Goal: Information Seeking & Learning: Check status

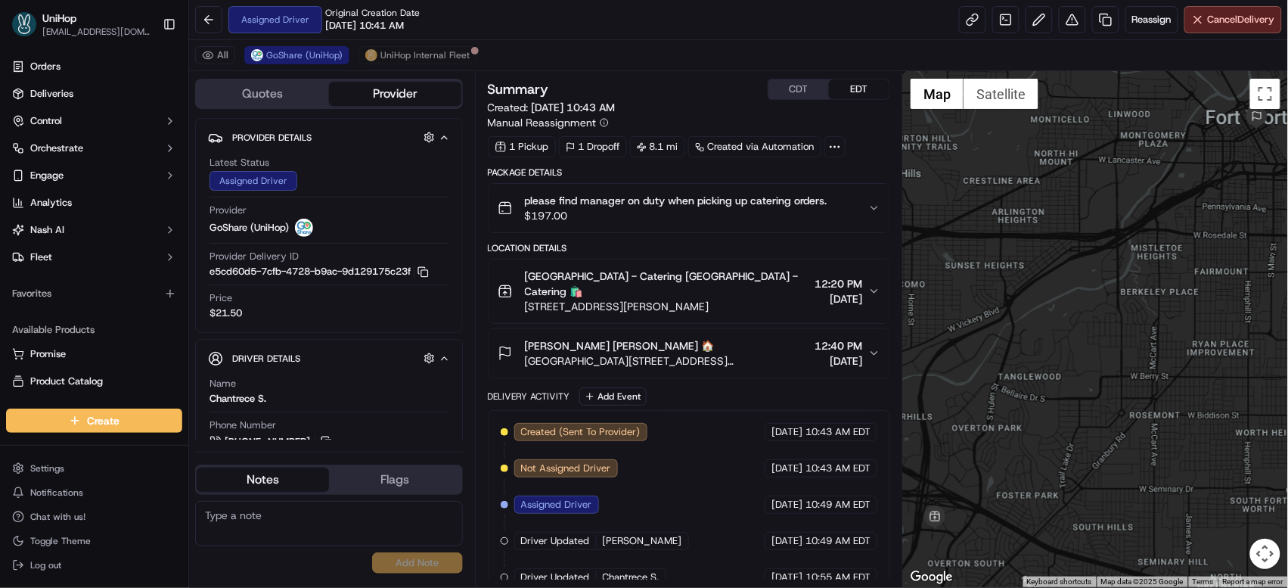
scroll to position [69, 0]
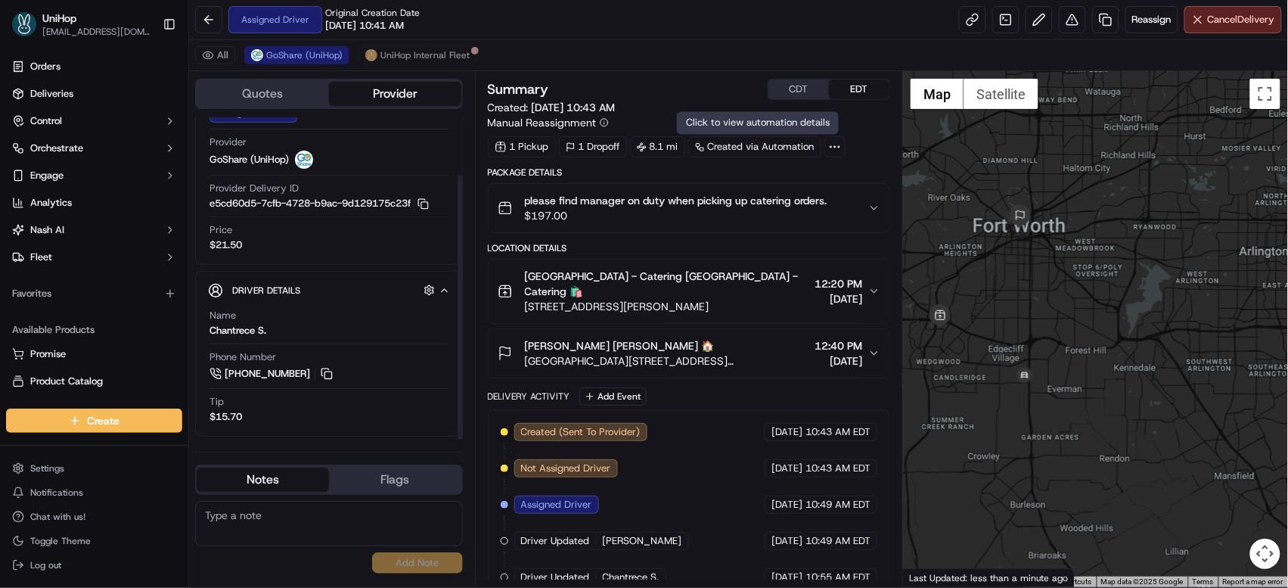
click at [804, 93] on button "CDT" at bounding box center [799, 89] width 61 height 20
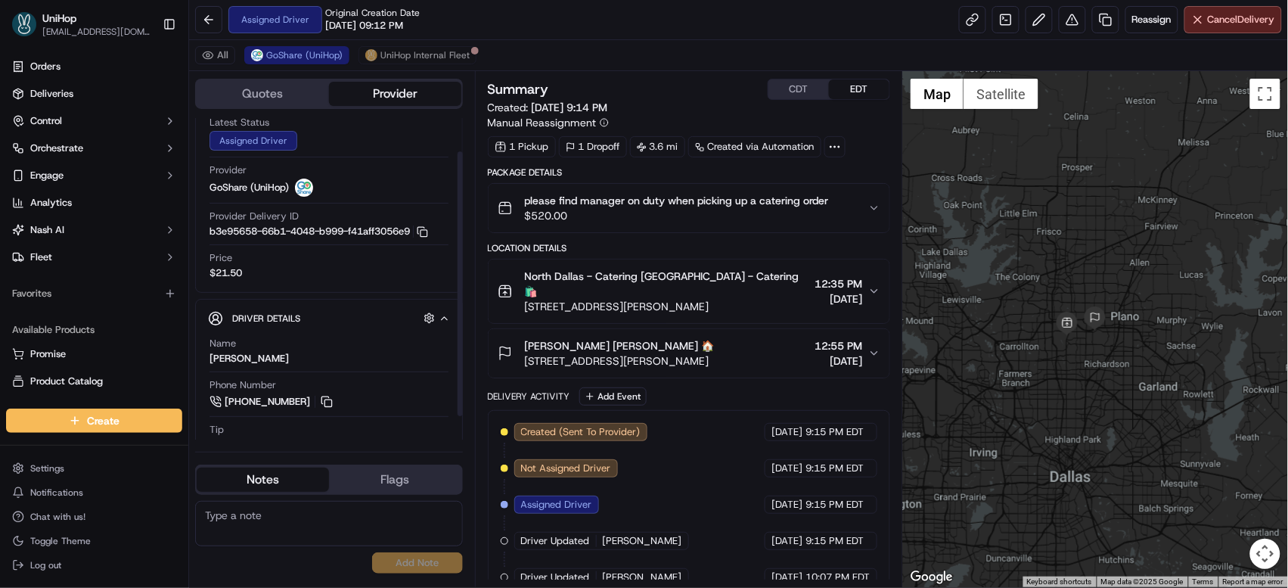
scroll to position [69, 0]
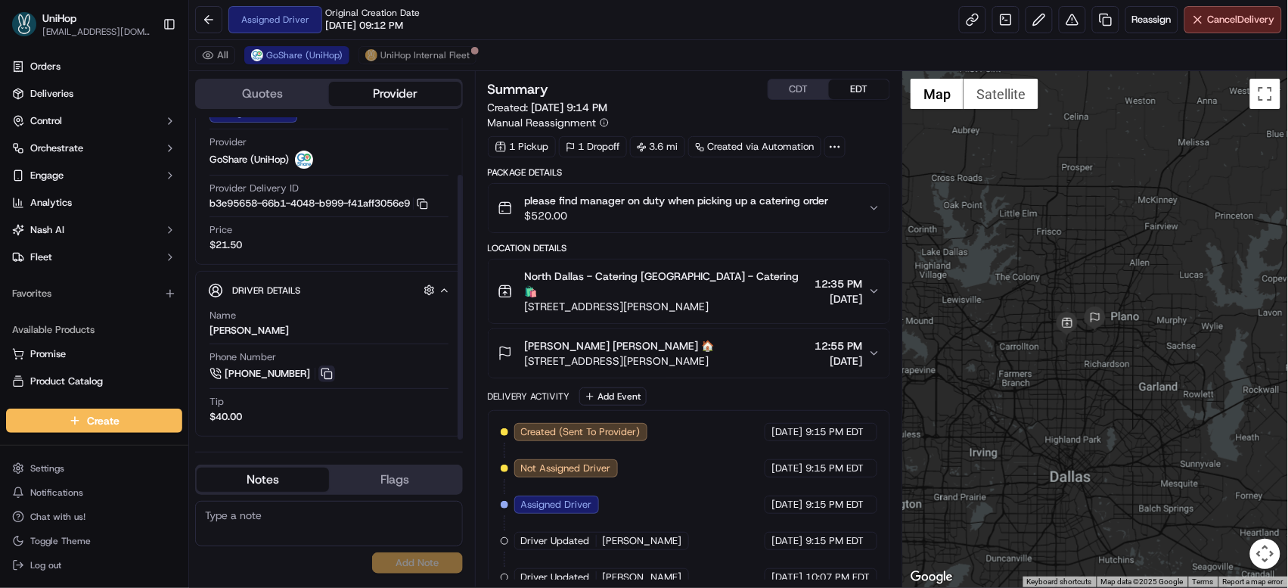
click at [325, 370] on button at bounding box center [326, 373] width 17 height 17
click at [326, 370] on button at bounding box center [326, 373] width 17 height 17
click at [326, 369] on button at bounding box center [326, 373] width 17 height 17
click at [275, 519] on textarea at bounding box center [329, 523] width 268 height 45
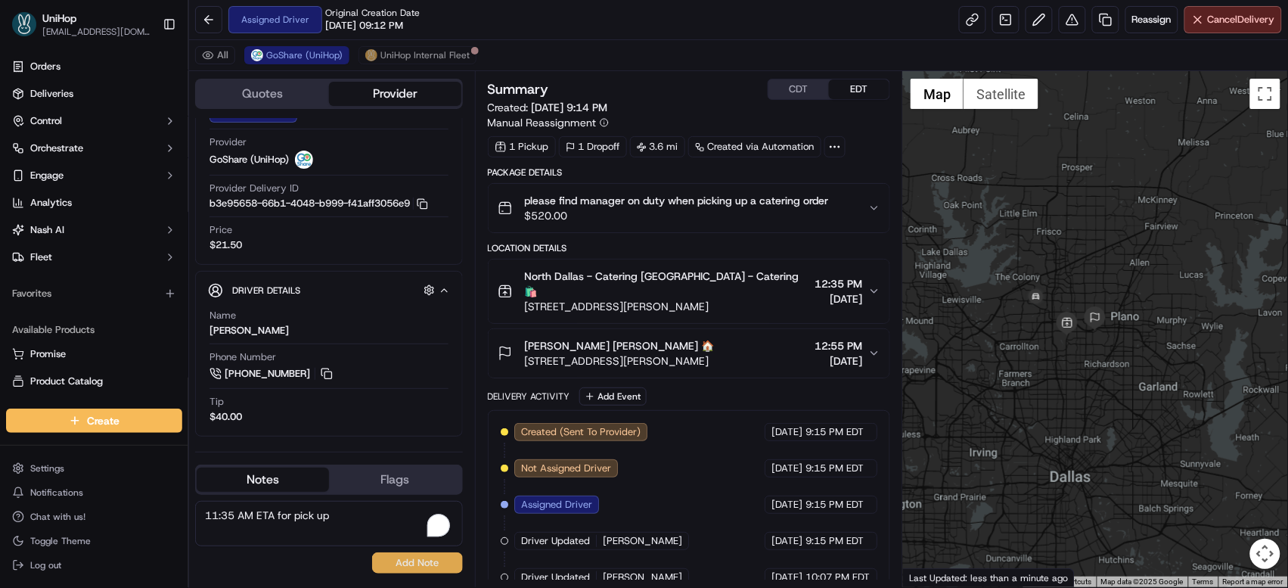
type textarea "11:35 AM ETA for pick up"
click at [394, 558] on button "Add Note" at bounding box center [417, 562] width 91 height 21
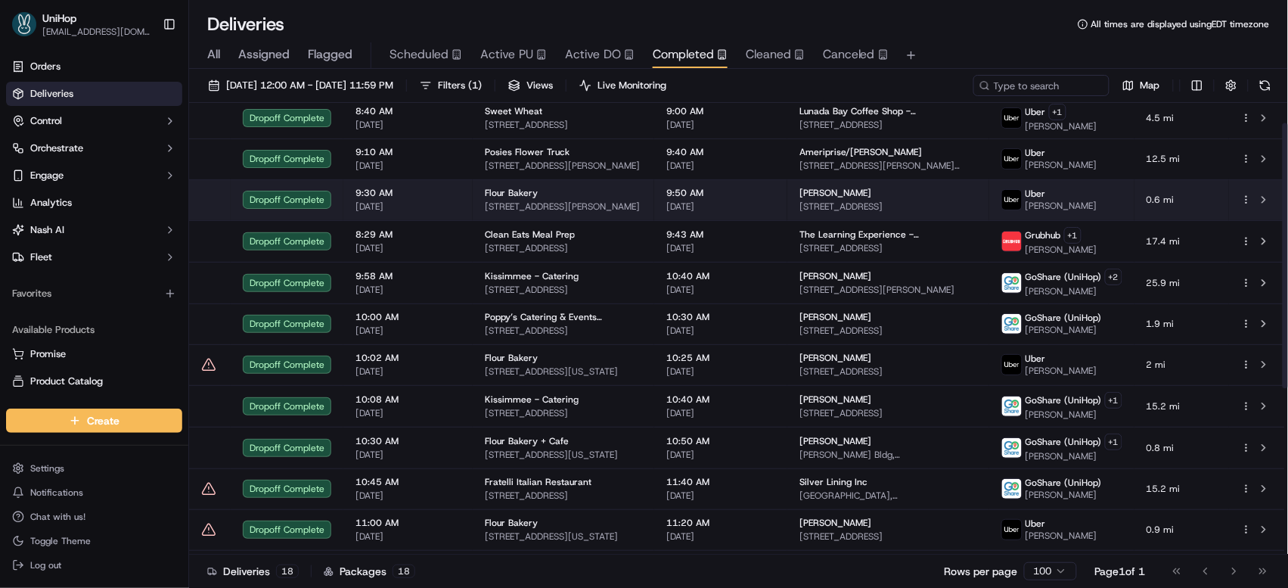
scroll to position [319, 0]
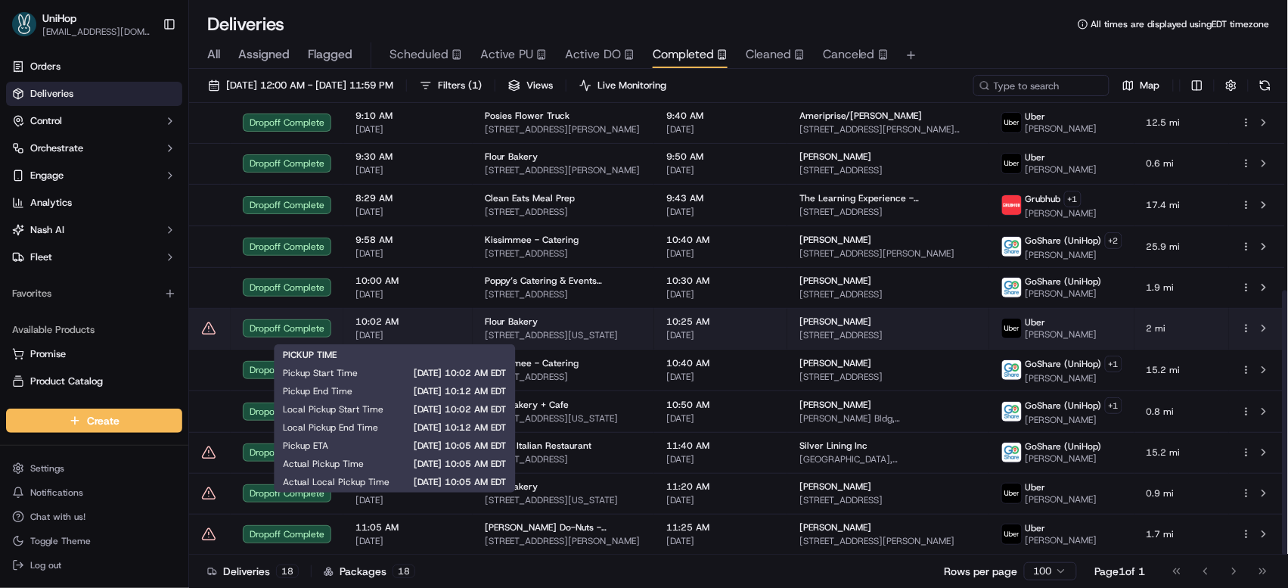
click at [458, 315] on span "10:02 AM" at bounding box center [408, 321] width 105 height 12
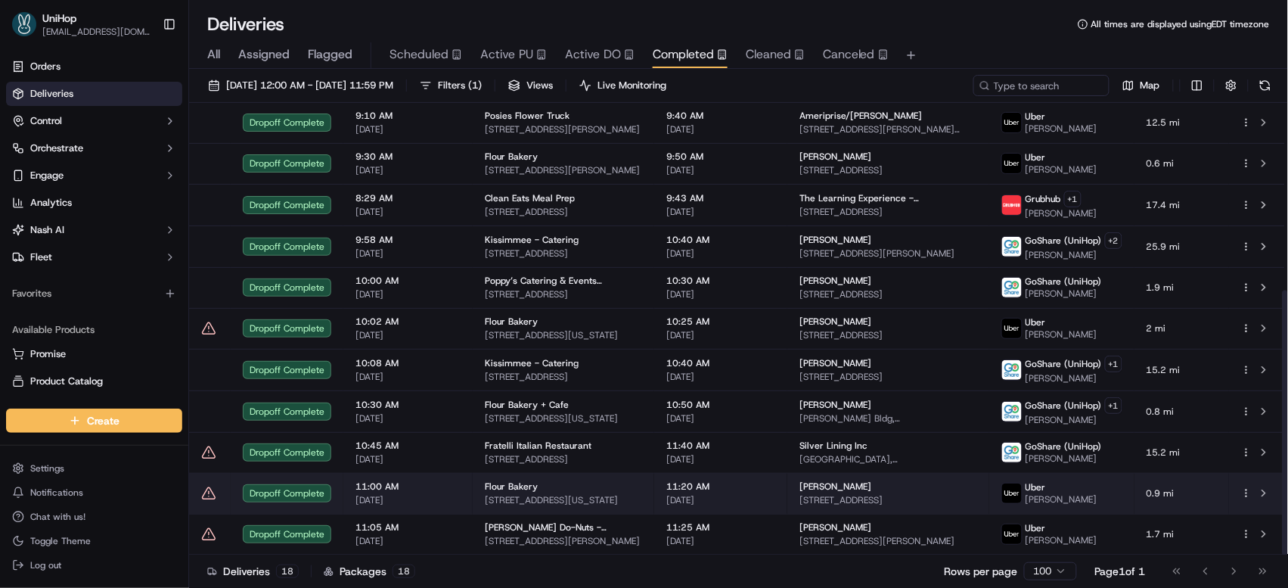
click at [533, 493] on div "Flour Bakery 1595 Washington St, Boston, MA 02118, USA" at bounding box center [563, 493] width 157 height 26
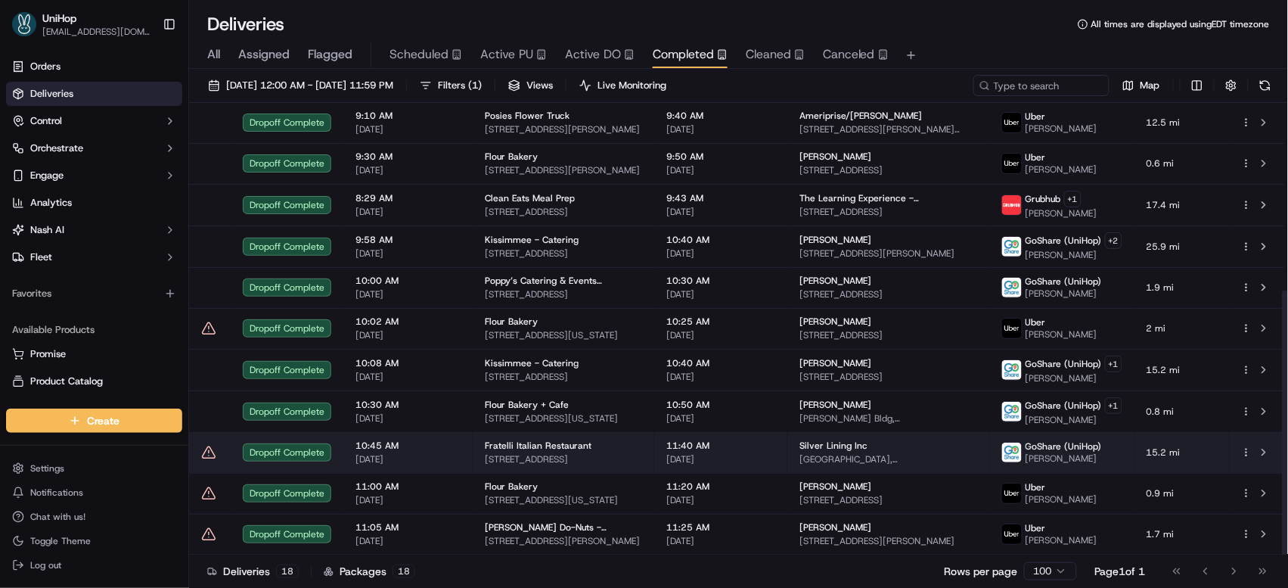
click at [468, 438] on td "10:45 AM Sep 15 2025" at bounding box center [407, 452] width 129 height 41
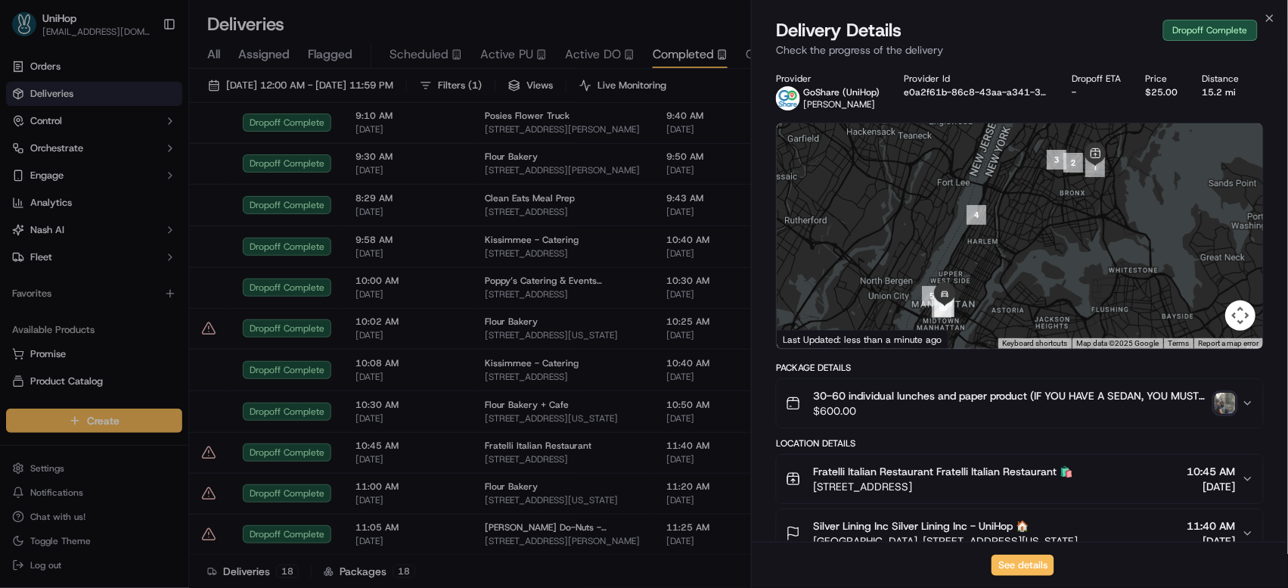
click at [1221, 399] on img "button" at bounding box center [1225, 403] width 21 height 21
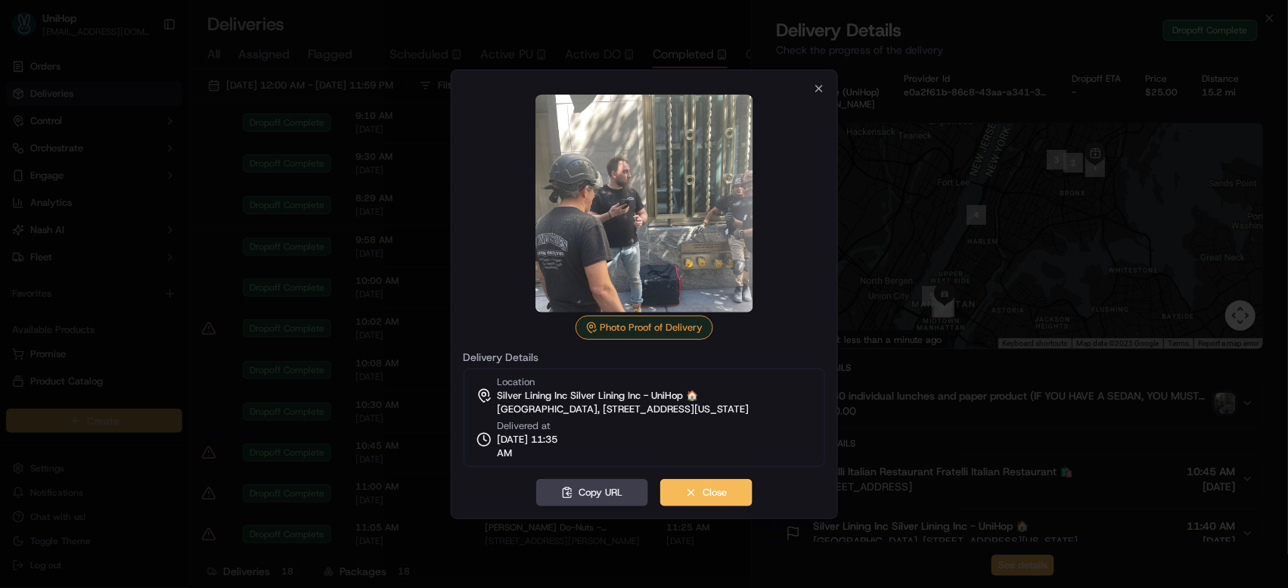
click at [326, 284] on div at bounding box center [644, 294] width 1288 height 588
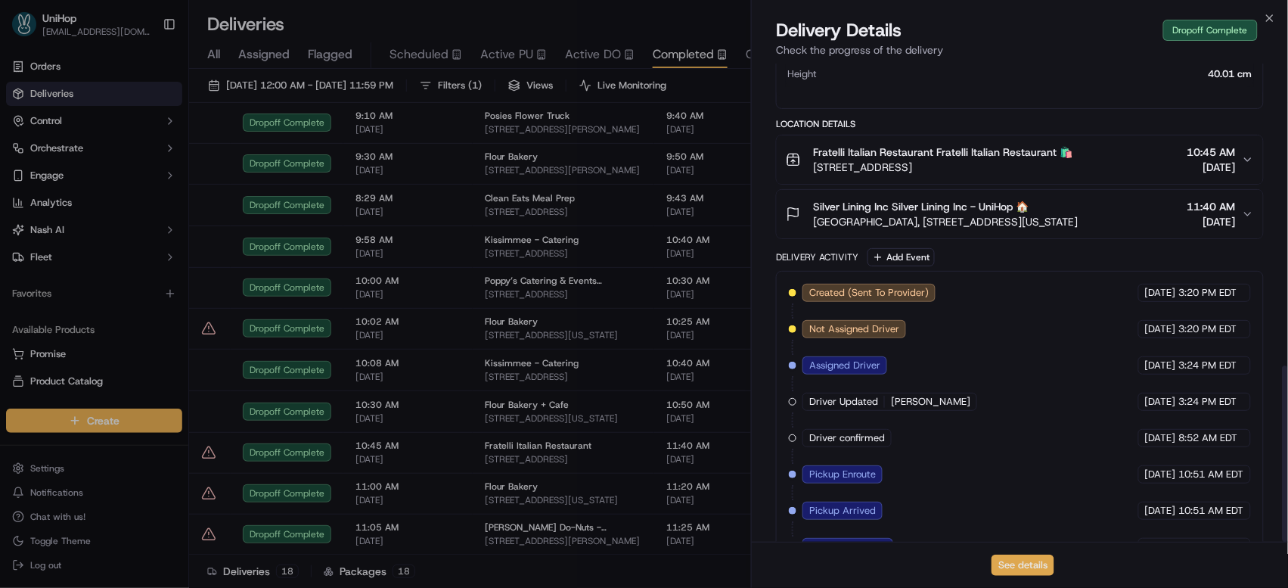
scroll to position [819, 0]
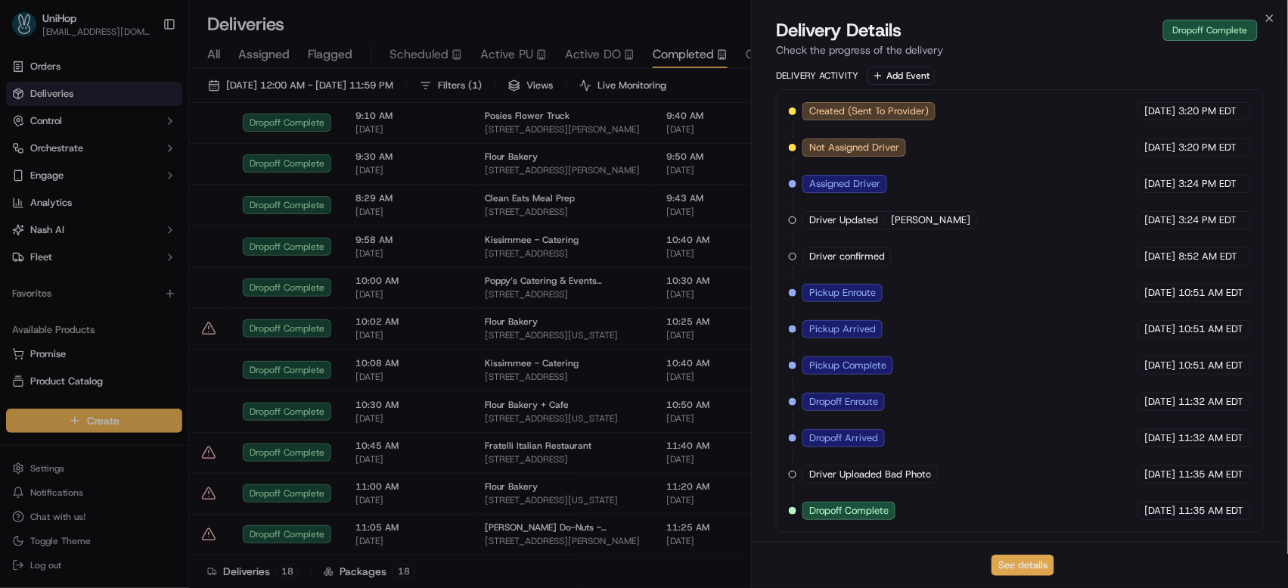
click at [1012, 566] on button "See details" at bounding box center [1023, 565] width 63 height 21
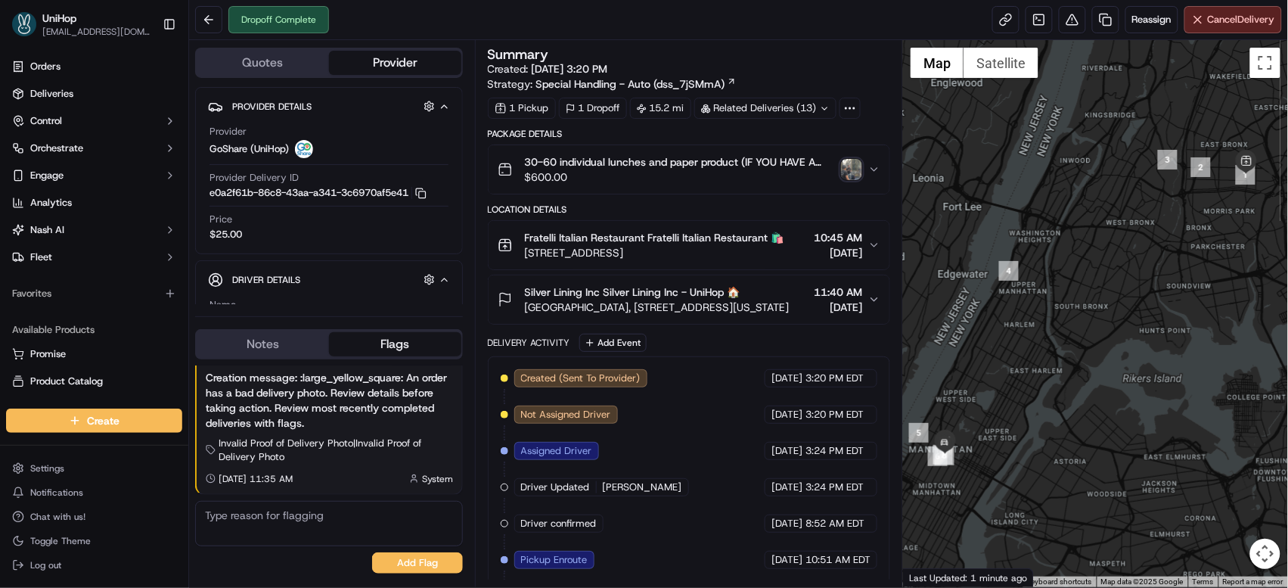
click at [846, 163] on img "button" at bounding box center [851, 169] width 21 height 21
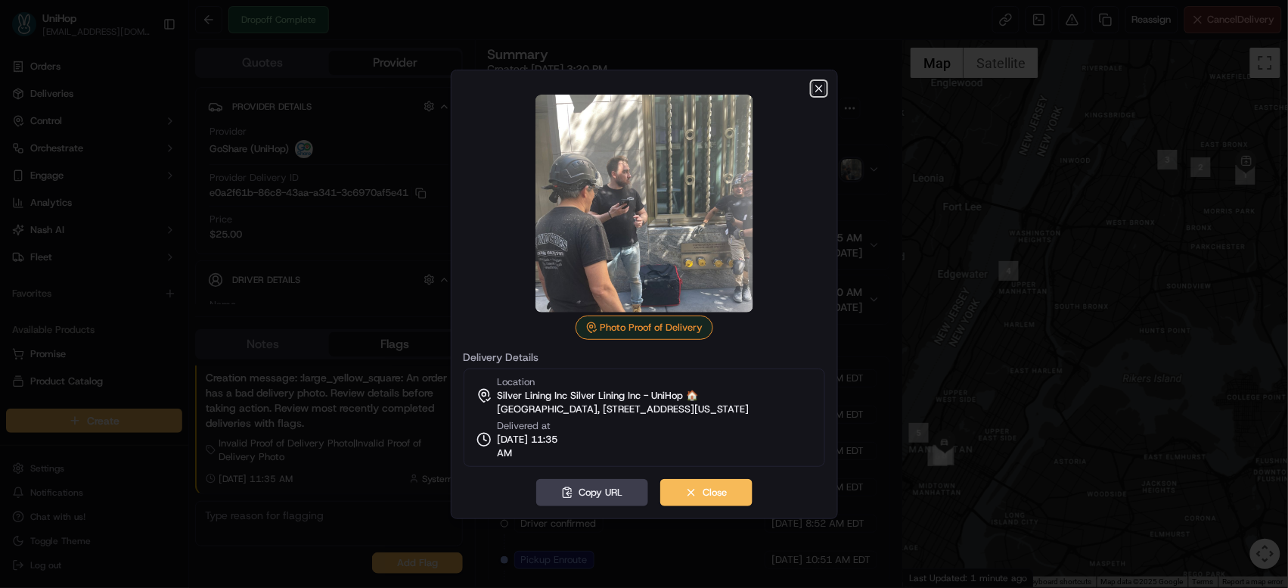
click at [819, 83] on icon "button" at bounding box center [819, 88] width 12 height 12
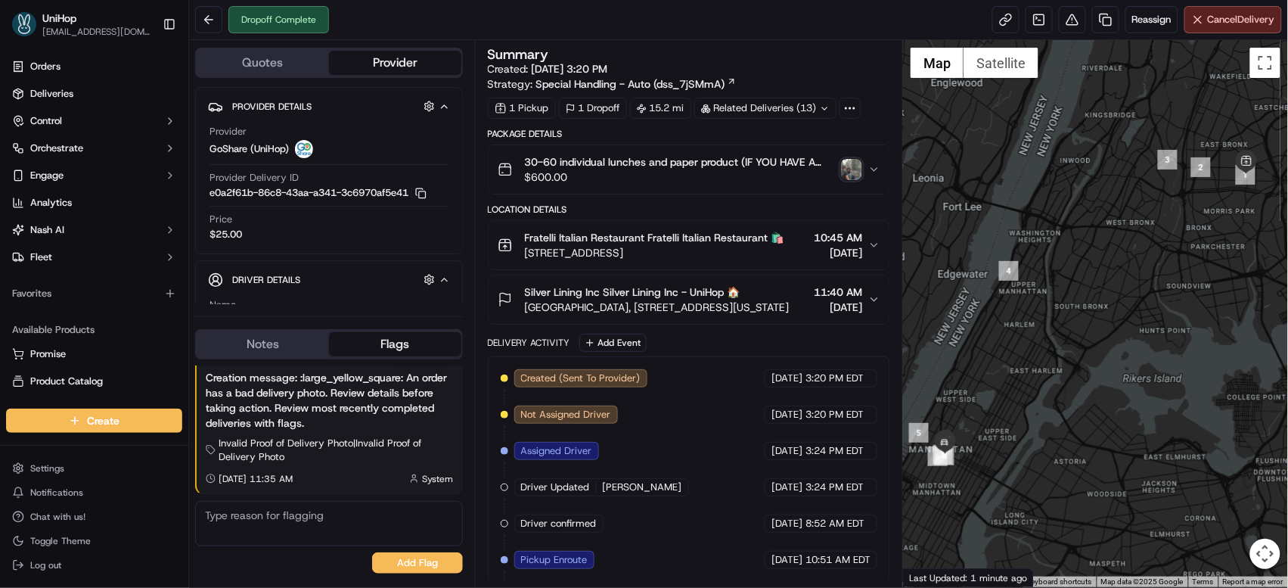
click at [757, 299] on div "Silver Lining Inc Silver Lining Inc - UniHop 🏠" at bounding box center [657, 291] width 265 height 15
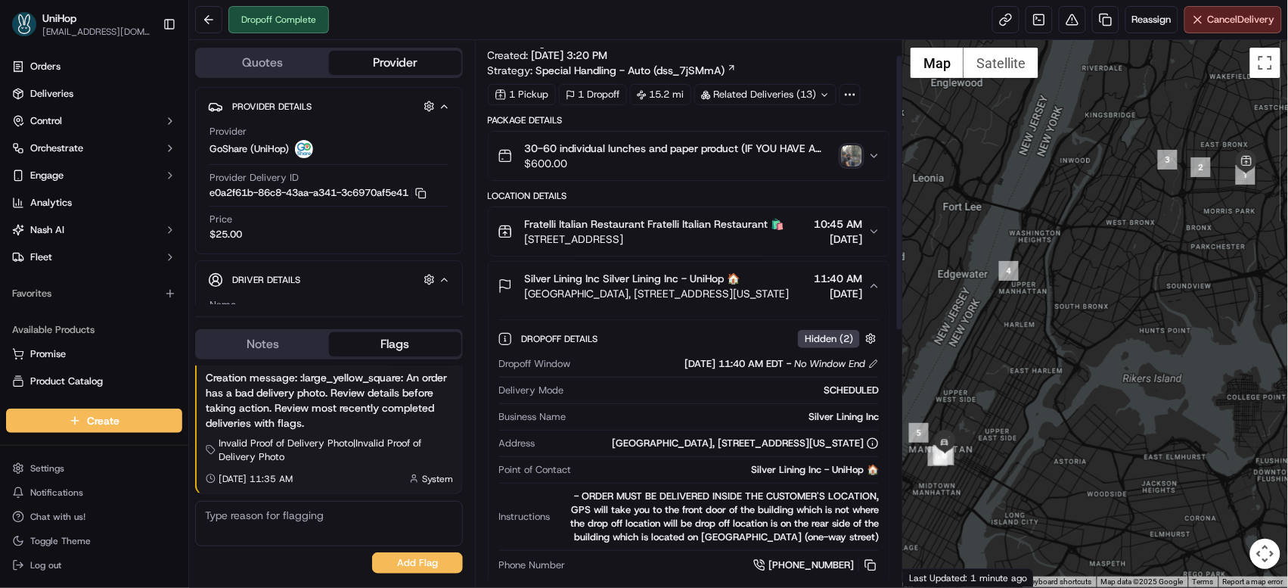
scroll to position [34, 0]
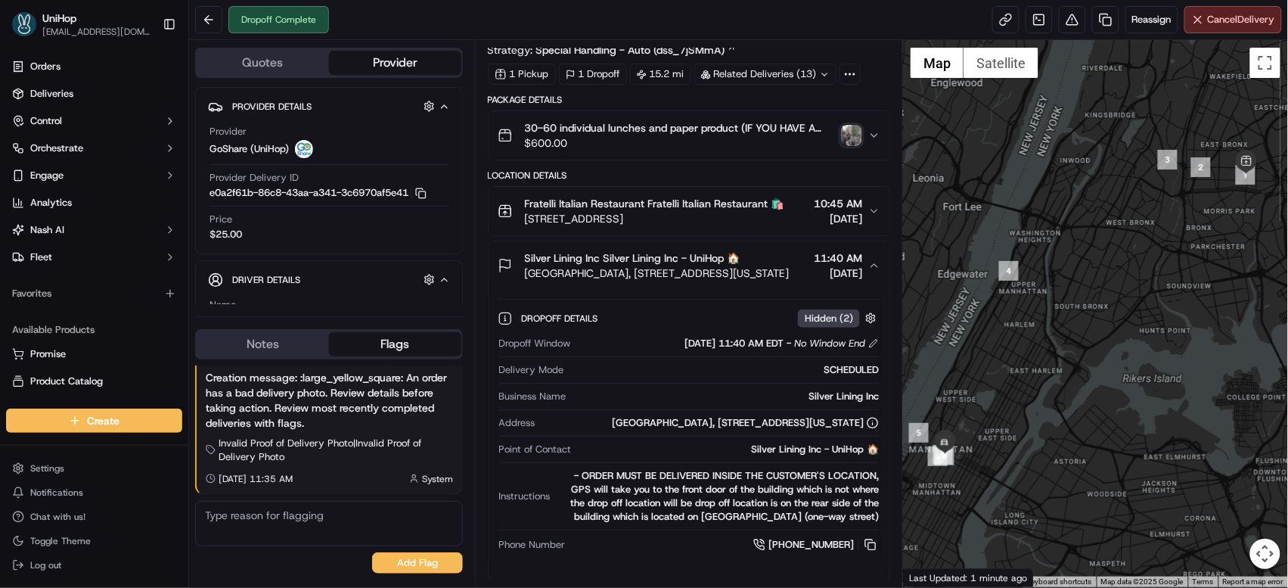
click at [721, 220] on span "2507 Eastchester Rd, Bronx, NY 10469, USA" at bounding box center [654, 218] width 259 height 15
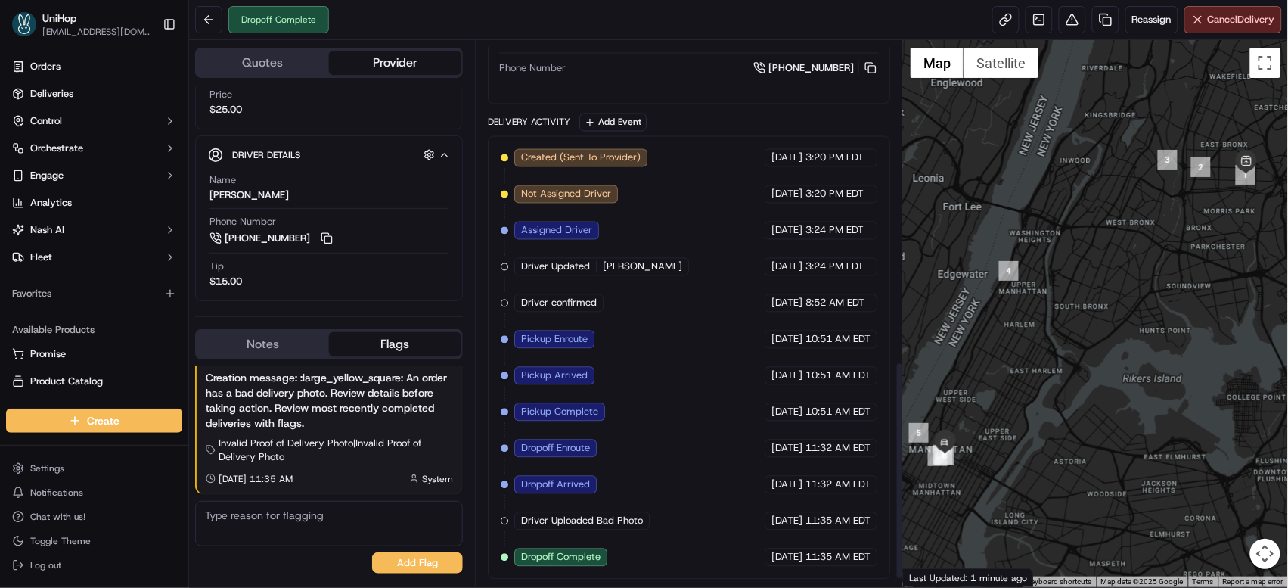
scroll to position [821, 0]
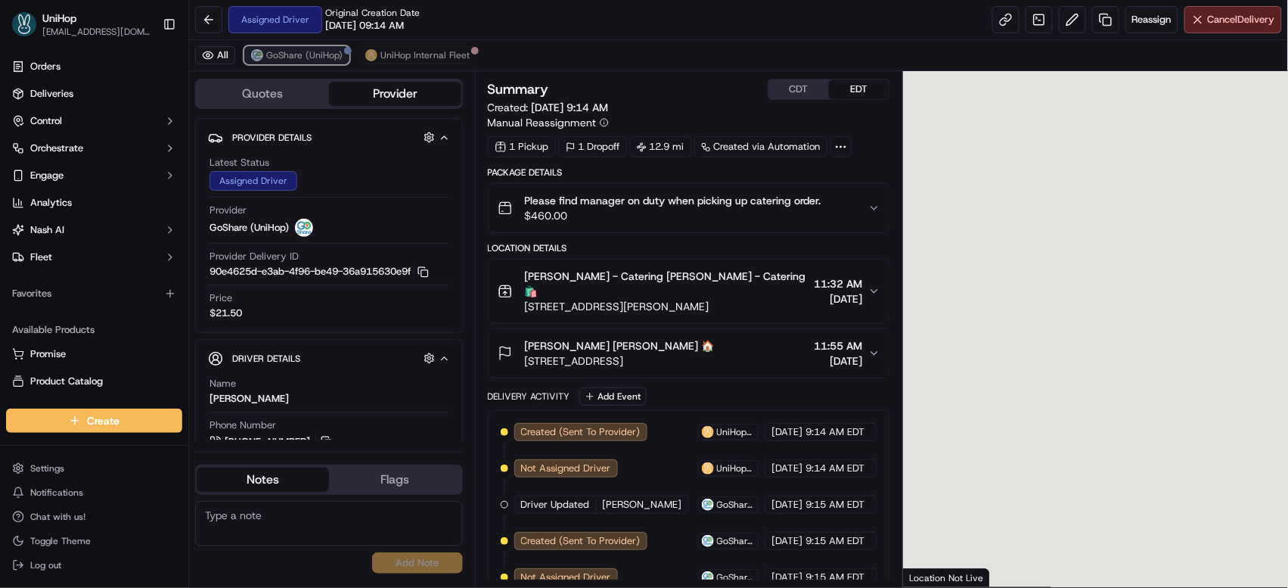
click at [297, 57] on span "GoShare (UniHop)" at bounding box center [304, 55] width 76 height 12
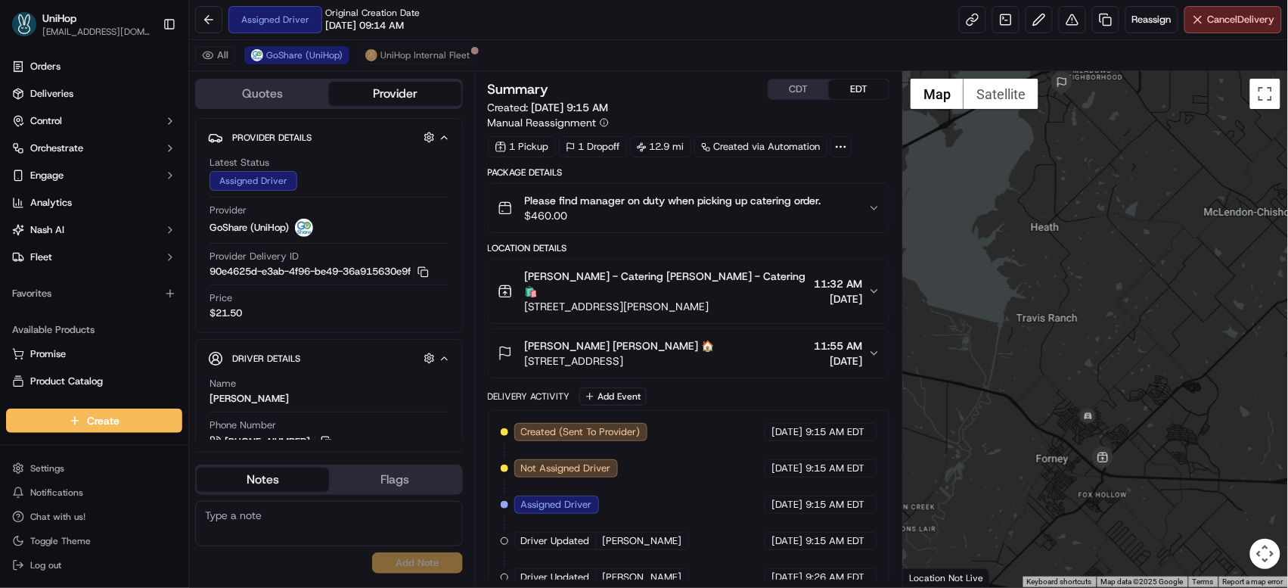
drag, startPoint x: 1061, startPoint y: 306, endPoint x: 1045, endPoint y: 246, distance: 62.0
click at [1045, 246] on div at bounding box center [1095, 329] width 385 height 516
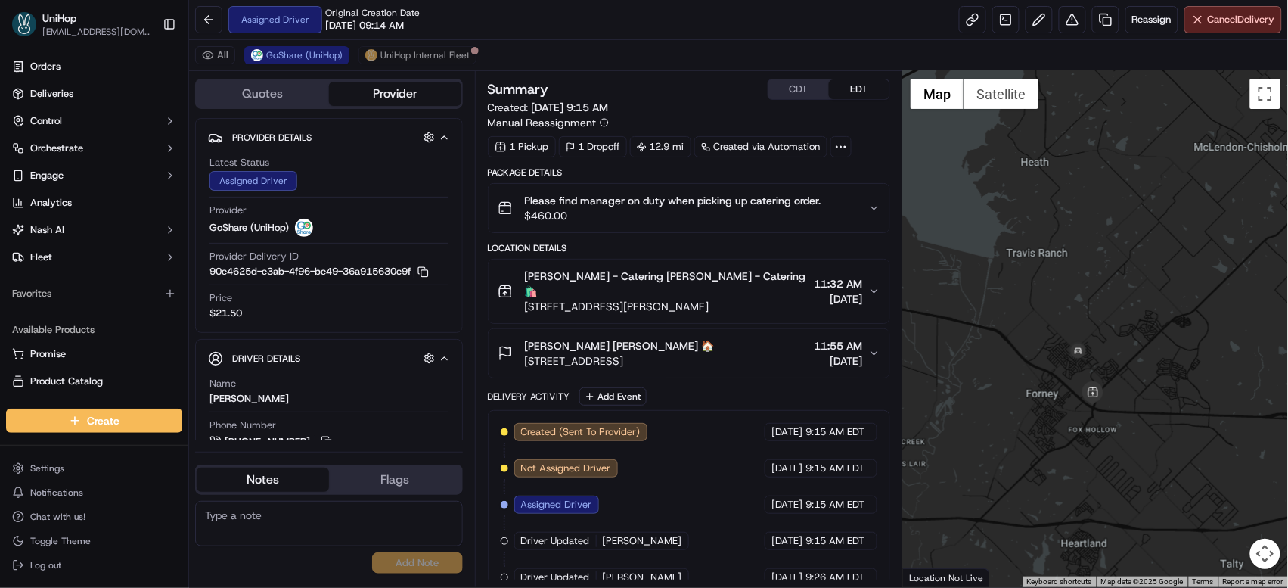
drag, startPoint x: 1052, startPoint y: 358, endPoint x: 1049, endPoint y: 317, distance: 41.0
click at [1042, 302] on div at bounding box center [1095, 329] width 385 height 516
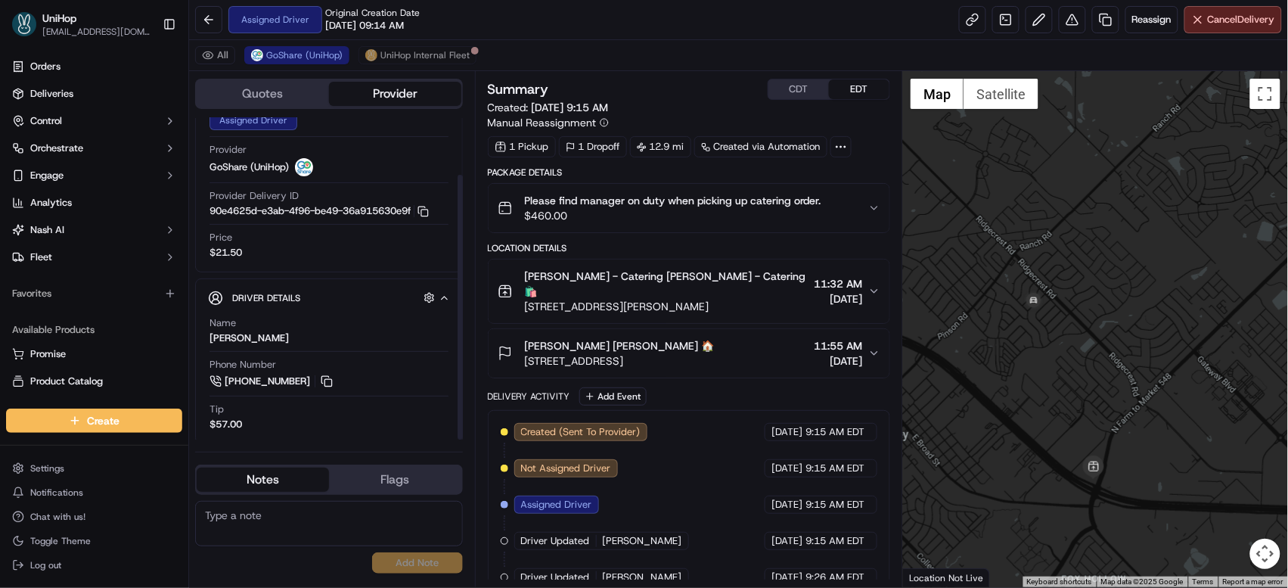
scroll to position [69, 0]
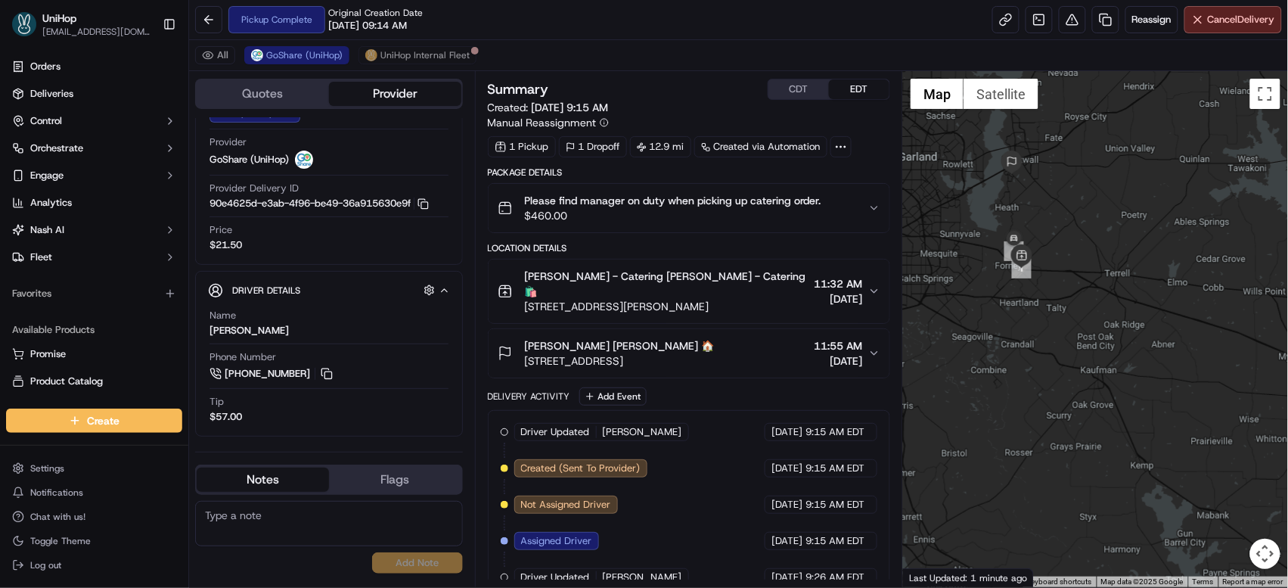
drag, startPoint x: 1030, startPoint y: 195, endPoint x: 982, endPoint y: 83, distance: 121.7
click at [1030, 237] on div at bounding box center [1095, 329] width 385 height 516
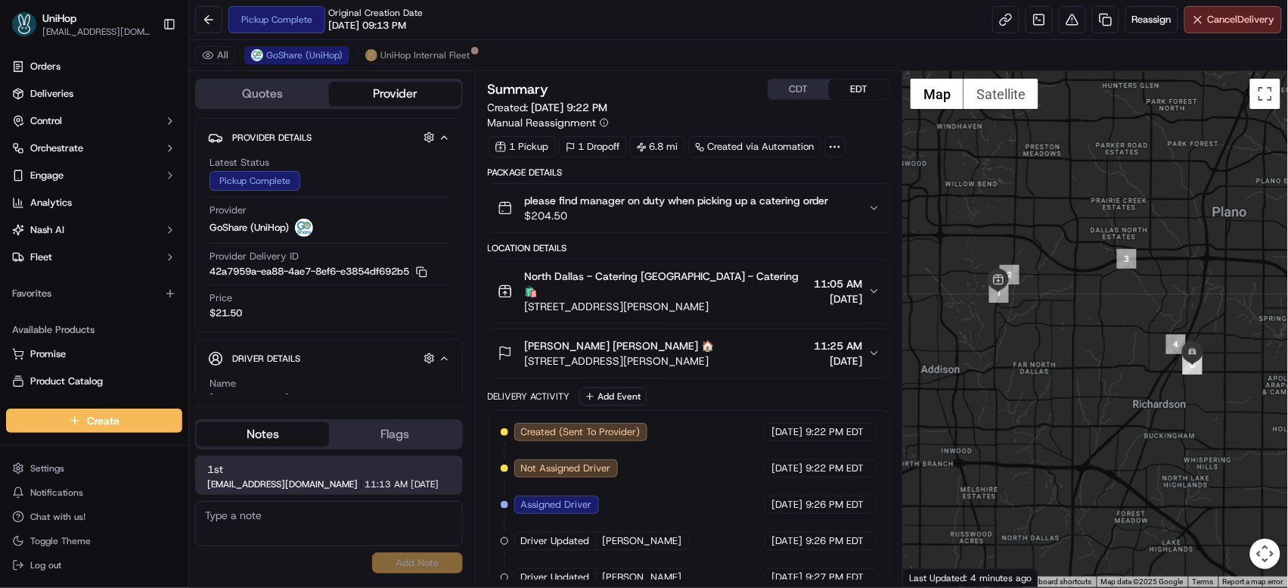
click at [819, 353] on span "[DATE]" at bounding box center [838, 360] width 48 height 15
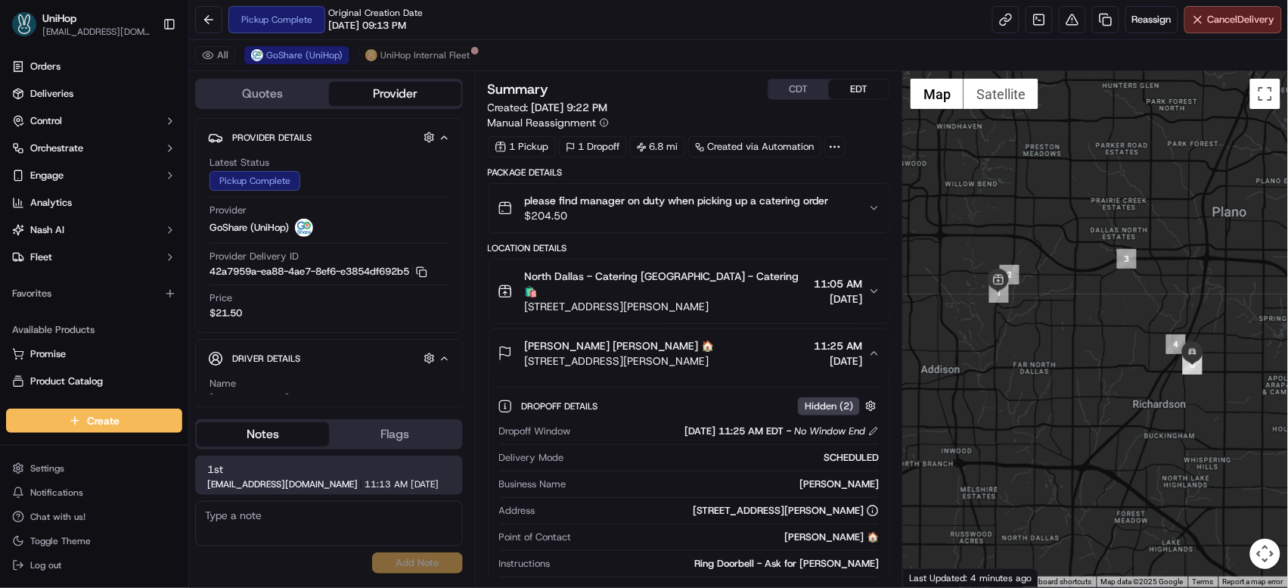
click at [819, 353] on span "[DATE]" at bounding box center [838, 360] width 48 height 15
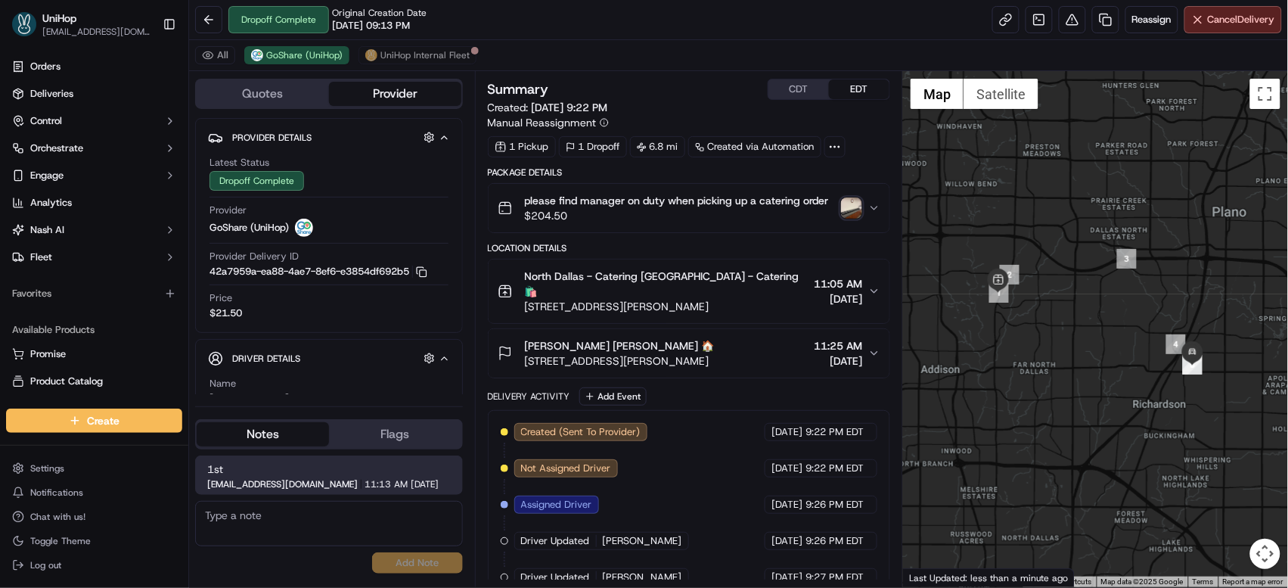
click at [853, 213] on img "button" at bounding box center [851, 207] width 21 height 21
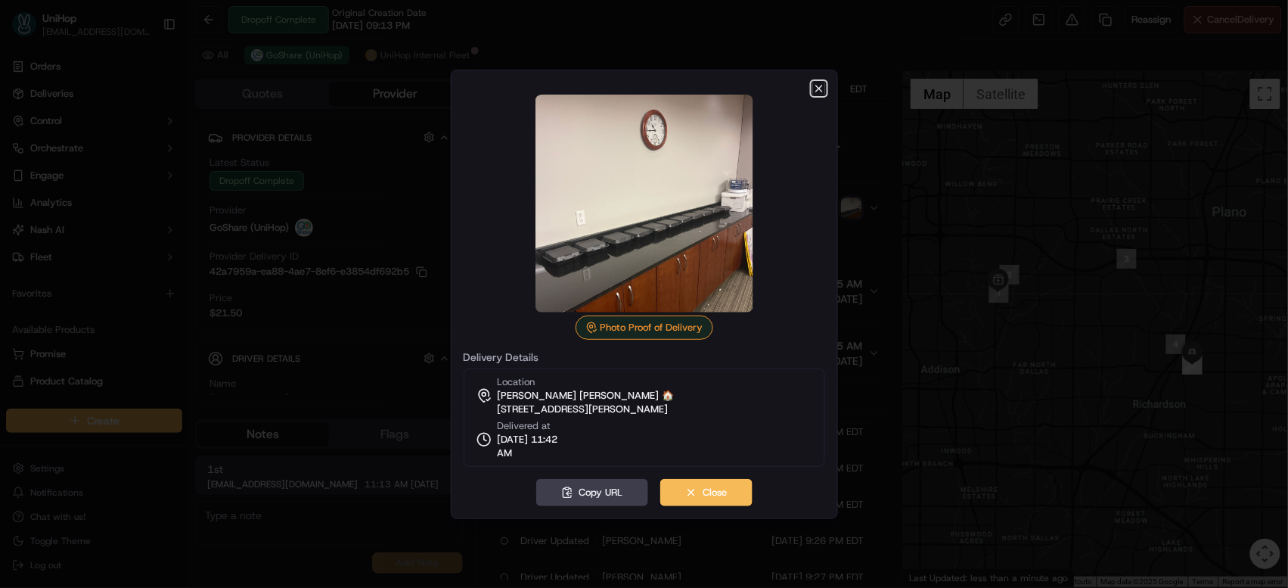
click at [819, 89] on icon "button" at bounding box center [819, 88] width 12 height 12
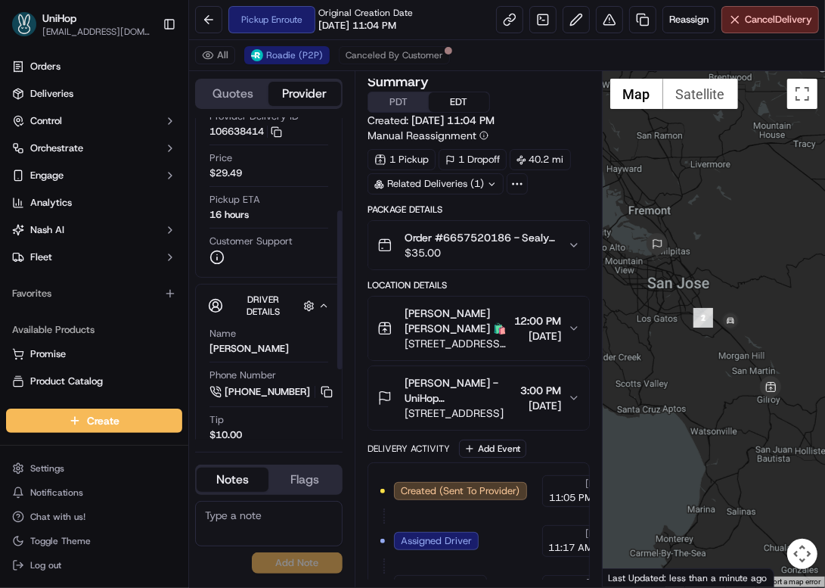
scroll to position [207, 0]
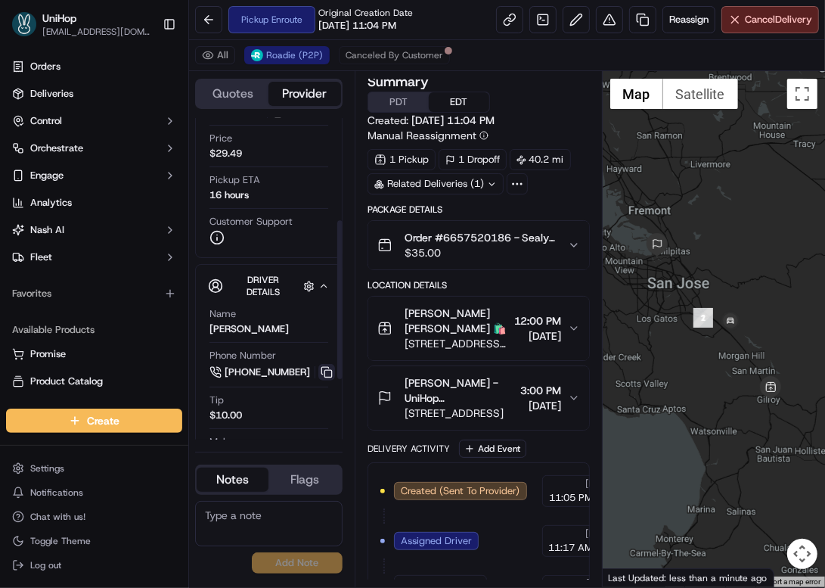
click at [332, 377] on button at bounding box center [326, 372] width 17 height 17
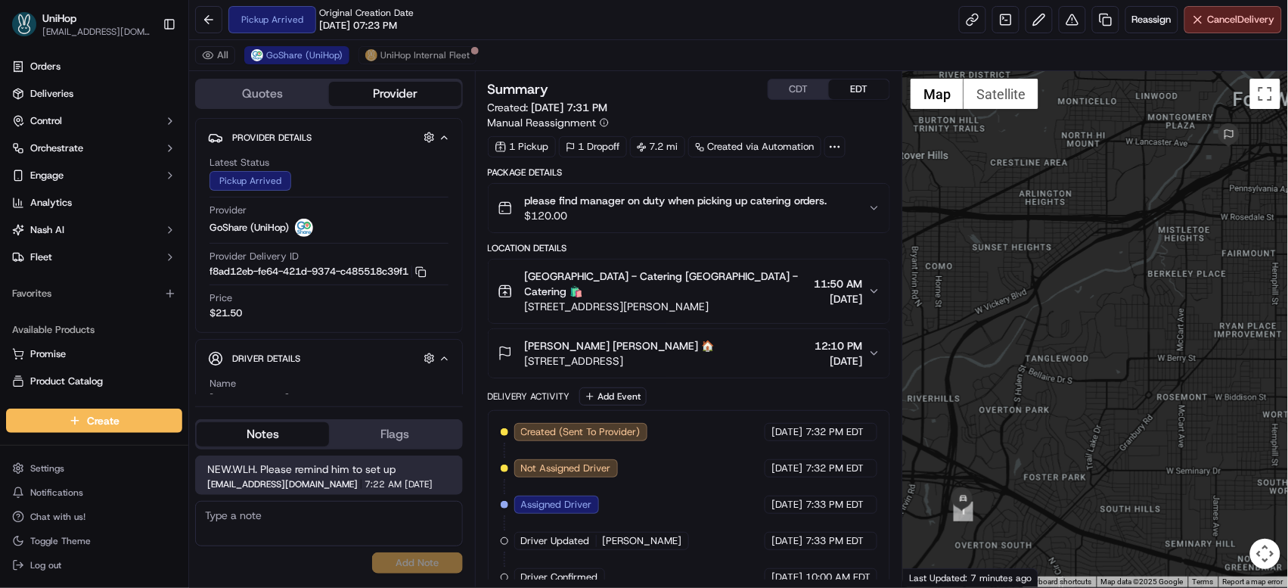
scroll to position [114, 0]
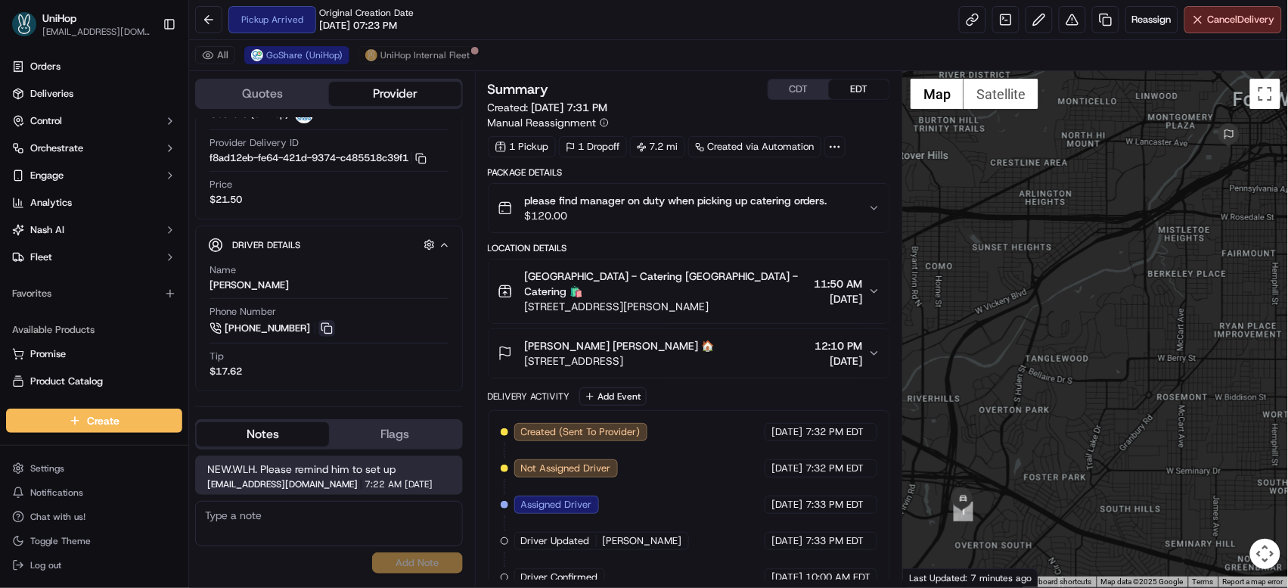
click at [331, 325] on button at bounding box center [326, 328] width 17 height 17
click at [794, 95] on button "CDT" at bounding box center [799, 89] width 61 height 20
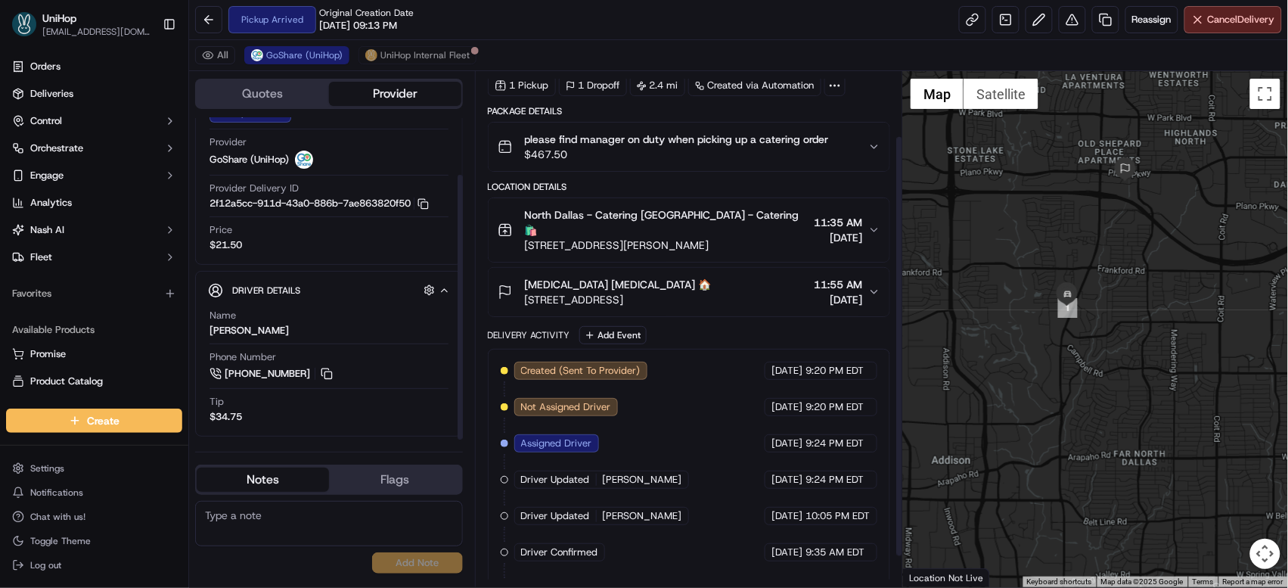
scroll to position [117, 0]
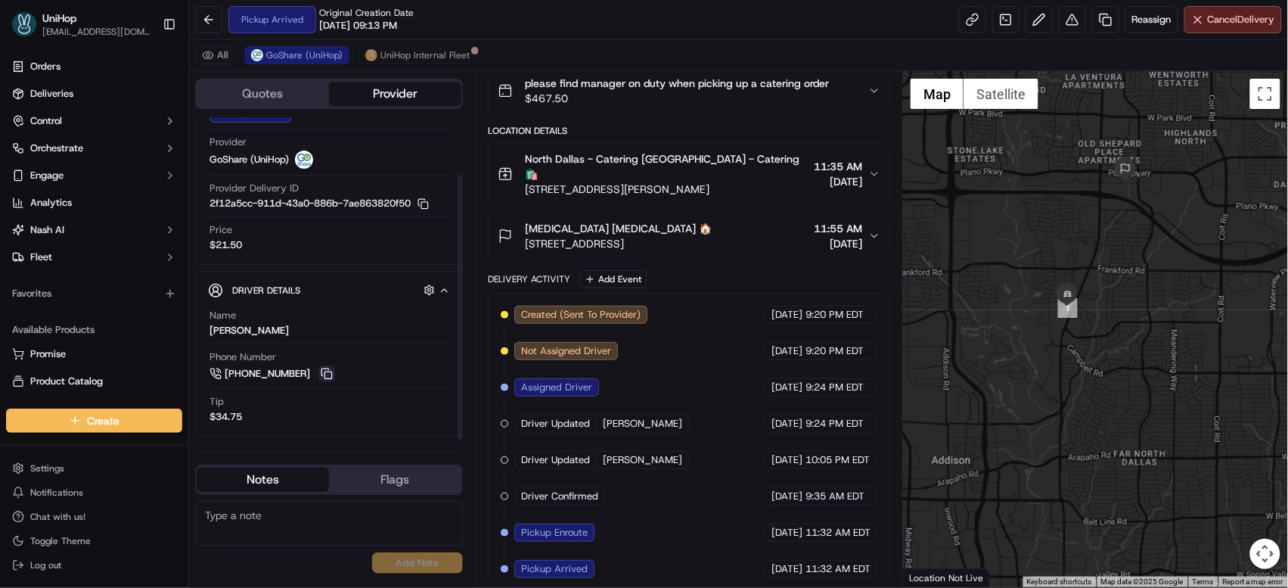
click at [323, 368] on button at bounding box center [326, 373] width 17 height 17
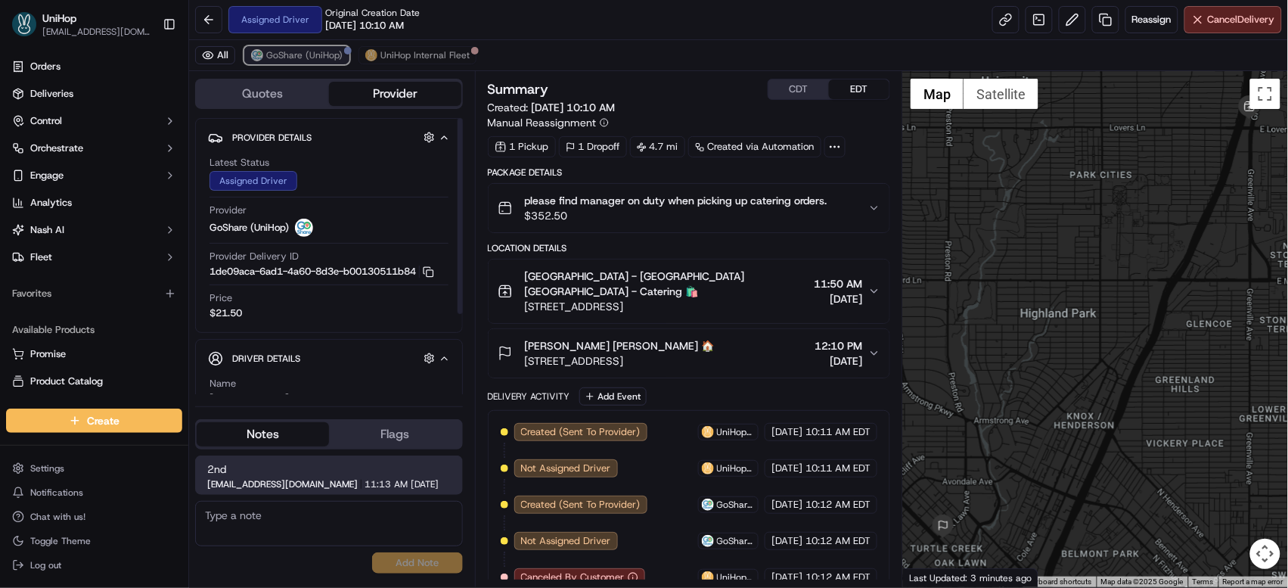
click at [293, 51] on span "GoShare (UniHop)" at bounding box center [304, 55] width 76 height 12
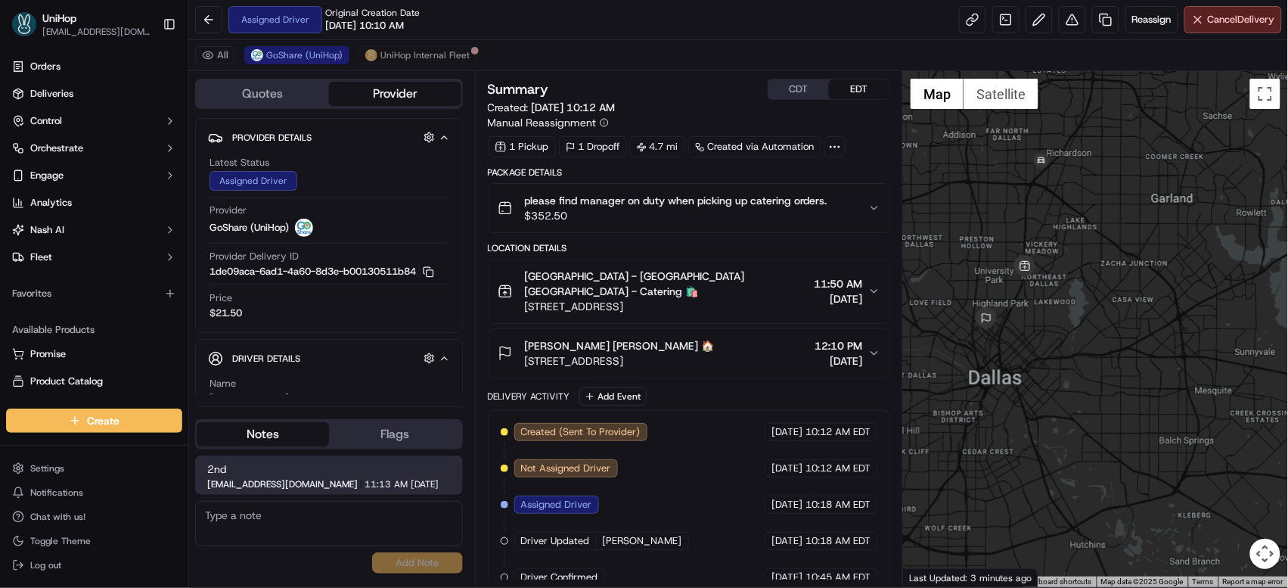
drag, startPoint x: 1025, startPoint y: 310, endPoint x: 1028, endPoint y: 328, distance: 17.7
click at [1028, 328] on div at bounding box center [1095, 329] width 385 height 516
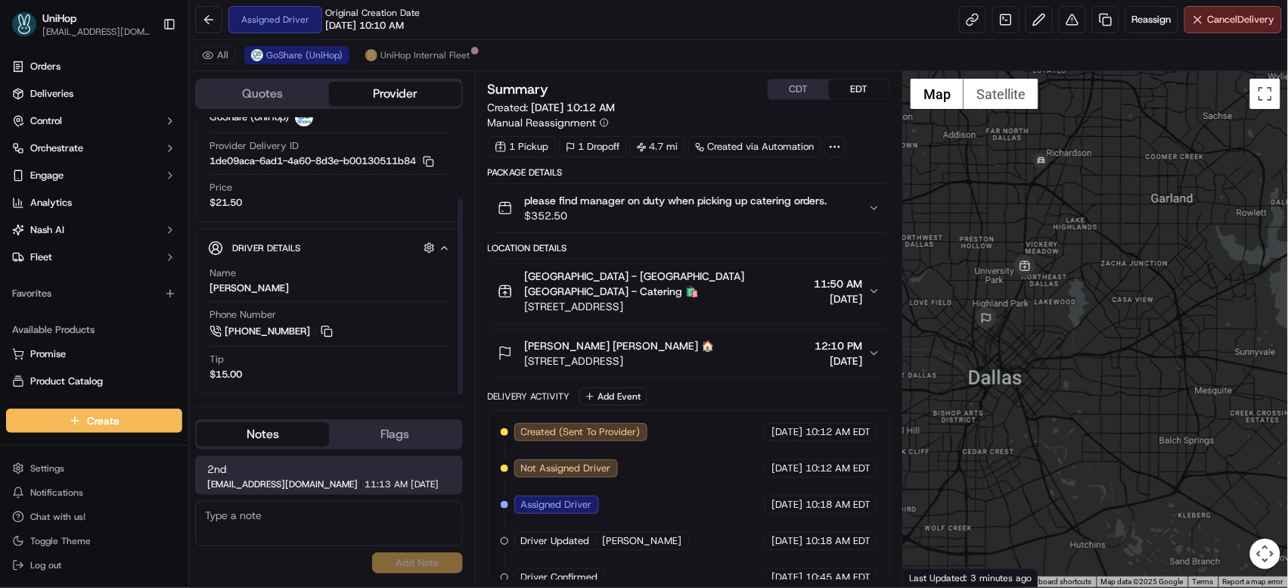
scroll to position [114, 0]
click at [320, 325] on button at bounding box center [326, 328] width 17 height 17
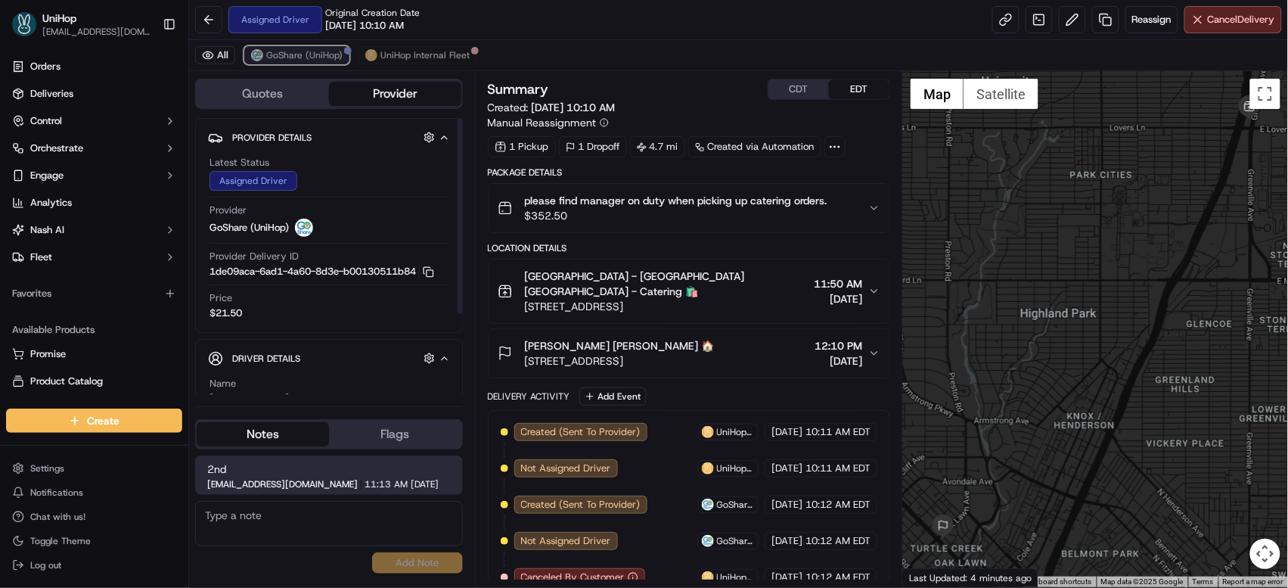
click at [327, 60] on span "GoShare (UniHop)" at bounding box center [304, 55] width 76 height 12
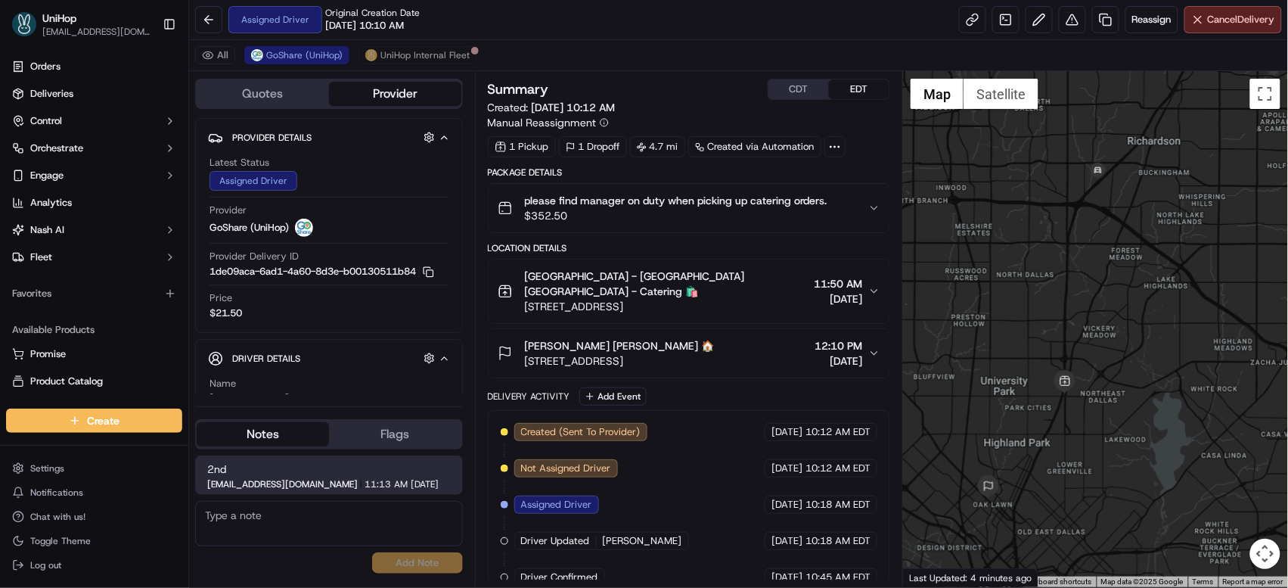
drag, startPoint x: 1036, startPoint y: 208, endPoint x: 1005, endPoint y: 402, distance: 196.9
click at [1005, 402] on div at bounding box center [1095, 329] width 385 height 516
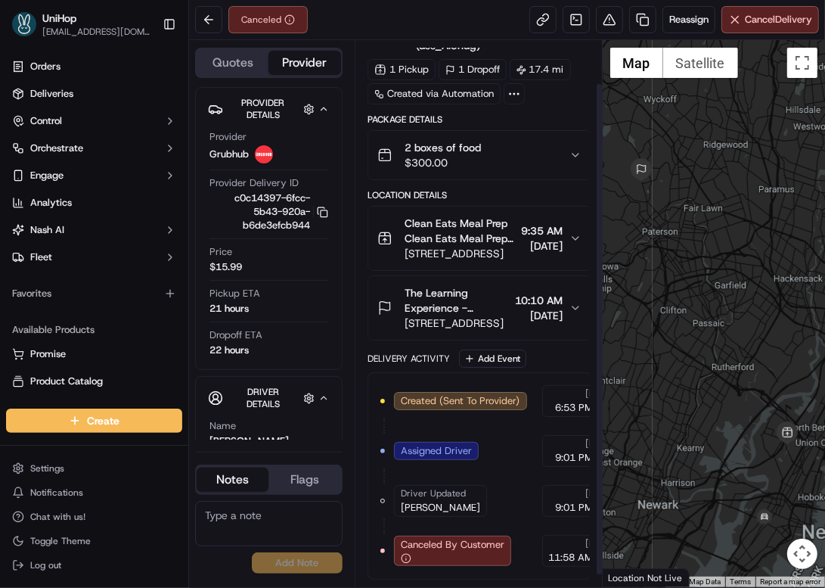
scroll to position [59, 0]
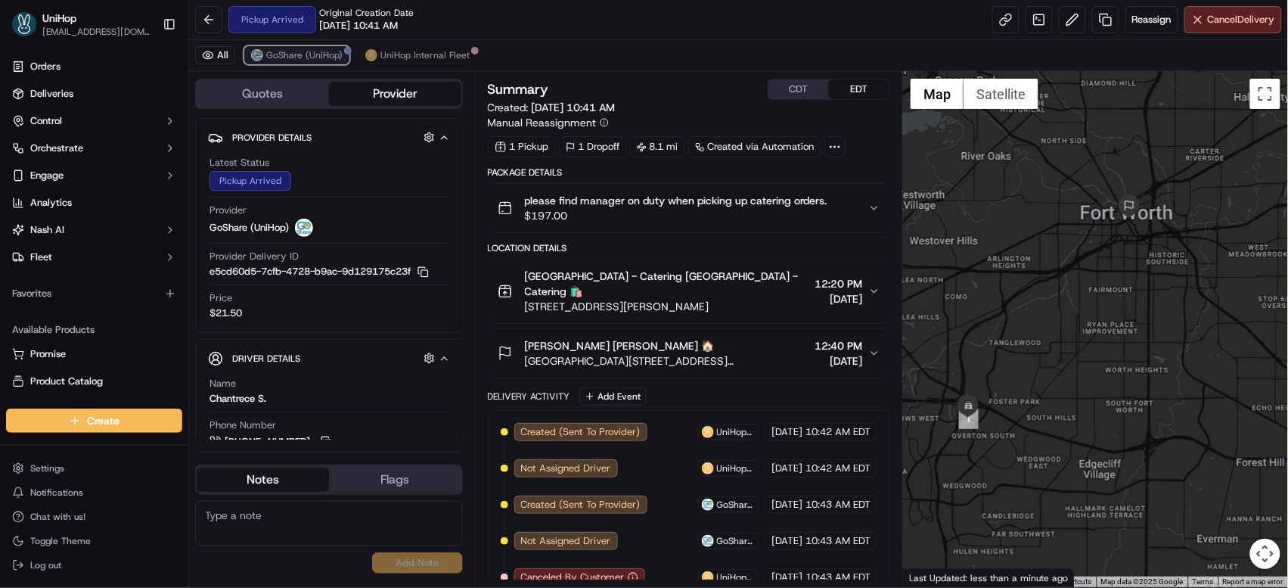
click at [315, 46] on button "GoShare (UniHop)" at bounding box center [296, 55] width 105 height 18
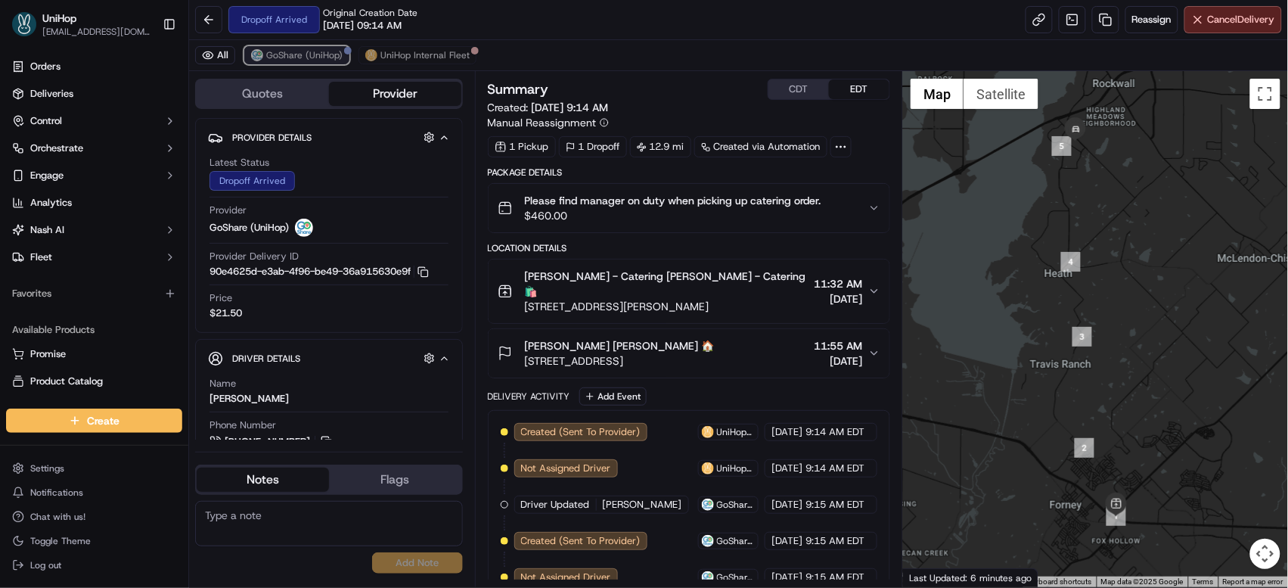
click at [293, 49] on span "GoShare (UniHop)" at bounding box center [304, 55] width 76 height 12
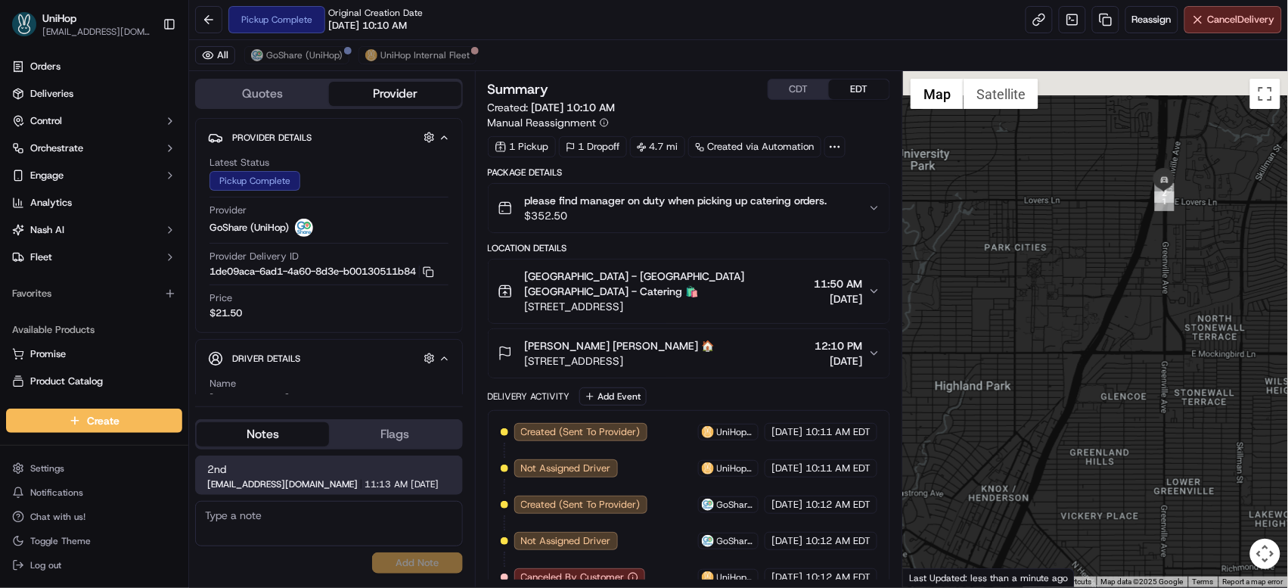
drag, startPoint x: 1061, startPoint y: 238, endPoint x: 996, endPoint y: 321, distance: 105.0
click at [952, 365] on div at bounding box center [1095, 329] width 385 height 516
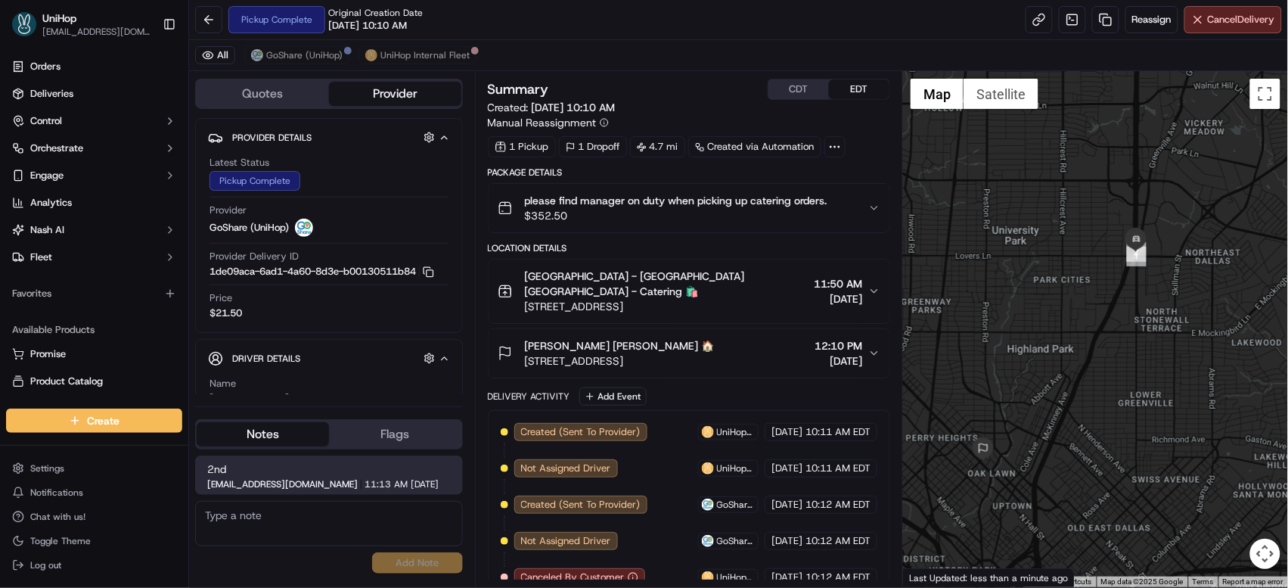
drag, startPoint x: 1022, startPoint y: 318, endPoint x: 1047, endPoint y: 276, distance: 48.5
click at [1047, 276] on div at bounding box center [1095, 329] width 385 height 516
click at [715, 338] on span "[PERSON_NAME] [PERSON_NAME] 🏠" at bounding box center [620, 345] width 190 height 15
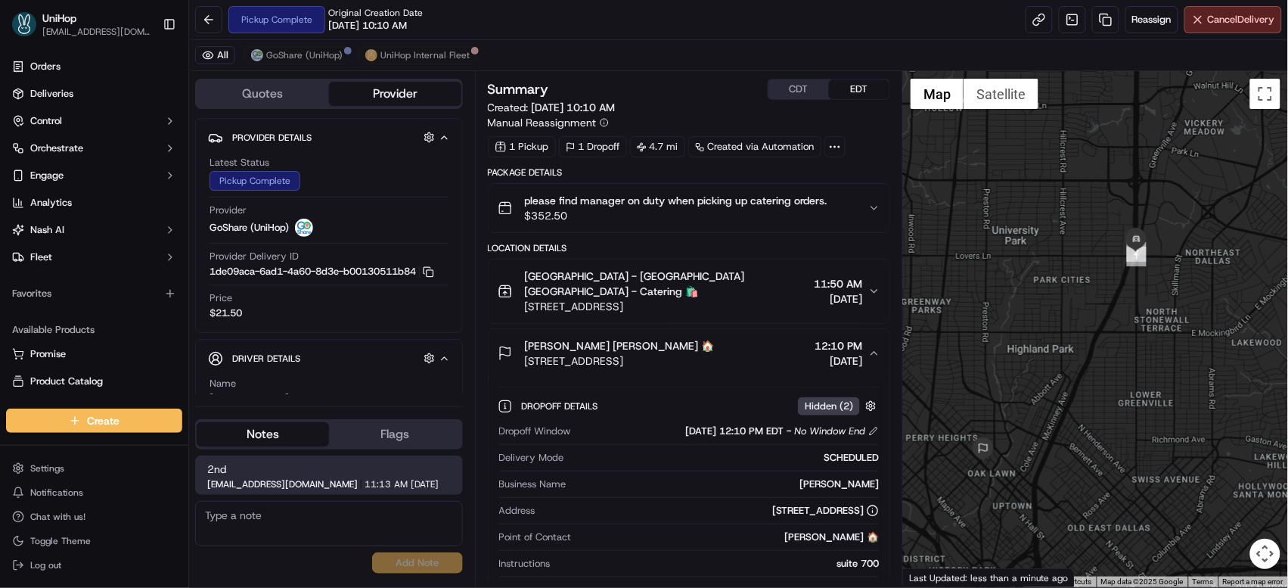
click at [715, 338] on span "Bernadette Calimlim Bernadette Calimlim 🏠" at bounding box center [620, 345] width 190 height 15
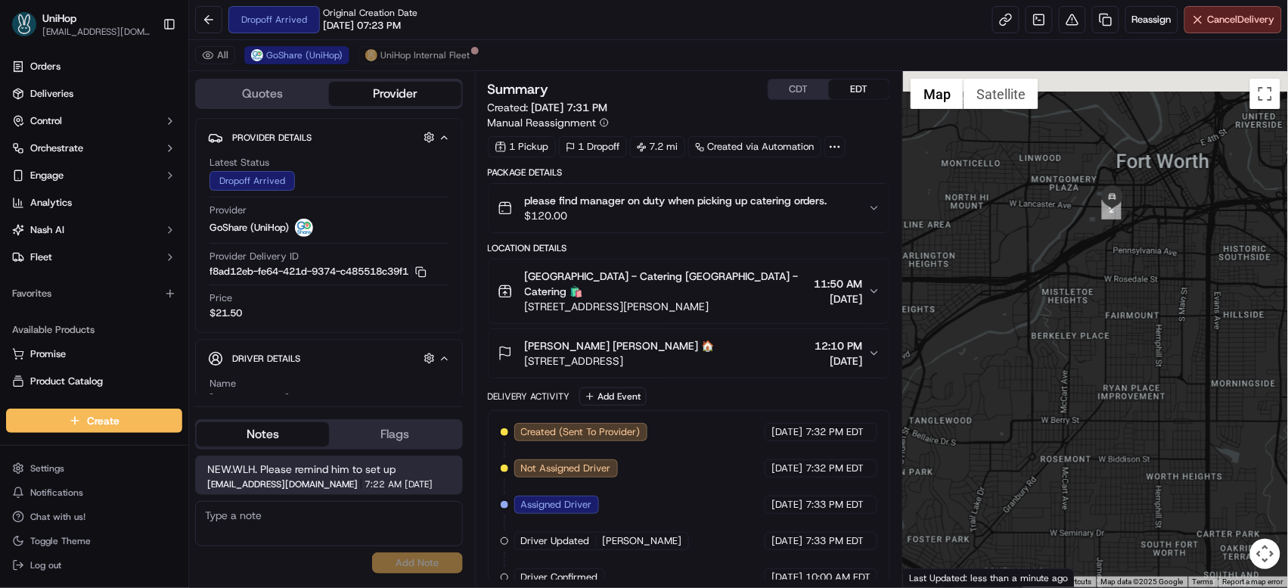
drag, startPoint x: 1017, startPoint y: 276, endPoint x: 973, endPoint y: 286, distance: 45.7
click at [877, 350] on div "Quotes Provider Provider Details Hidden ( 4 ) Latest Status Dropoff Arrived Pro…" at bounding box center [738, 329] width 1099 height 516
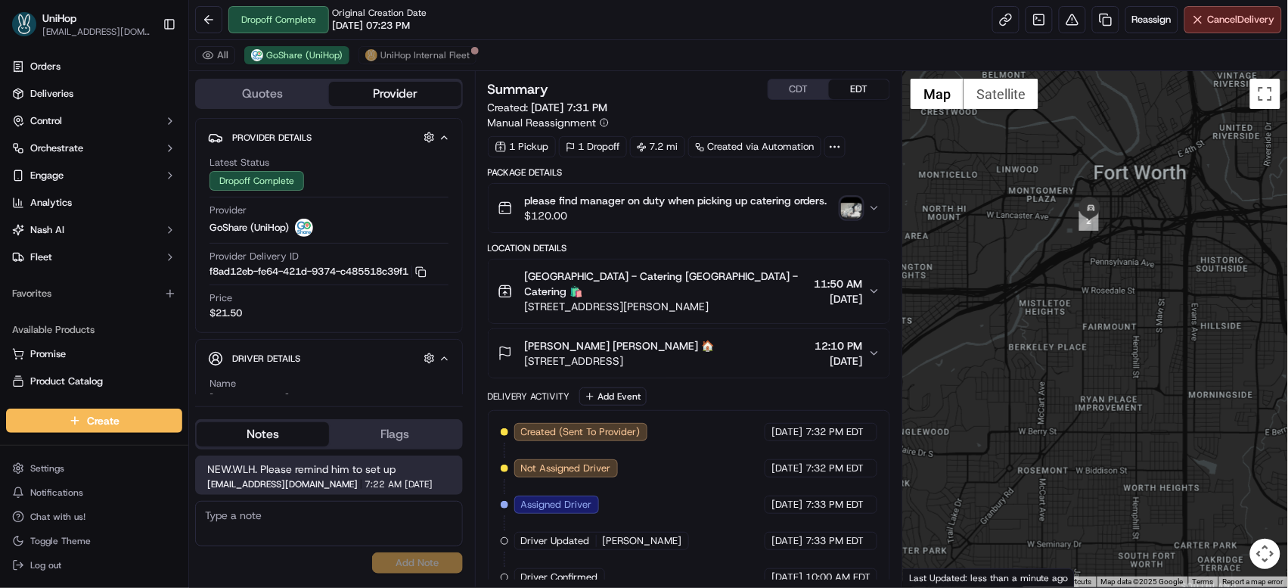
click at [851, 213] on img "button" at bounding box center [851, 207] width 21 height 21
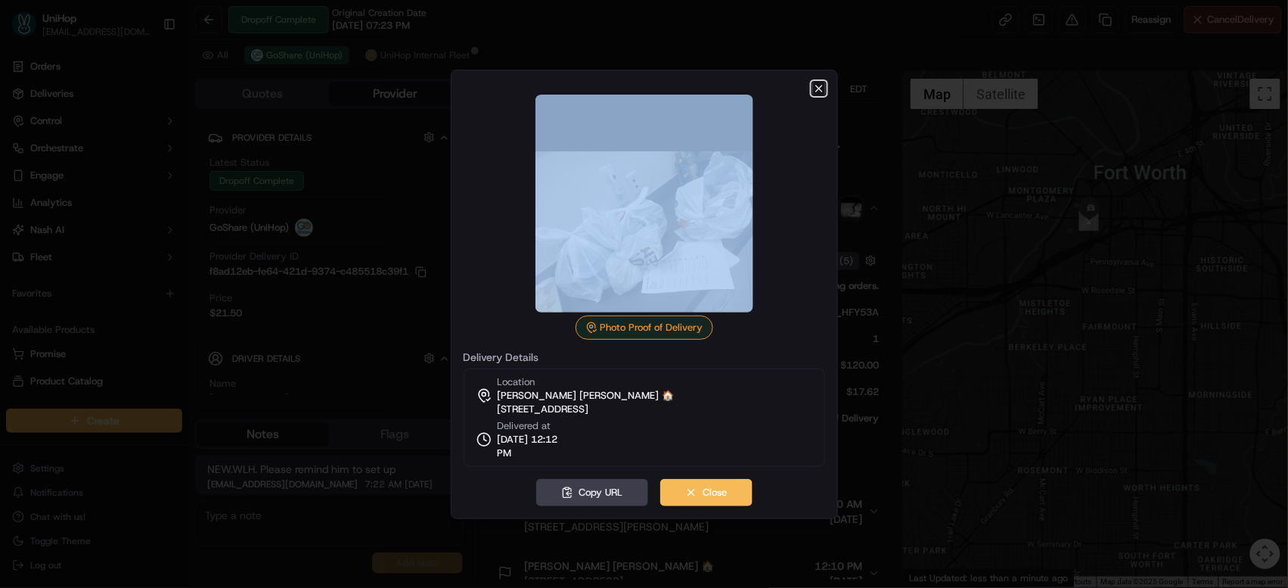
click at [820, 87] on icon "button" at bounding box center [819, 88] width 6 height 6
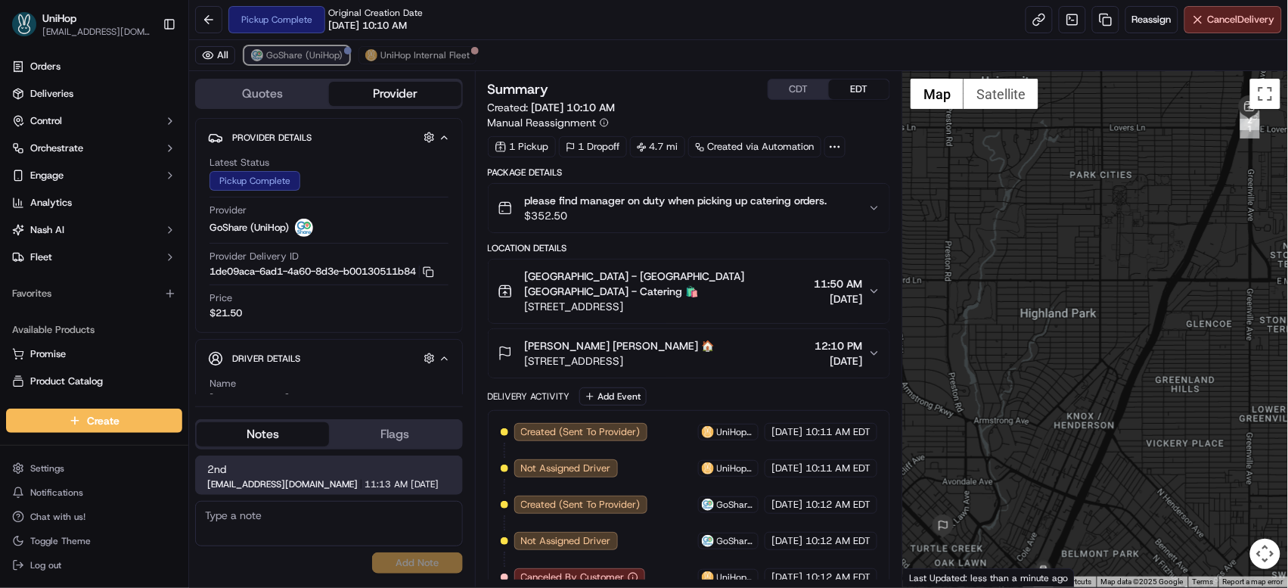
click at [292, 56] on span "GoShare (UniHop)" at bounding box center [304, 55] width 76 height 12
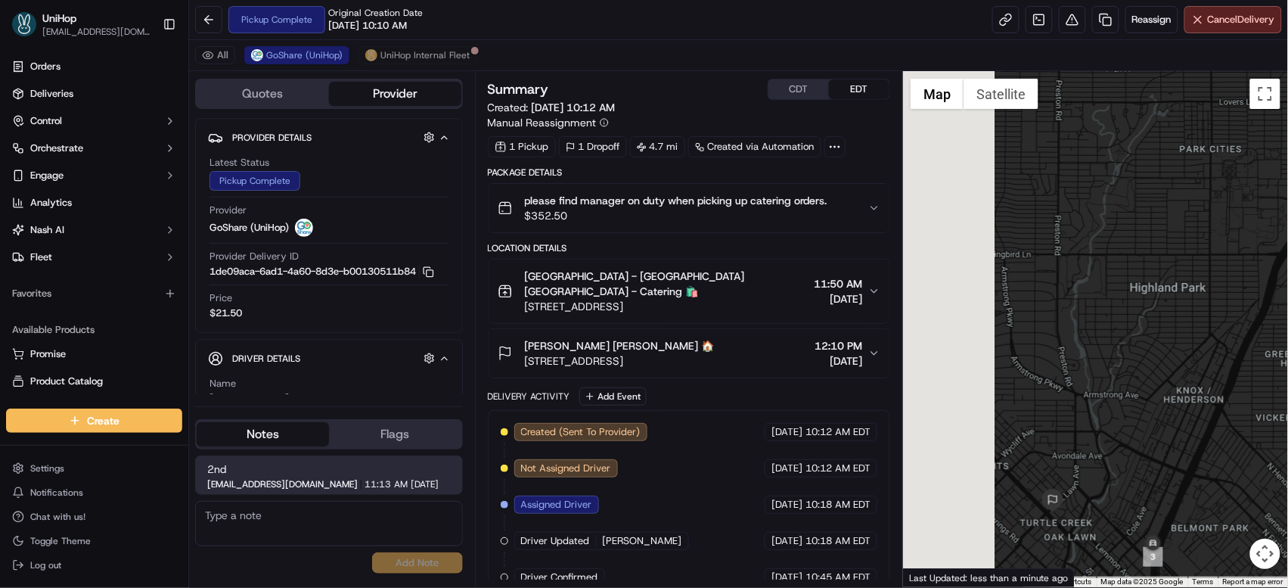
drag, startPoint x: 917, startPoint y: 187, endPoint x: 1076, endPoint y: 135, distance: 167.9
click at [1076, 135] on div at bounding box center [1095, 329] width 385 height 516
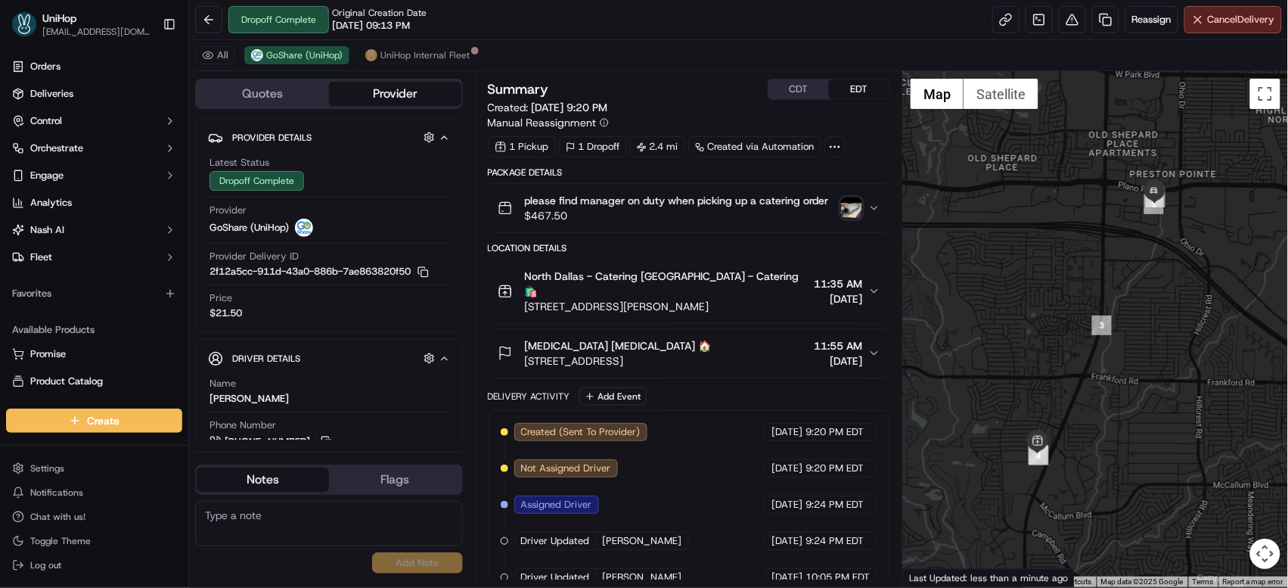
click at [845, 205] on img "button" at bounding box center [851, 207] width 21 height 21
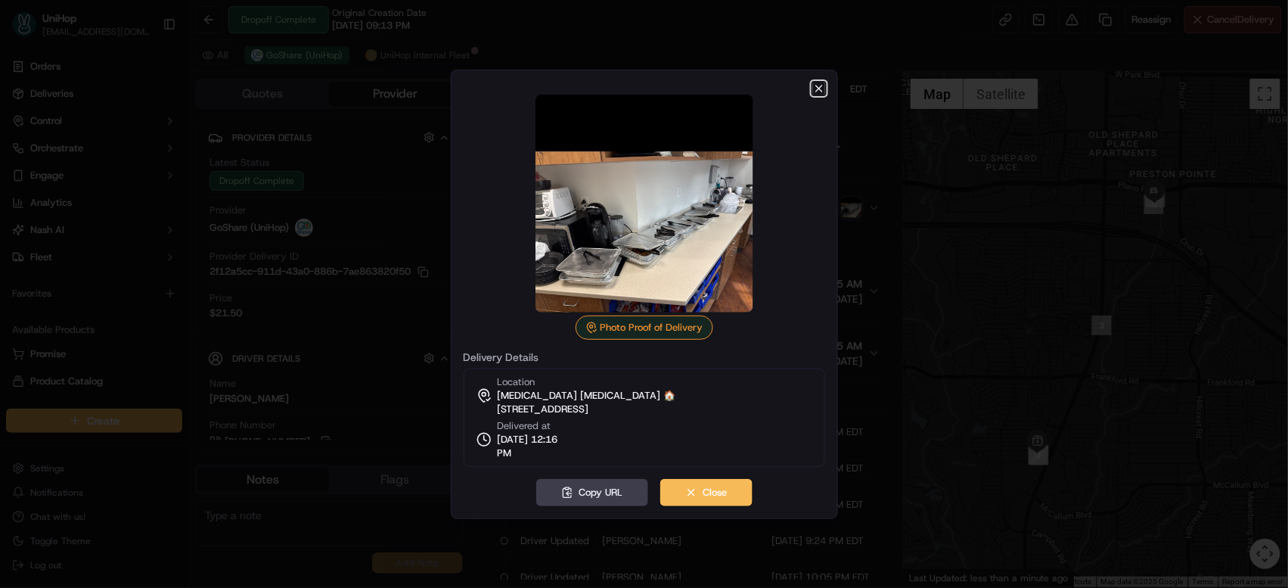
click at [816, 86] on icon "button" at bounding box center [819, 88] width 12 height 12
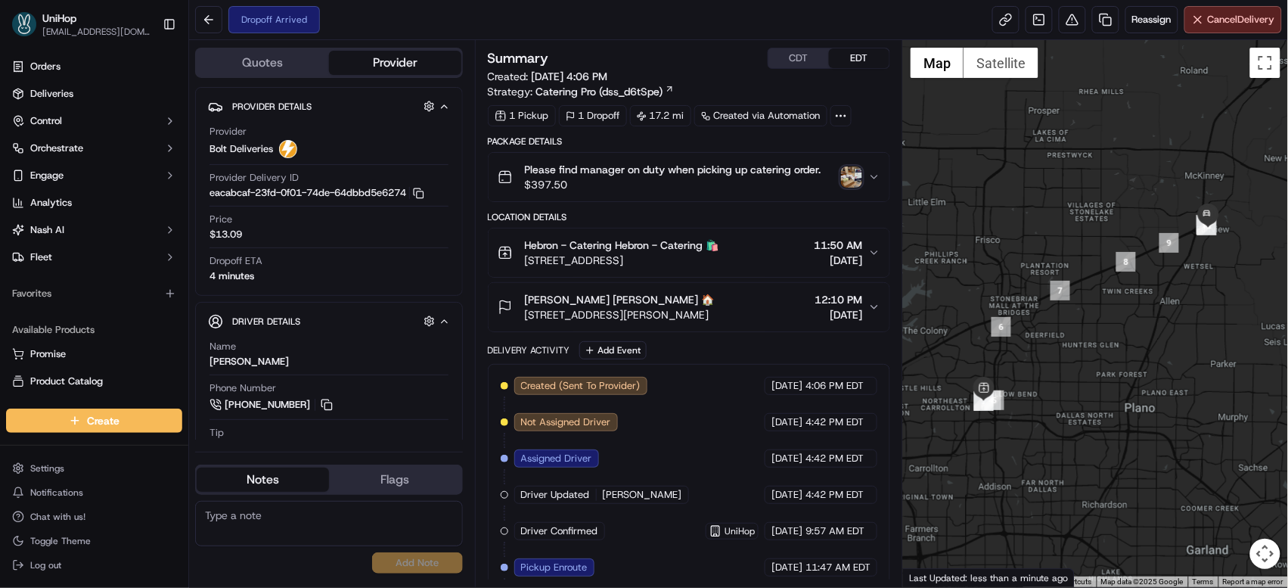
click at [843, 172] on img "button" at bounding box center [851, 176] width 21 height 21
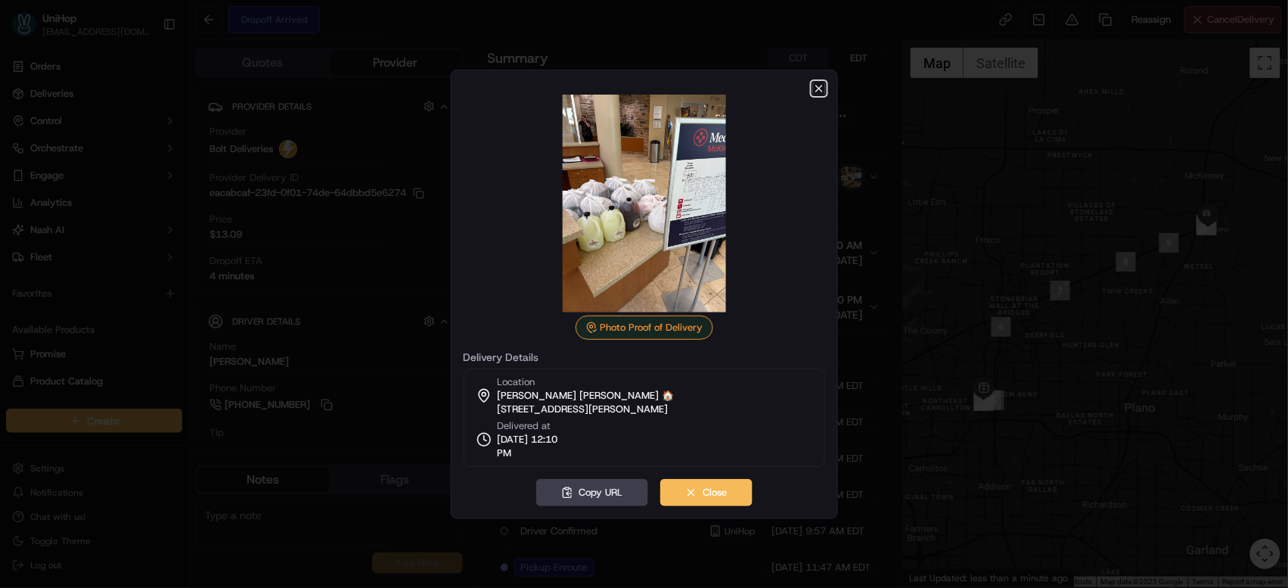
click at [820, 88] on icon "button" at bounding box center [819, 88] width 12 height 12
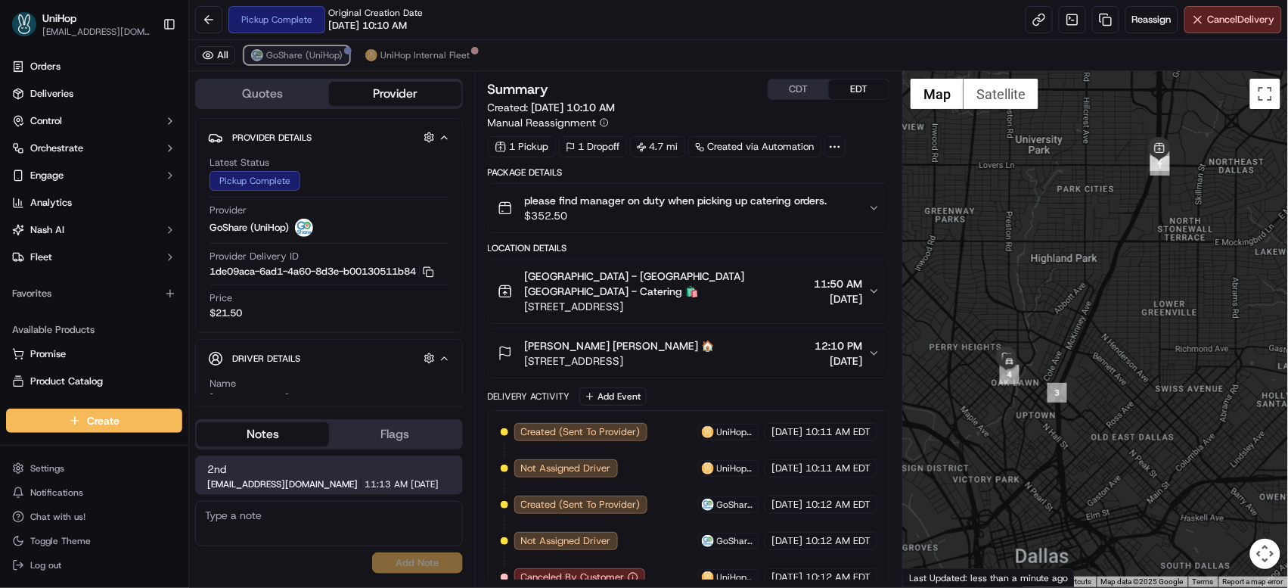
click at [304, 57] on span "GoShare (UniHop)" at bounding box center [304, 55] width 76 height 12
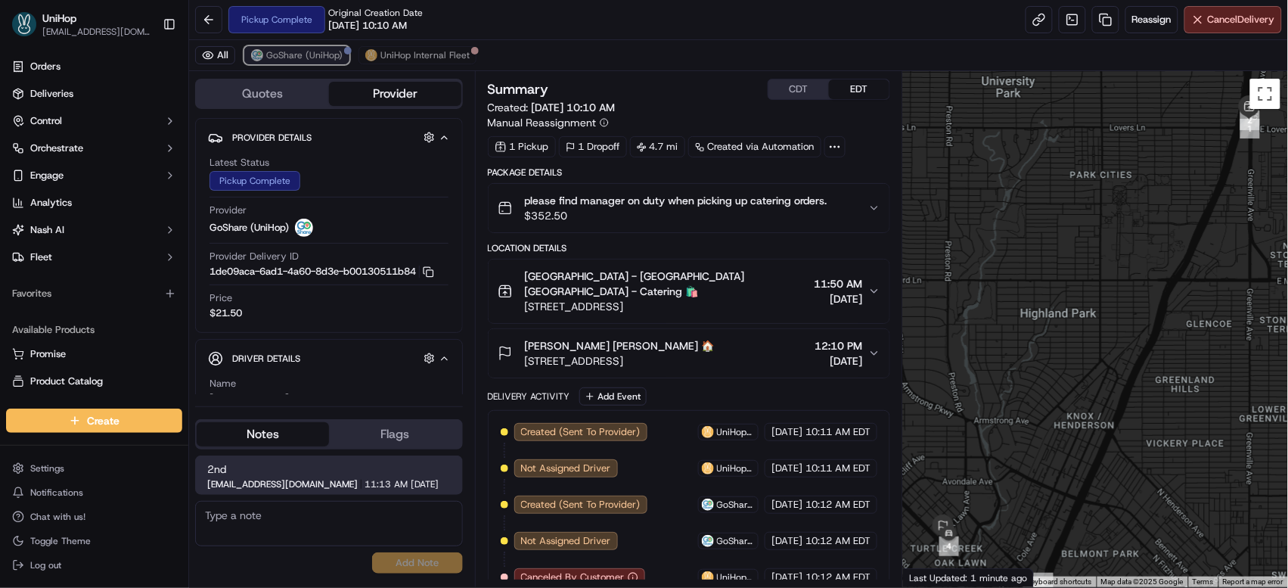
drag, startPoint x: 306, startPoint y: 57, endPoint x: 321, endPoint y: 61, distance: 15.4
click at [306, 57] on span "GoShare (UniHop)" at bounding box center [304, 55] width 76 height 12
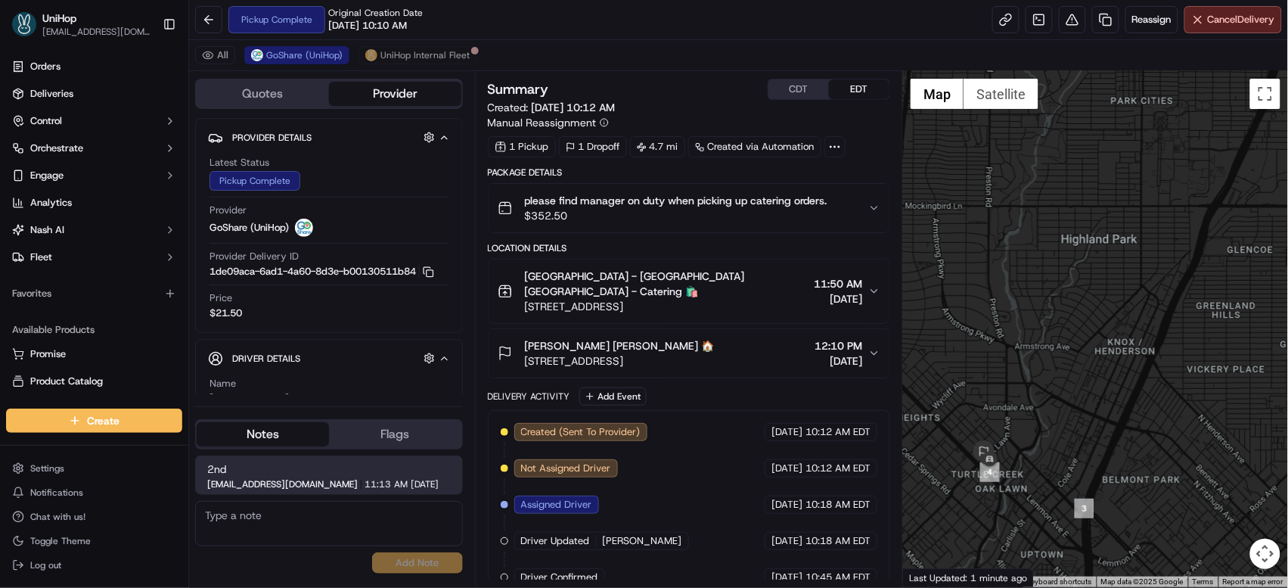
drag, startPoint x: 1055, startPoint y: 256, endPoint x: 1086, endPoint y: 181, distance: 82.1
click at [1086, 181] on div at bounding box center [1095, 329] width 385 height 516
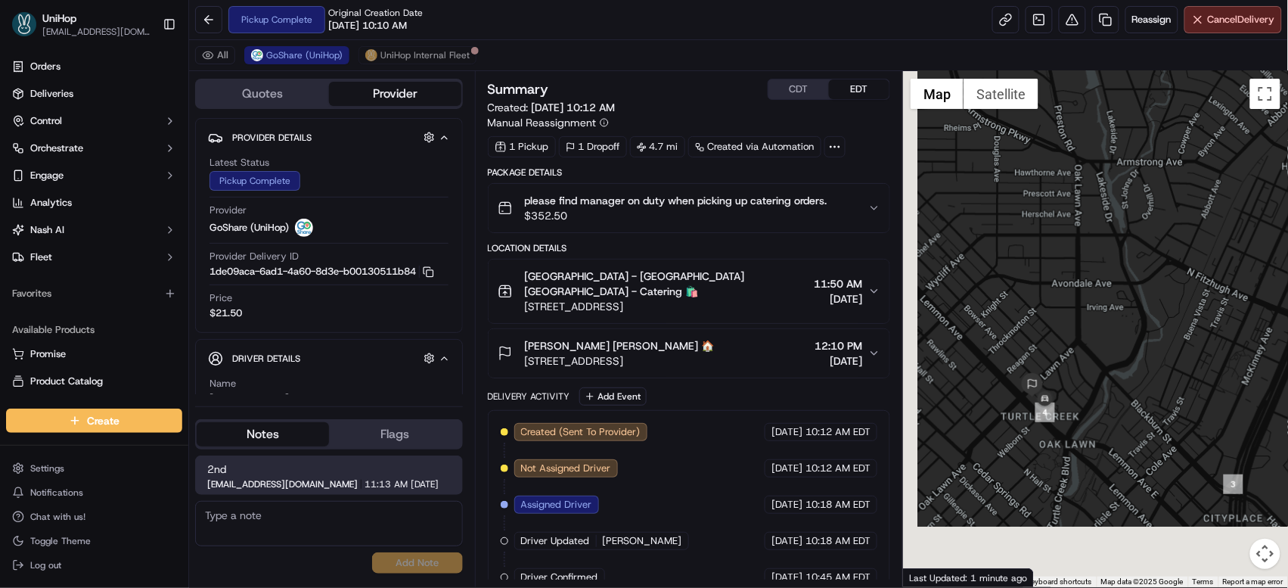
drag, startPoint x: 996, startPoint y: 402, endPoint x: 1063, endPoint y: 248, distance: 168.1
click at [1063, 248] on div at bounding box center [1095, 329] width 385 height 516
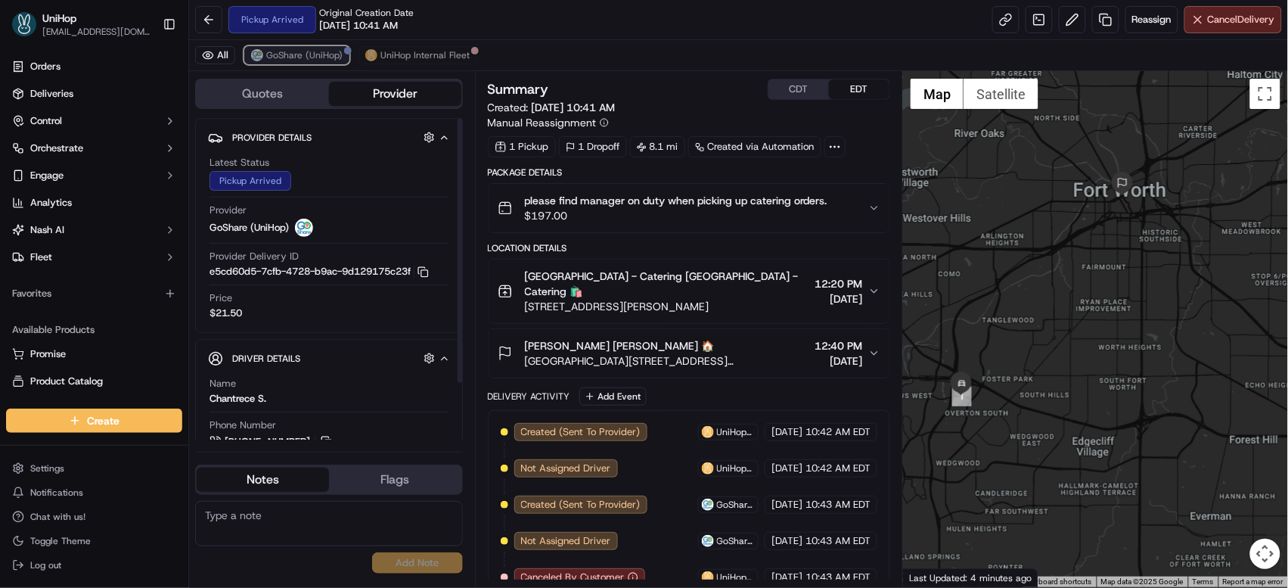
click at [258, 46] on button "GoShare (UniHop)" at bounding box center [296, 55] width 105 height 18
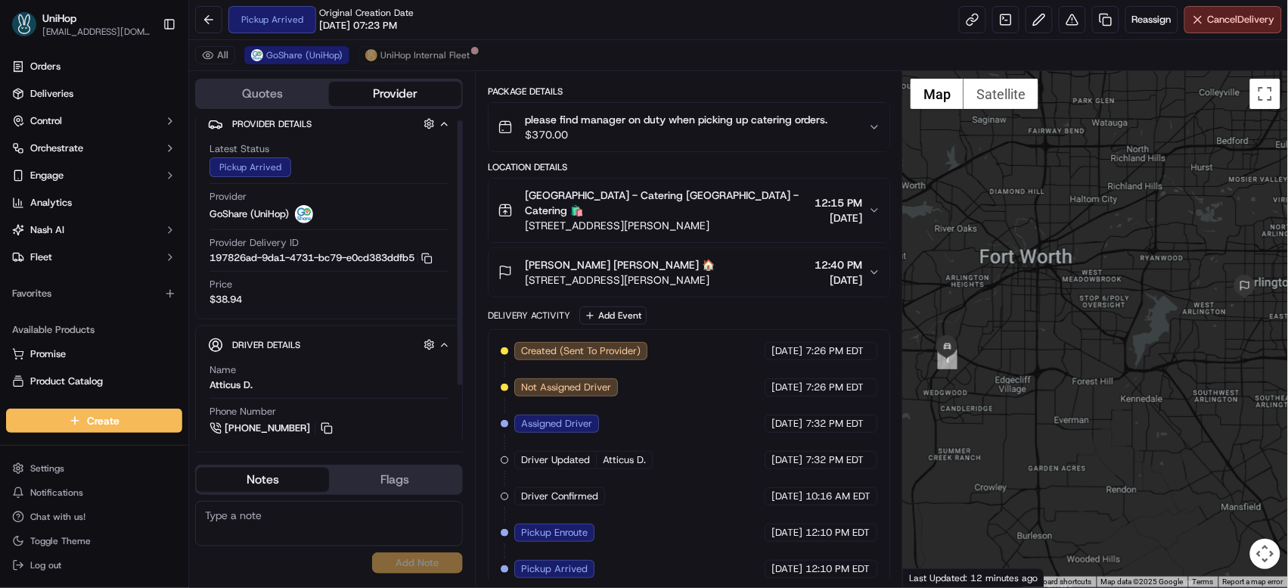
scroll to position [39, 0]
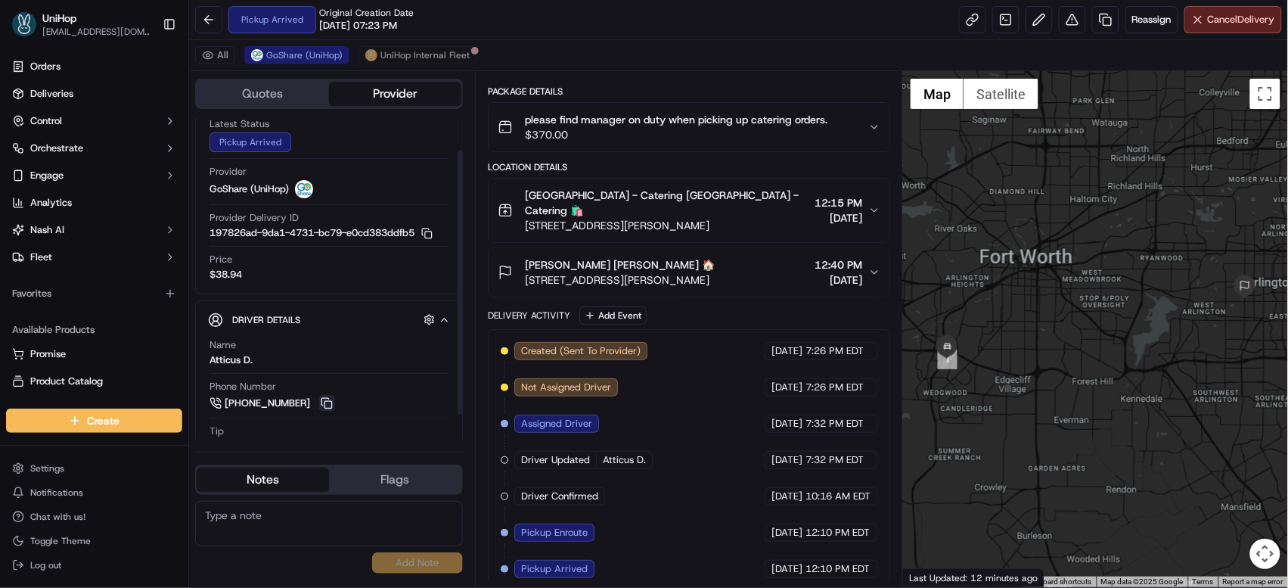
click at [327, 402] on button at bounding box center [326, 403] width 17 height 17
drag, startPoint x: 961, startPoint y: 280, endPoint x: 976, endPoint y: 241, distance: 41.2
click at [977, 241] on div at bounding box center [1095, 329] width 385 height 516
drag, startPoint x: 990, startPoint y: 203, endPoint x: 1015, endPoint y: 170, distance: 41.0
click at [1015, 170] on div at bounding box center [1095, 329] width 385 height 516
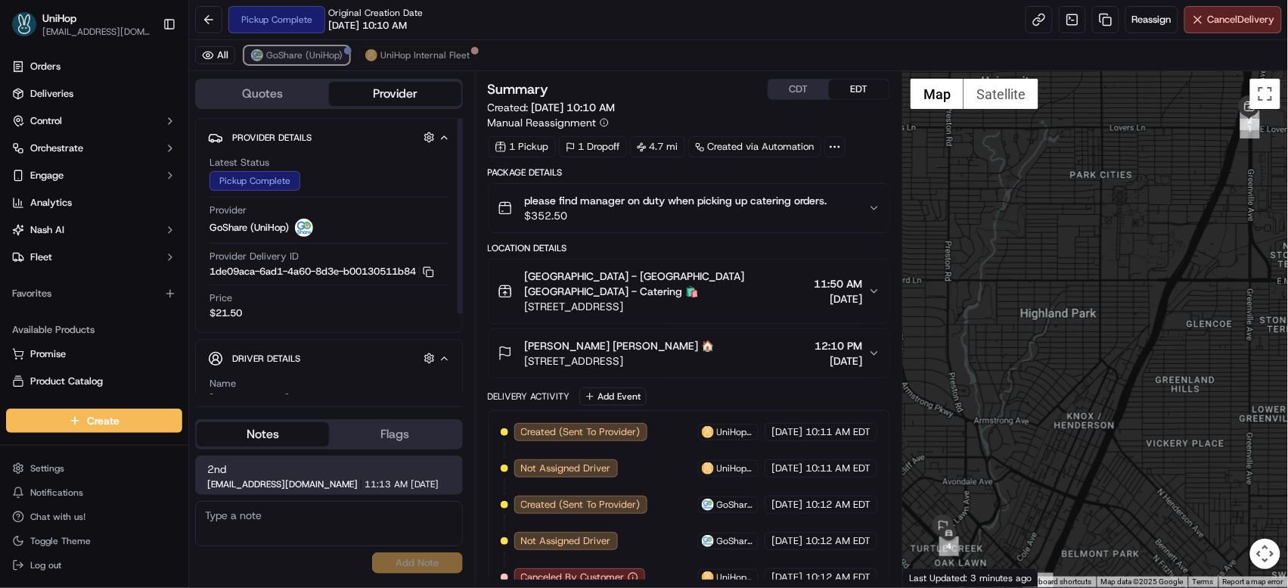
click at [270, 48] on button "GoShare (UniHop)" at bounding box center [296, 55] width 105 height 18
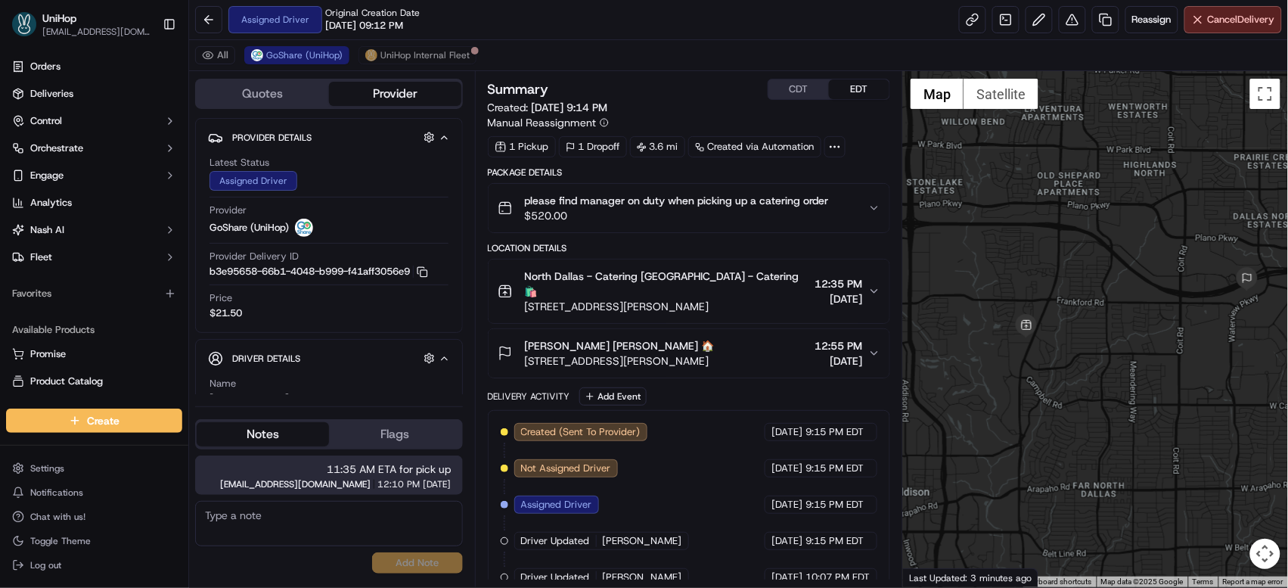
drag, startPoint x: 998, startPoint y: 345, endPoint x: 1052, endPoint y: 331, distance: 56.1
click at [1039, 334] on img at bounding box center [1026, 326] width 24 height 24
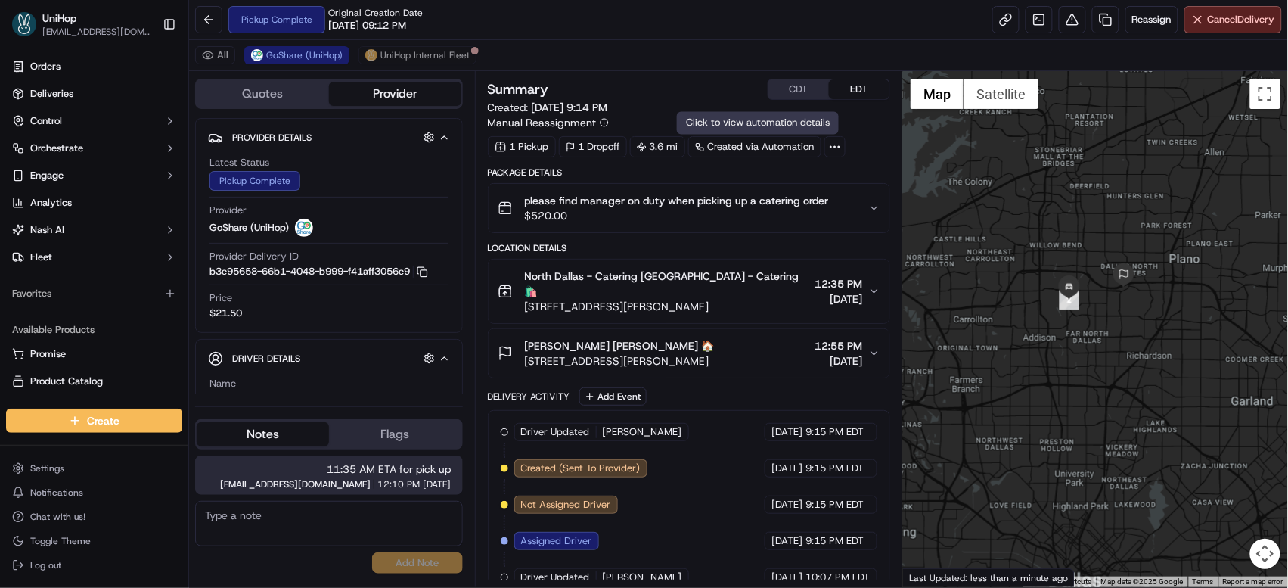
click at [795, 103] on div "Summary CDT EDT Created: [DATE] 9:14 PM Manual Reassignment" at bounding box center [689, 104] width 403 height 51
click at [795, 95] on button "CDT" at bounding box center [799, 89] width 61 height 20
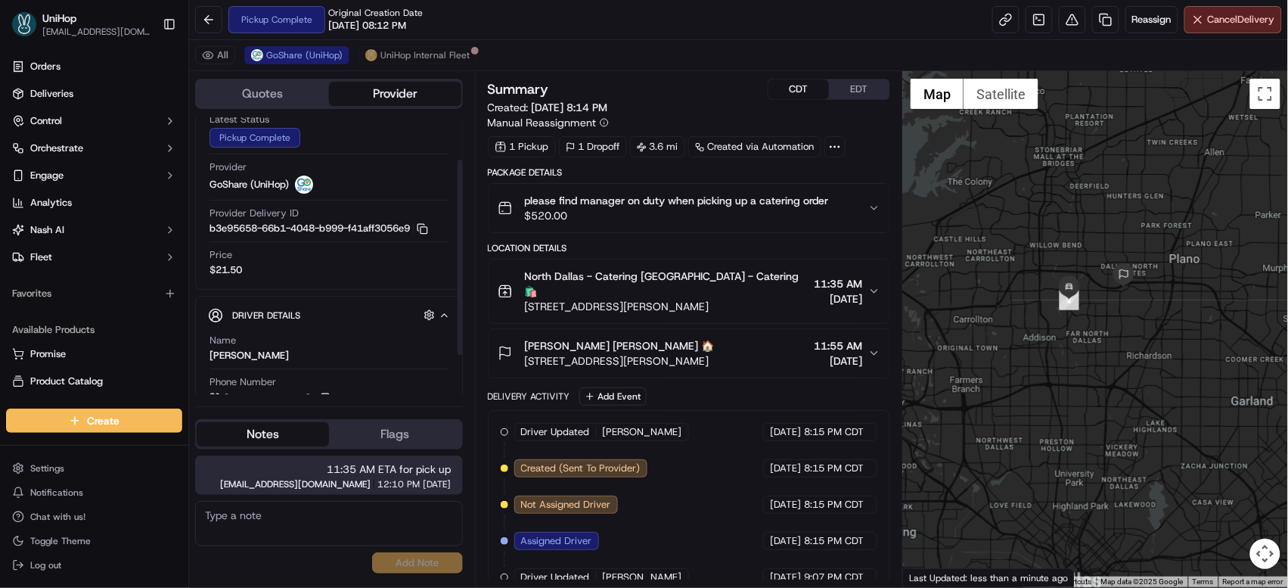
scroll to position [114, 0]
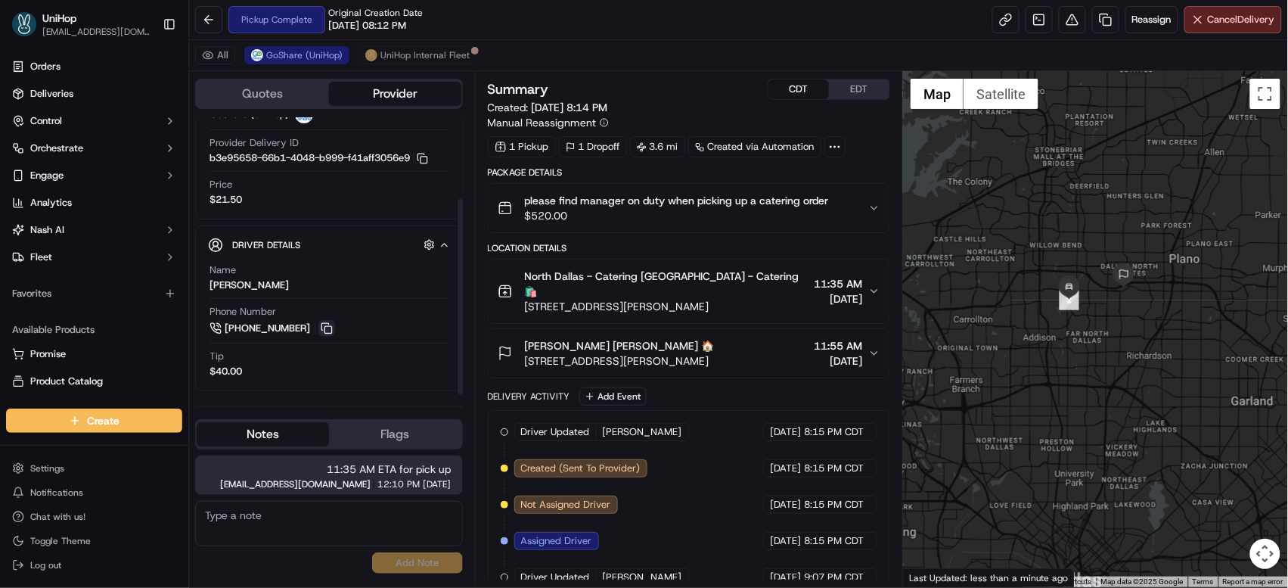
click at [323, 325] on button at bounding box center [326, 328] width 17 height 17
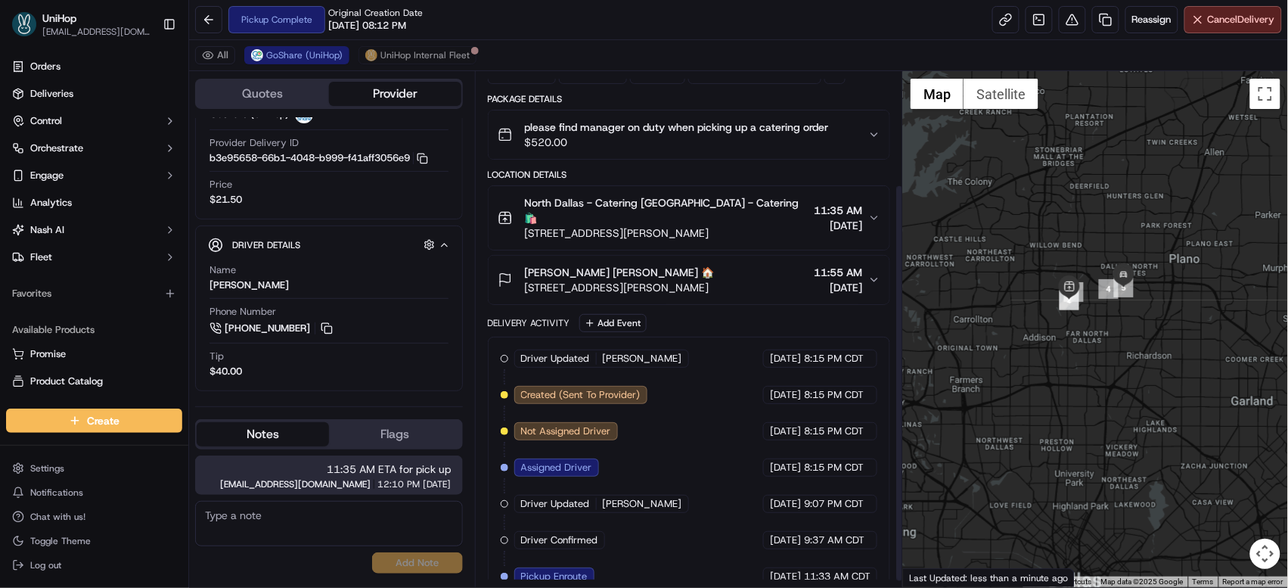
scroll to position [154, 0]
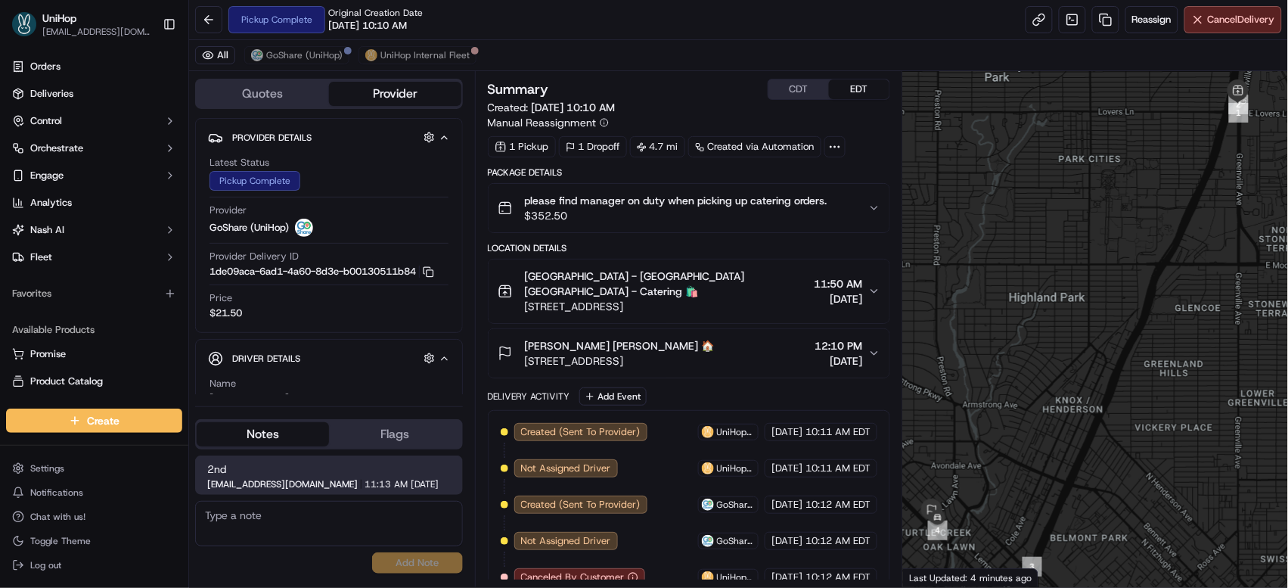
drag, startPoint x: 992, startPoint y: 314, endPoint x: 914, endPoint y: 325, distance: 78.7
click at [974, 284] on div at bounding box center [1095, 329] width 385 height 516
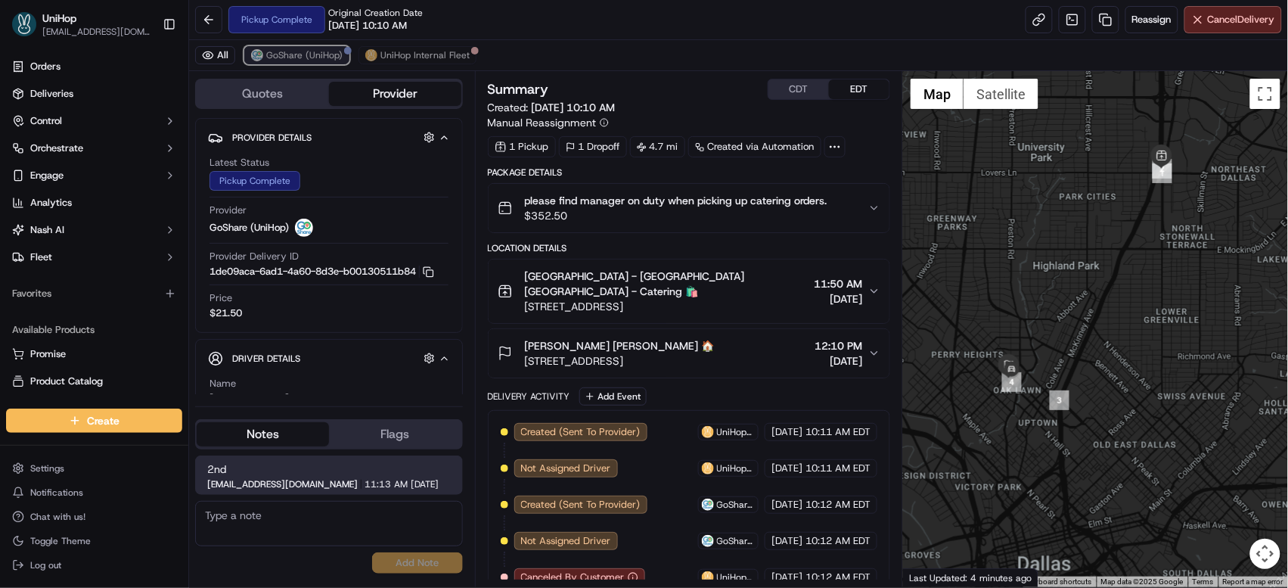
click at [324, 54] on span "GoShare (UniHop)" at bounding box center [304, 55] width 76 height 12
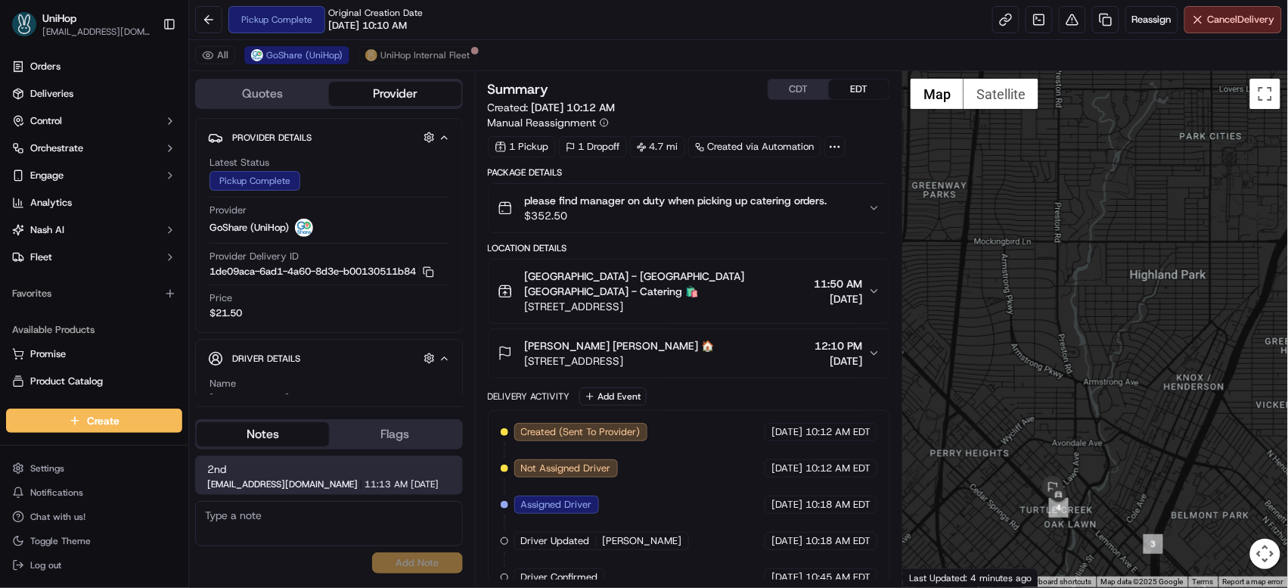
drag, startPoint x: 982, startPoint y: 289, endPoint x: 969, endPoint y: 241, distance: 50.1
click at [969, 241] on div at bounding box center [1095, 329] width 385 height 516
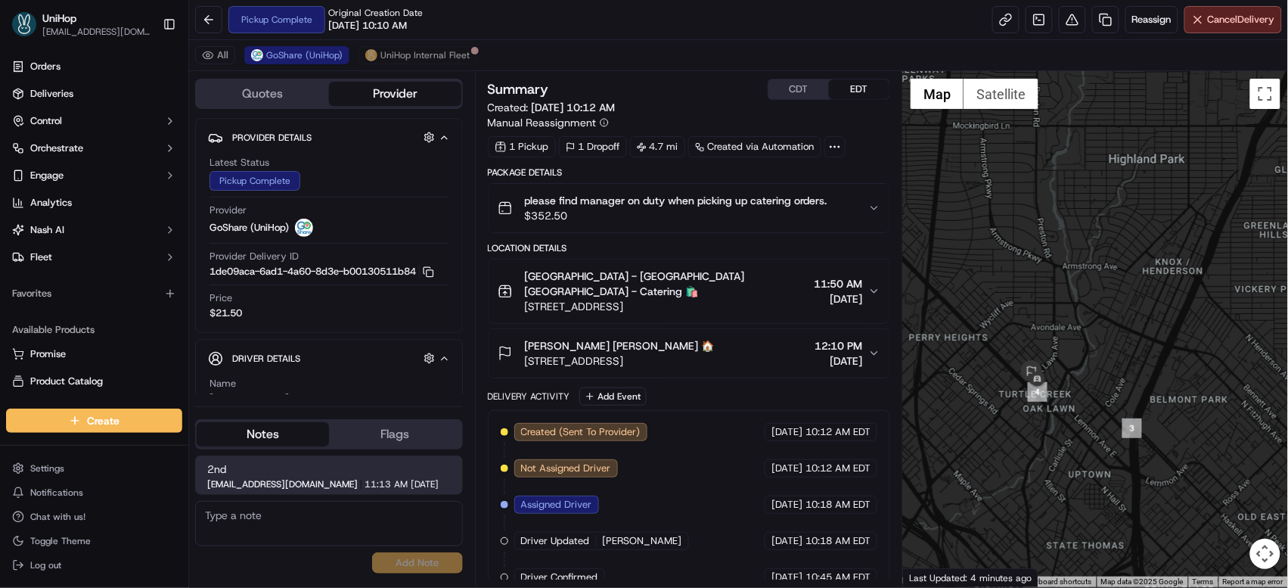
drag, startPoint x: 1039, startPoint y: 409, endPoint x: 1024, endPoint y: 319, distance: 91.3
click at [1024, 319] on div at bounding box center [1095, 329] width 385 height 516
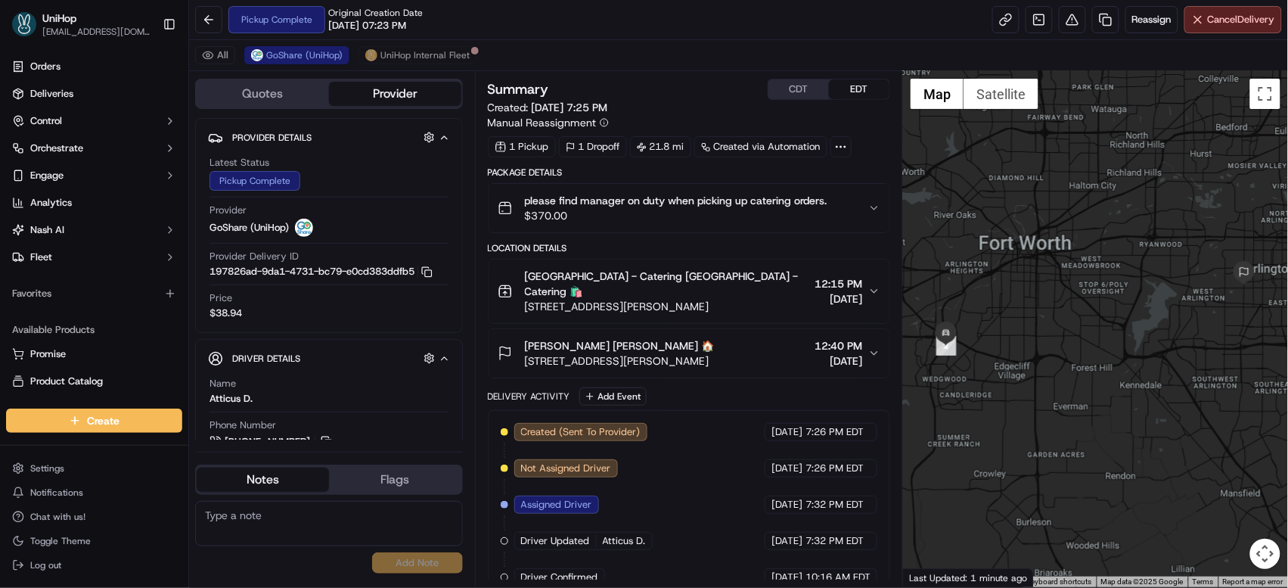
drag, startPoint x: 949, startPoint y: 251, endPoint x: 949, endPoint y: 240, distance: 11.3
click at [949, 240] on div at bounding box center [1095, 329] width 385 height 516
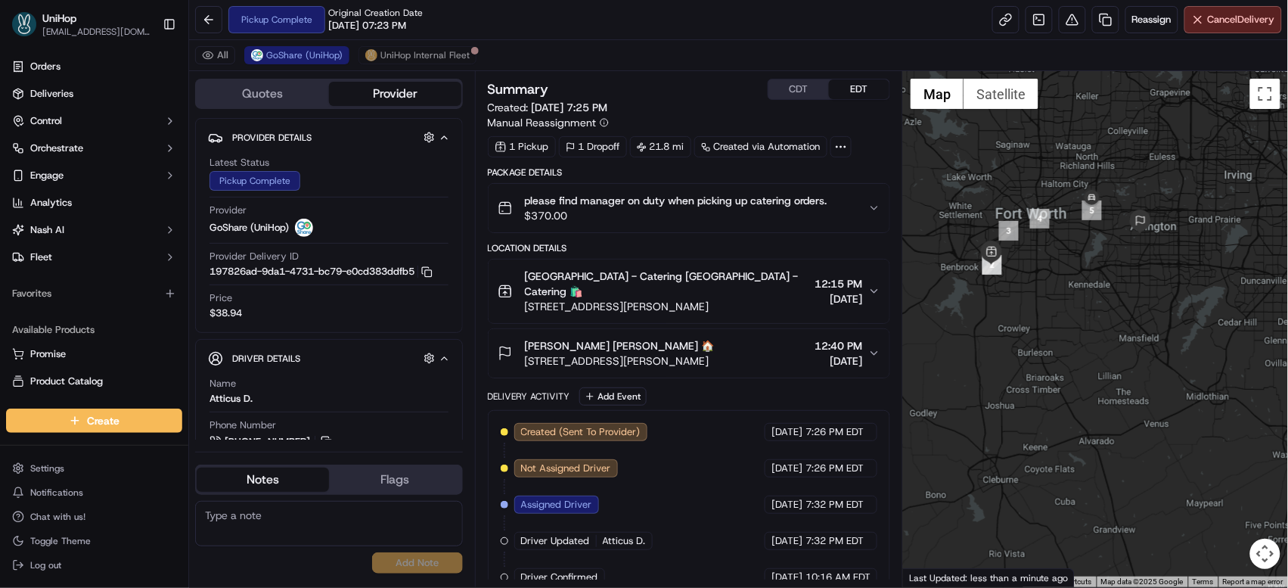
drag, startPoint x: 1026, startPoint y: 191, endPoint x: 999, endPoint y: 176, distance: 30.5
click at [999, 176] on div at bounding box center [1095, 329] width 385 height 516
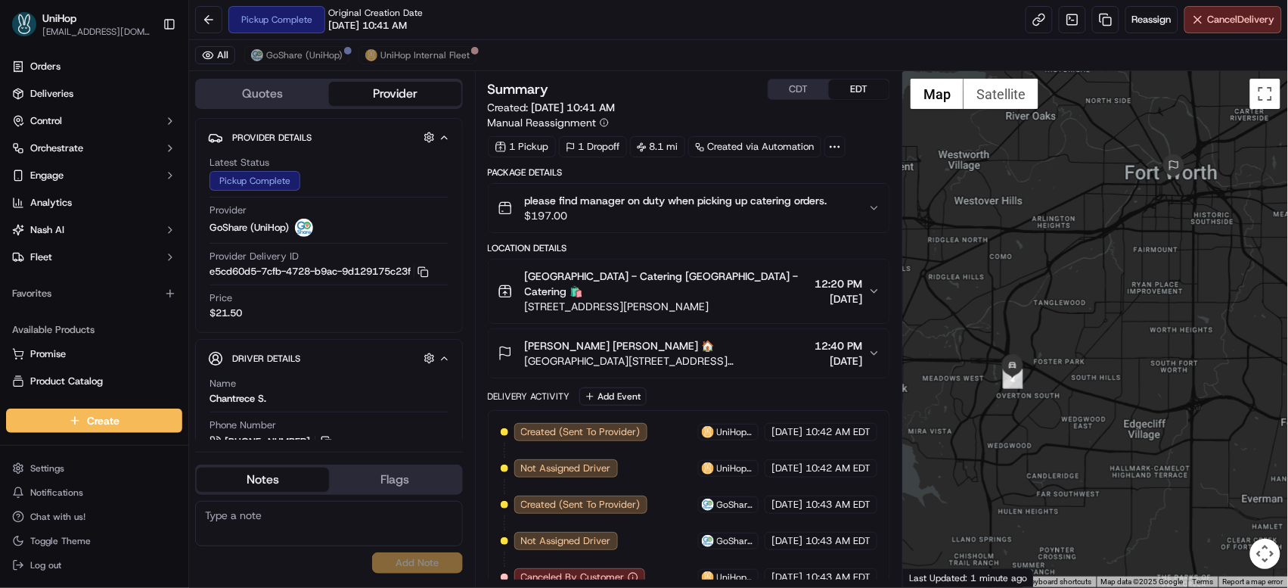
click at [812, 89] on button "CDT" at bounding box center [799, 89] width 61 height 20
click at [857, 88] on button "EDT" at bounding box center [859, 89] width 61 height 20
click at [317, 58] on span "GoShare (UniHop)" at bounding box center [304, 55] width 76 height 12
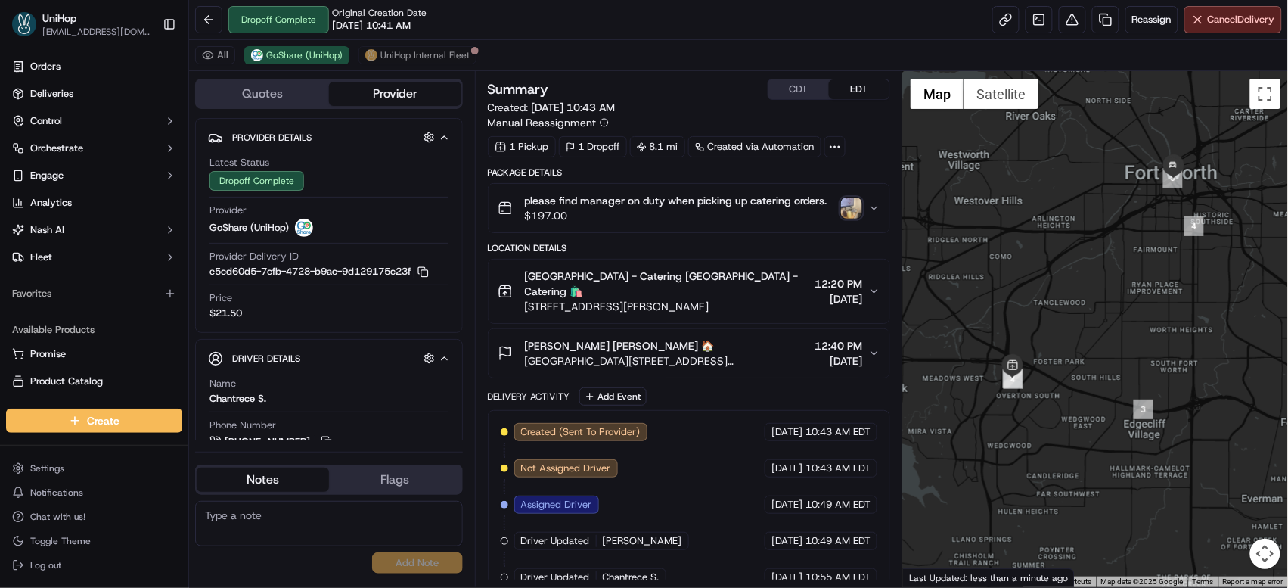
click at [851, 208] on img "button" at bounding box center [851, 207] width 21 height 21
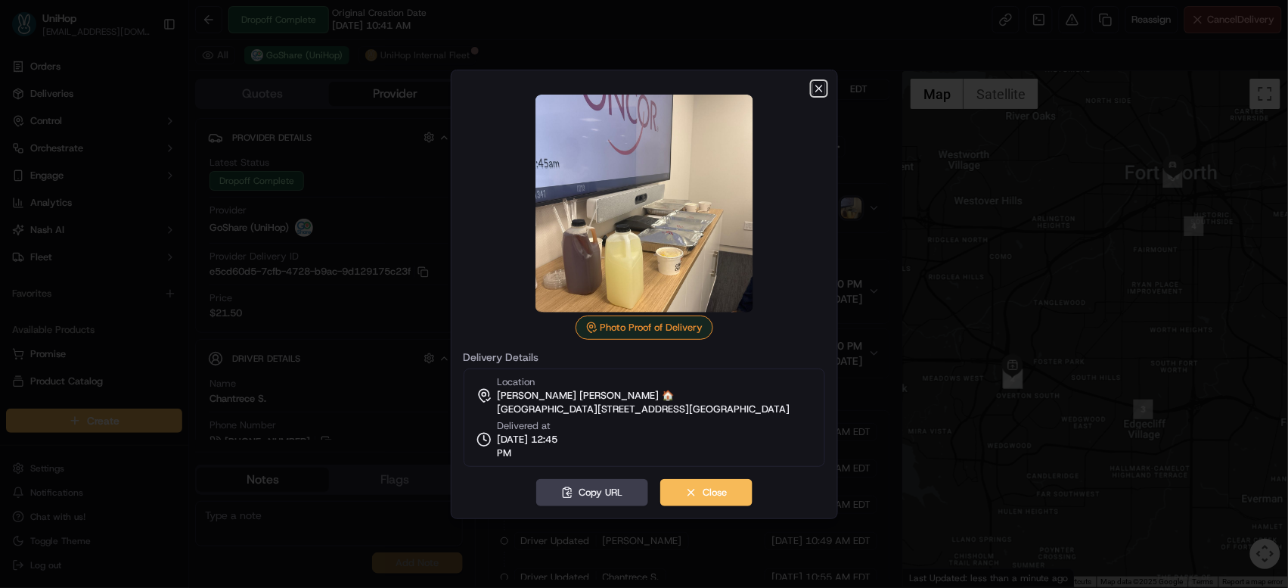
click at [816, 90] on icon "button" at bounding box center [819, 88] width 6 height 6
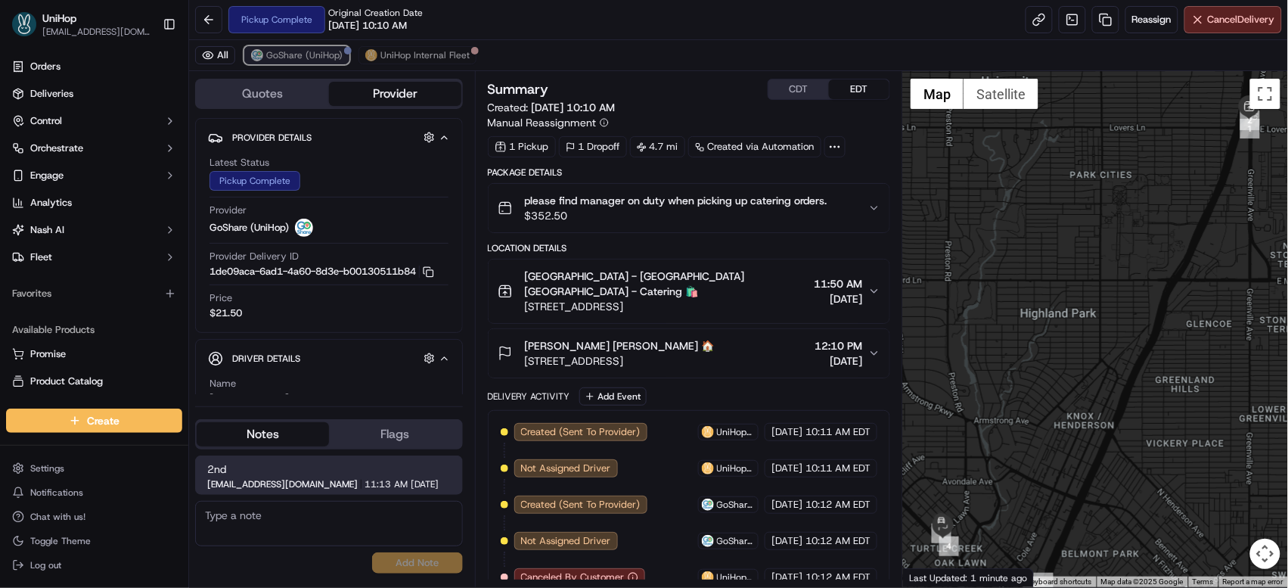
click at [286, 51] on span "GoShare (UniHop)" at bounding box center [304, 55] width 76 height 12
click at [696, 353] on span "[STREET_ADDRESS]" at bounding box center [620, 360] width 190 height 15
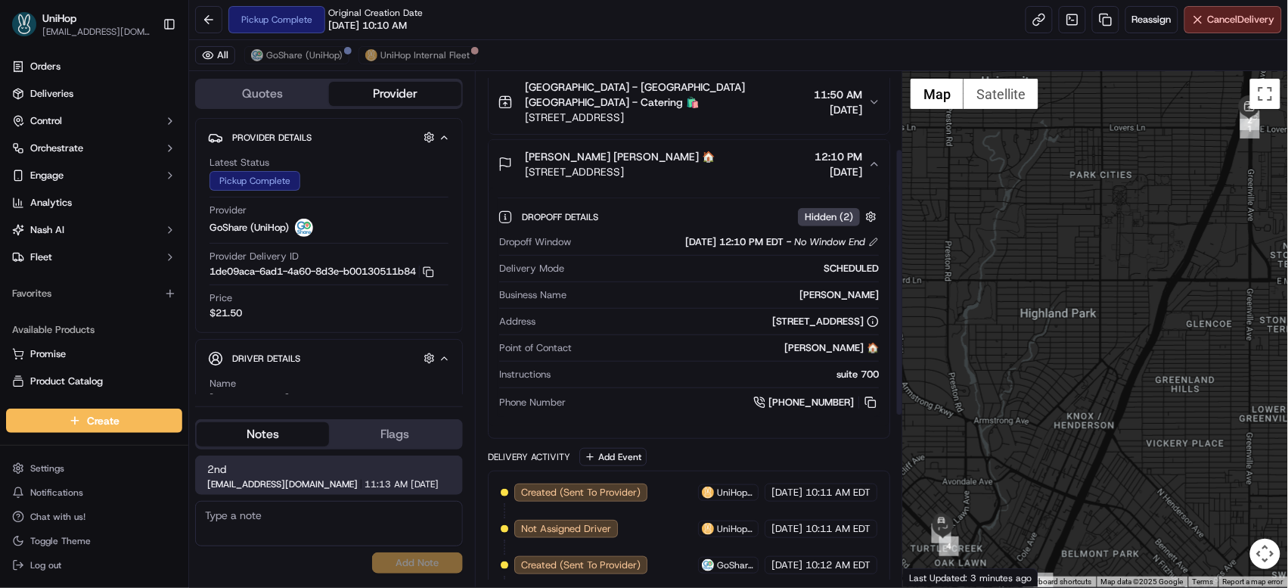
scroll to position [190, 0]
click at [291, 51] on span "GoShare (UniHop)" at bounding box center [304, 55] width 76 height 12
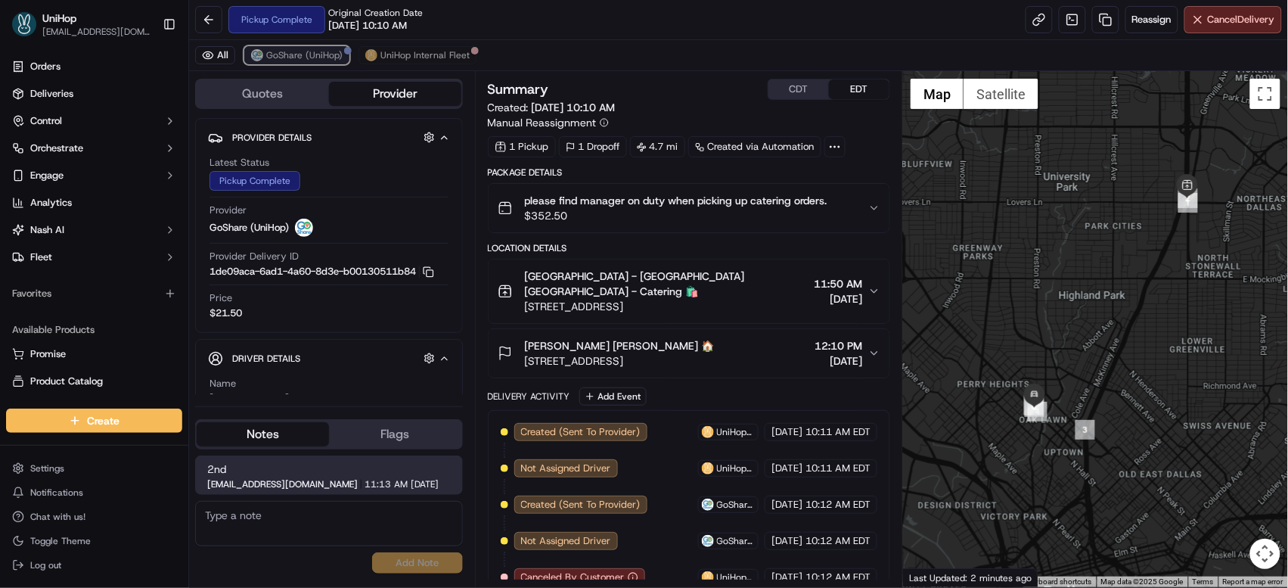
click at [297, 55] on span "GoShare (UniHop)" at bounding box center [304, 55] width 76 height 12
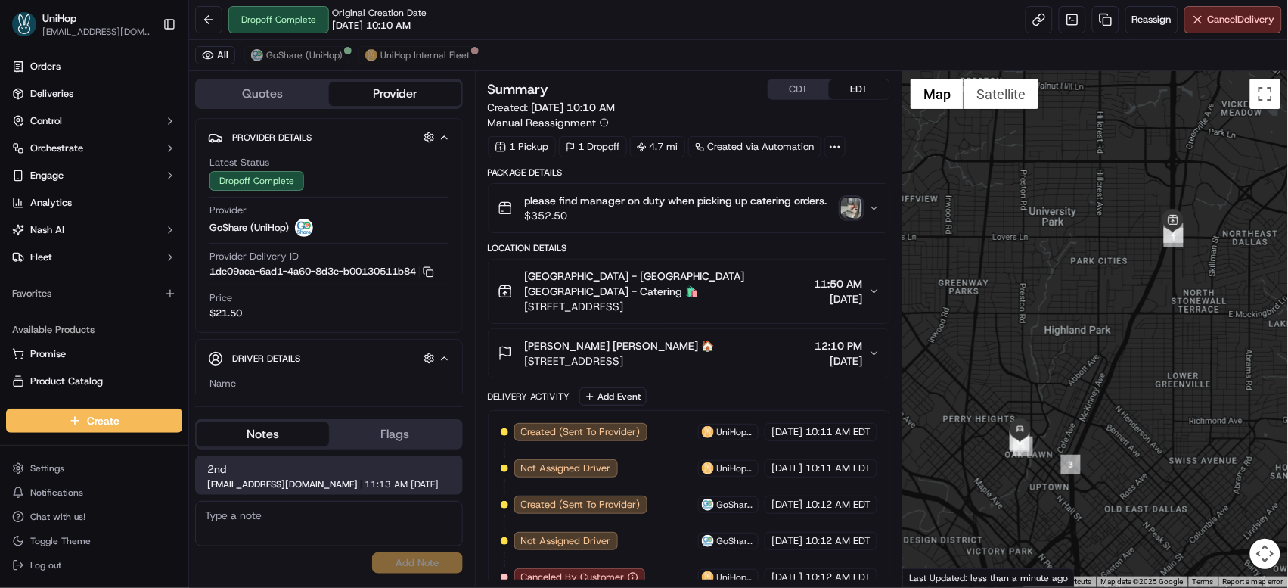
click at [853, 213] on img "button" at bounding box center [851, 207] width 21 height 21
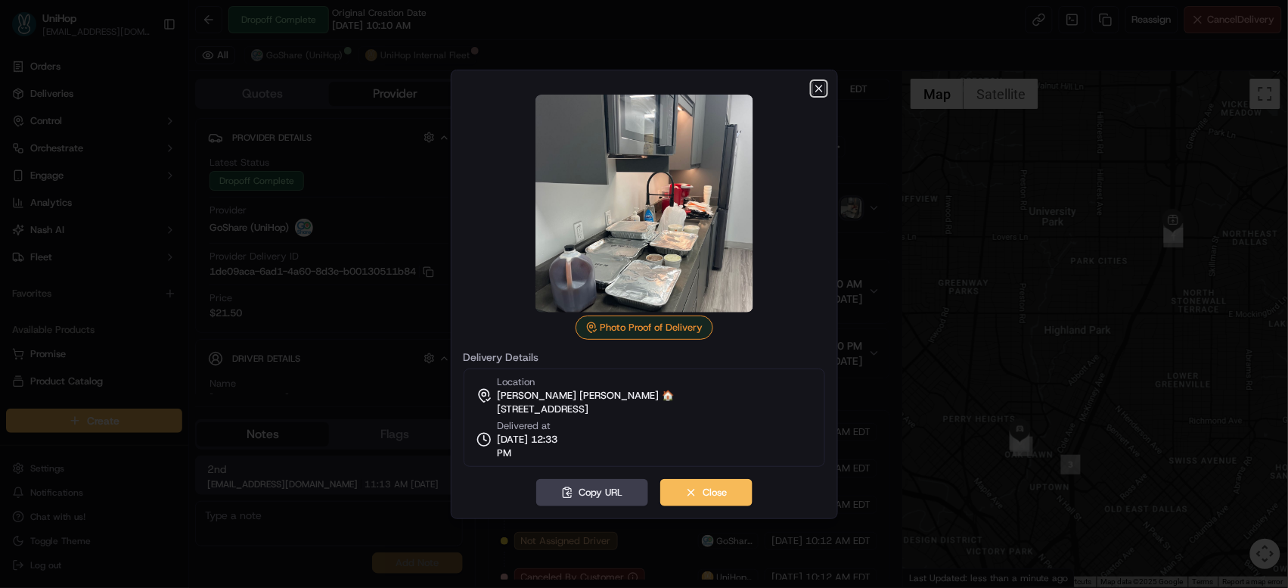
click at [819, 88] on icon "button" at bounding box center [819, 88] width 6 height 6
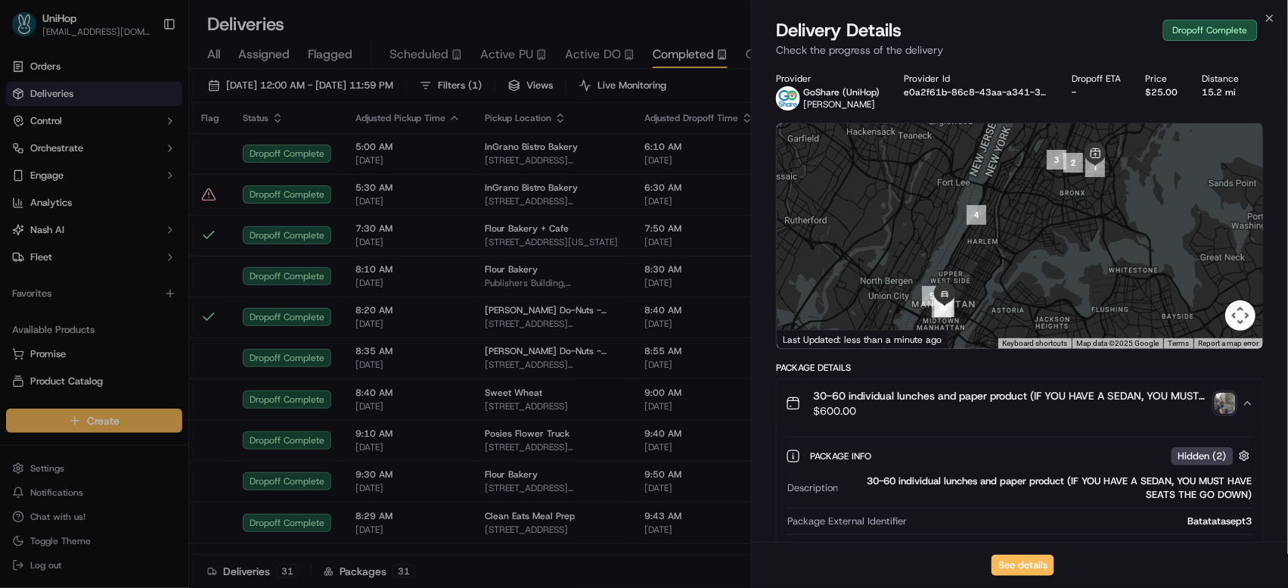
click at [516, 53] on span "Active PU" at bounding box center [506, 54] width 53 height 18
click at [515, 52] on span "Active PU" at bounding box center [506, 54] width 53 height 18
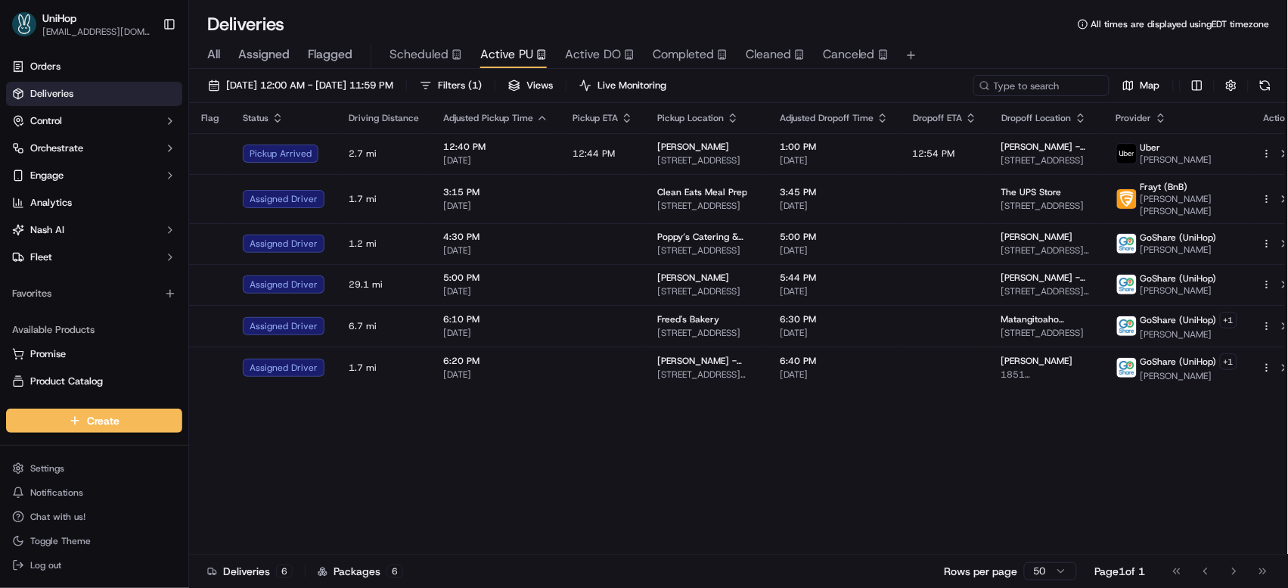
click at [859, 497] on div "Flag Status Driving Distance Adjusted Pickup Time Pickup ETA Pickup Location Ad…" at bounding box center [747, 329] width 1117 height 452
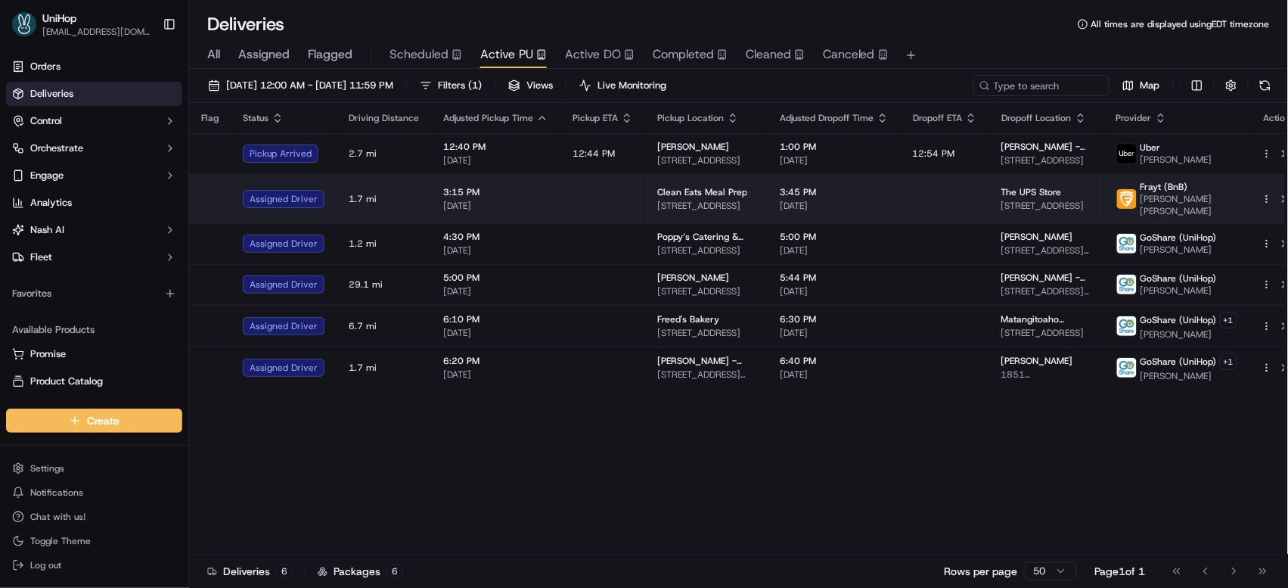
click at [843, 178] on td "3:45 PM [DATE]" at bounding box center [834, 198] width 133 height 49
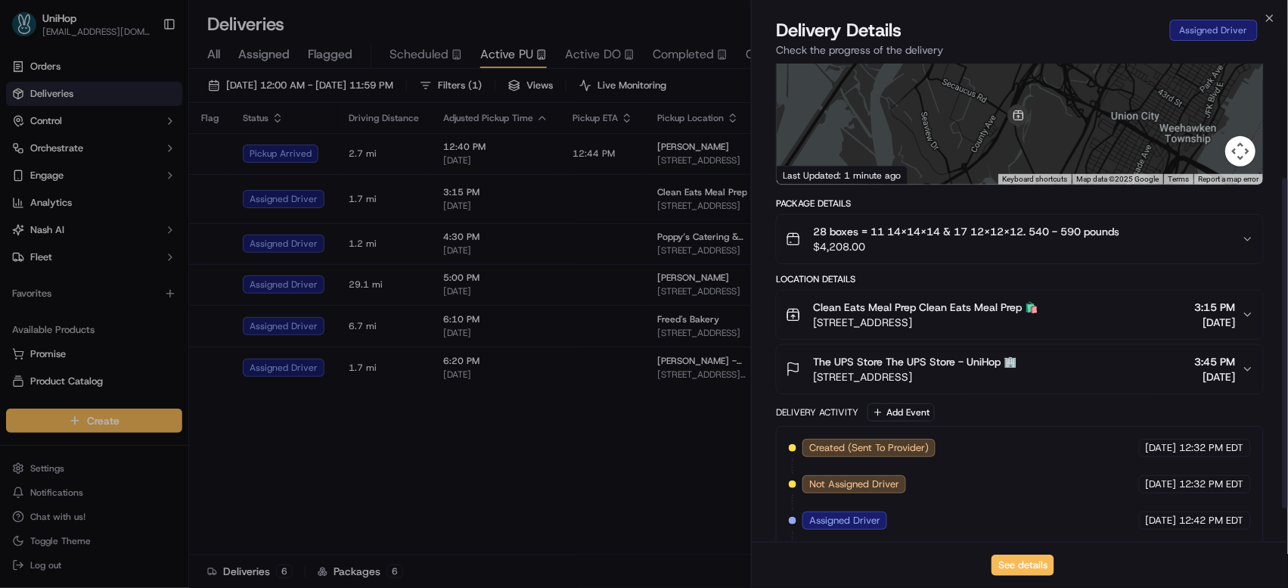
scroll to position [165, 0]
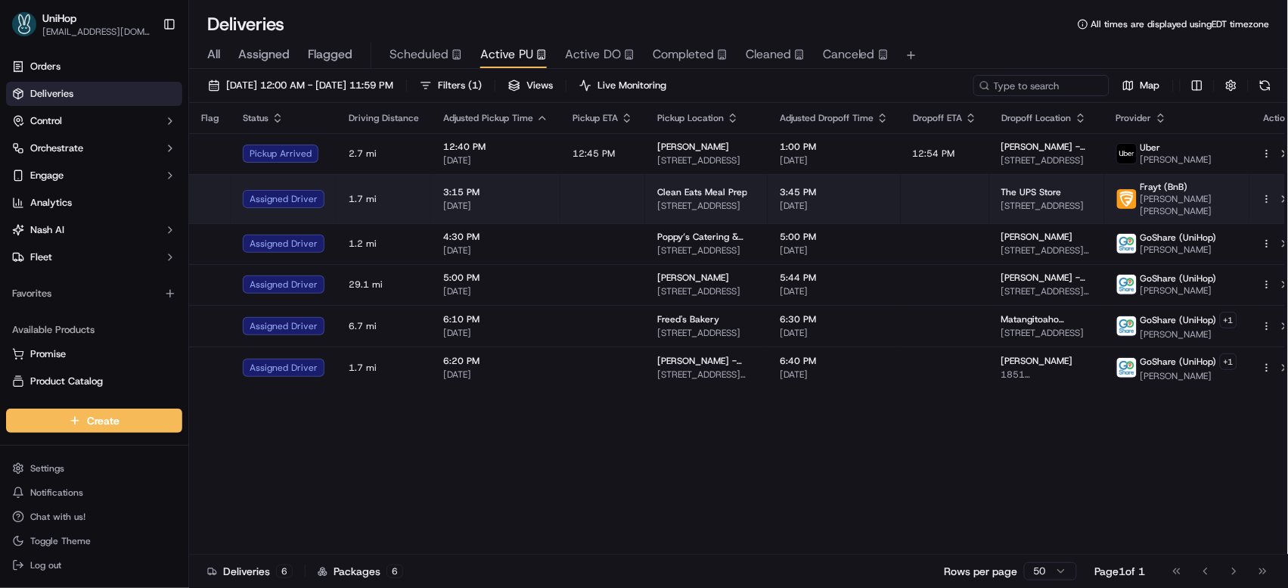
click at [608, 200] on td at bounding box center [603, 198] width 85 height 49
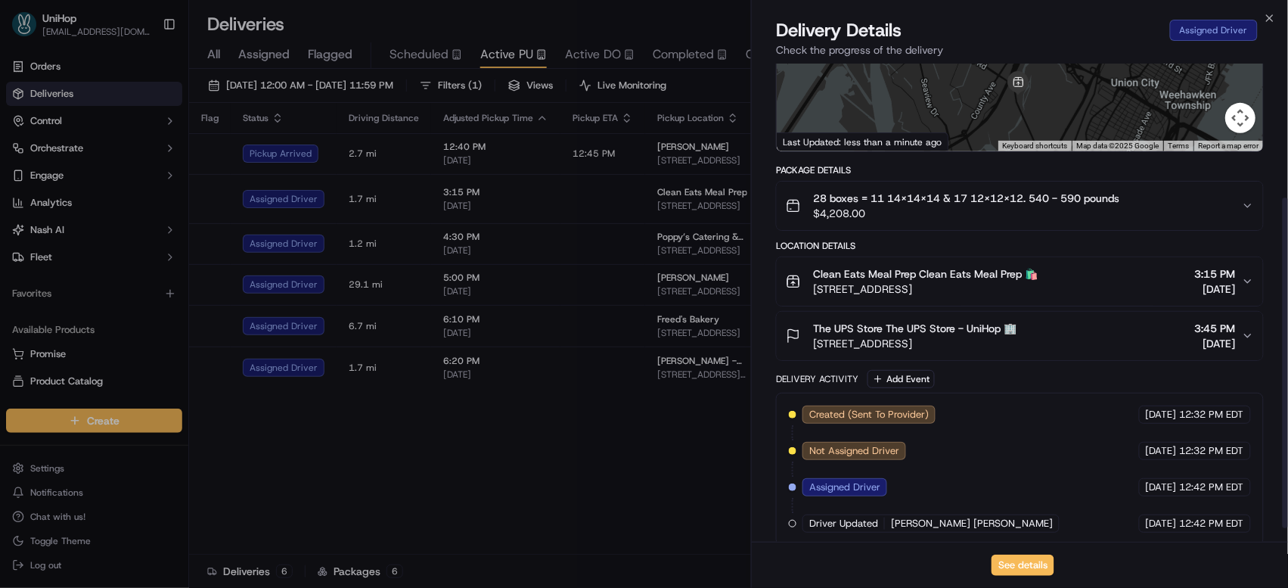
scroll to position [213, 0]
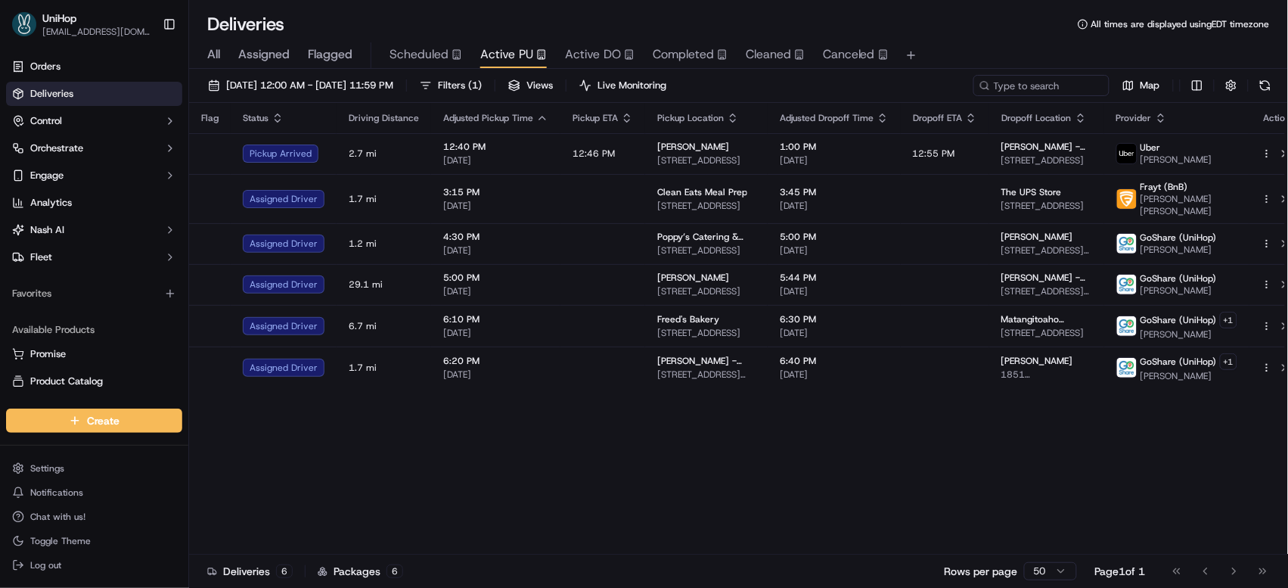
click at [848, 505] on div "Flag Status Driving Distance Adjusted Pickup Time Pickup ETA Pickup Location Ad…" at bounding box center [747, 329] width 1117 height 452
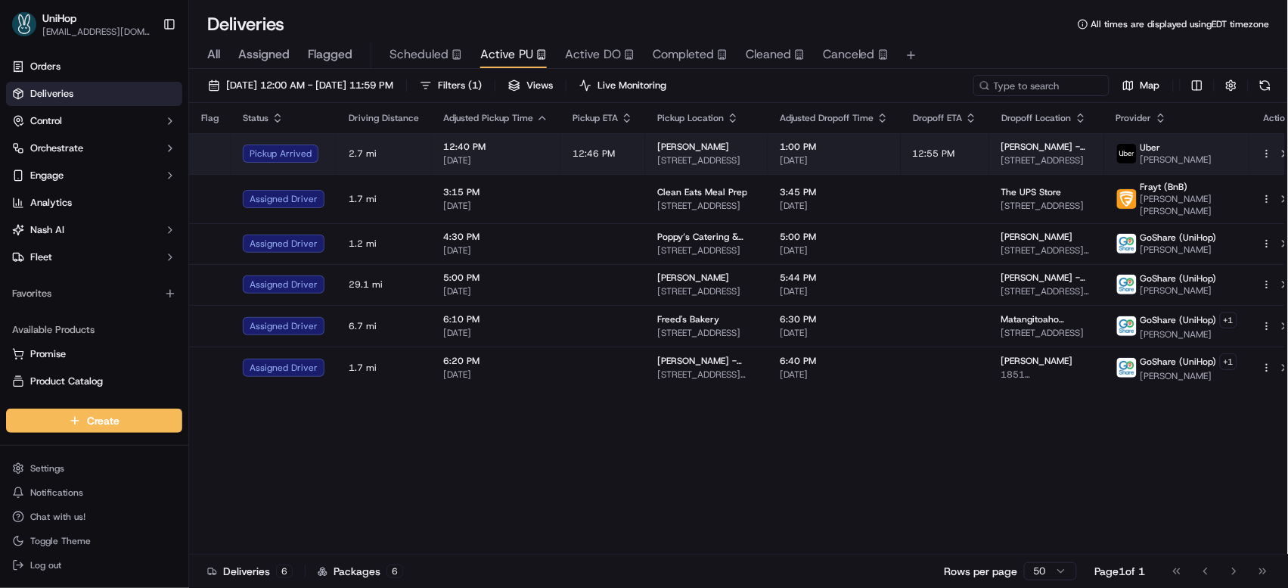
click at [675, 155] on span "3902 13th Ave S, Fargo, ND 58103, USA" at bounding box center [706, 160] width 98 height 12
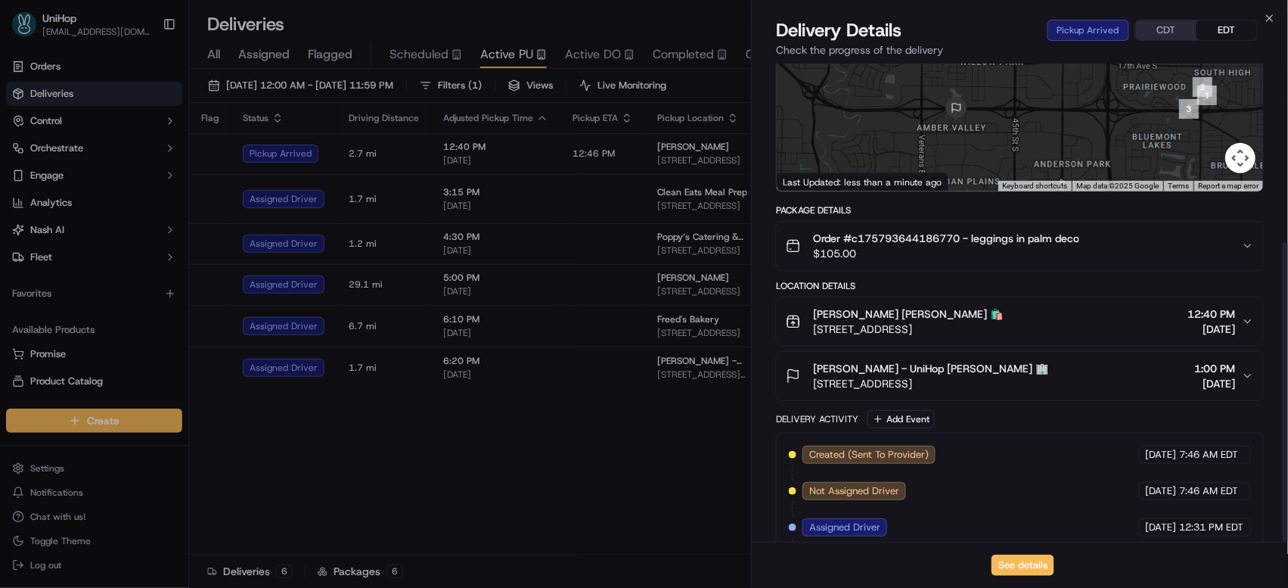
scroll to position [286, 0]
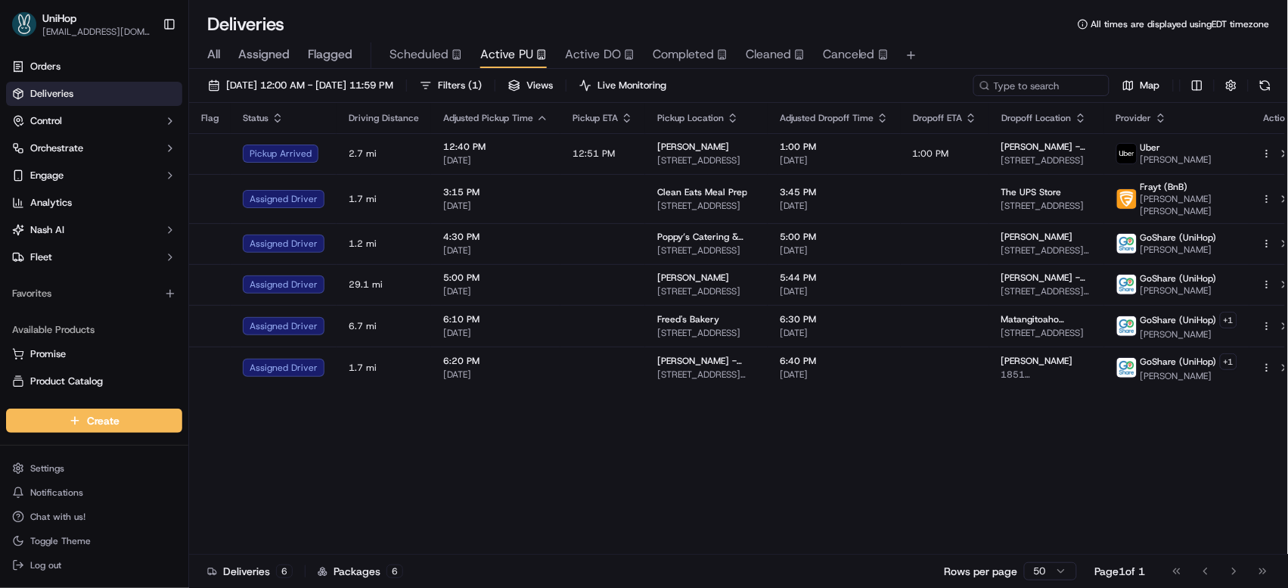
click at [922, 440] on div "Flag Status Driving Distance Adjusted Pickup Time Pickup ETA Pickup Location Ad…" at bounding box center [747, 329] width 1117 height 452
click at [393, 92] on span "Sep 15 2025 12:00 AM - Sep 15 2025 11:59 PM" at bounding box center [309, 86] width 167 height 14
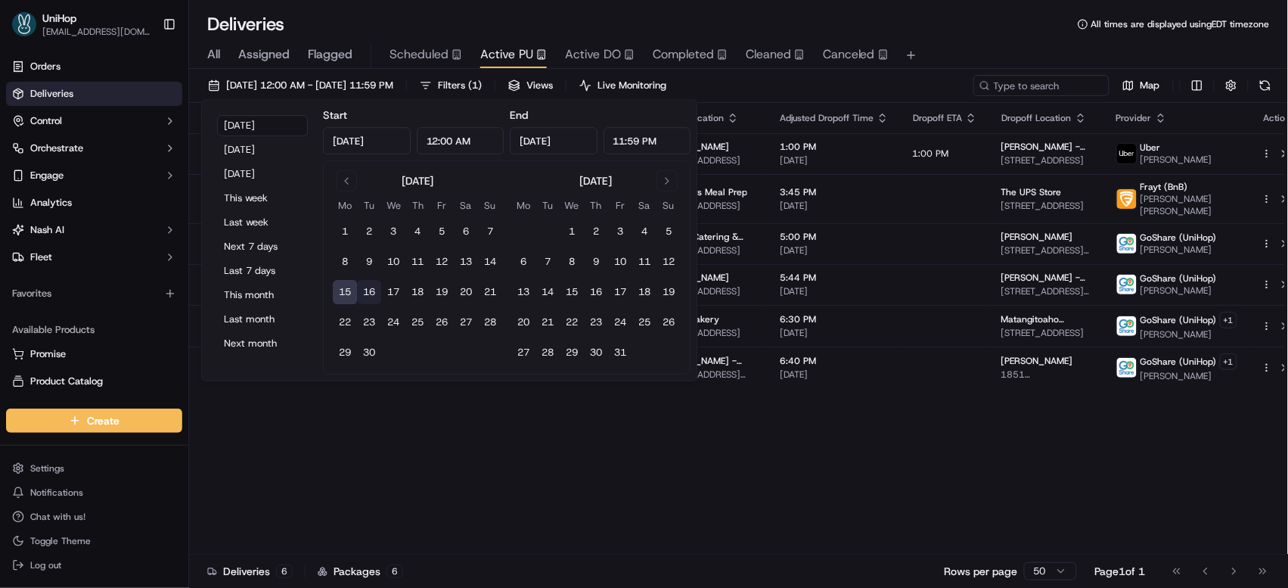
click at [371, 291] on button "16" at bounding box center [369, 292] width 24 height 24
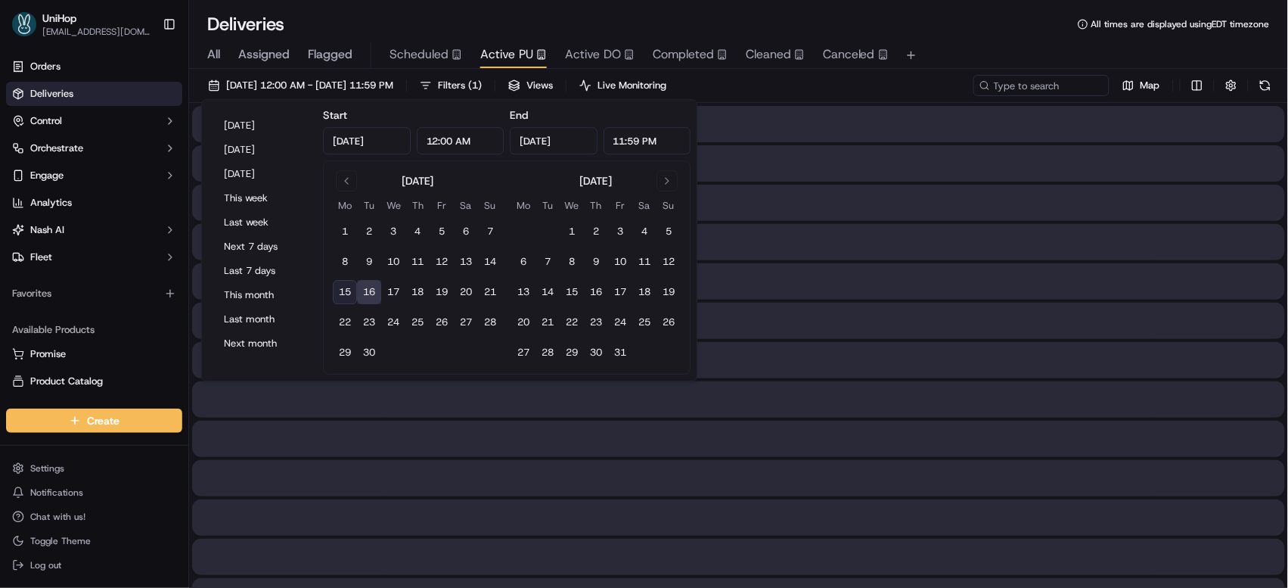
type input "Sep 16, 2025"
click at [371, 291] on button "16" at bounding box center [369, 292] width 24 height 24
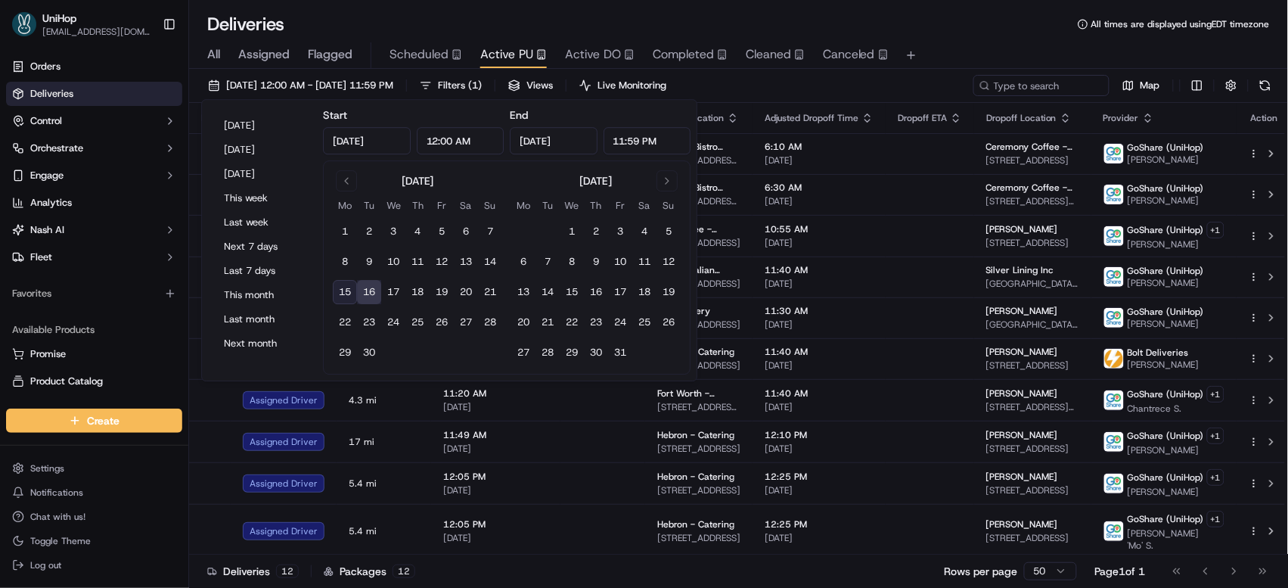
click at [362, 284] on button "16" at bounding box center [369, 292] width 24 height 24
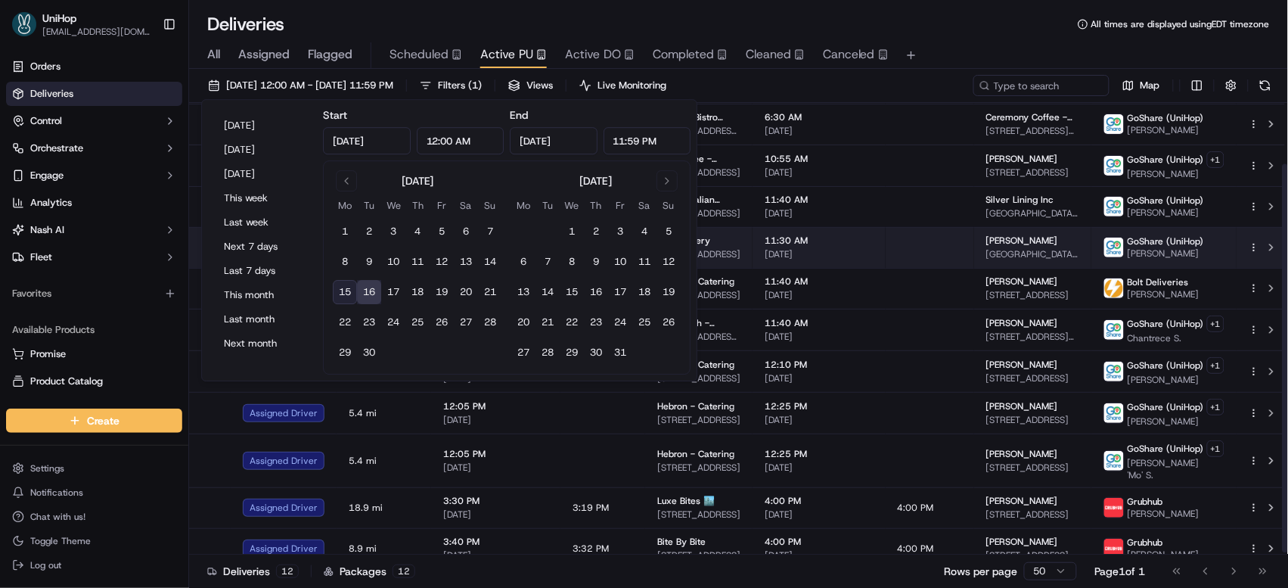
scroll to position [67, 0]
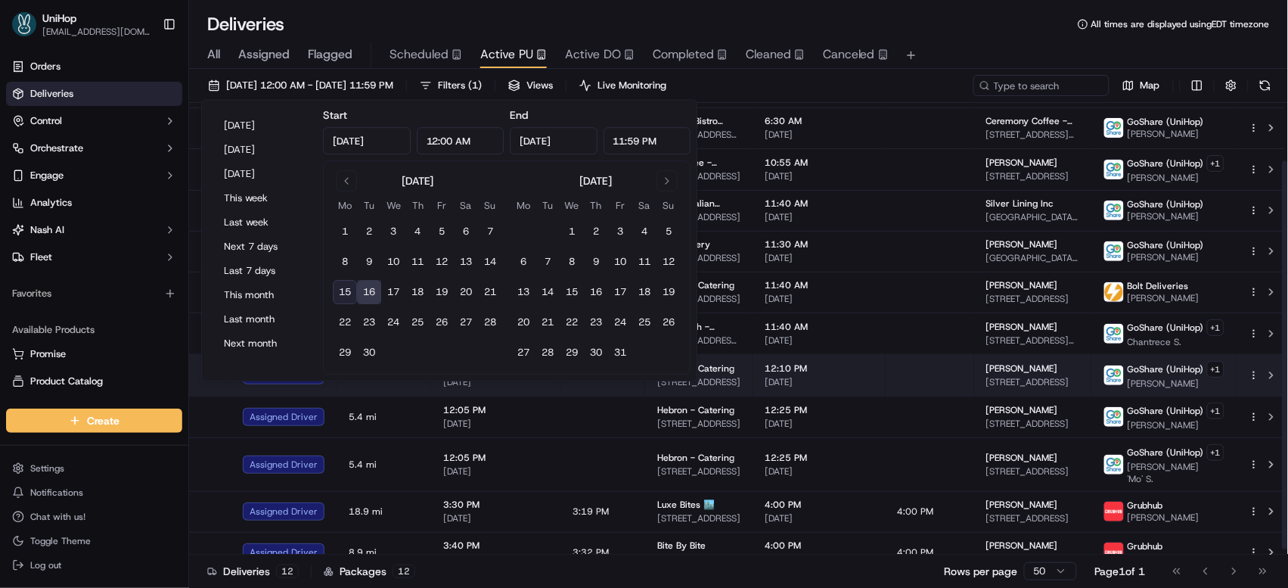
click at [906, 362] on td at bounding box center [930, 375] width 89 height 42
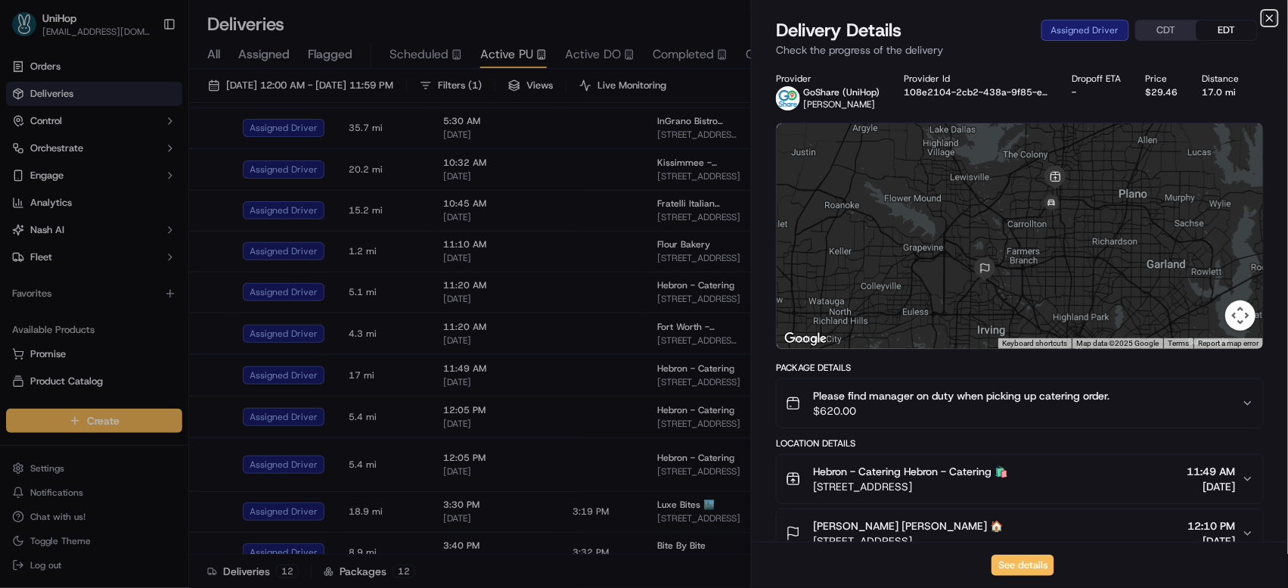
click at [1274, 17] on icon "button" at bounding box center [1270, 18] width 12 height 12
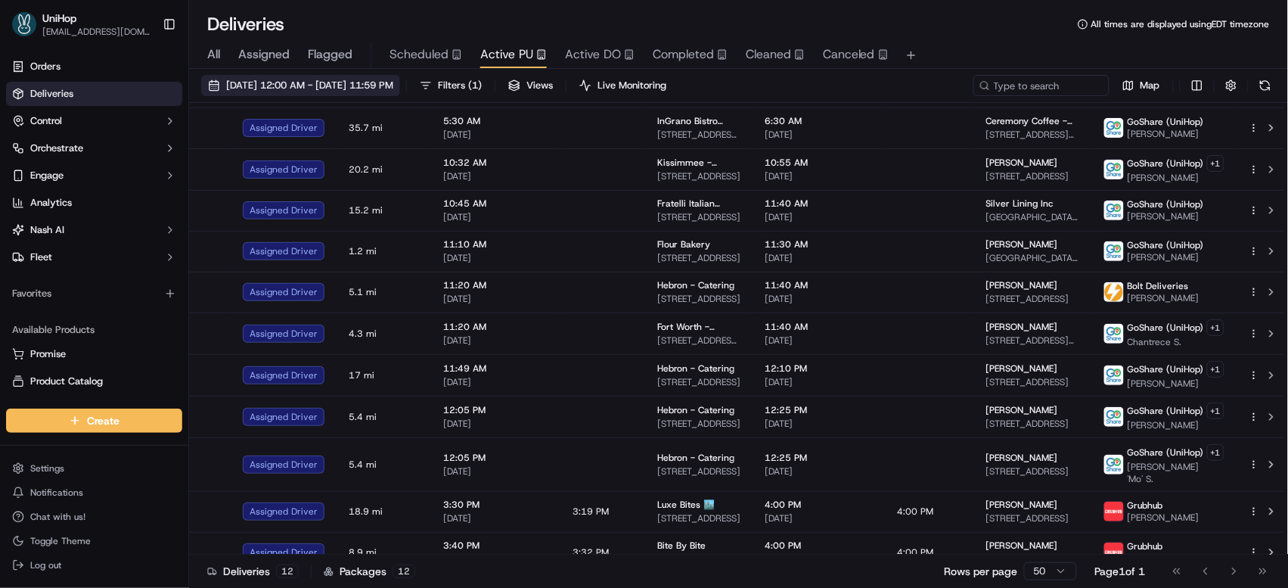
click at [393, 79] on span "Sep 16 2025 12:00 AM - Sep 16 2025 11:59 PM" at bounding box center [309, 86] width 167 height 14
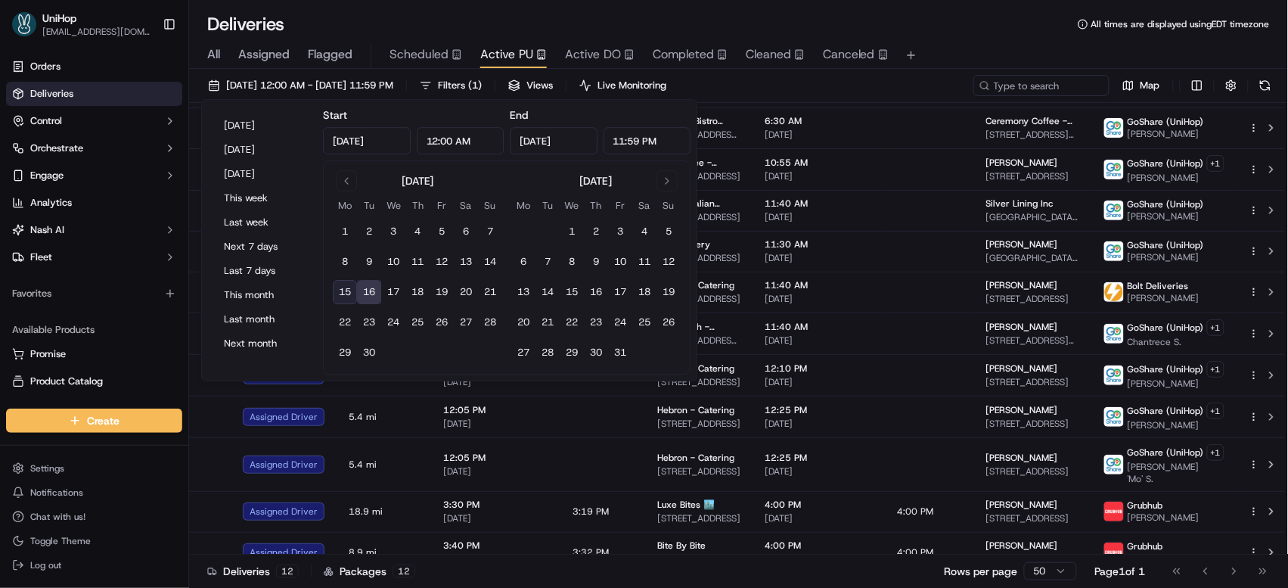
click at [350, 297] on button "15" at bounding box center [345, 292] width 24 height 24
type input "Sep 15, 2025"
click at [350, 297] on button "15" at bounding box center [345, 292] width 24 height 24
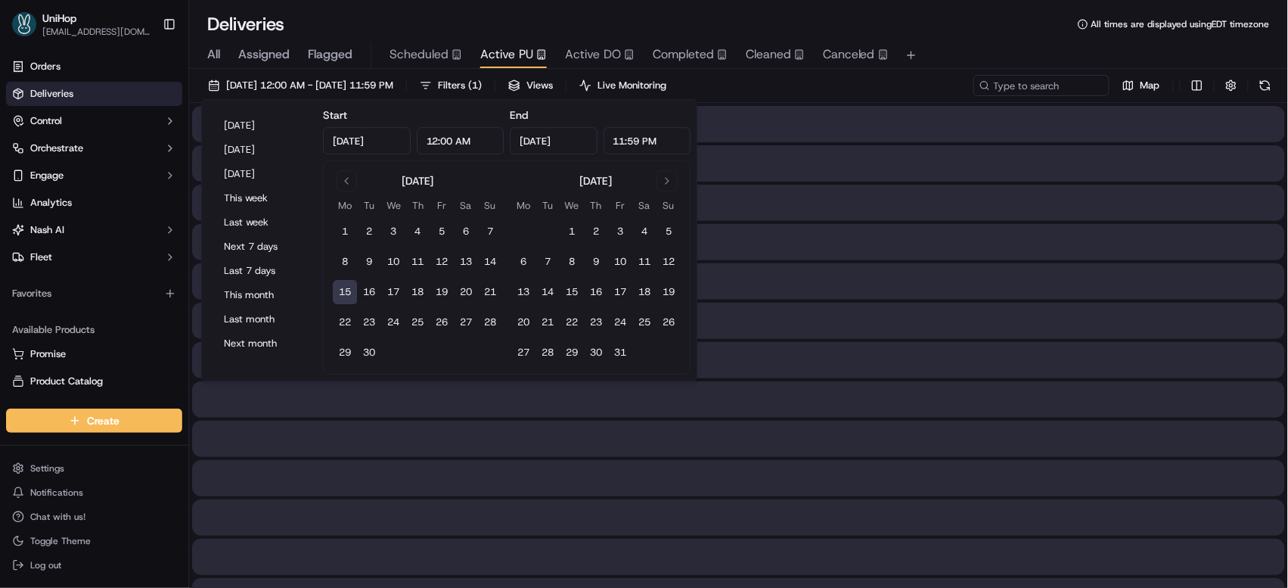
click at [916, 29] on div "Deliveries All times are displayed using EDT timezone" at bounding box center [738, 24] width 1099 height 24
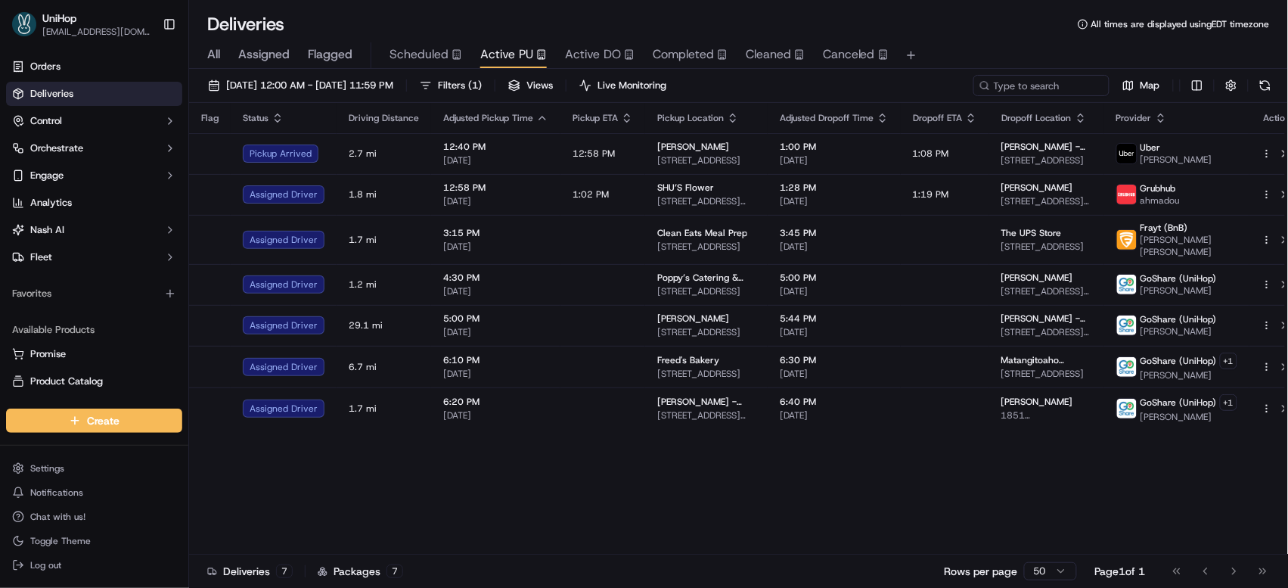
click at [778, 492] on div "Flag Status Driving Distance Adjusted Pickup Time Pickup ETA Pickup Location Ad…" at bounding box center [747, 329] width 1117 height 452
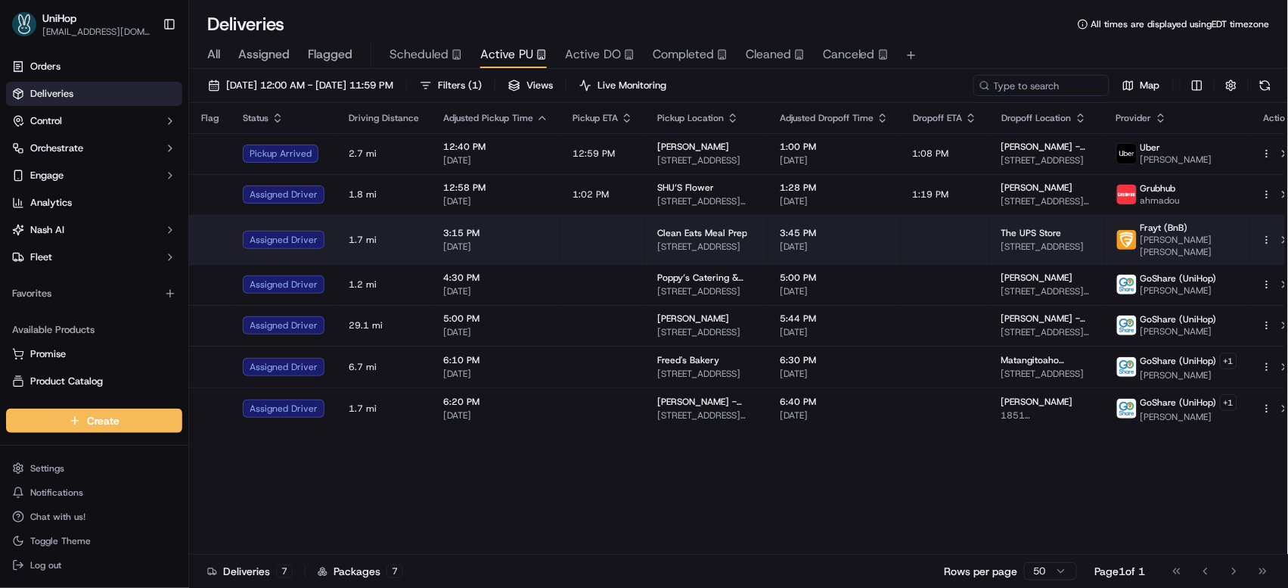
click at [851, 233] on span "3:45 PM" at bounding box center [834, 233] width 109 height 12
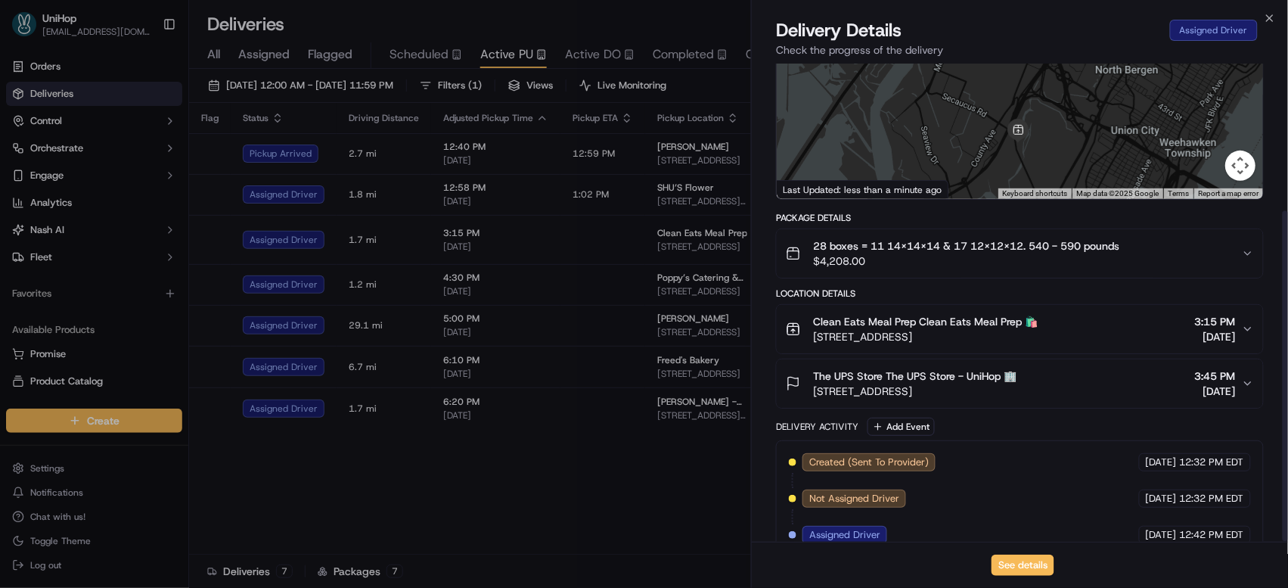
scroll to position [213, 0]
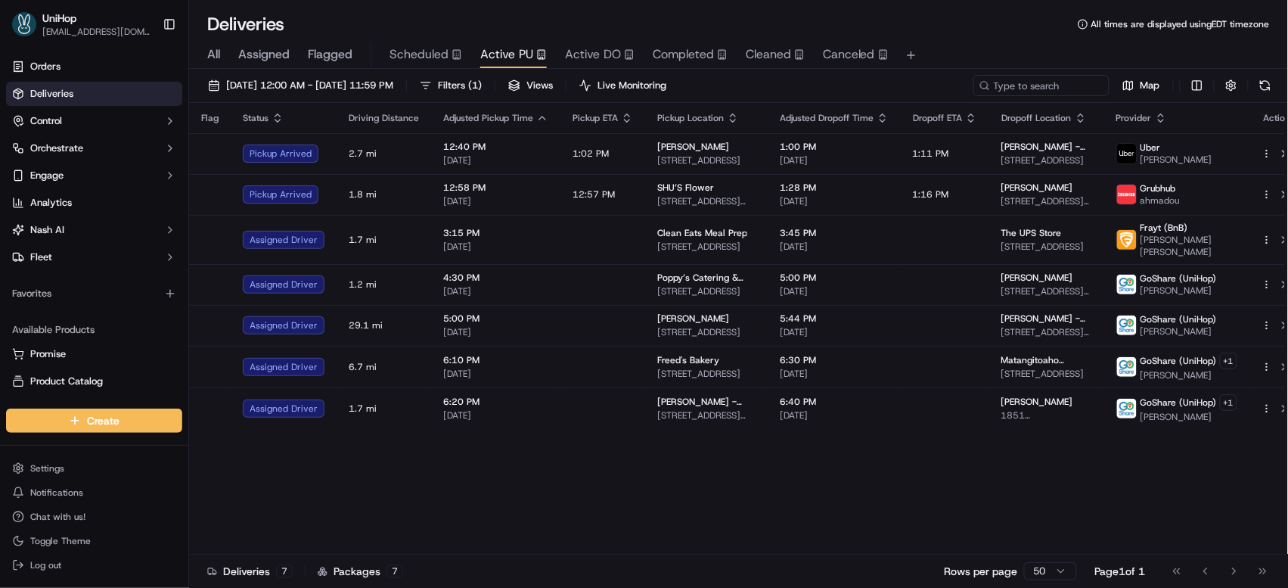
click at [845, 458] on div "Flag Status Driving Distance Adjusted Pickup Time Pickup ETA Pickup Location Ad…" at bounding box center [747, 329] width 1117 height 452
click at [809, 455] on div "Flag Status Driving Distance Adjusted Pickup Time Pickup ETA Pickup Location Ad…" at bounding box center [747, 329] width 1117 height 452
click at [645, 443] on div "Flag Status Driving Distance Adjusted Pickup Time Pickup ETA Pickup Location Ad…" at bounding box center [747, 329] width 1117 height 452
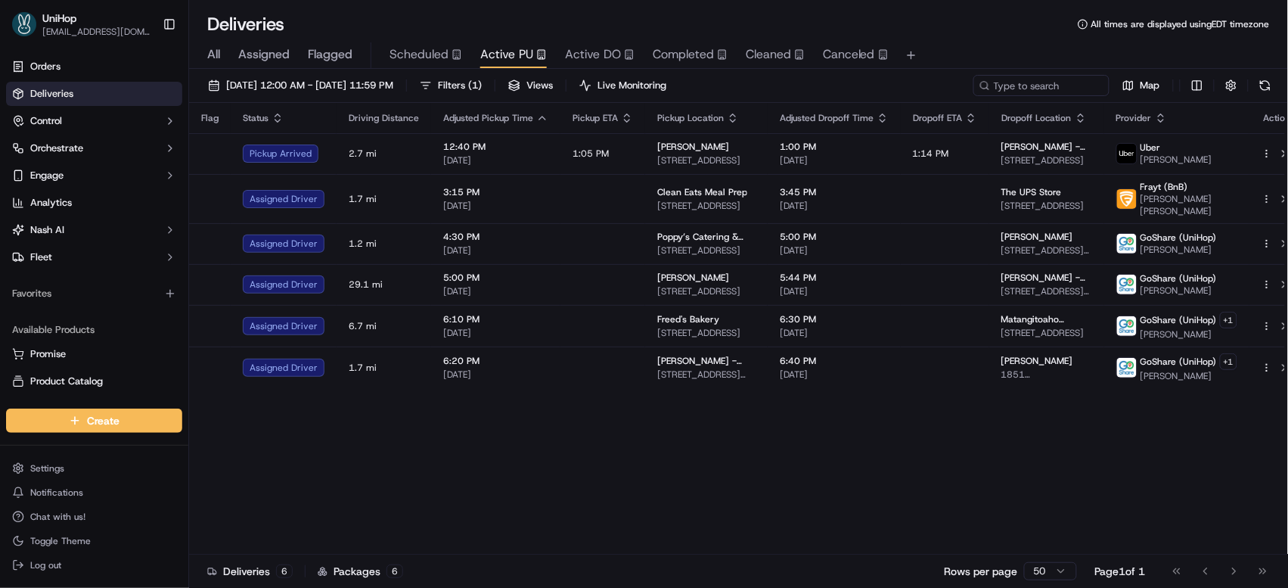
click at [598, 464] on div "Flag Status Driving Distance Adjusted Pickup Time Pickup ETA Pickup Location Ad…" at bounding box center [747, 329] width 1117 height 452
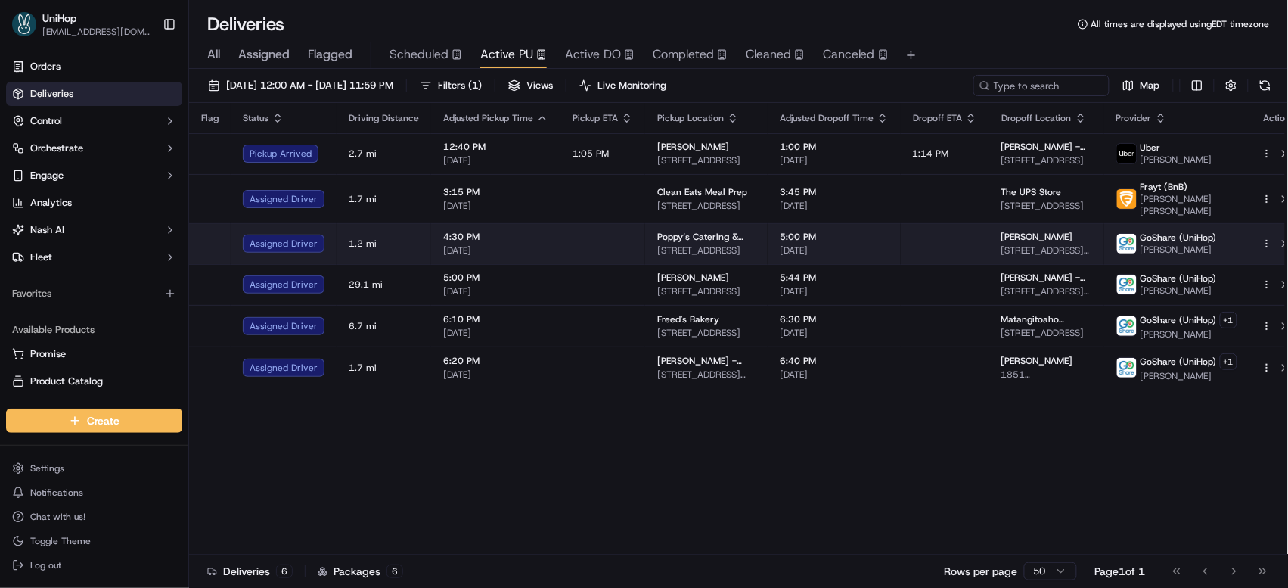
click at [551, 246] on td "4:30 PM Sep 15 2025" at bounding box center [495, 243] width 129 height 41
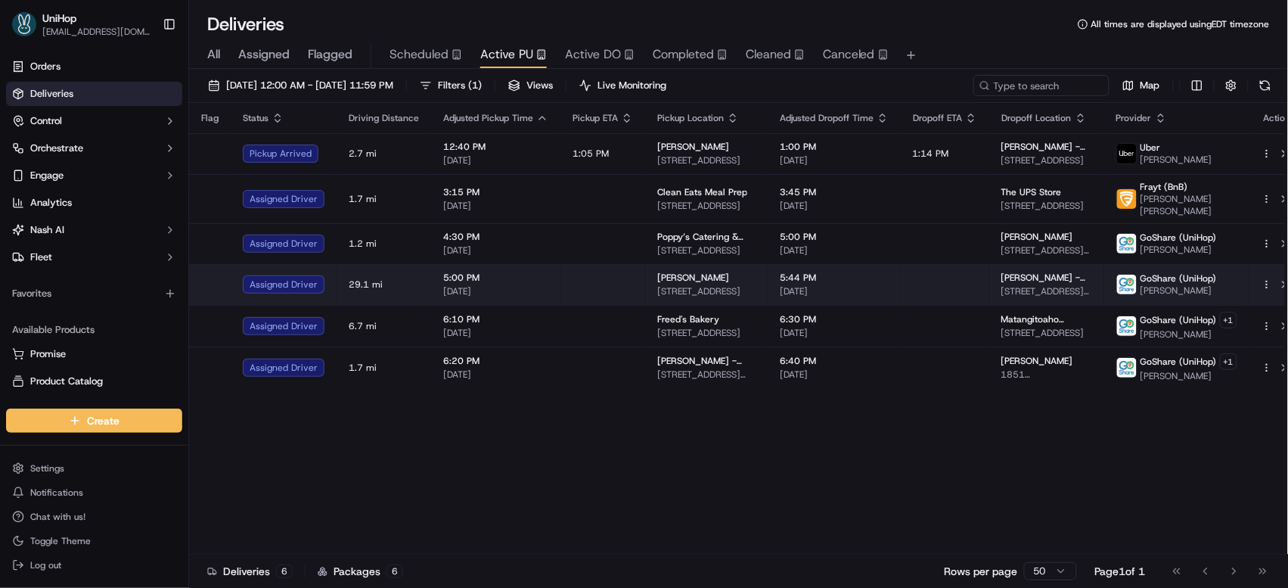
click at [593, 287] on td at bounding box center [603, 284] width 85 height 41
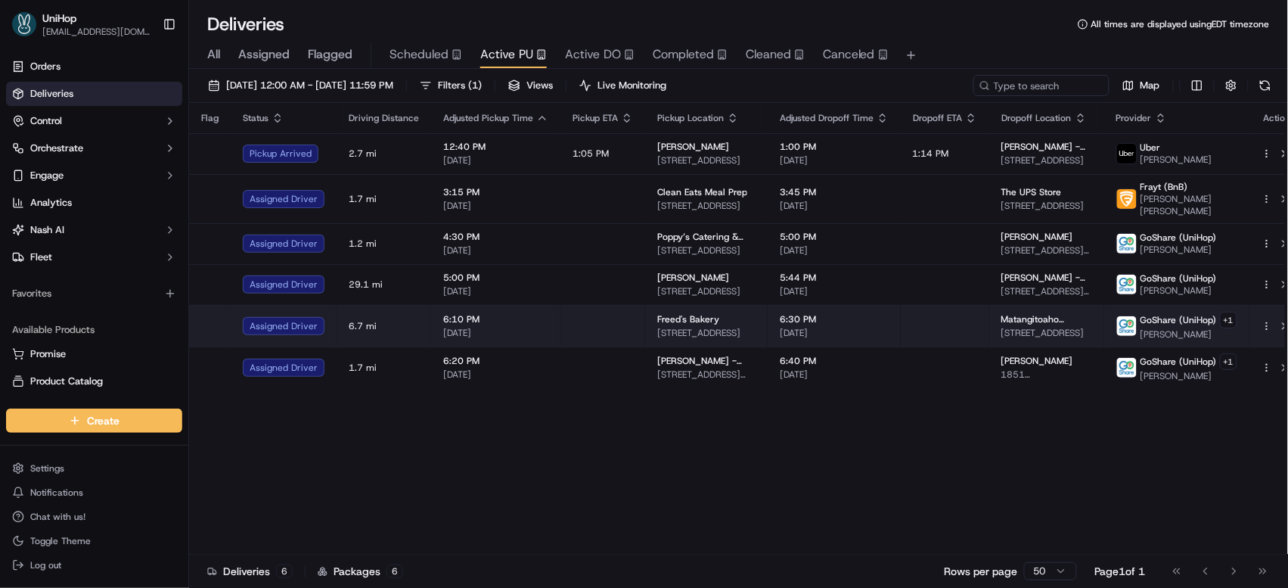
click at [694, 331] on td "Freed's Bakery 9815 S Eastern Ave, Las Vegas, NV 89183, USA" at bounding box center [706, 326] width 123 height 42
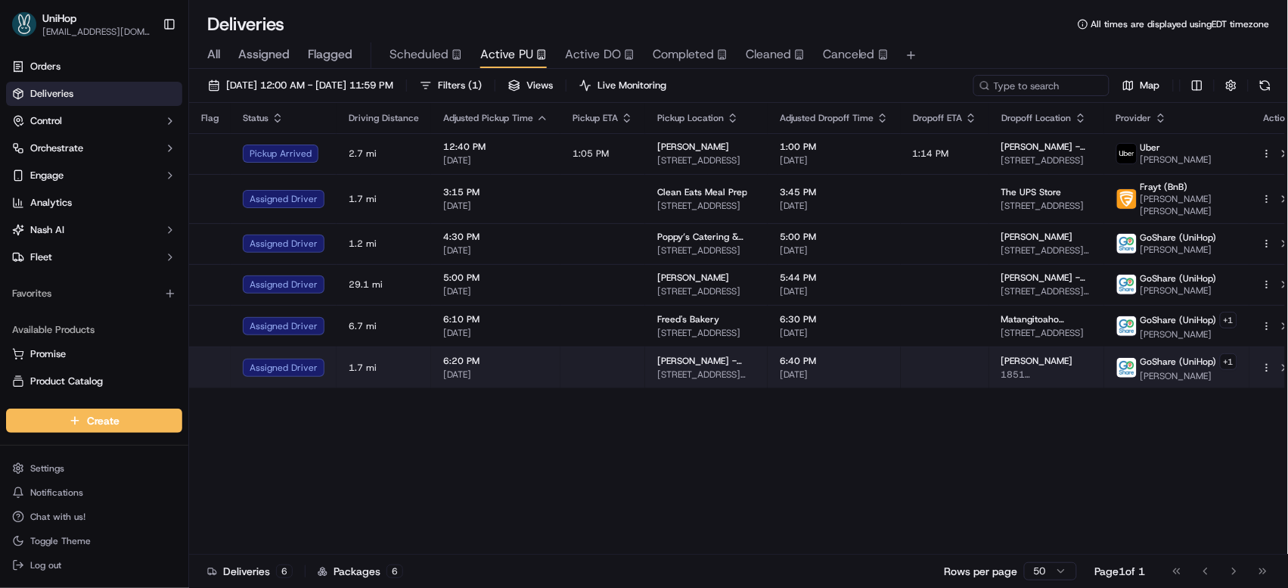
click at [710, 376] on td "Forney - Catering 780 E US Hwy 80, Forney, TX 75126, USA" at bounding box center [706, 367] width 123 height 42
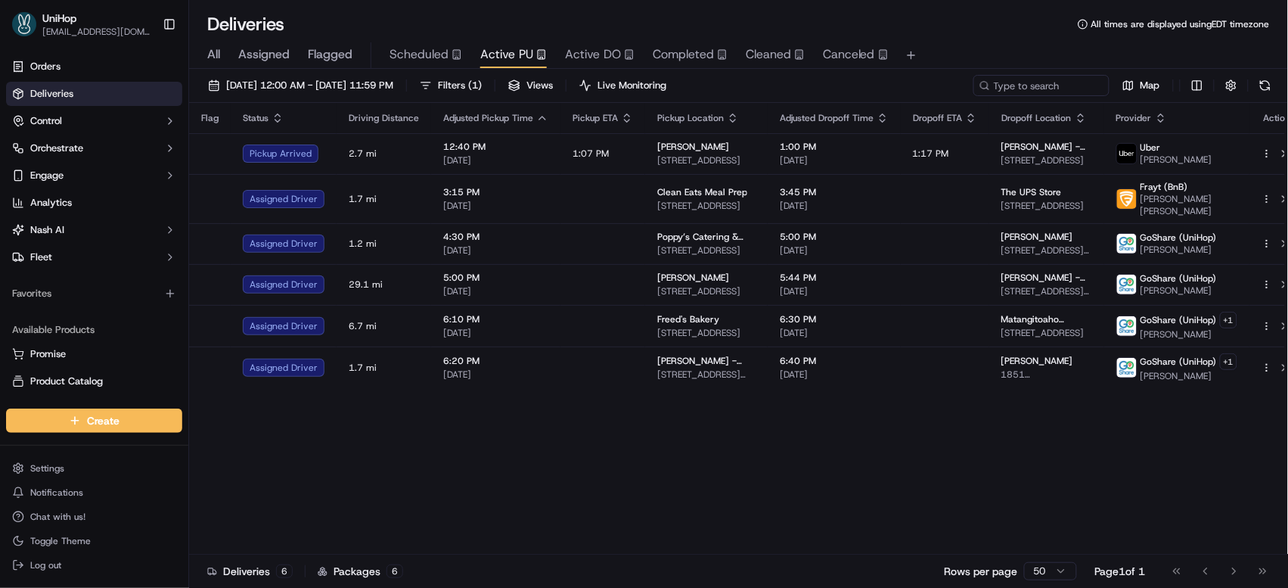
click at [614, 487] on div "Flag Status Driving Distance Adjusted Pickup Time Pickup ETA Pickup Location Ad…" at bounding box center [747, 329] width 1117 height 452
click at [758, 525] on div "Flag Status Driving Distance Adjusted Pickup Time Pickup ETA Pickup Location Ad…" at bounding box center [747, 329] width 1117 height 452
click at [447, 489] on div "Flag Status Driving Distance Adjusted Pickup Time Pickup ETA Pickup Location Ad…" at bounding box center [747, 329] width 1117 height 452
click at [461, 501] on div "Flag Status Driving Distance Adjusted Pickup Time Pickup ETA Pickup Location Ad…" at bounding box center [747, 329] width 1117 height 452
click at [628, 421] on div "Flag Status Driving Distance Adjusted Pickup Time Pickup ETA Pickup Location Ad…" at bounding box center [747, 329] width 1117 height 452
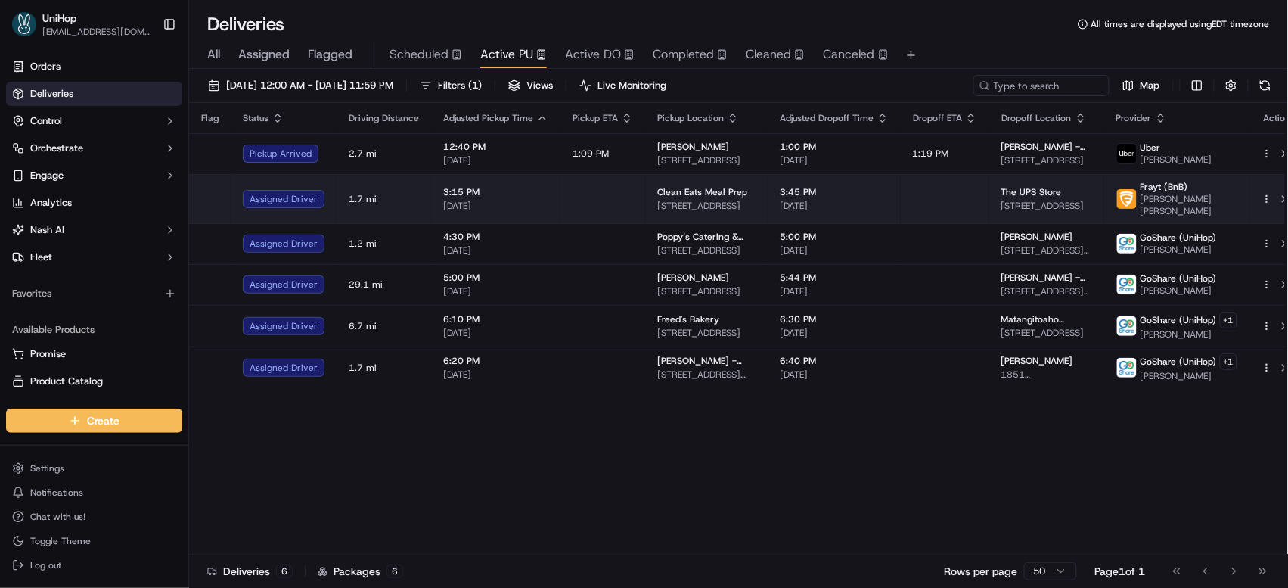
click at [636, 197] on td at bounding box center [603, 198] width 85 height 49
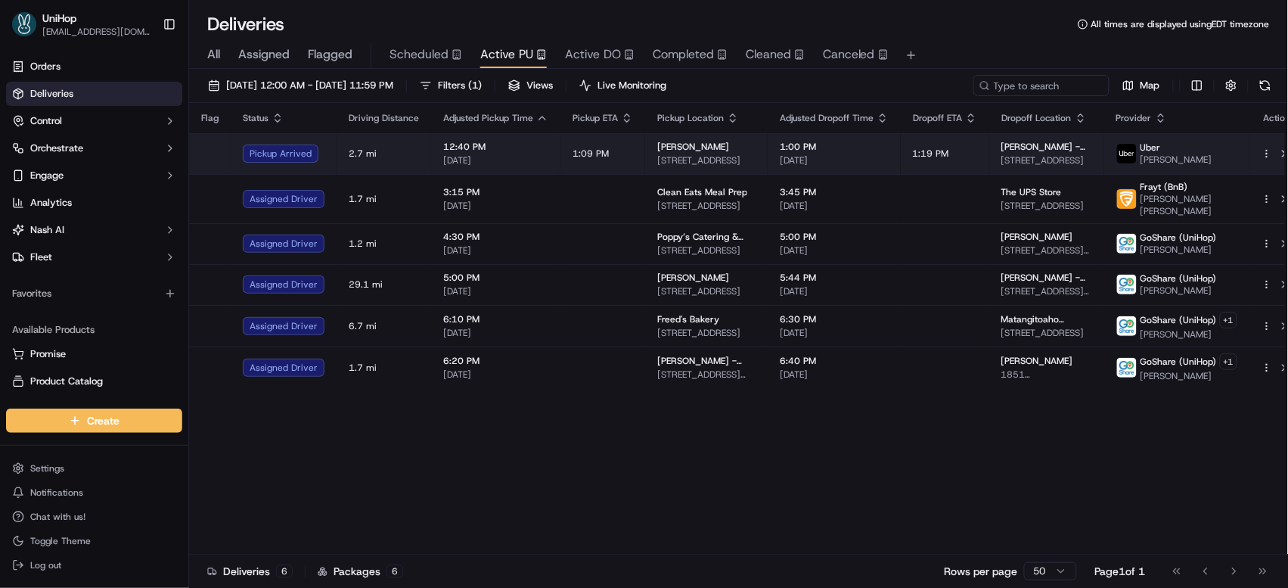
click at [657, 165] on span "3902 13th Ave S, Fargo, ND 58103, USA" at bounding box center [706, 160] width 98 height 12
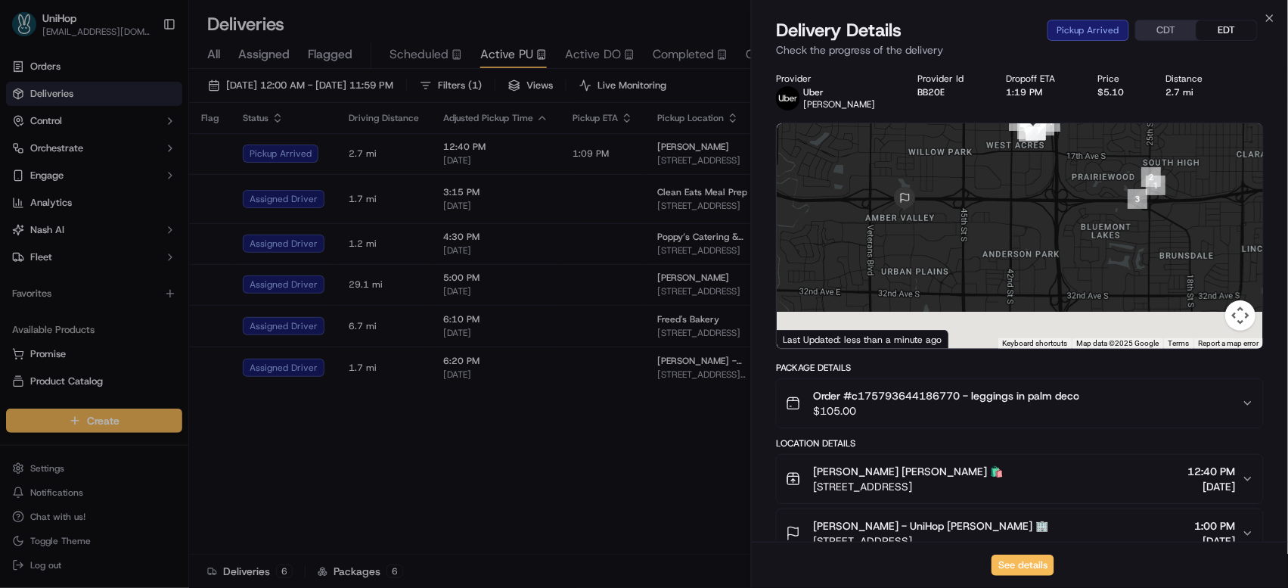
drag, startPoint x: 1095, startPoint y: 250, endPoint x: 1031, endPoint y: 229, distance: 67.5
click at [1043, 181] on div at bounding box center [1020, 235] width 486 height 225
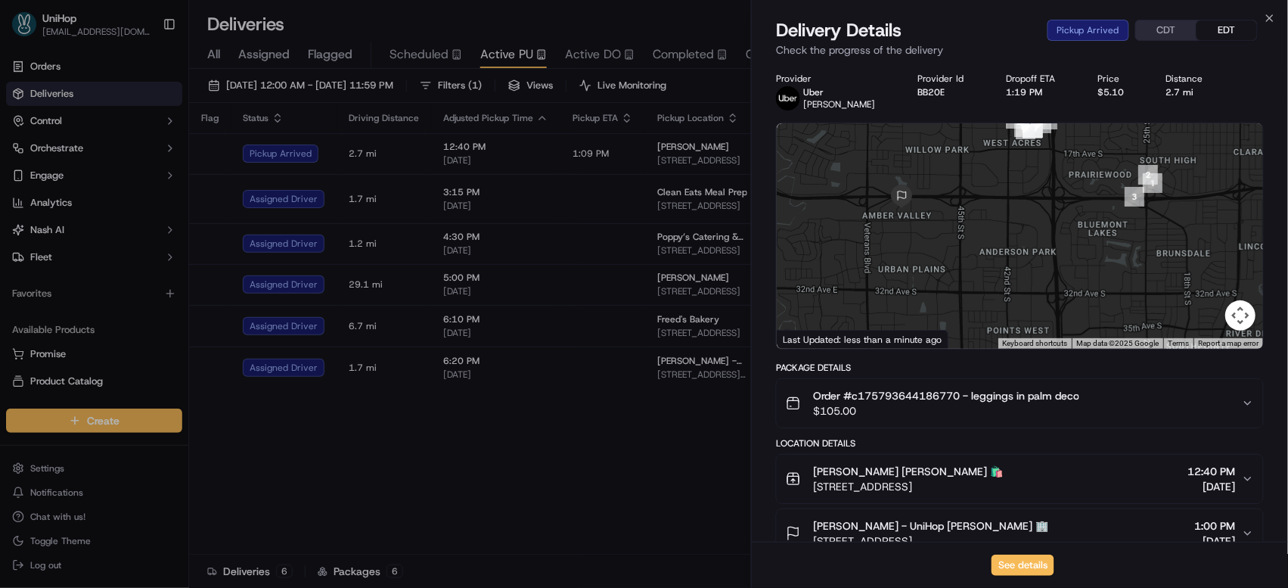
scroll to position [286, 0]
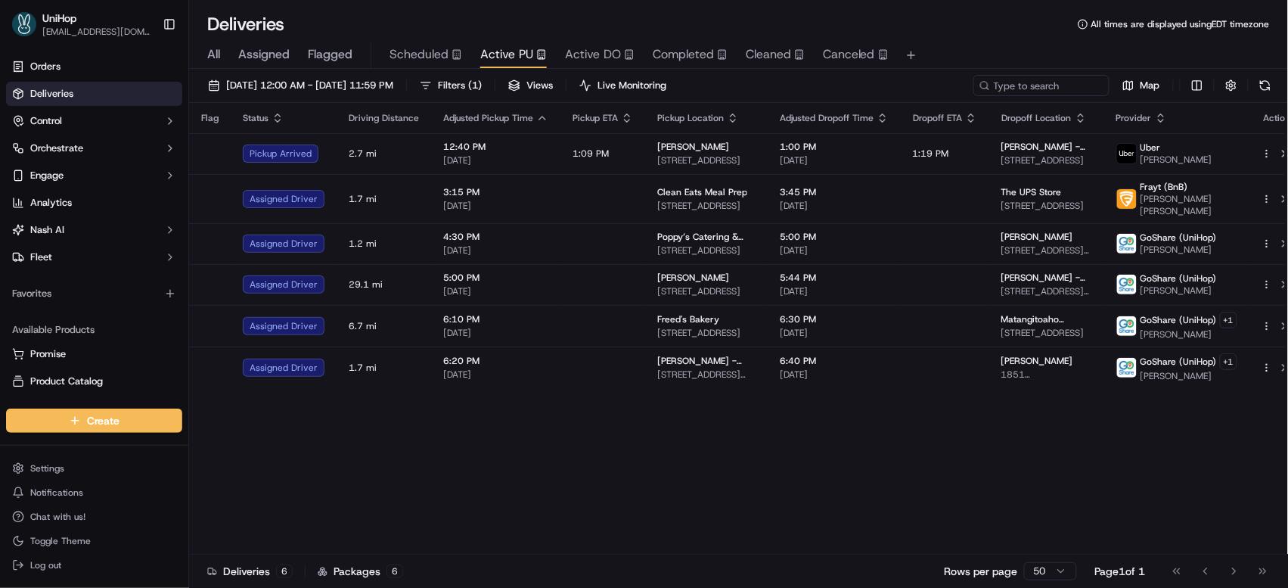
click at [517, 500] on div "Flag Status Driving Distance Adjusted Pickup Time Pickup ETA Pickup Location Ad…" at bounding box center [747, 329] width 1117 height 452
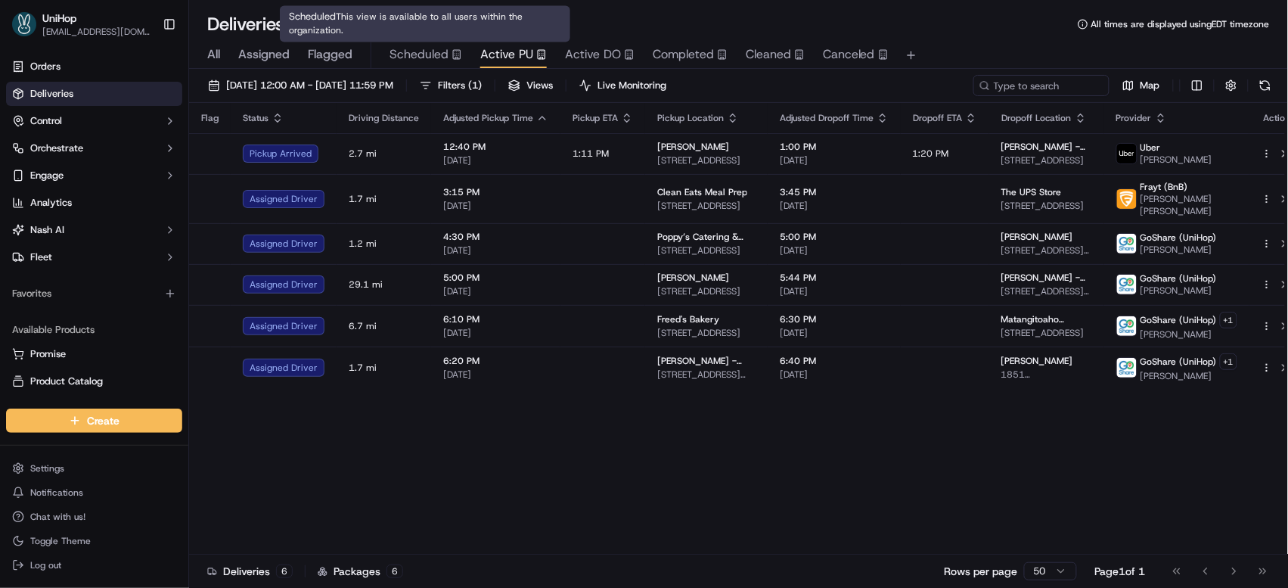
click at [540, 454] on div "Flag Status Driving Distance Adjusted Pickup Time Pickup ETA Pickup Location Ad…" at bounding box center [747, 329] width 1117 height 452
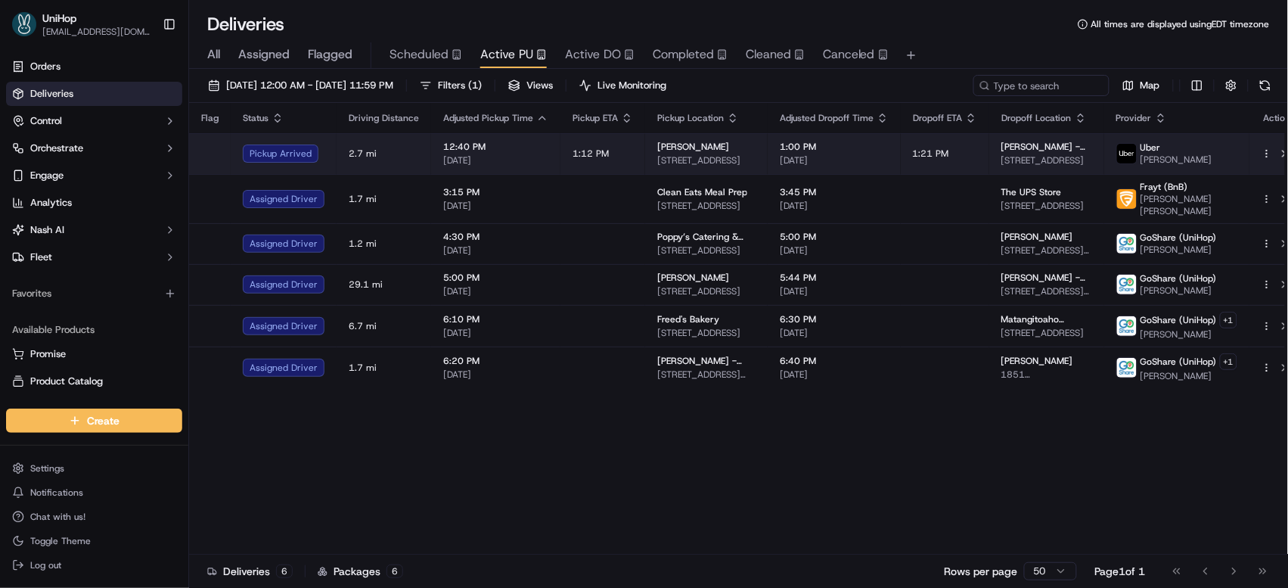
click at [507, 167] on td "12:40 PM Sep 15 2025" at bounding box center [495, 153] width 129 height 41
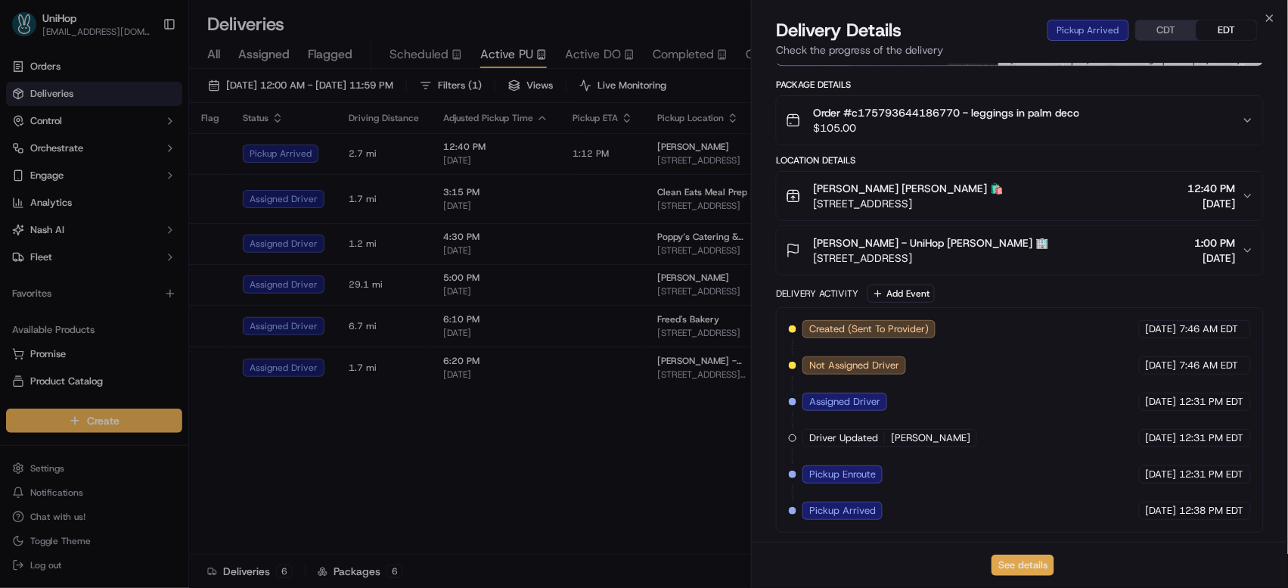
click at [1027, 574] on button "See details" at bounding box center [1023, 565] width 63 height 21
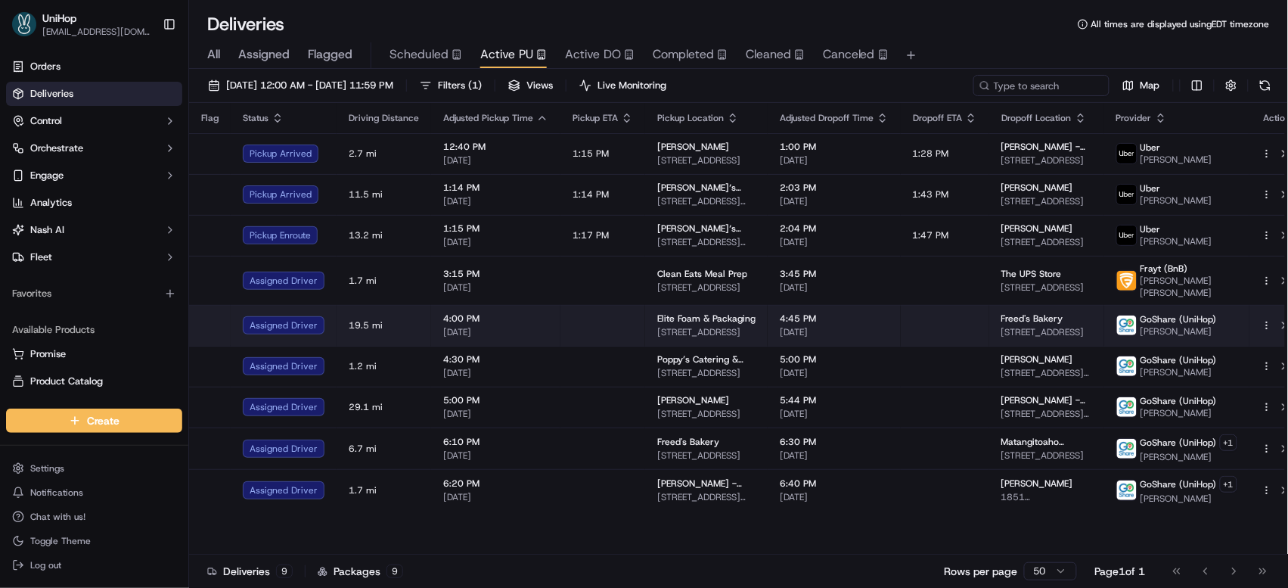
click at [513, 326] on span "[DATE]" at bounding box center [495, 332] width 105 height 12
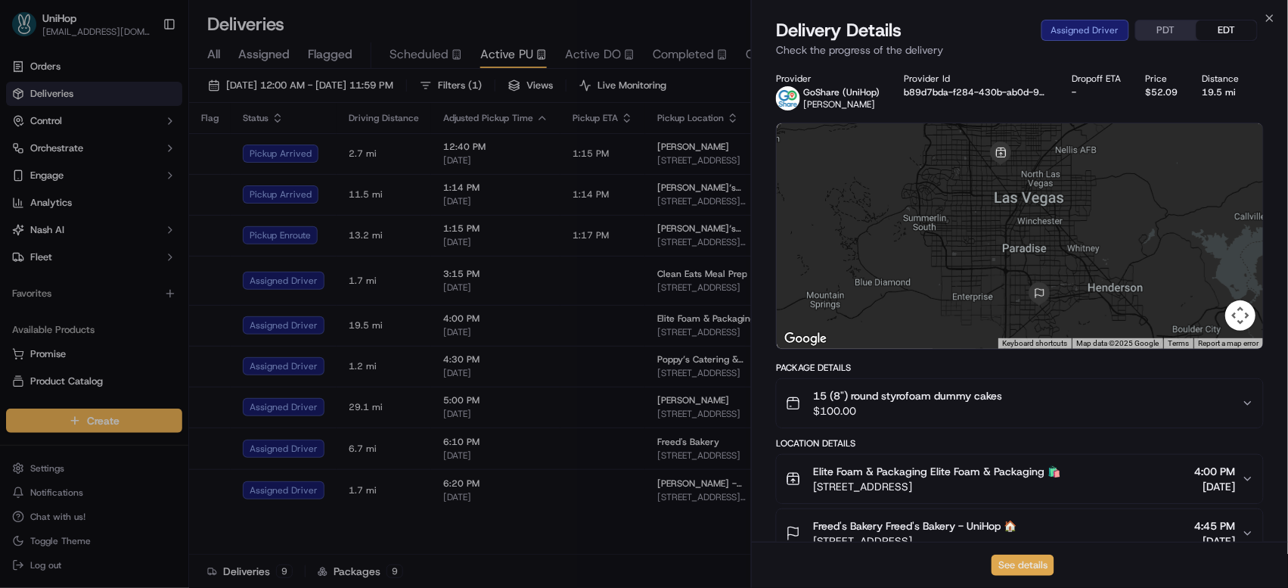
click at [1024, 568] on button "See details" at bounding box center [1023, 565] width 63 height 21
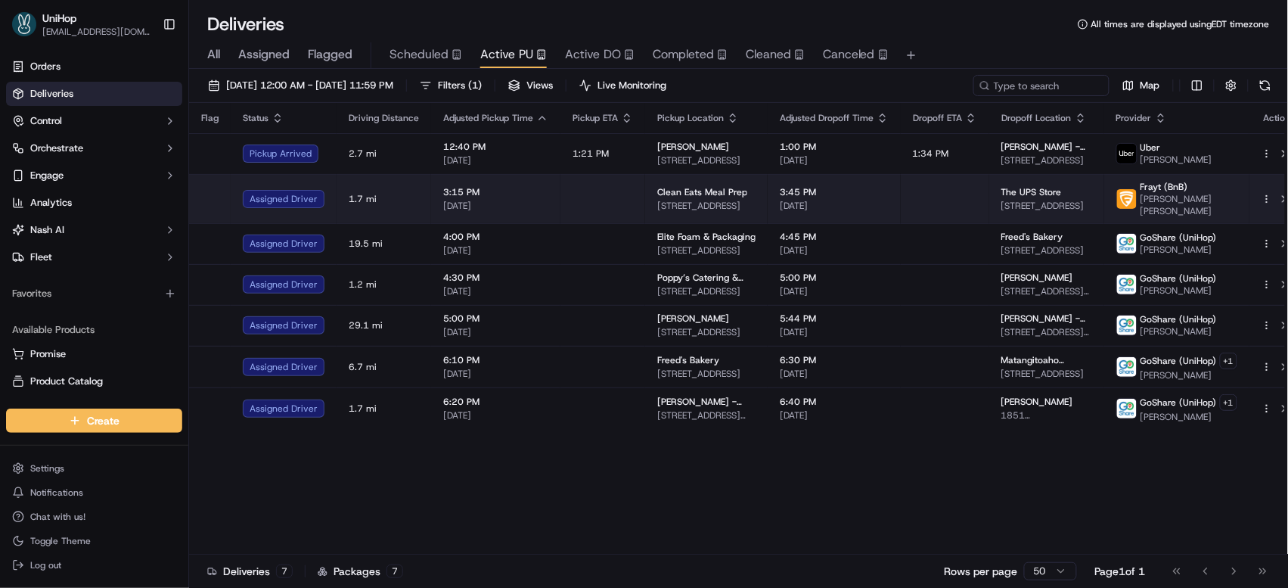
click at [579, 200] on td at bounding box center [603, 198] width 85 height 49
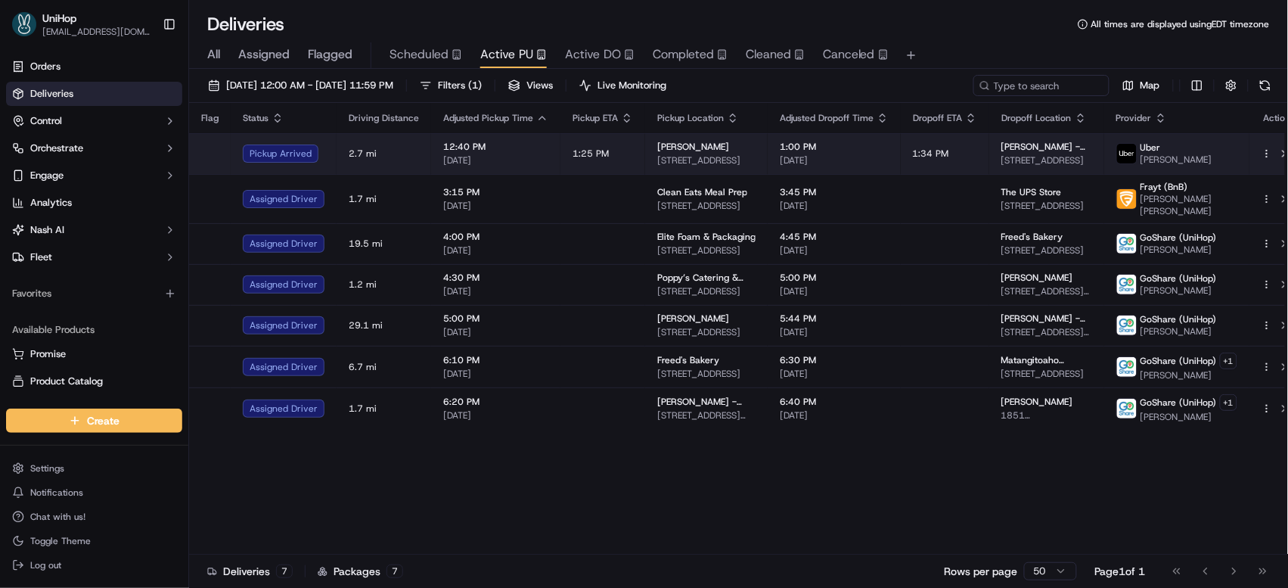
click at [577, 151] on span "1:25 PM" at bounding box center [591, 154] width 36 height 12
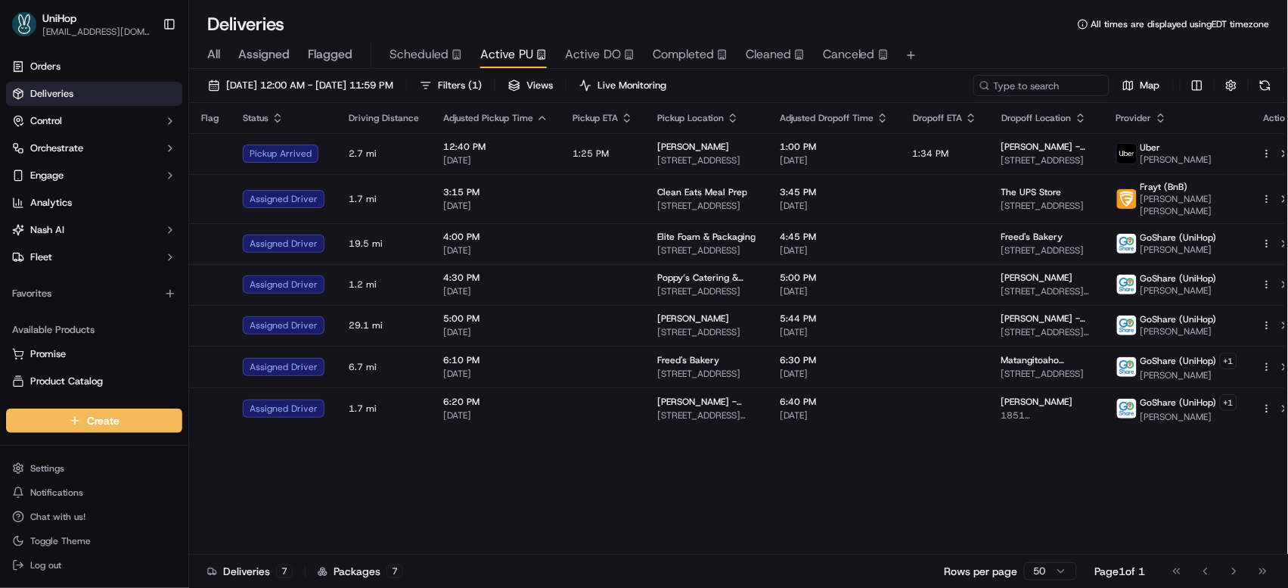
click at [847, 440] on div "Flag Status Driving Distance Adjusted Pickup Time Pickup ETA Pickup Location Ad…" at bounding box center [747, 329] width 1117 height 452
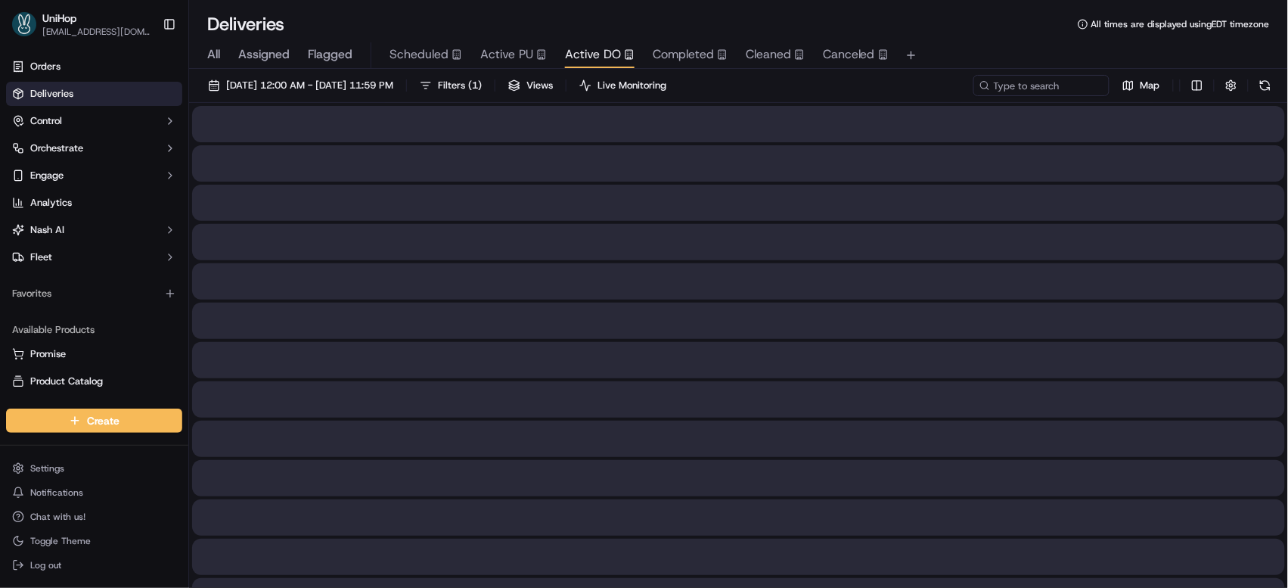
click at [574, 64] on button "Active DO" at bounding box center [600, 55] width 70 height 26
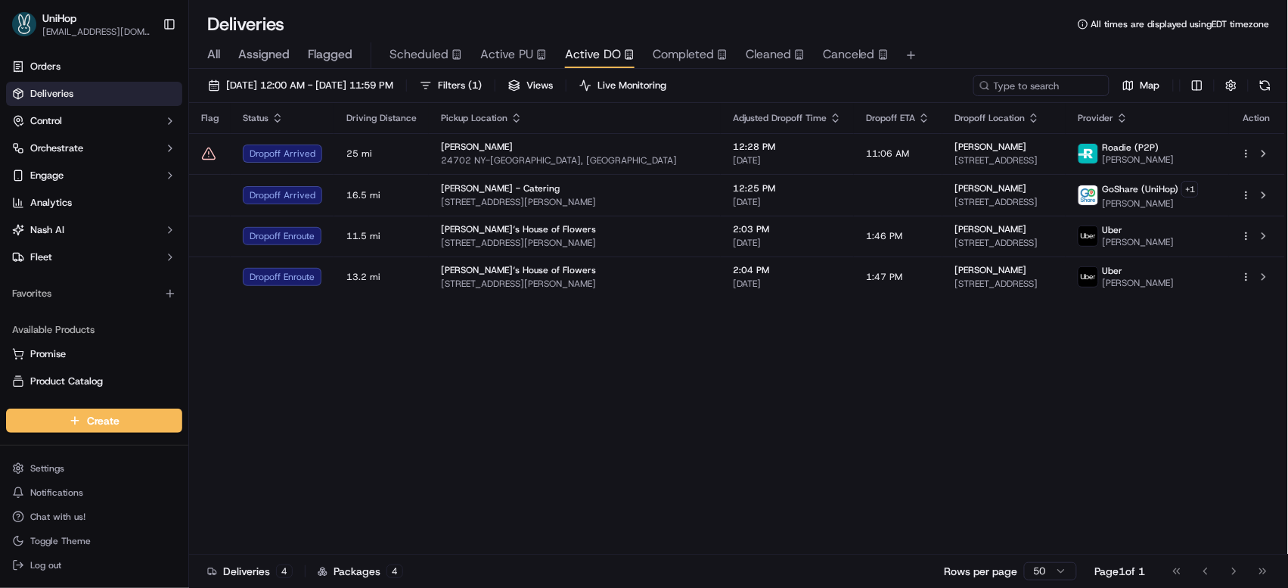
click at [557, 461] on div "Flag Status Driving Distance Pickup Location Adjusted Dropoff Time Dropoff ETA …" at bounding box center [737, 329] width 1096 height 452
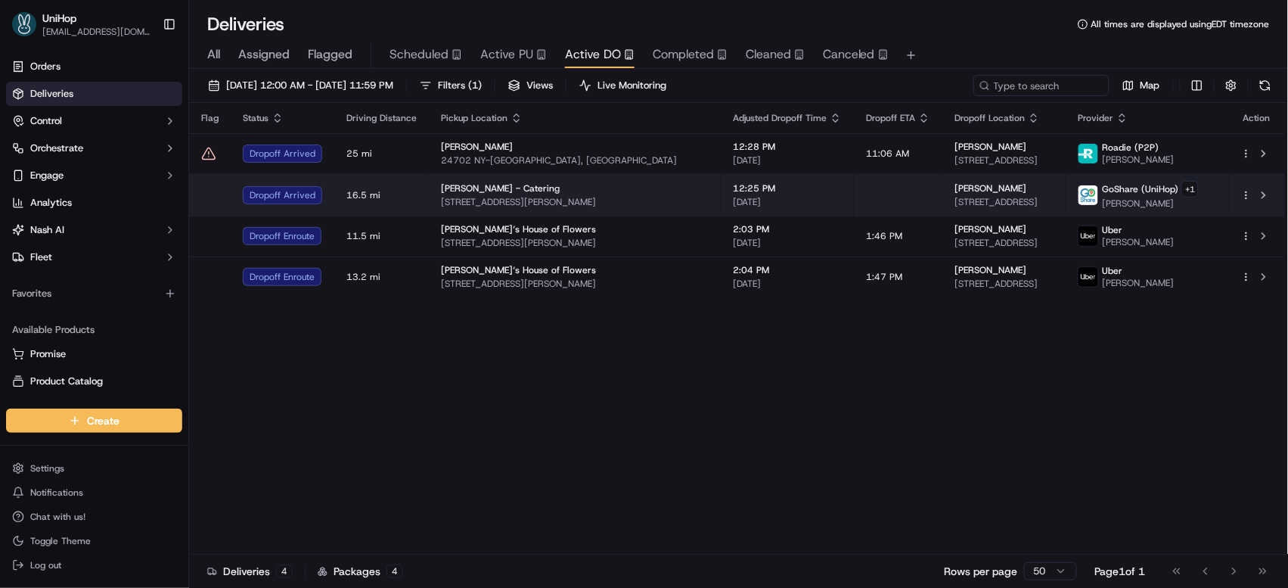
click at [549, 202] on span "780 E US Hwy 80, Forney, TX 75126, USA" at bounding box center [575, 202] width 268 height 12
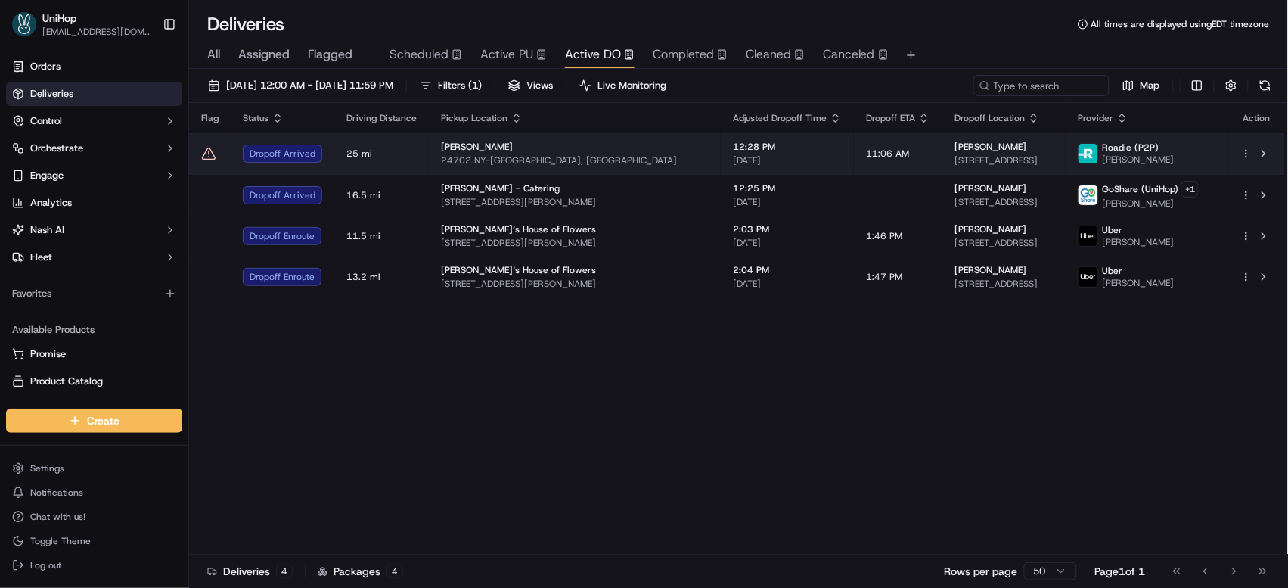
click at [499, 137] on td "George Wood 24702 NY-25, Bellerose, NY 11001, USA" at bounding box center [575, 153] width 292 height 41
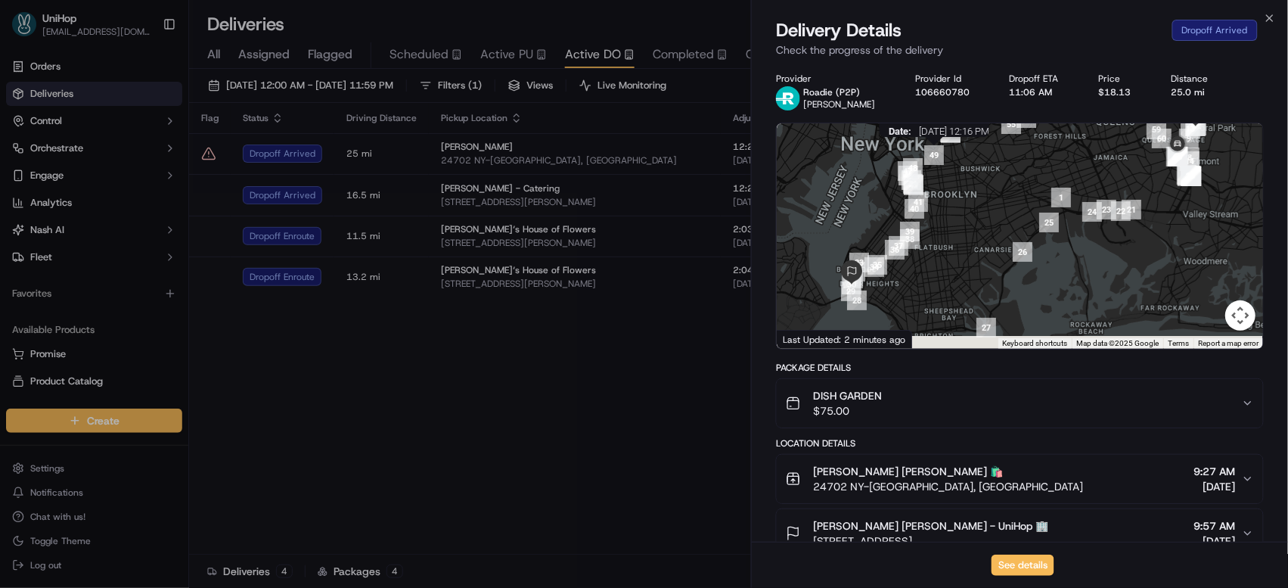
drag, startPoint x: 934, startPoint y: 146, endPoint x: 992, endPoint y: 399, distance: 259.3
click at [934, 146] on img "49" at bounding box center [934, 155] width 20 height 20
click at [987, 292] on div "Status : Dropoff Arrived Date : Sep 15 2025 12:16 PM" at bounding box center [1020, 235] width 486 height 225
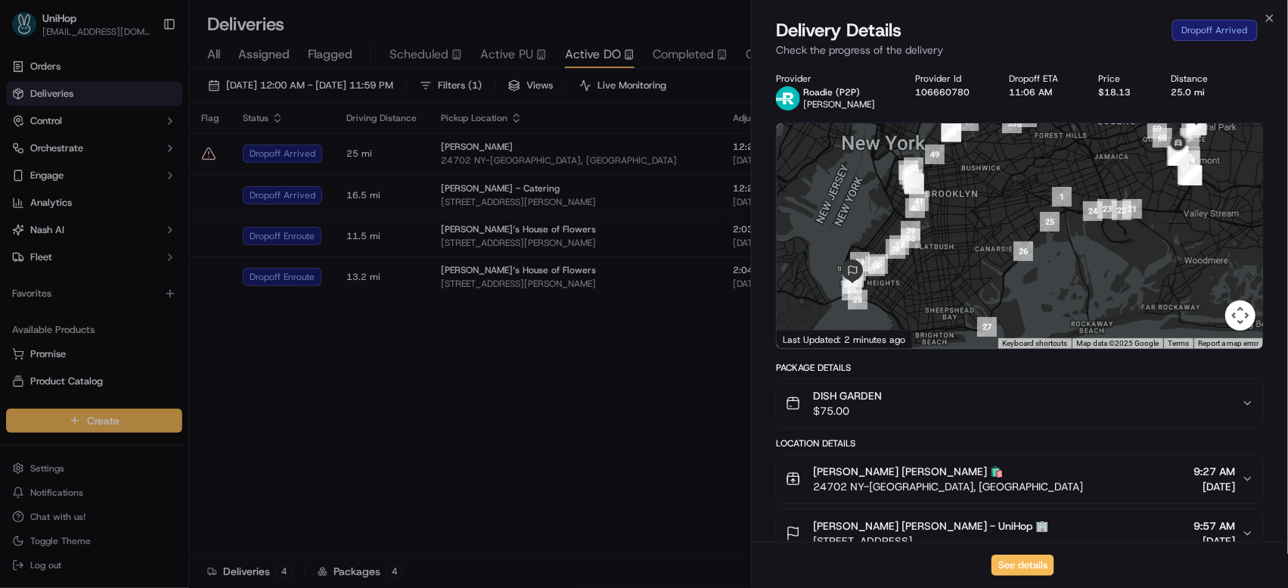
drag, startPoint x: 1125, startPoint y: 214, endPoint x: 1043, endPoint y: 266, distance: 96.5
click at [1043, 266] on div "To navigate, press the arrow keys." at bounding box center [1020, 235] width 486 height 225
click at [1024, 563] on button "See details" at bounding box center [1023, 565] width 63 height 21
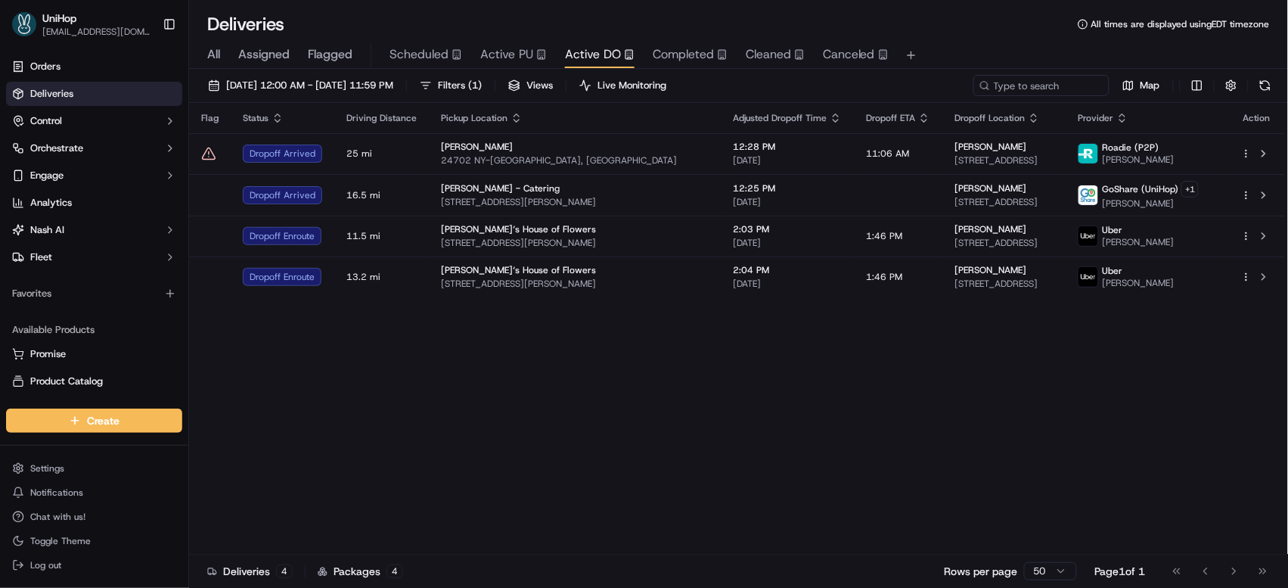
click at [527, 373] on div "Flag Status Driving Distance Pickup Location Adjusted Dropoff Time Dropoff ETA …" at bounding box center [737, 329] width 1096 height 452
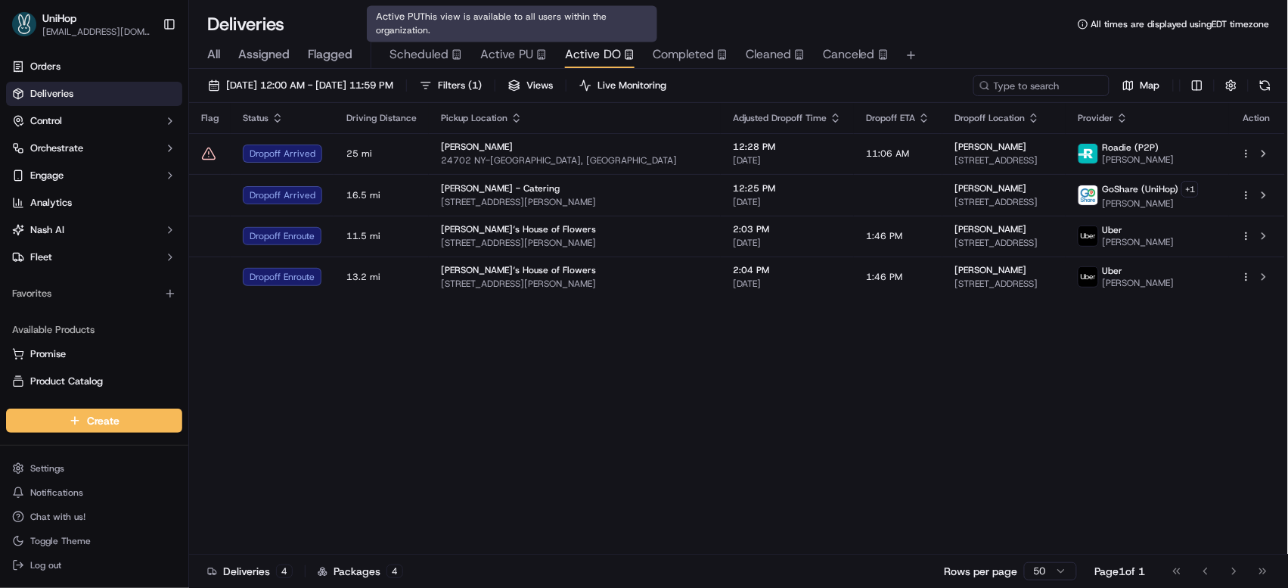
click at [496, 48] on span "Active PU" at bounding box center [506, 54] width 53 height 18
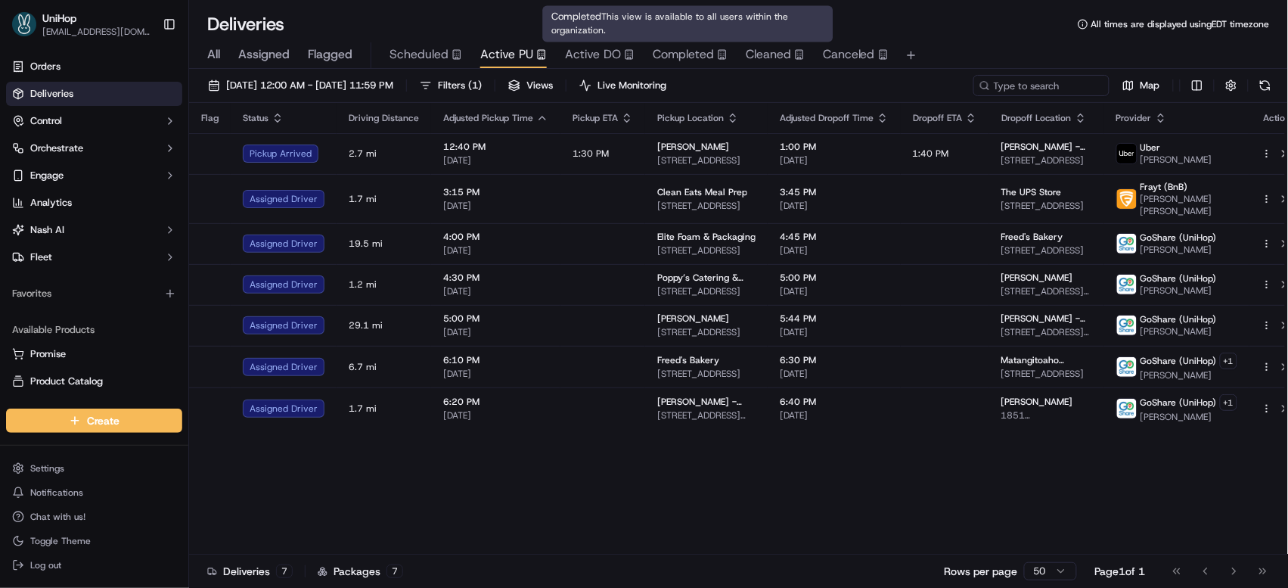
click at [656, 54] on span "Completed" at bounding box center [683, 54] width 61 height 18
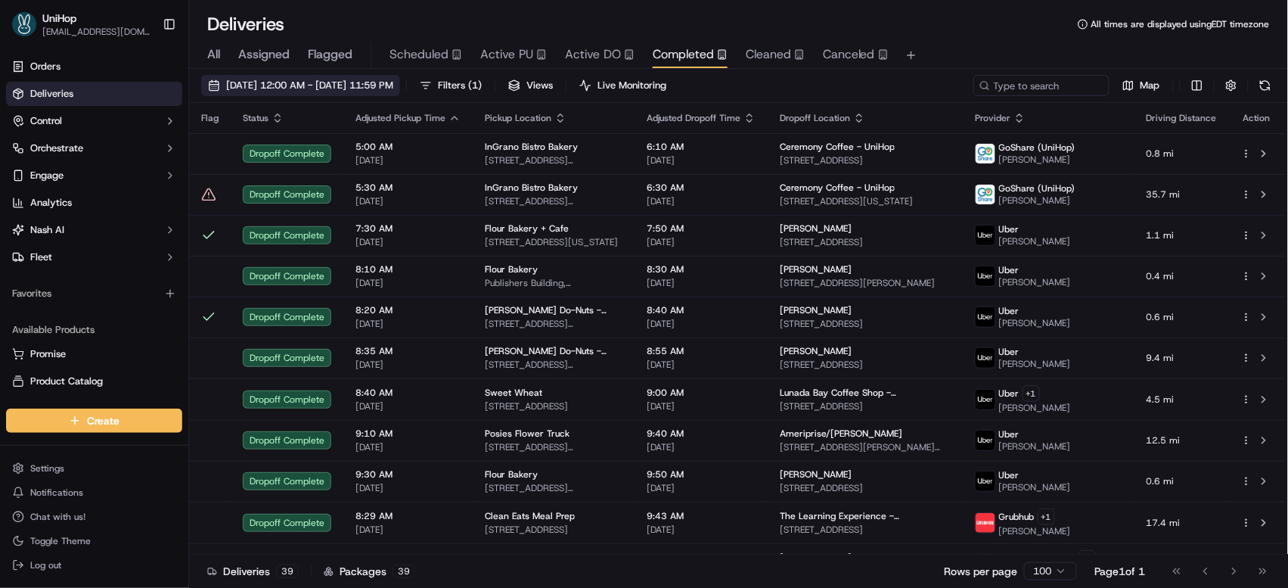
click at [352, 77] on button "[DATE] 12:00 AM - [DATE] 11:59 PM" at bounding box center [300, 85] width 199 height 21
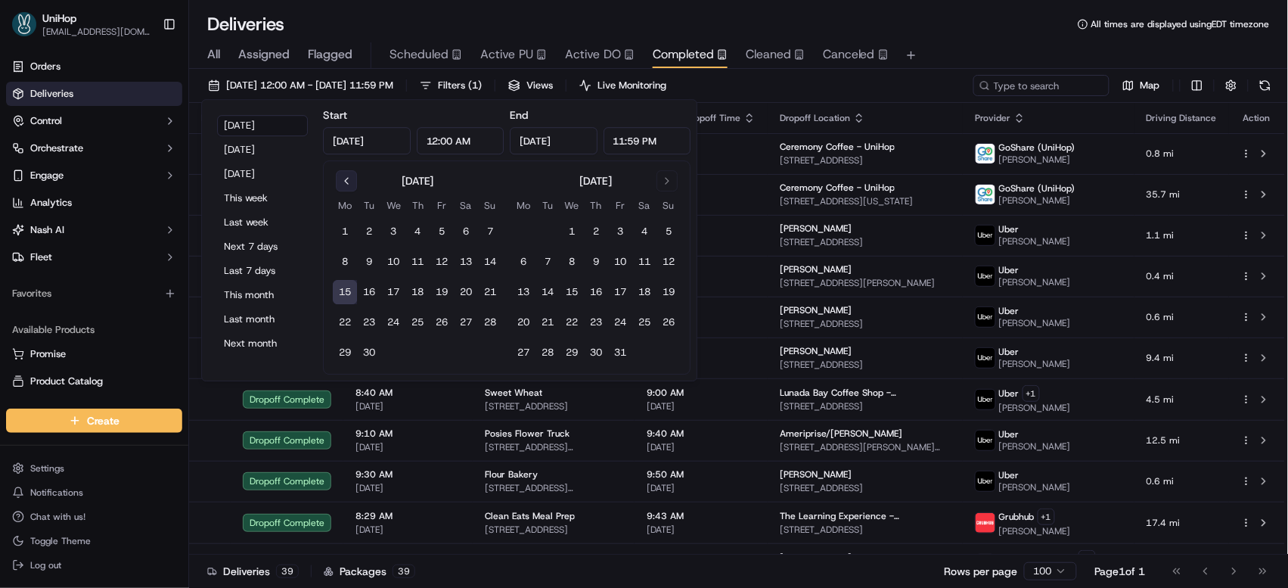
click at [352, 188] on button "Go to previous month" at bounding box center [346, 180] width 21 height 21
click at [443, 297] on button "15" at bounding box center [442, 292] width 24 height 24
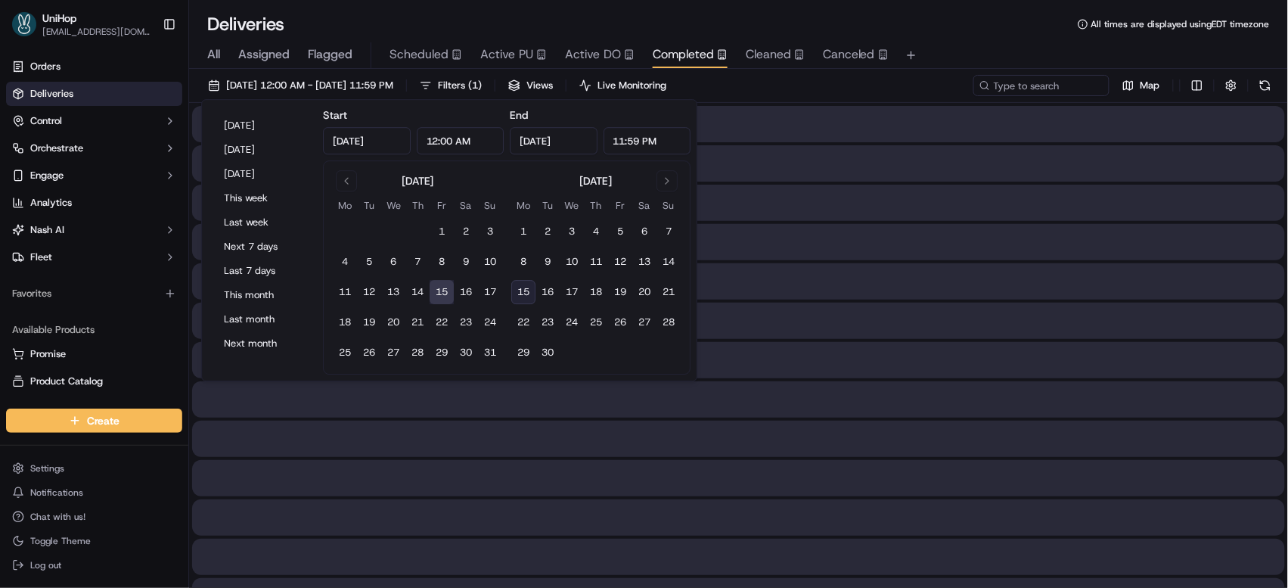
type input "Aug 15, 2025"
click at [520, 291] on button "15" at bounding box center [523, 292] width 24 height 24
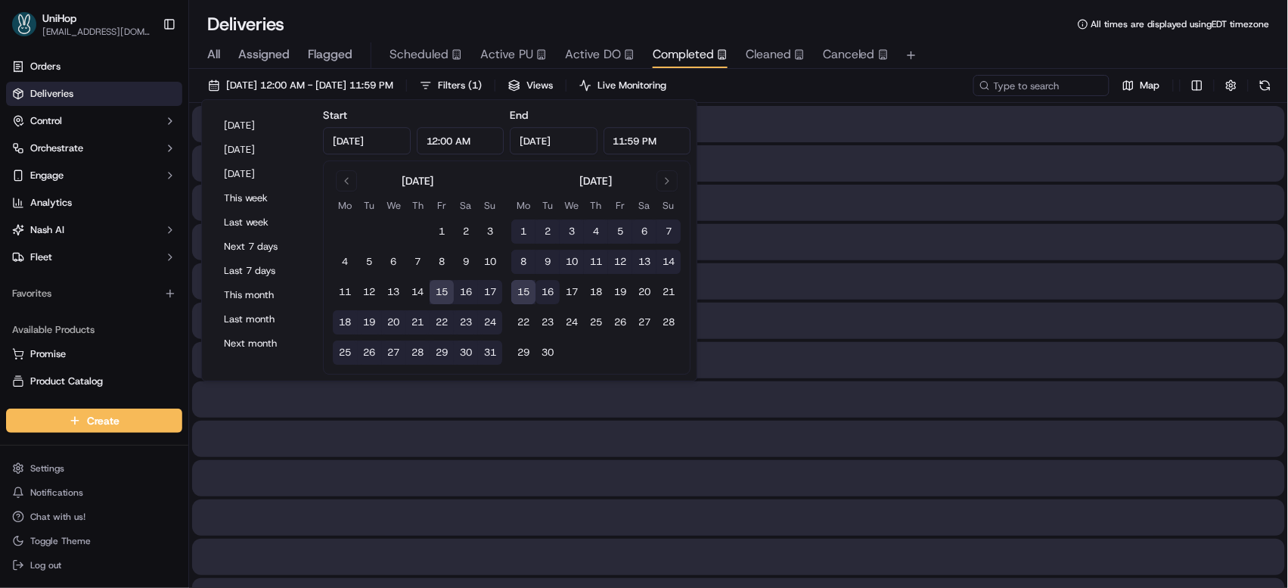
type input "[DATE]"
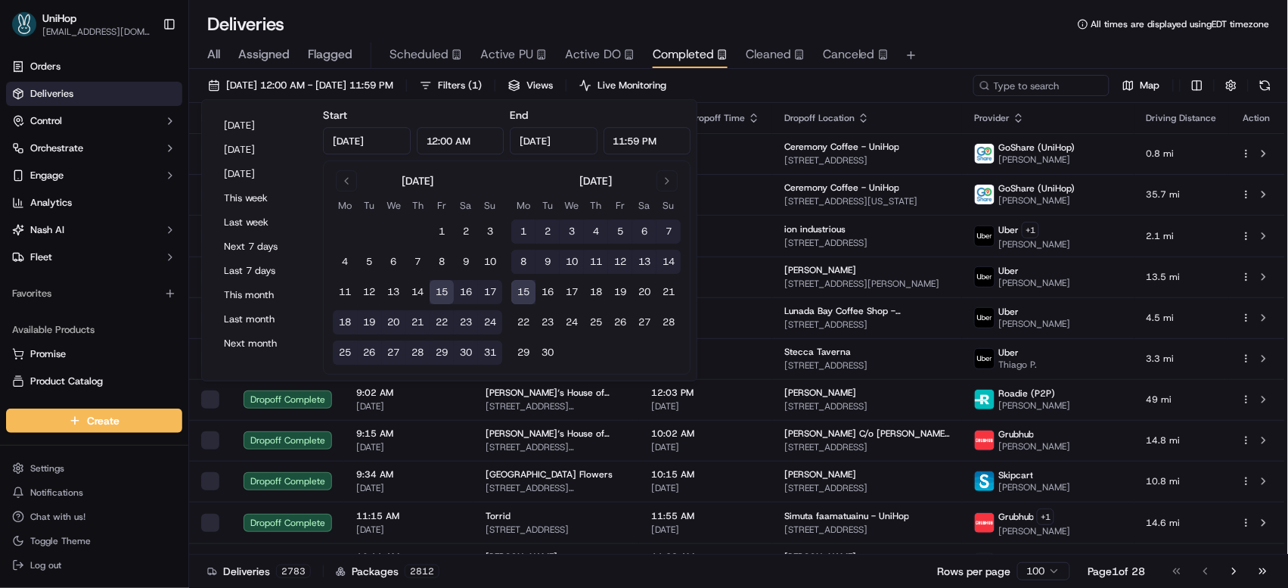
click at [523, 297] on button "15" at bounding box center [523, 292] width 24 height 24
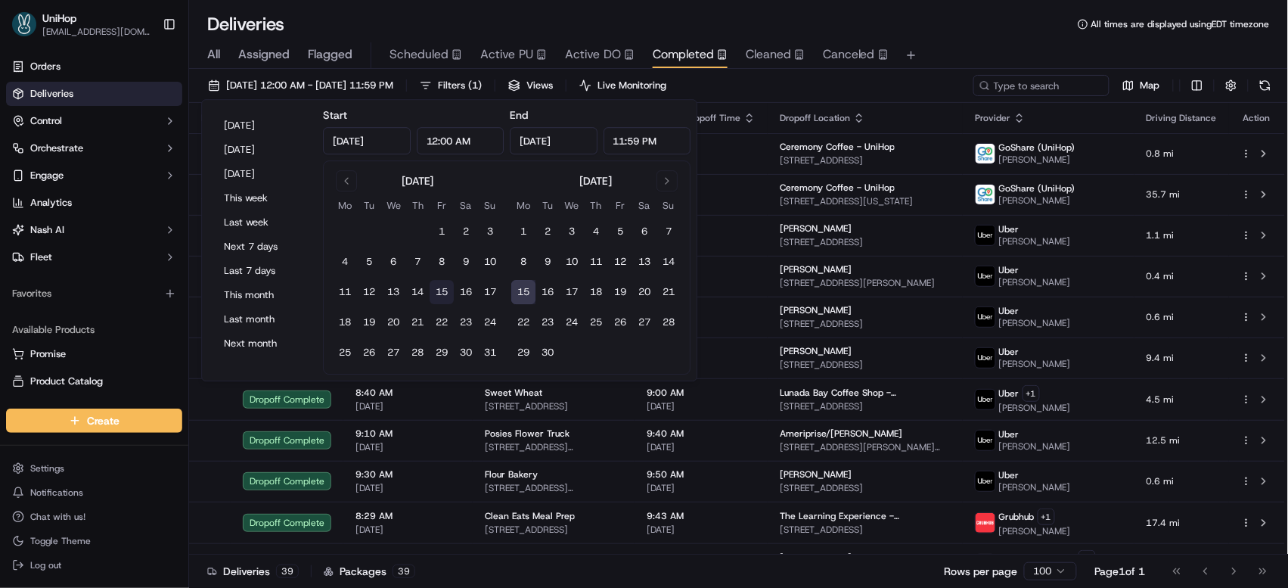
click at [440, 287] on button "15" at bounding box center [442, 292] width 24 height 24
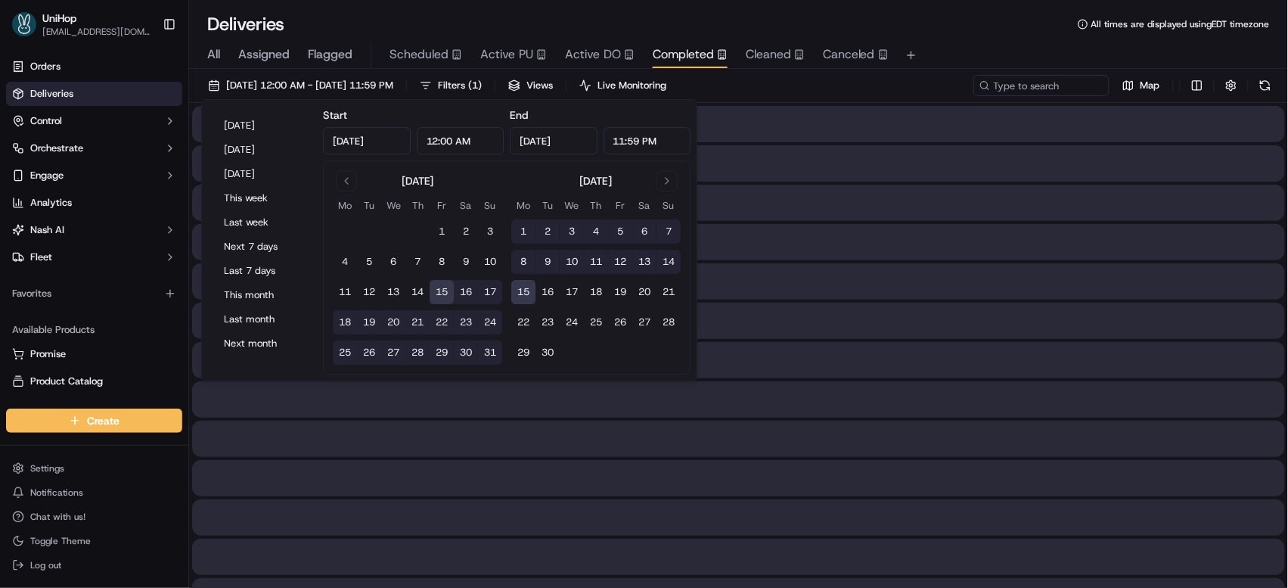
type input "Aug 15, 2025"
click at [1027, 79] on input at bounding box center [1019, 85] width 182 height 21
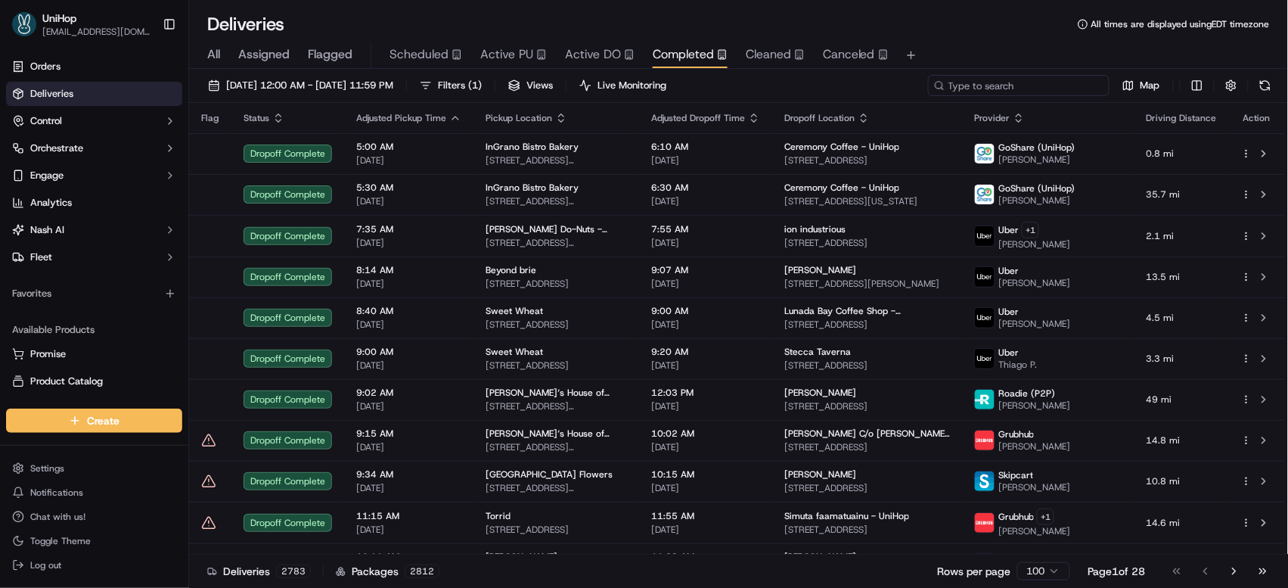
click at [1027, 80] on input at bounding box center [1019, 85] width 182 height 21
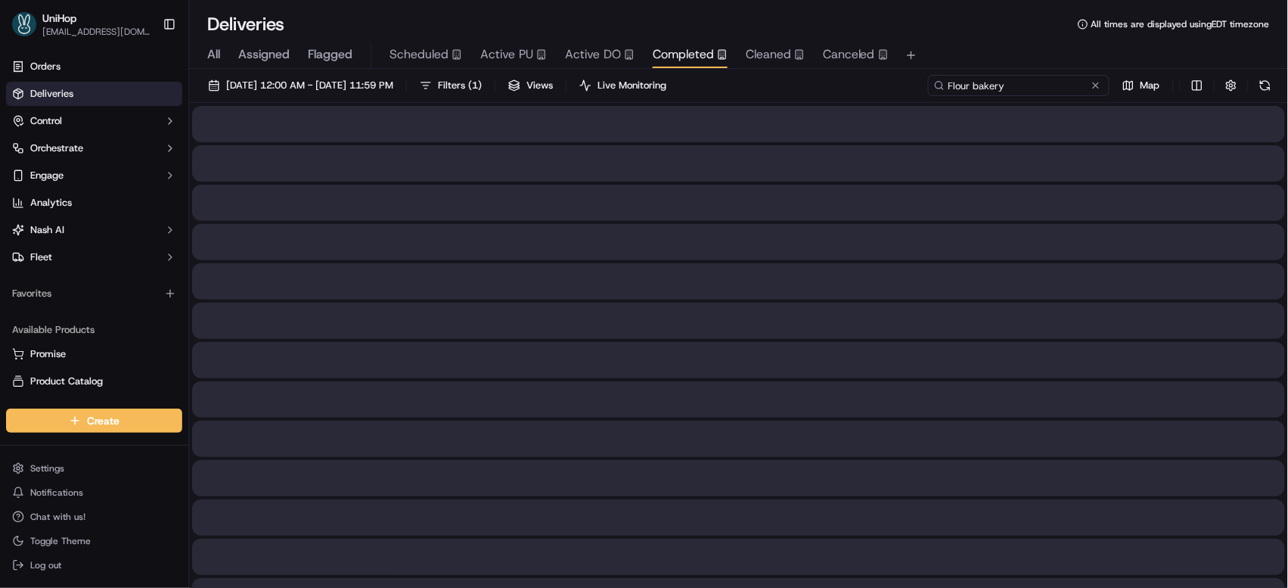
type input "Flour bakery"
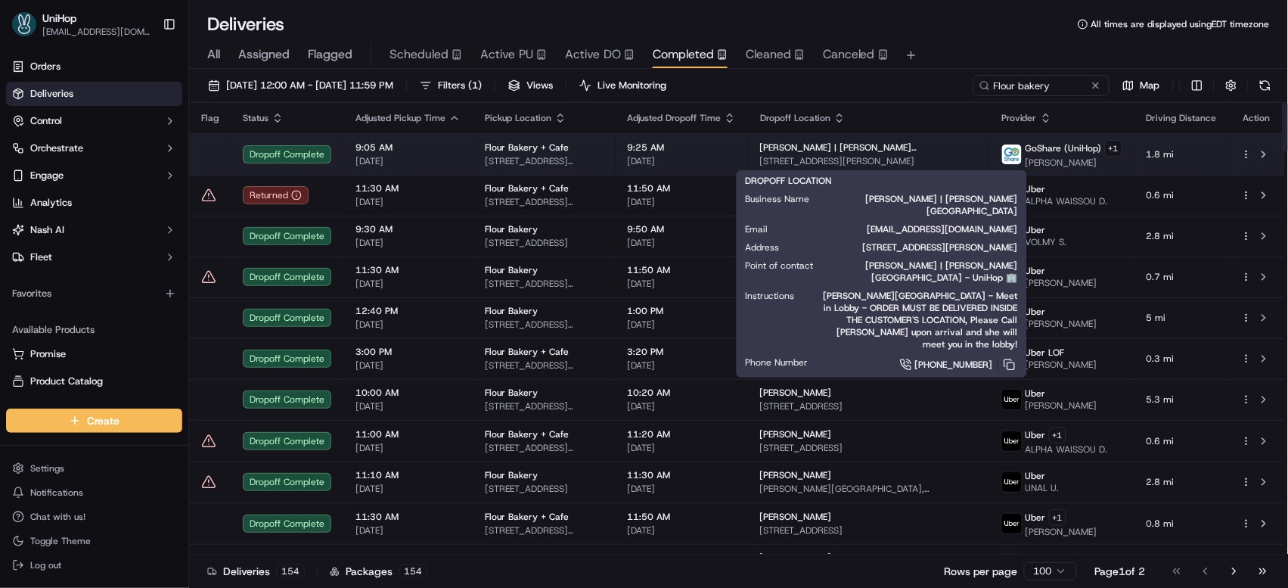
click at [789, 160] on span "25 Edwin H Land Blvd, Cambridge, MA 02141, USA" at bounding box center [868, 161] width 217 height 12
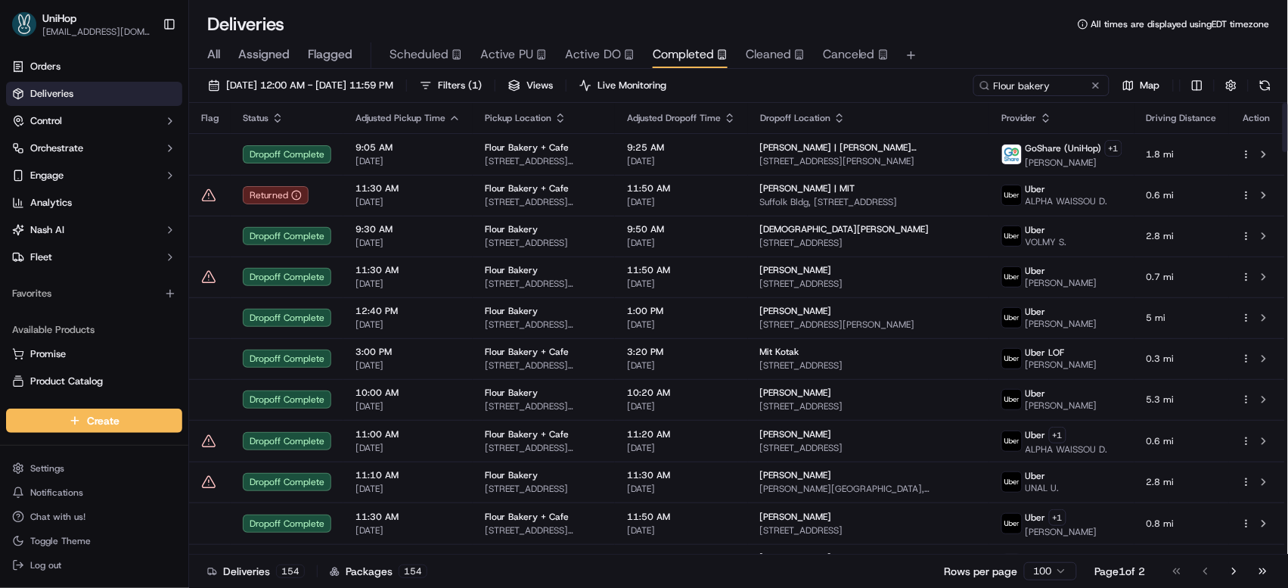
click at [1045, 114] on icon "button" at bounding box center [1046, 118] width 12 height 12
click at [1032, 135] on button "Provider (A-Z)" at bounding box center [1047, 137] width 103 height 18
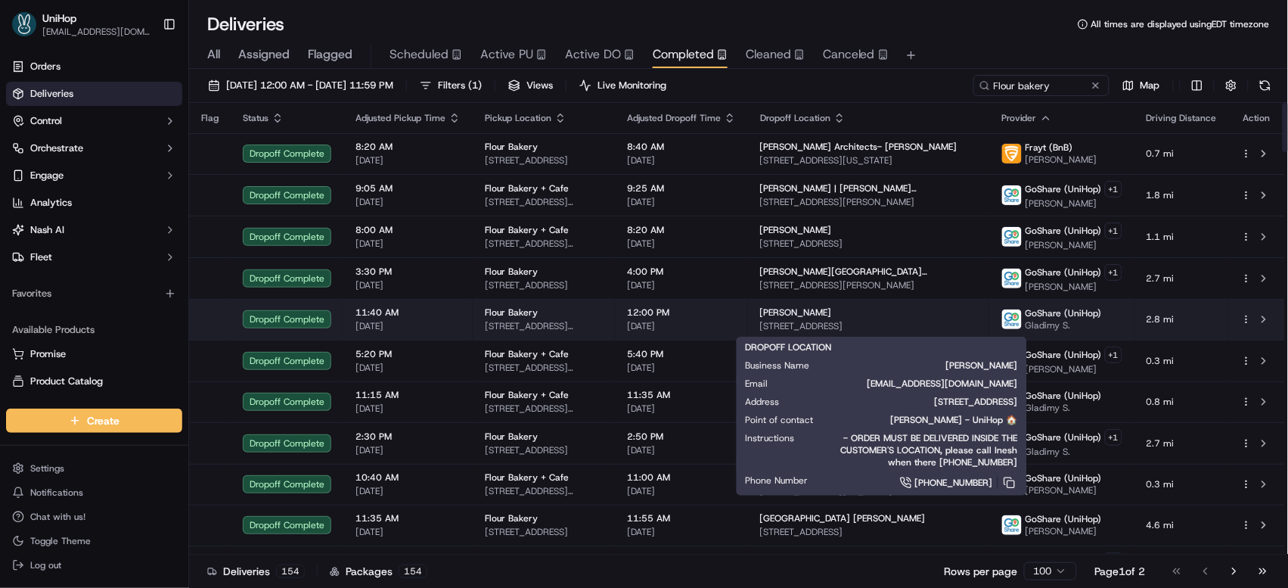
click at [824, 322] on span "24 Union Ave, Jamaica Plain, MA 02130, USA" at bounding box center [868, 326] width 217 height 12
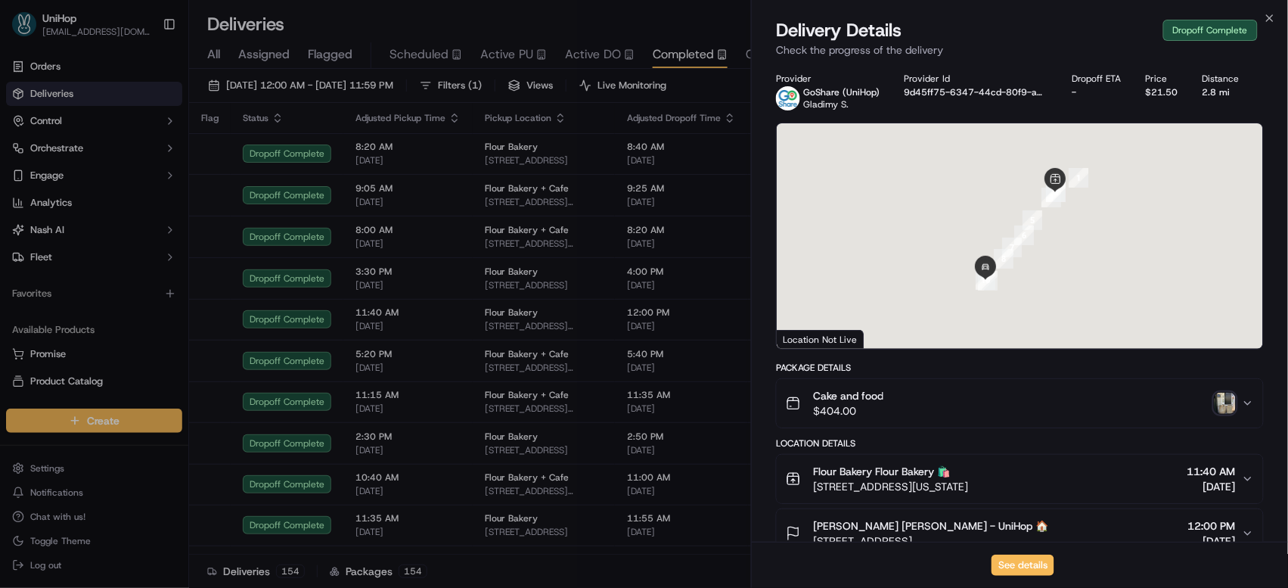
scroll to position [505, 0]
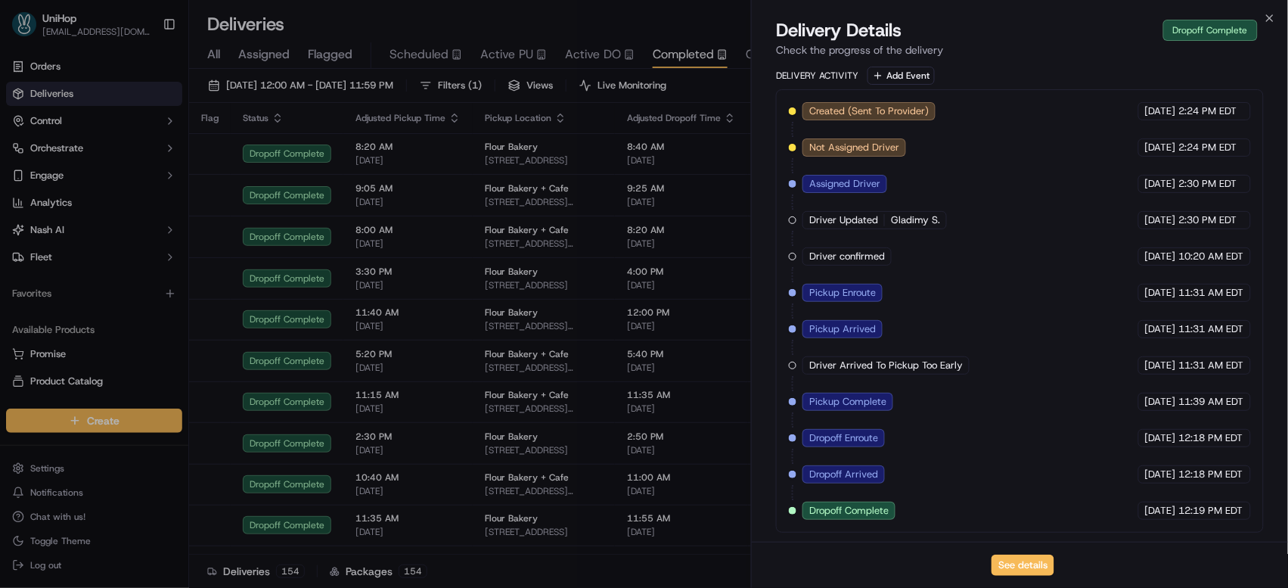
click at [512, 53] on span "Active PU" at bounding box center [506, 54] width 53 height 18
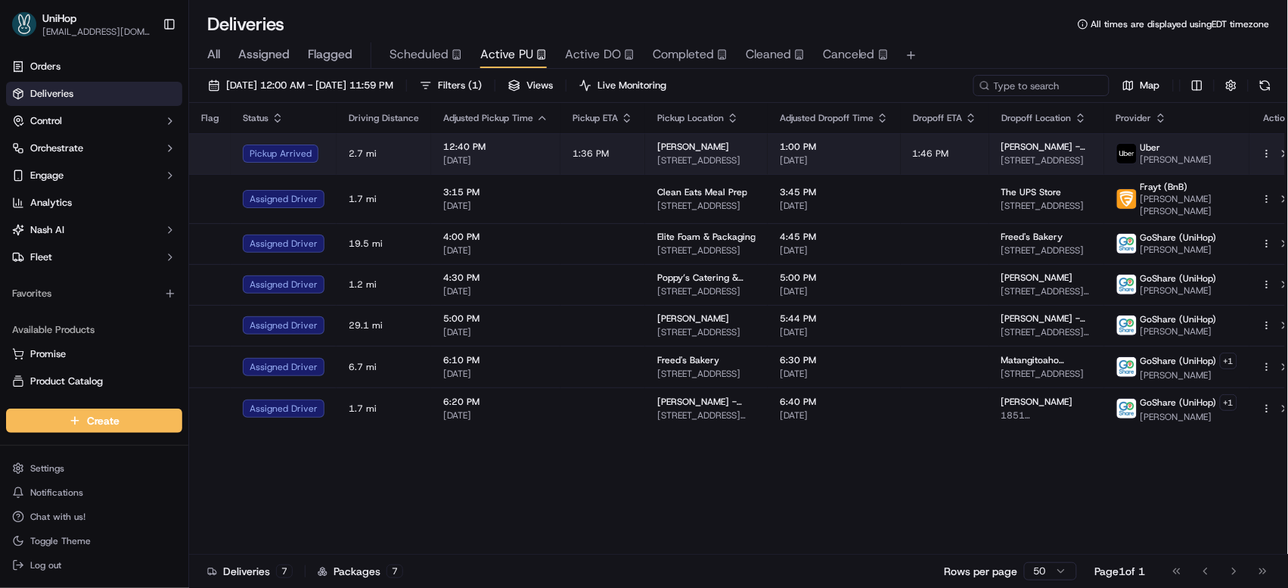
click at [730, 157] on span "3902 13th Ave S, Fargo, ND 58103, USA" at bounding box center [706, 160] width 98 height 12
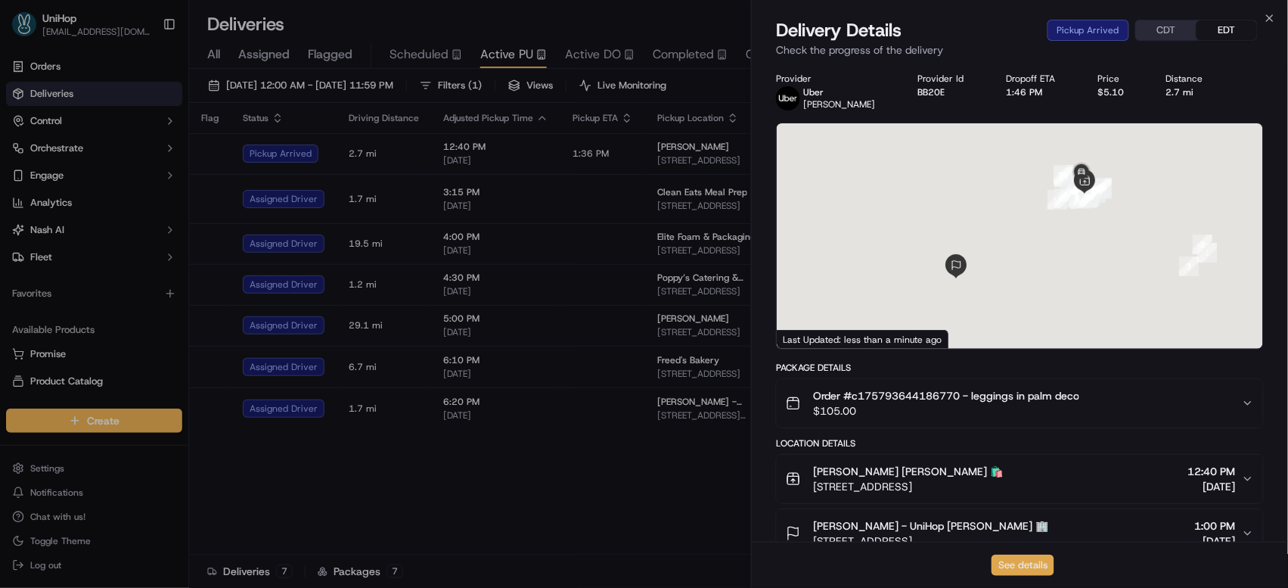
click at [1012, 565] on button "See details" at bounding box center [1023, 565] width 63 height 21
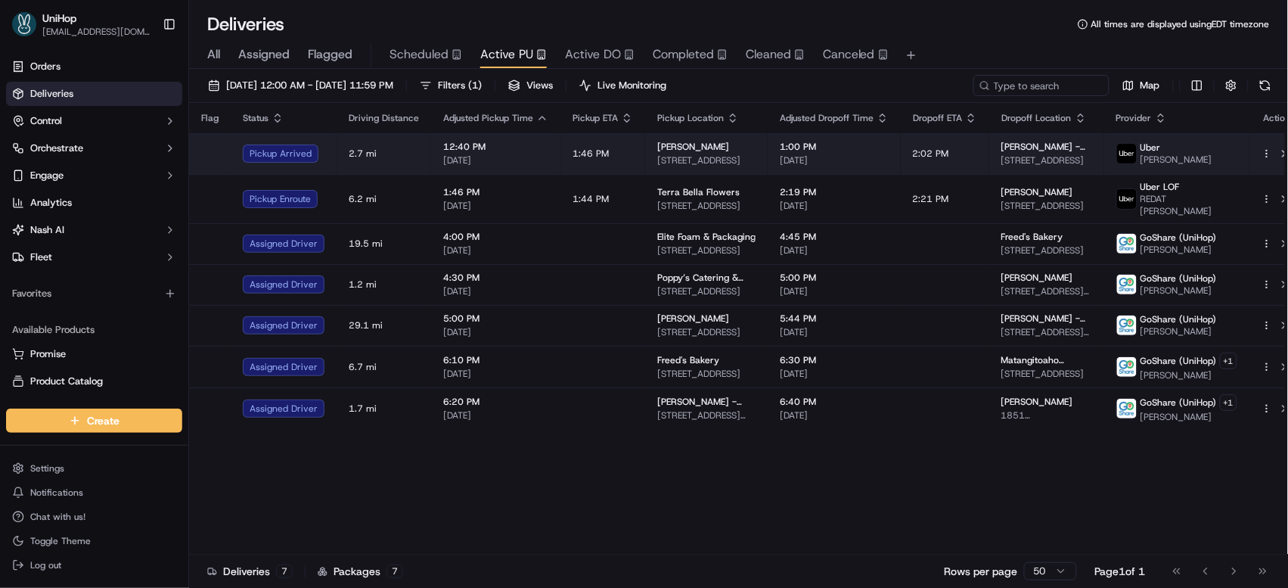
click at [901, 151] on td "2:02 PM" at bounding box center [945, 153] width 89 height 41
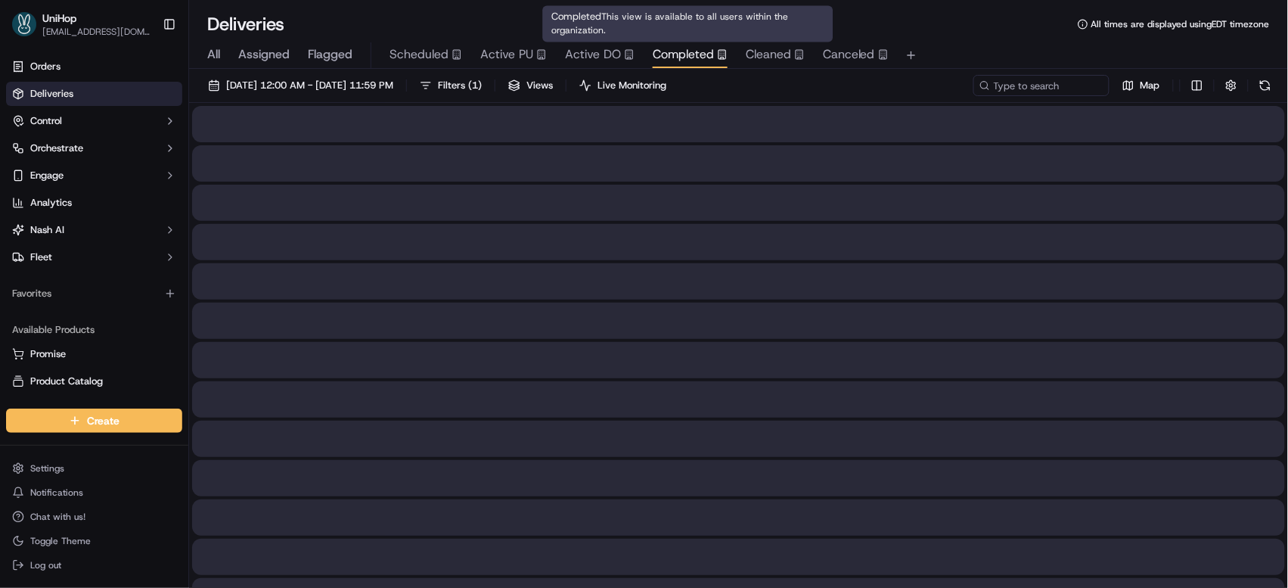
click at [693, 51] on span "Completed" at bounding box center [683, 54] width 61 height 18
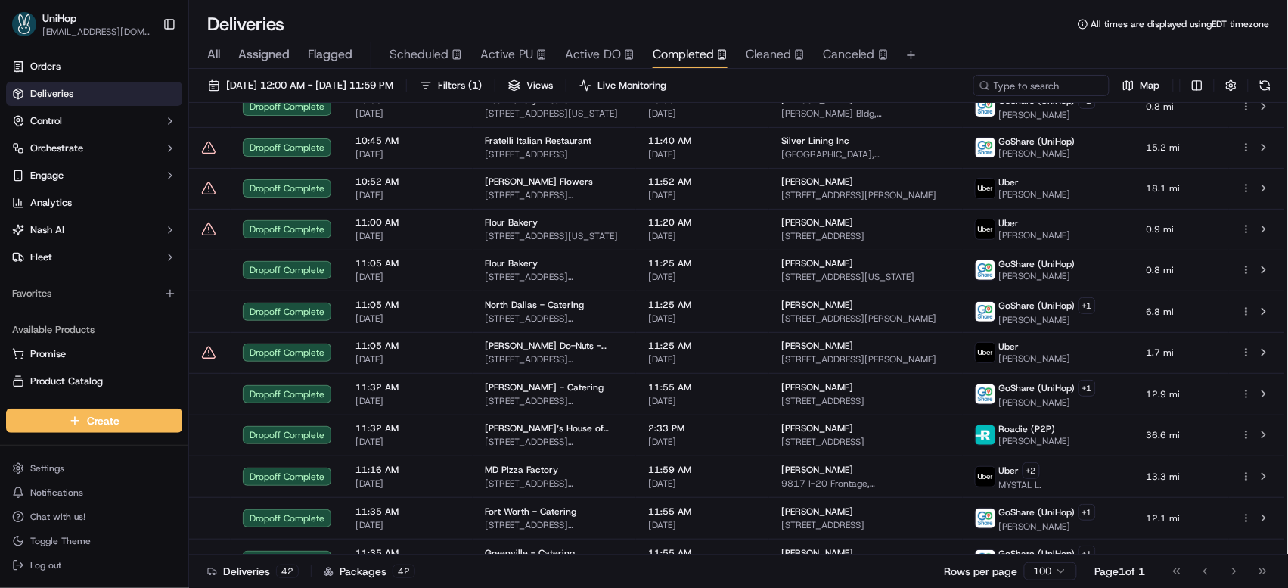
scroll to position [1322, 0]
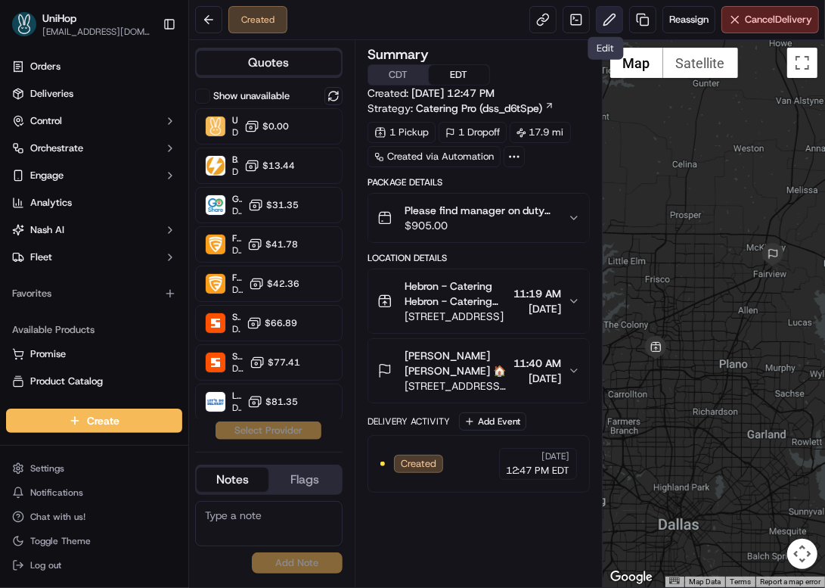
click at [601, 26] on button at bounding box center [609, 19] width 27 height 27
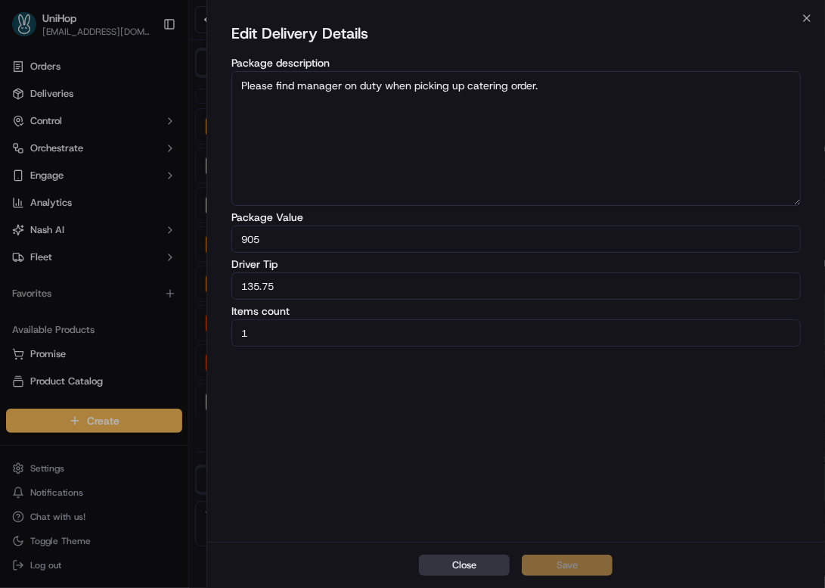
click at [448, 570] on button "Close" at bounding box center [464, 565] width 91 height 21
click at [448, 570] on div "Summary CDT EDT Created: [DATE] 12:47 PM Strategy: Catering Pro (dss_d6tSpe) 1 …" at bounding box center [479, 314] width 222 height 532
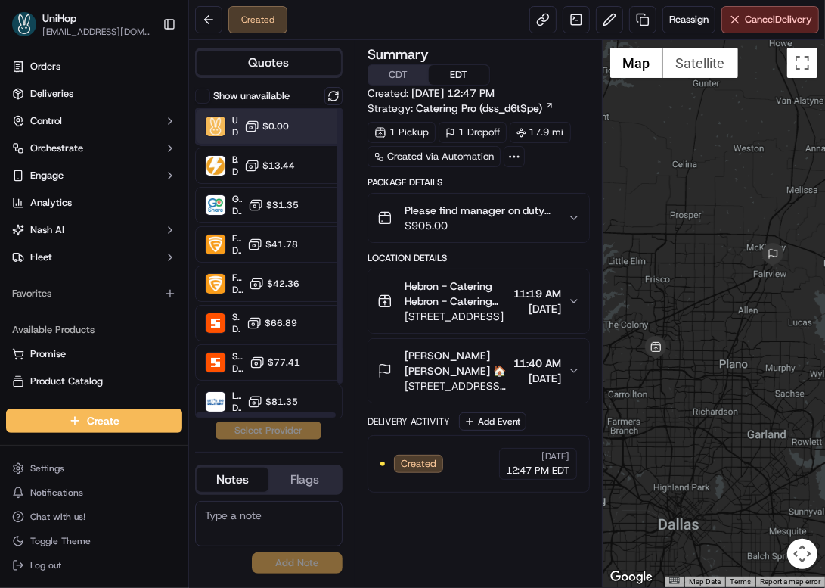
click at [292, 126] on div "UniHop Dropoff ETA - $0.00" at bounding box center [269, 126] width 148 height 36
click at [263, 429] on button "Assign Provider" at bounding box center [268, 430] width 107 height 18
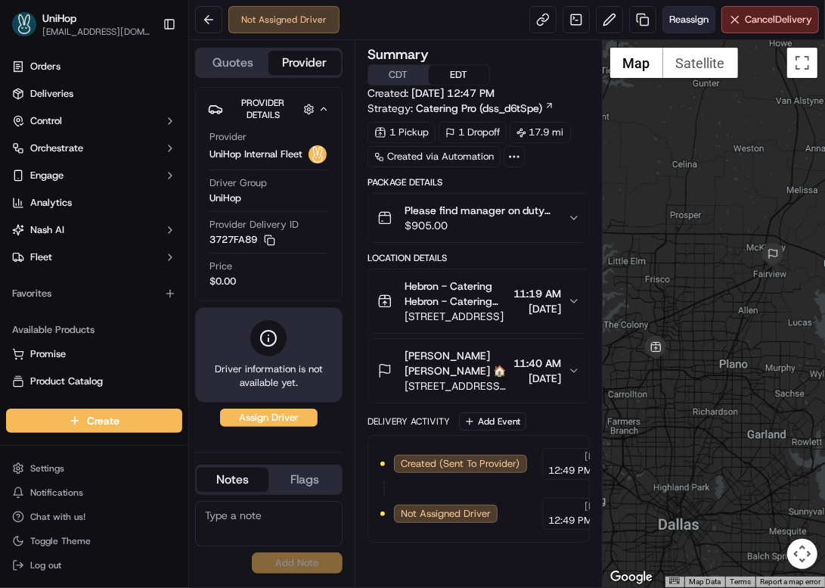
click at [663, 23] on button "Reassign" at bounding box center [689, 19] width 53 height 27
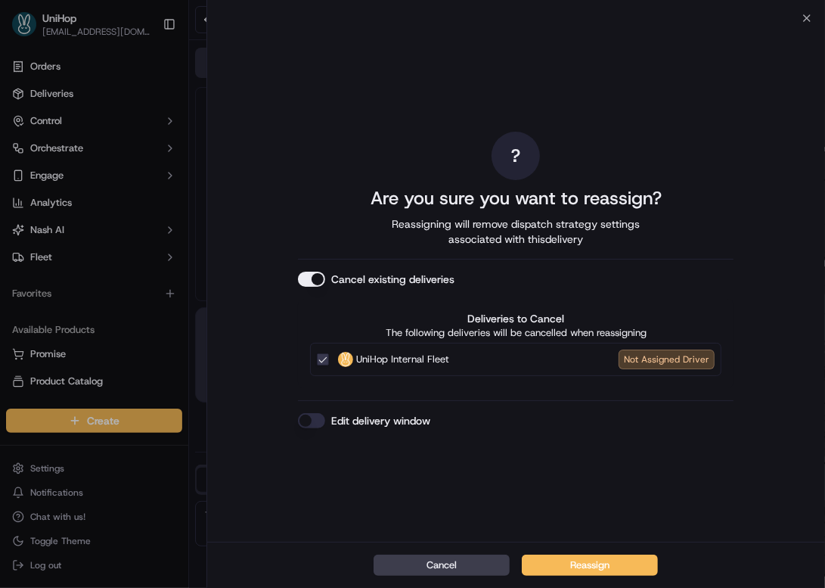
click at [318, 278] on button "Cancel existing deliveries" at bounding box center [311, 279] width 27 height 15
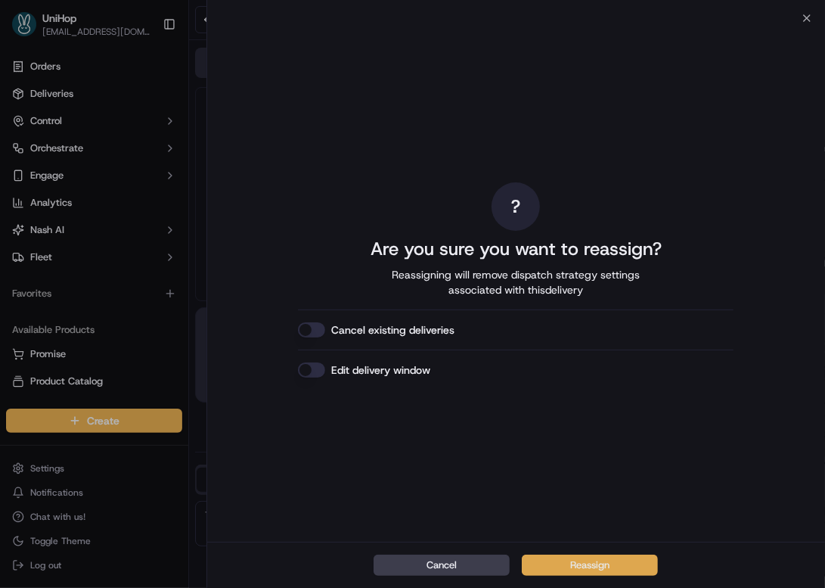
click at [567, 567] on button "Reassign" at bounding box center [590, 565] width 136 height 21
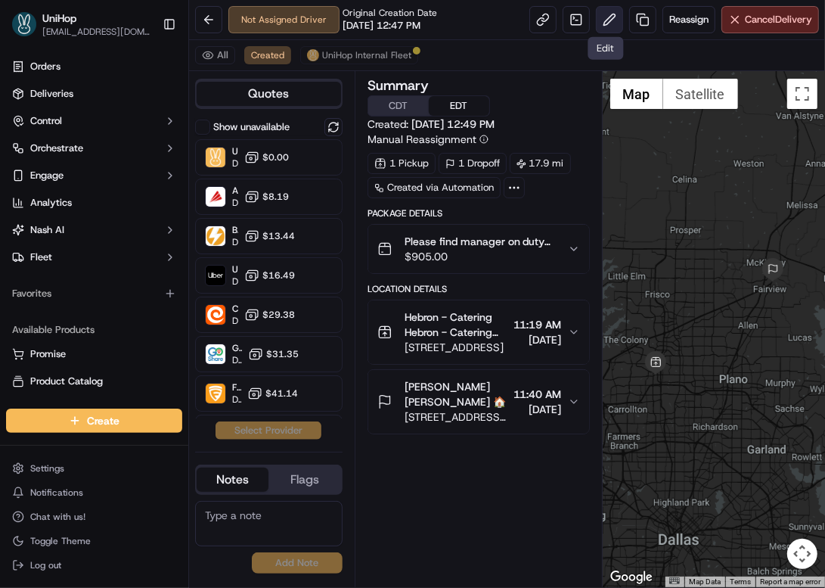
click at [606, 20] on button at bounding box center [609, 19] width 27 height 27
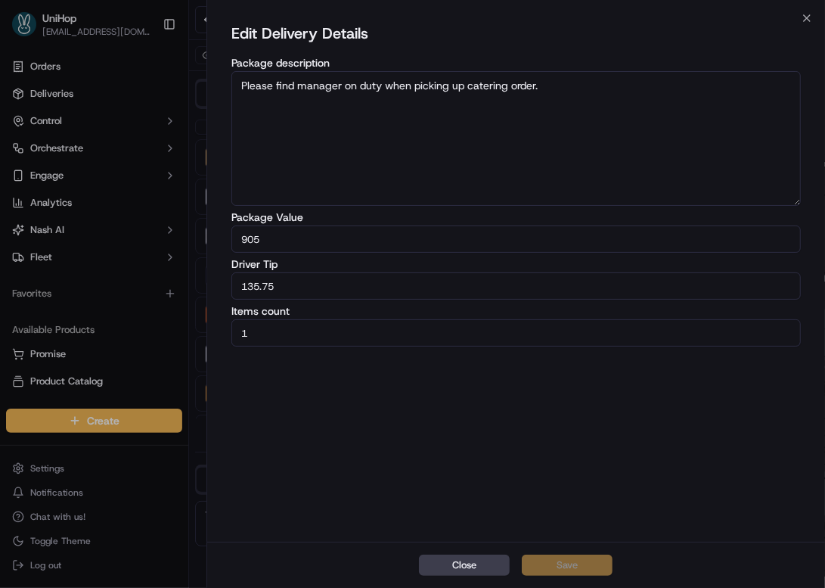
drag, startPoint x: 324, startPoint y: 285, endPoint x: 207, endPoint y: 285, distance: 116.5
click at [207, 285] on div "Edit Delivery Details Package description Please find manager on duty when pick…" at bounding box center [516, 279] width 618 height 523
type input "120.27"
click at [558, 570] on button "Save" at bounding box center [567, 565] width 91 height 21
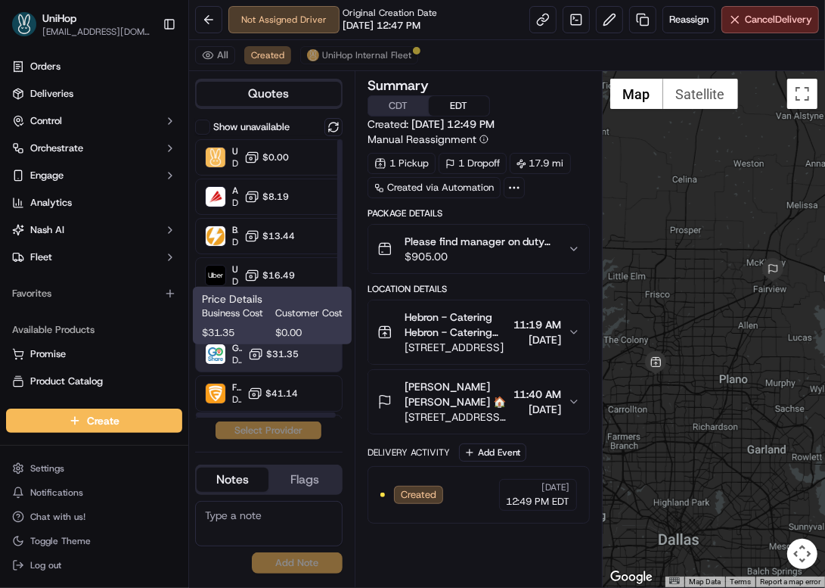
click at [248, 359] on icon at bounding box center [255, 353] width 15 height 15
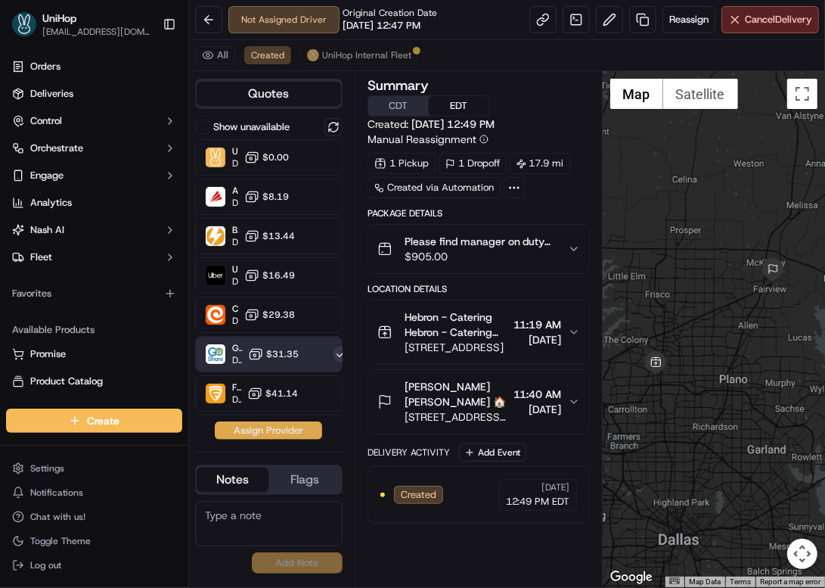
click at [256, 430] on button "Assign Provider" at bounding box center [268, 430] width 107 height 18
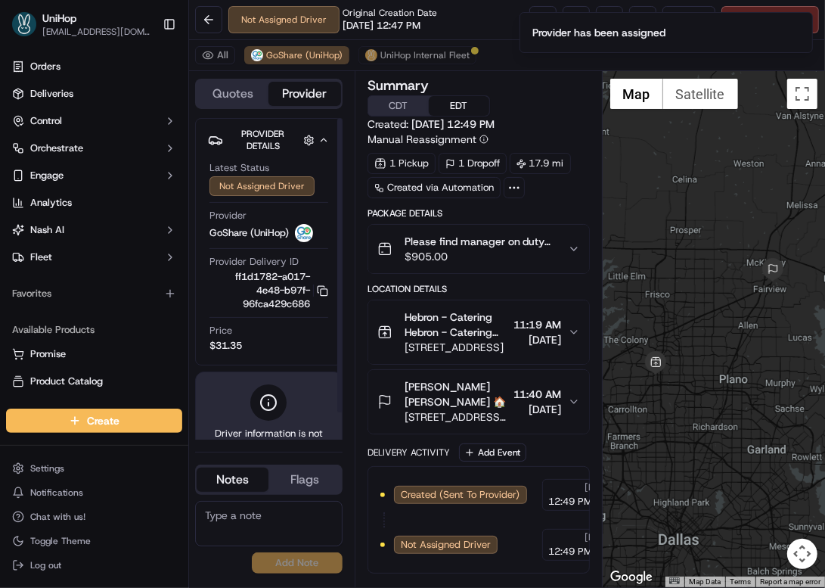
click at [389, 43] on div "All GoShare (UniHop) UniHop Internal Fleet" at bounding box center [507, 55] width 636 height 31
click at [390, 57] on span "UniHop Internal Fleet" at bounding box center [425, 55] width 89 height 12
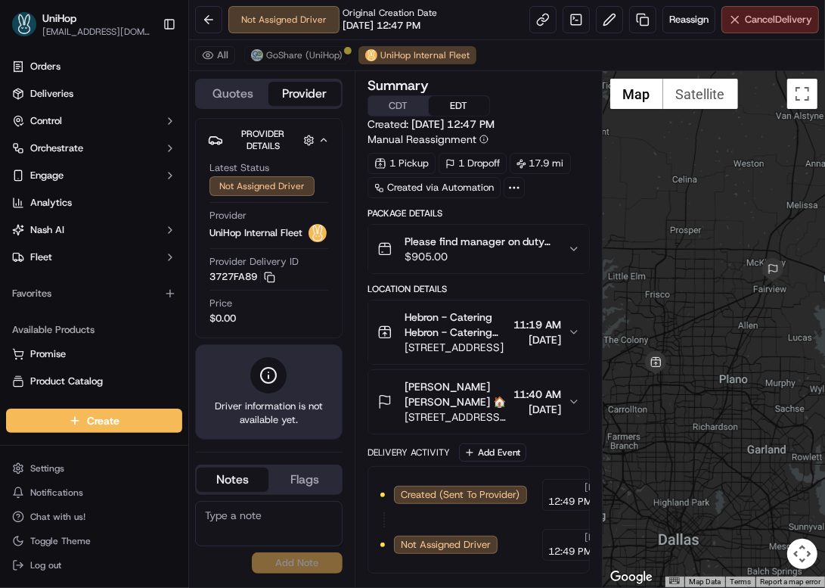
click at [730, 22] on button "Cancel Delivery" at bounding box center [771, 19] width 98 height 27
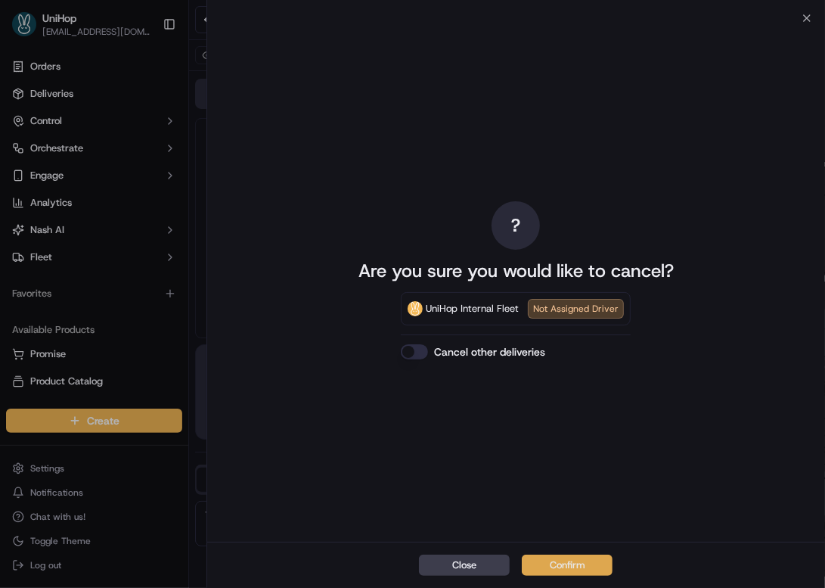
click at [558, 564] on button "Confirm" at bounding box center [567, 565] width 91 height 21
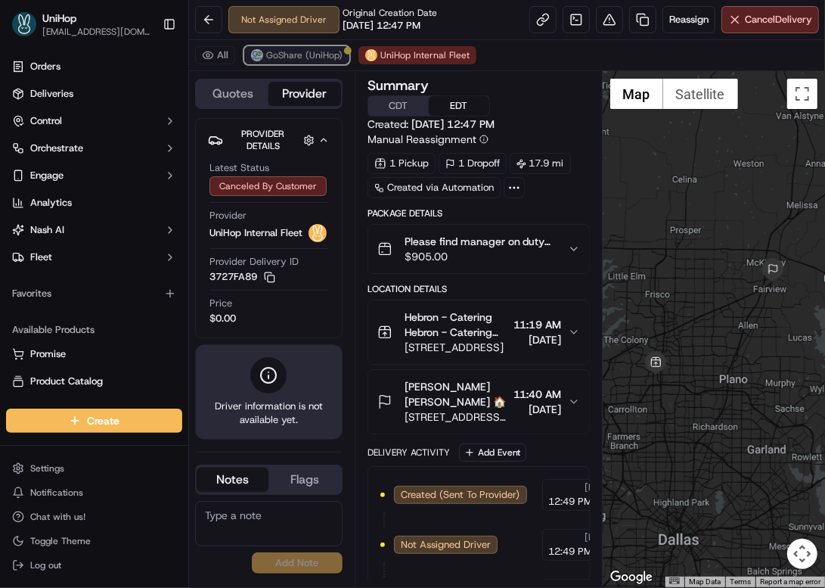
click at [258, 50] on img at bounding box center [257, 55] width 12 height 12
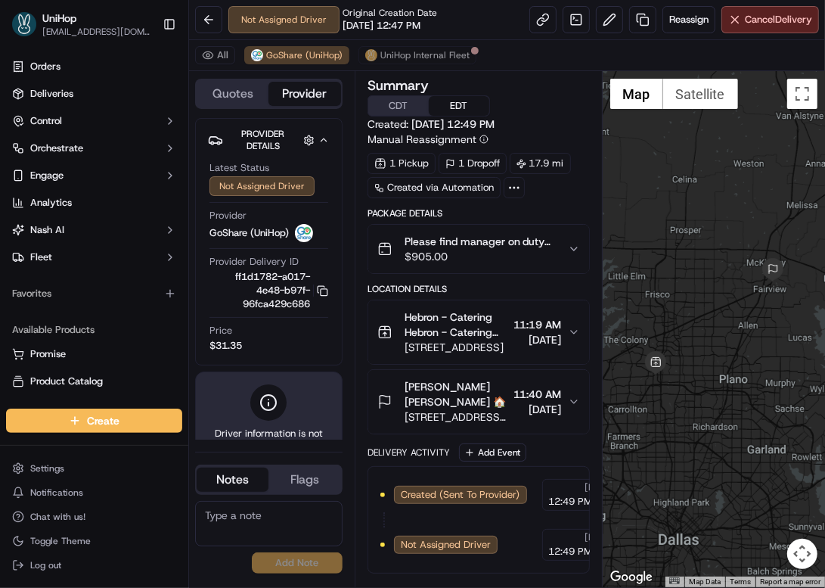
click at [529, 235] on span "Please find manager on duty when picking up catering order." at bounding box center [480, 241] width 151 height 15
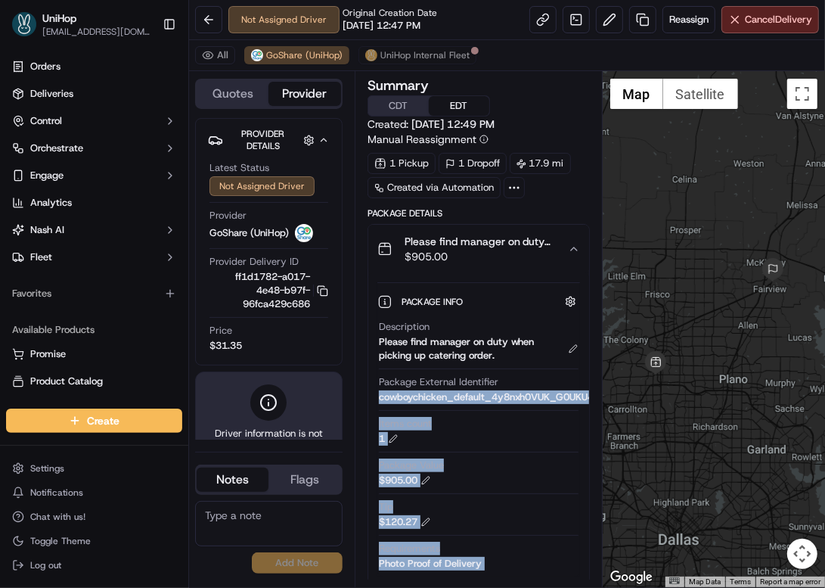
scroll to position [0, 32]
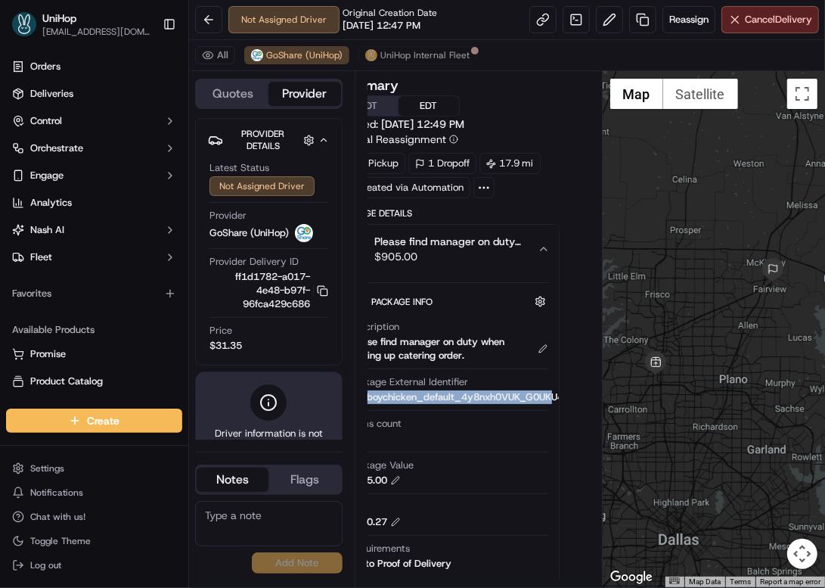
drag, startPoint x: 381, startPoint y: 400, endPoint x: 555, endPoint y: 397, distance: 174.8
click at [550, 397] on div "Description Please find manager on duty when picking up catering order. Package…" at bounding box center [448, 445] width 203 height 263
copy div "cowboychicken_default_4y8nxh0VUK_G0UK"
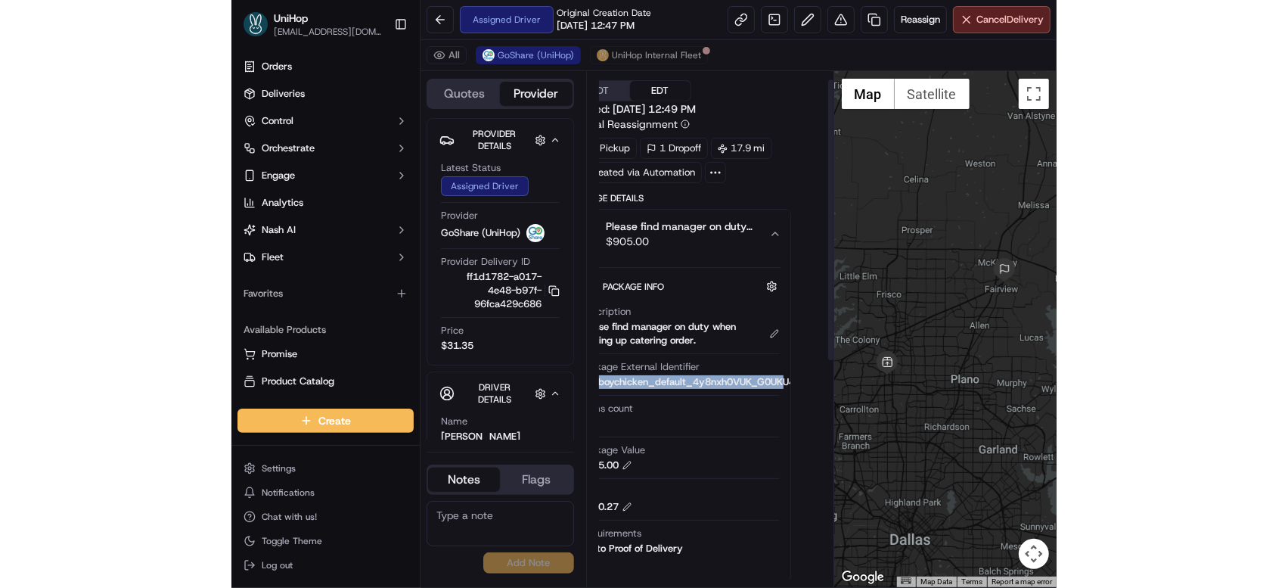
scroll to position [34, 32]
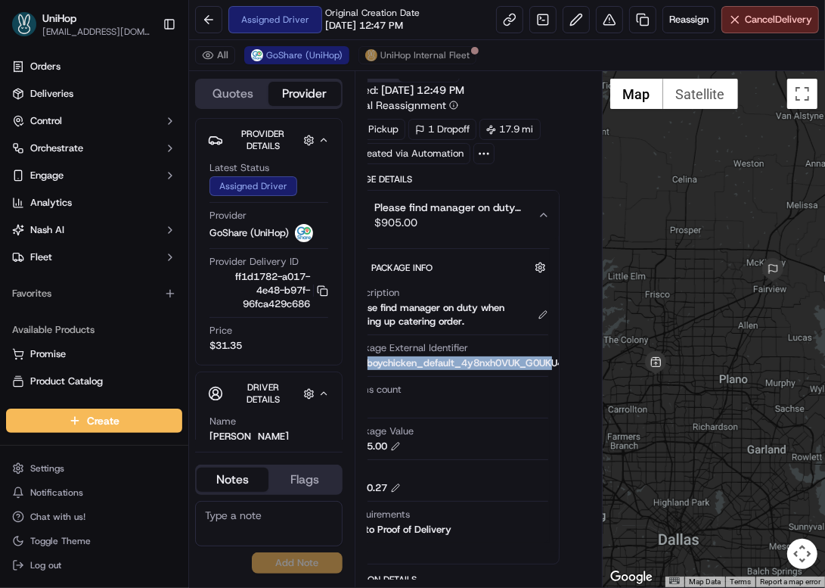
click at [511, 368] on div "cowboychicken_default_4y8nxh0VUK_G0UKU4" at bounding box center [457, 363] width 216 height 14
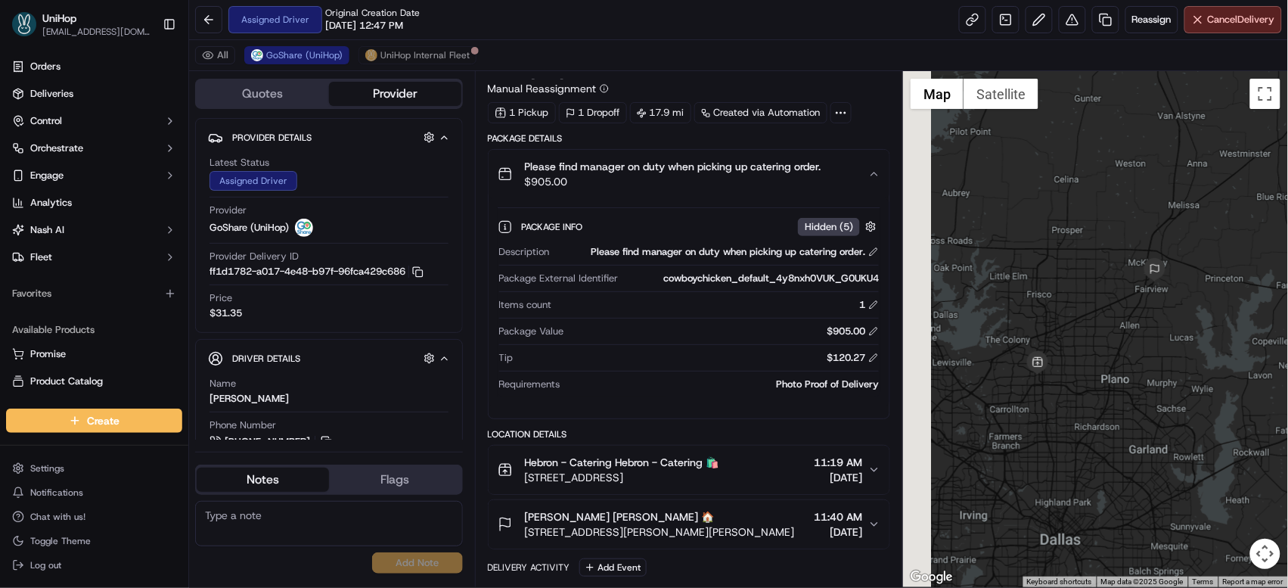
scroll to position [17, 0]
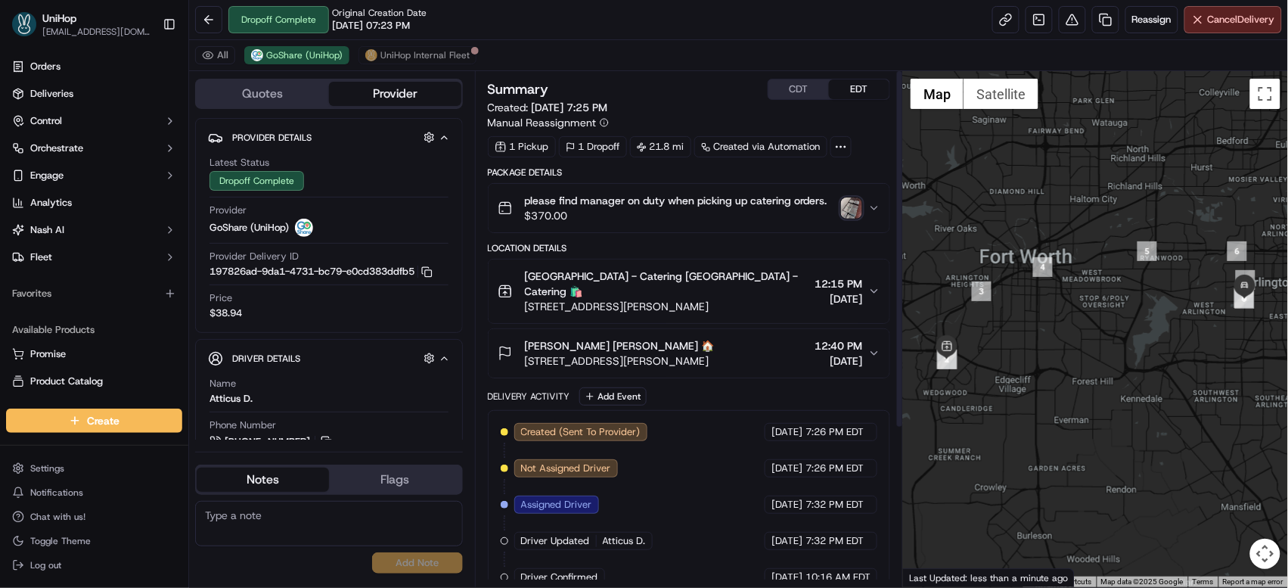
click at [850, 205] on img "button" at bounding box center [851, 207] width 21 height 21
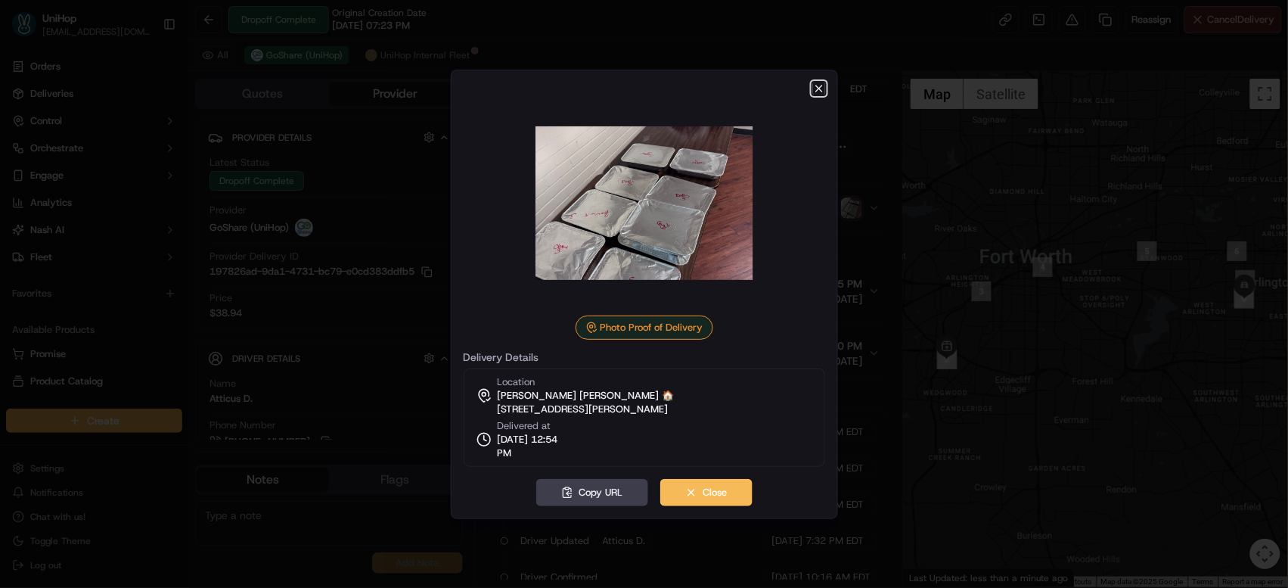
click at [818, 91] on icon "button" at bounding box center [819, 88] width 12 height 12
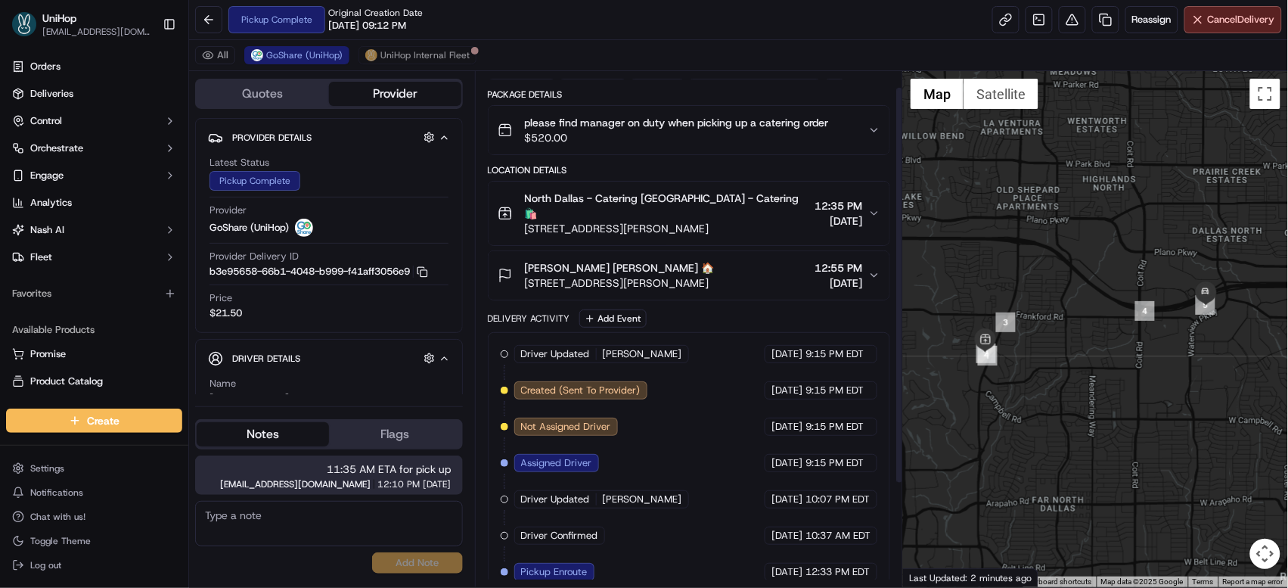
scroll to position [154, 0]
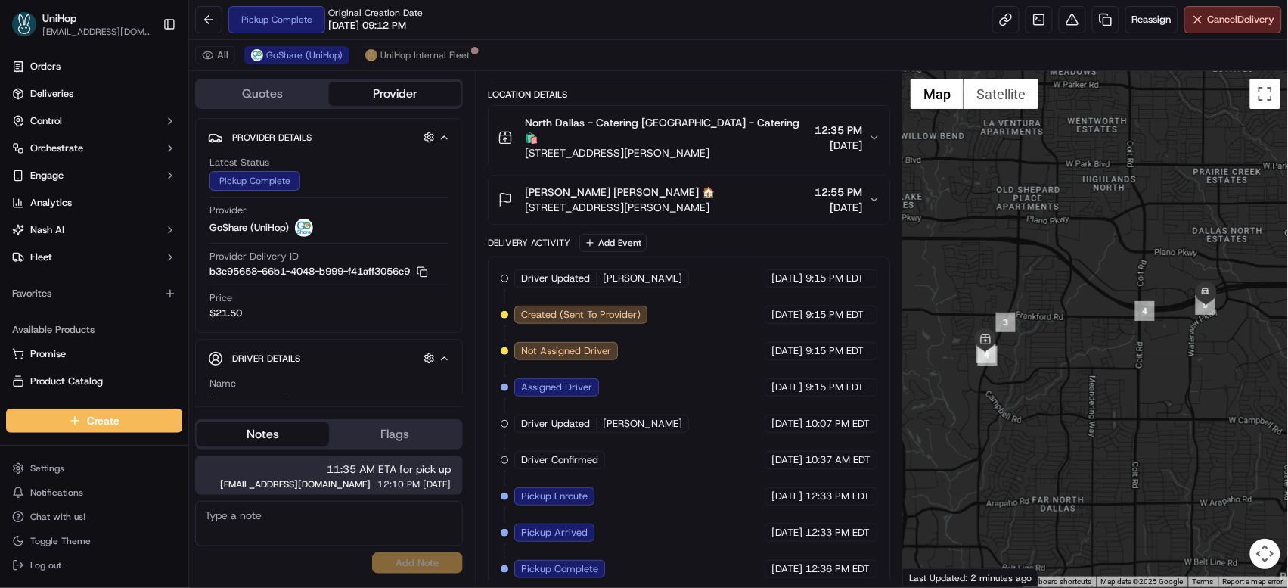
click at [1038, 213] on div at bounding box center [1095, 329] width 385 height 516
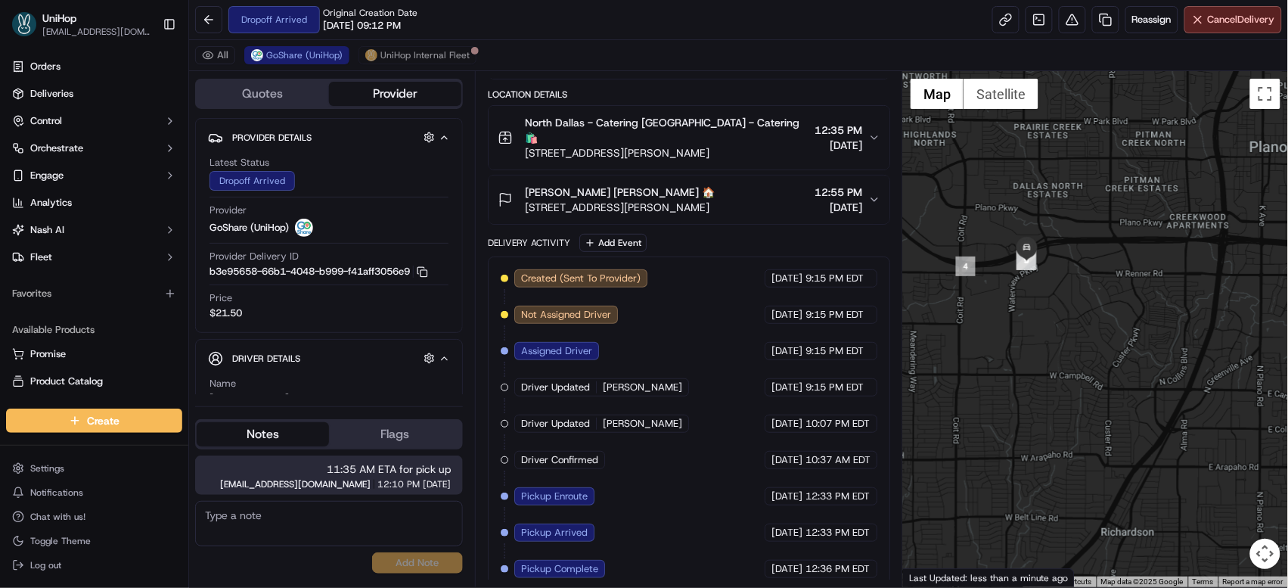
drag, startPoint x: 1095, startPoint y: 266, endPoint x: 922, endPoint y: 234, distance: 175.5
click at [922, 234] on div at bounding box center [1095, 329] width 385 height 516
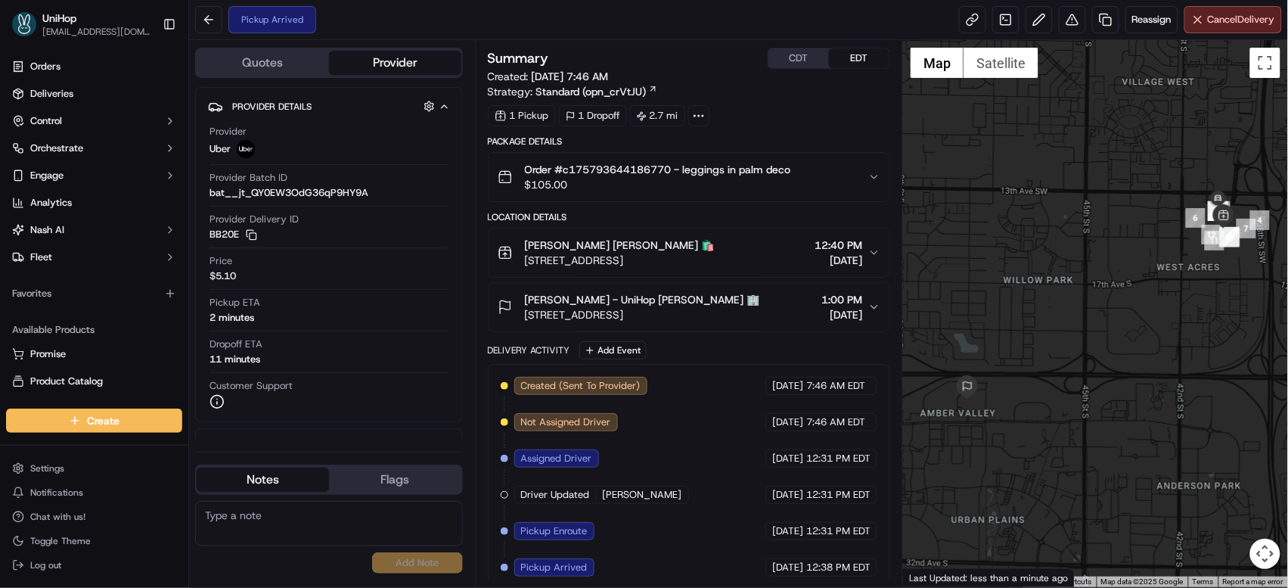
scroll to position [13, 0]
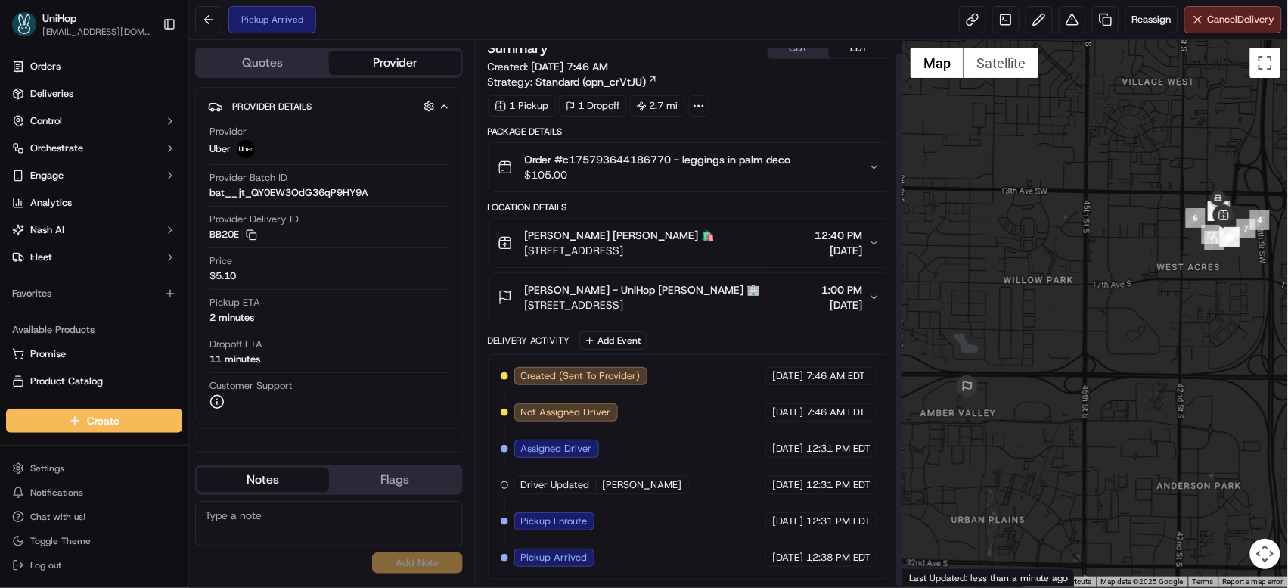
click at [635, 250] on span "3902 13th Ave S, Fargo, ND 58103, USA" at bounding box center [620, 250] width 190 height 15
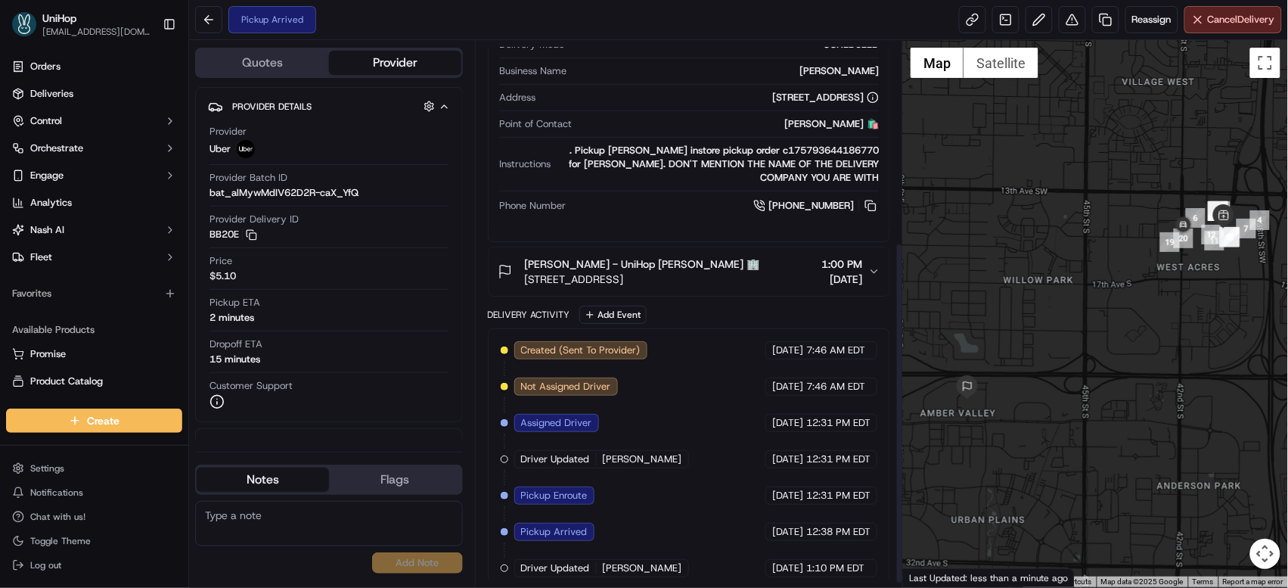
scroll to position [327, 0]
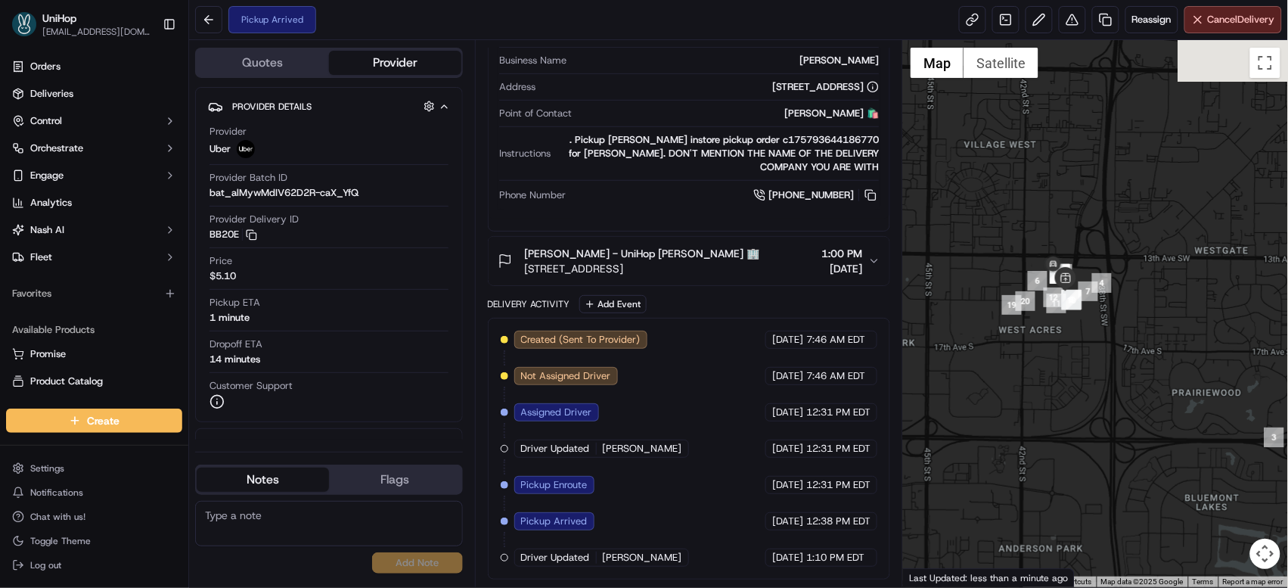
drag, startPoint x: 1167, startPoint y: 267, endPoint x: 1070, endPoint y: 307, distance: 104.8
click at [1071, 317] on div at bounding box center [1095, 313] width 385 height 547
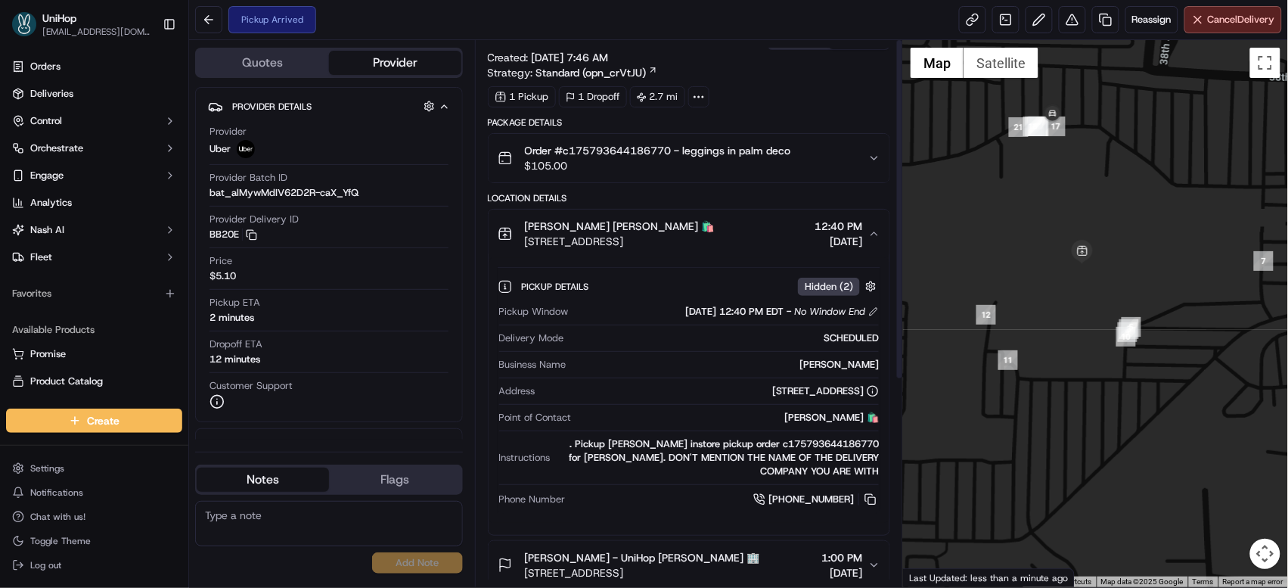
scroll to position [0, 0]
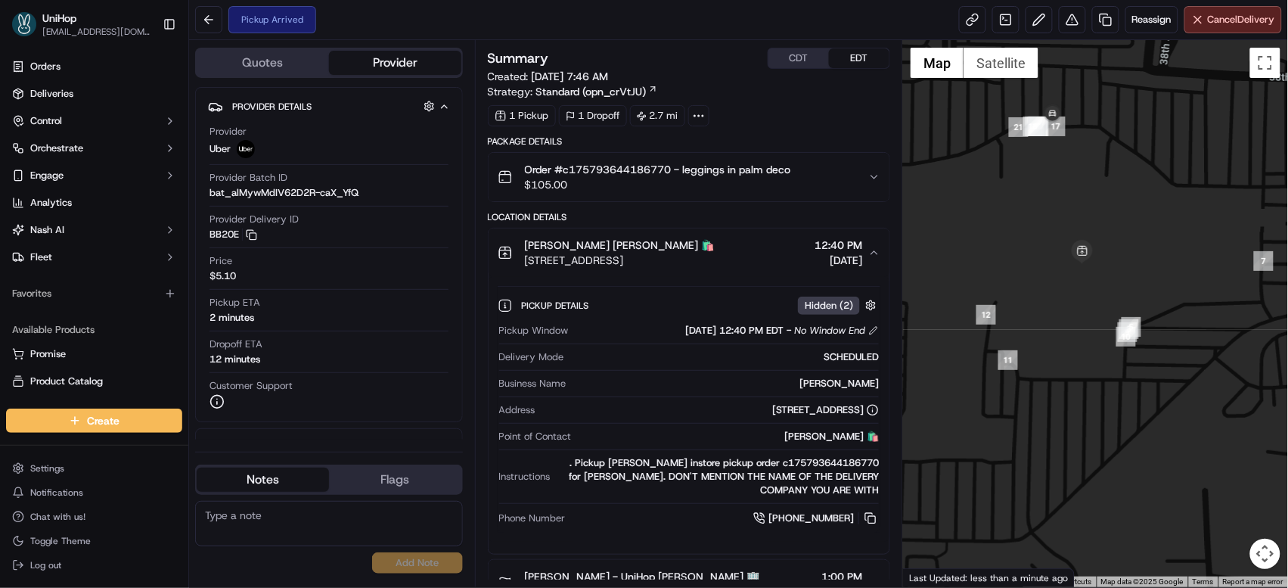
drag, startPoint x: 524, startPoint y: 261, endPoint x: 733, endPoint y: 265, distance: 208.8
click at [733, 265] on div "Lulu Lemon Lulu Lemon 🛍️ 3902 13th Ave S, Fargo, ND 58103, USA 12:40 PM Sep 15 …" at bounding box center [683, 253] width 371 height 30
copy span "[STREET_ADDRESS]"
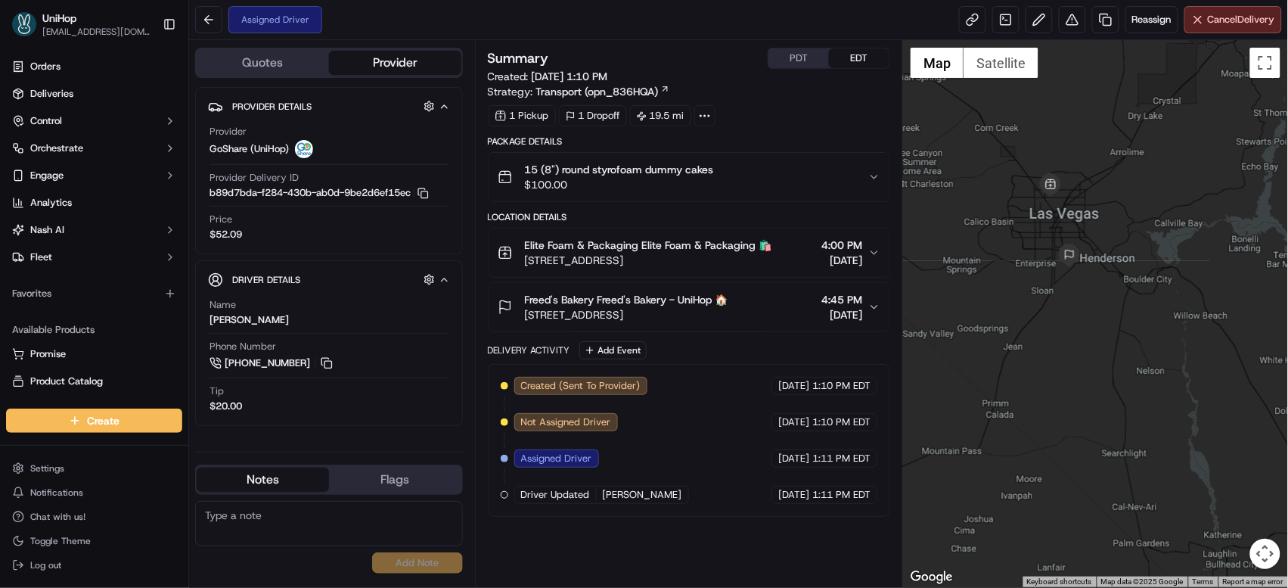
drag, startPoint x: 1014, startPoint y: 237, endPoint x: 1067, endPoint y: 225, distance: 54.2
click at [1067, 225] on div at bounding box center [1095, 313] width 385 height 547
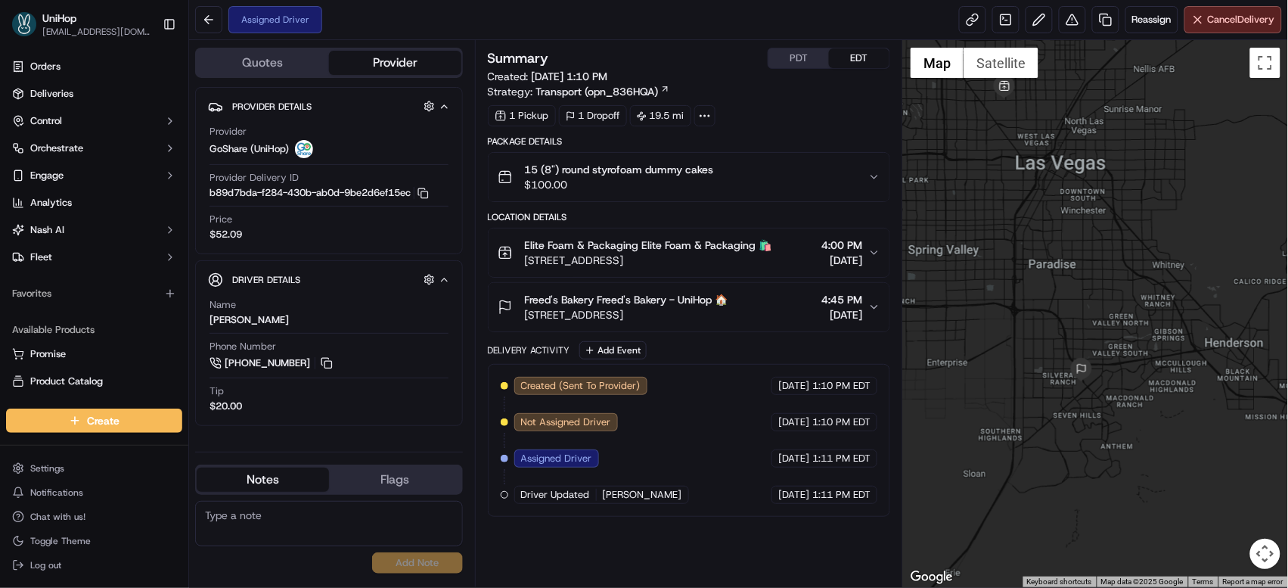
click at [772, 248] on div "Elite Foam & Packaging Elite Foam & Packaging 🛍️" at bounding box center [648, 245] width 247 height 15
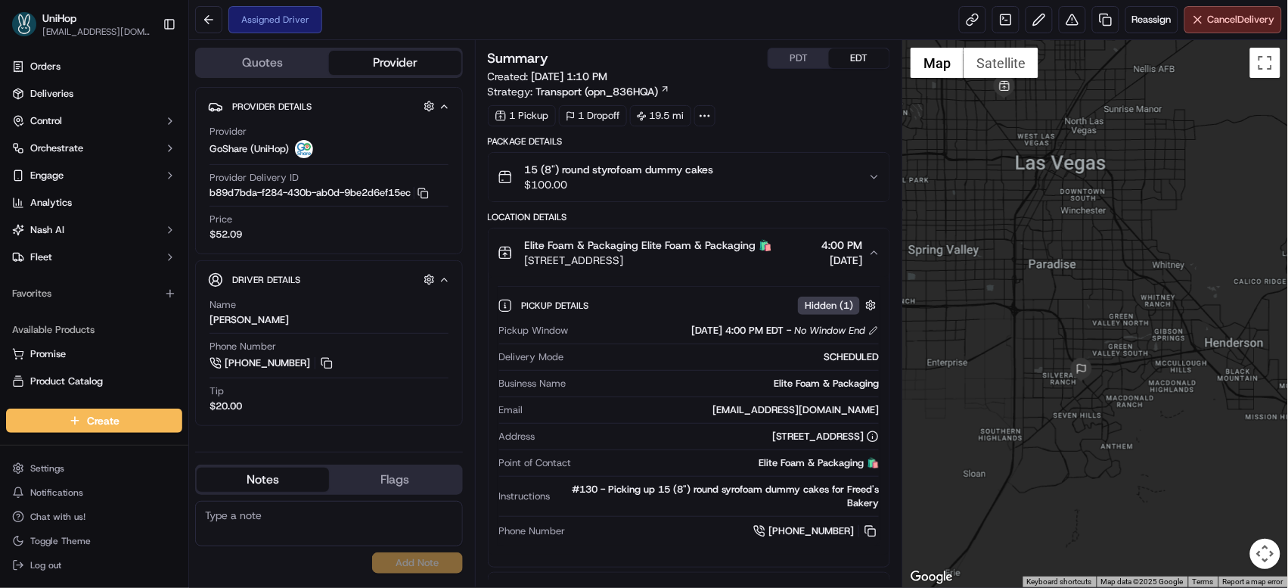
click at [772, 248] on div "Elite Foam & Packaging Elite Foam & Packaging 🛍️" at bounding box center [648, 245] width 247 height 15
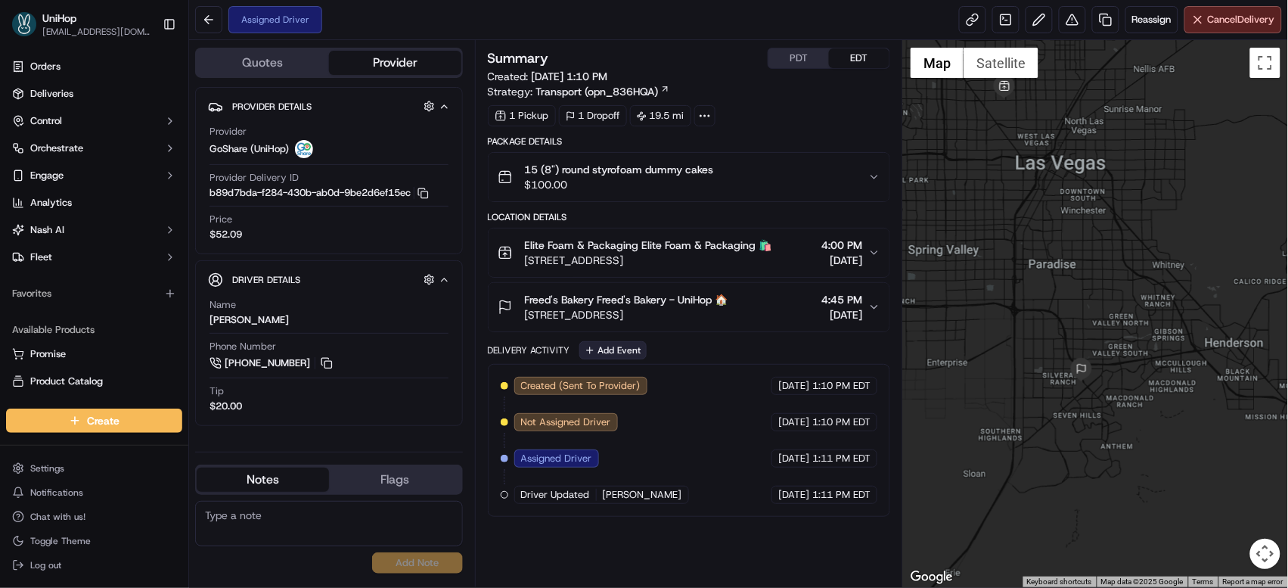
click at [629, 349] on button "Add Event" at bounding box center [612, 350] width 67 height 18
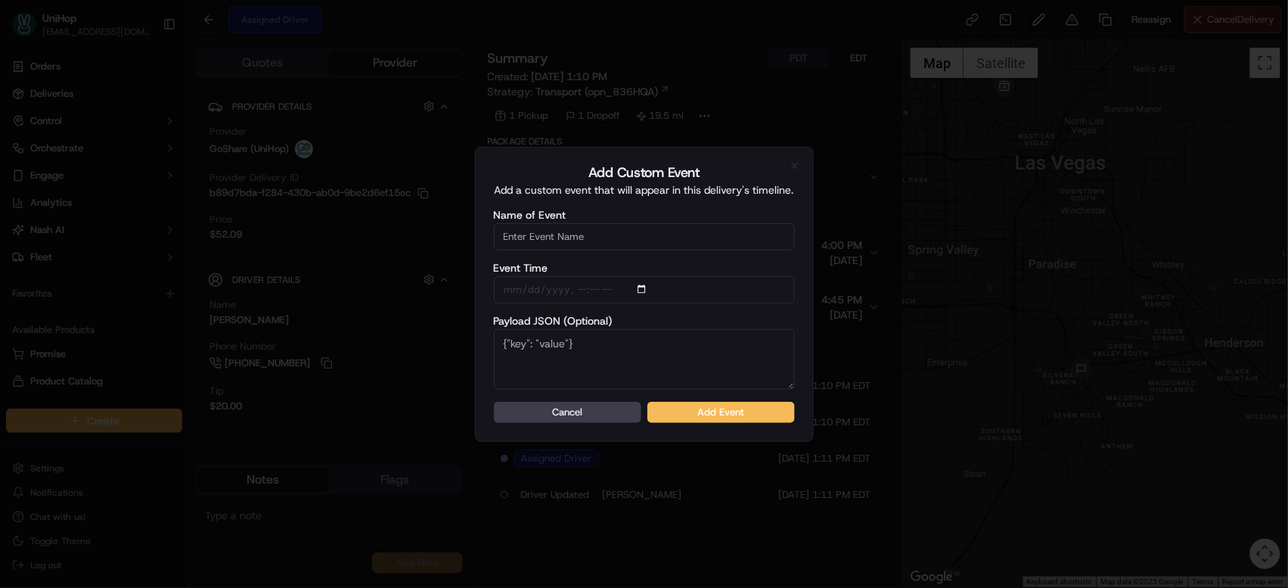
click at [619, 241] on input "Name of Event" at bounding box center [644, 236] width 301 height 27
type input "Driver Confirmed"
click at [745, 413] on button "Add Event" at bounding box center [722, 412] width 148 height 21
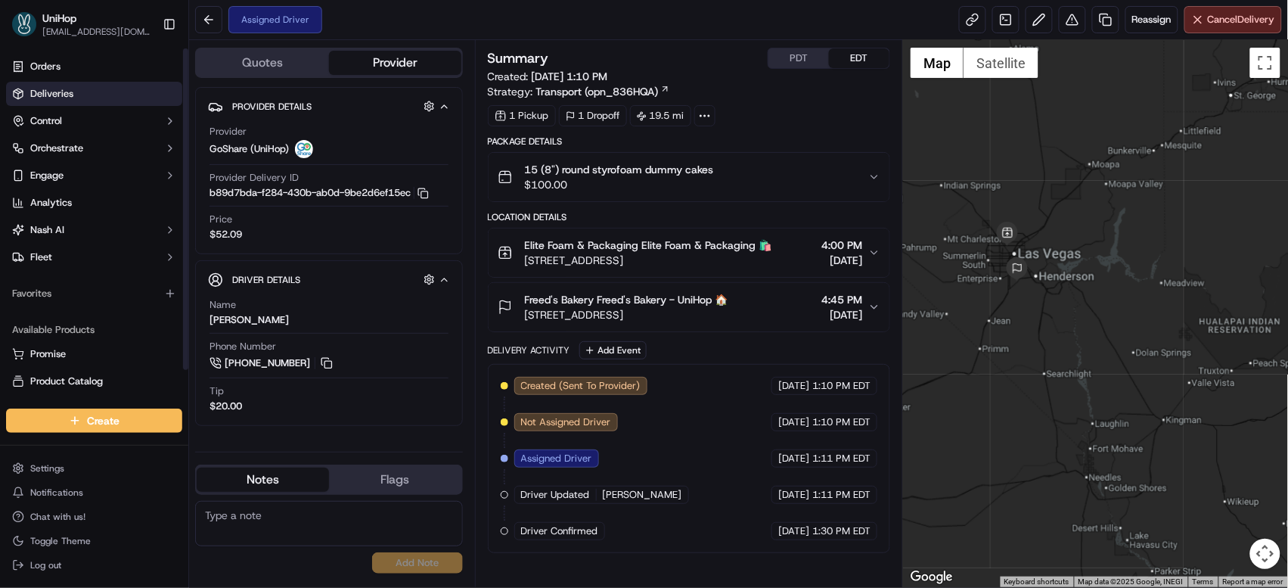
click at [81, 85] on link "Deliveries" at bounding box center [94, 94] width 176 height 24
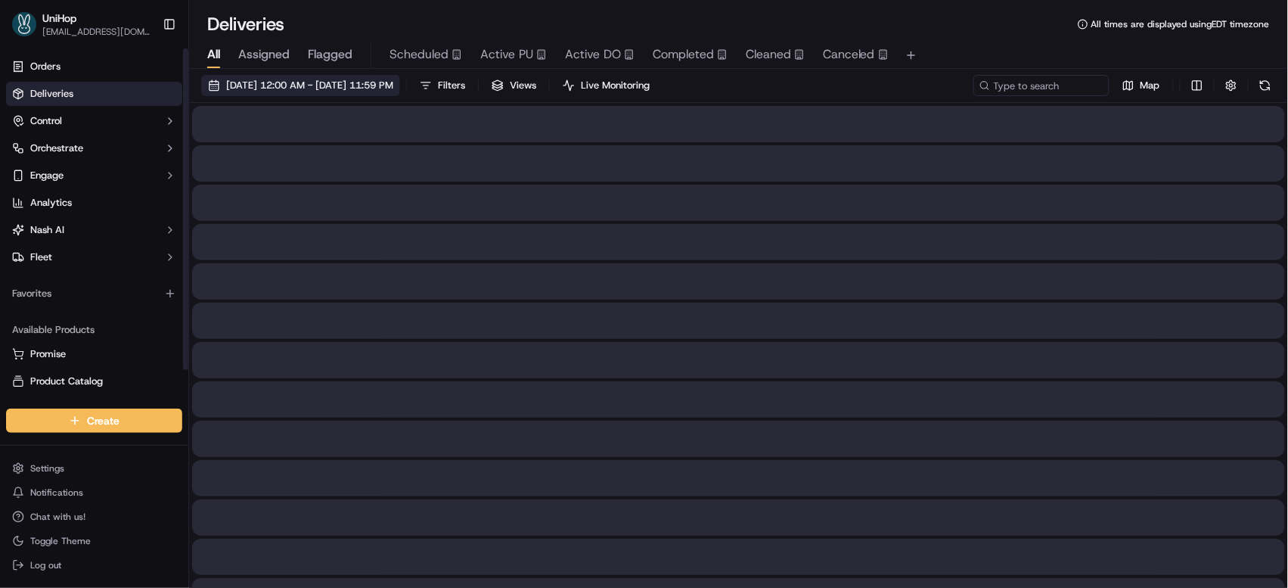
click at [391, 83] on span "Sep 15 2025 12:00 AM - Sep 15 2025 11:59 PM" at bounding box center [309, 86] width 167 height 14
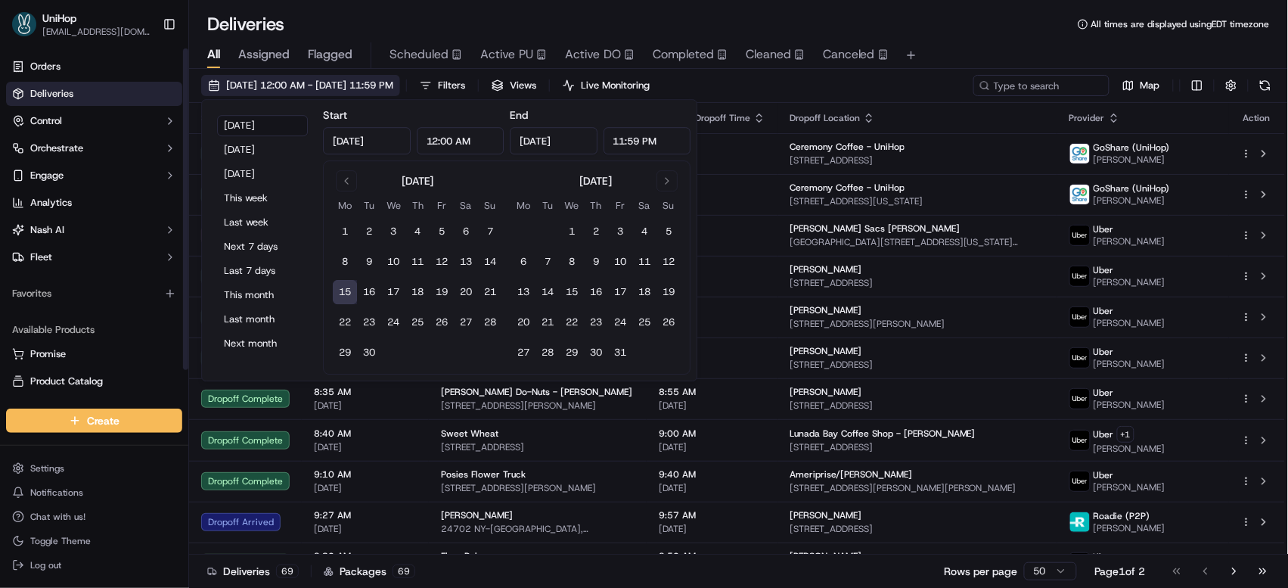
type input "Sep 15, 2025"
type input "12:00 AM"
type input "Sep 15, 2025"
type input "11:59 PM"
click at [372, 290] on button "16" at bounding box center [369, 292] width 24 height 24
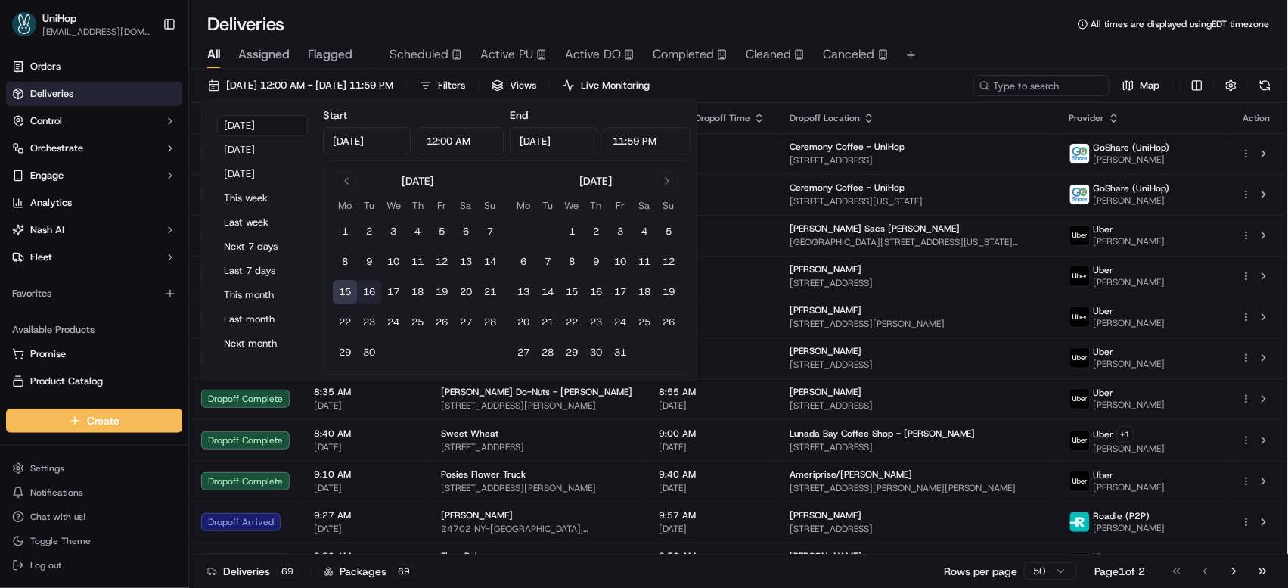
type input "Sep 16, 2025"
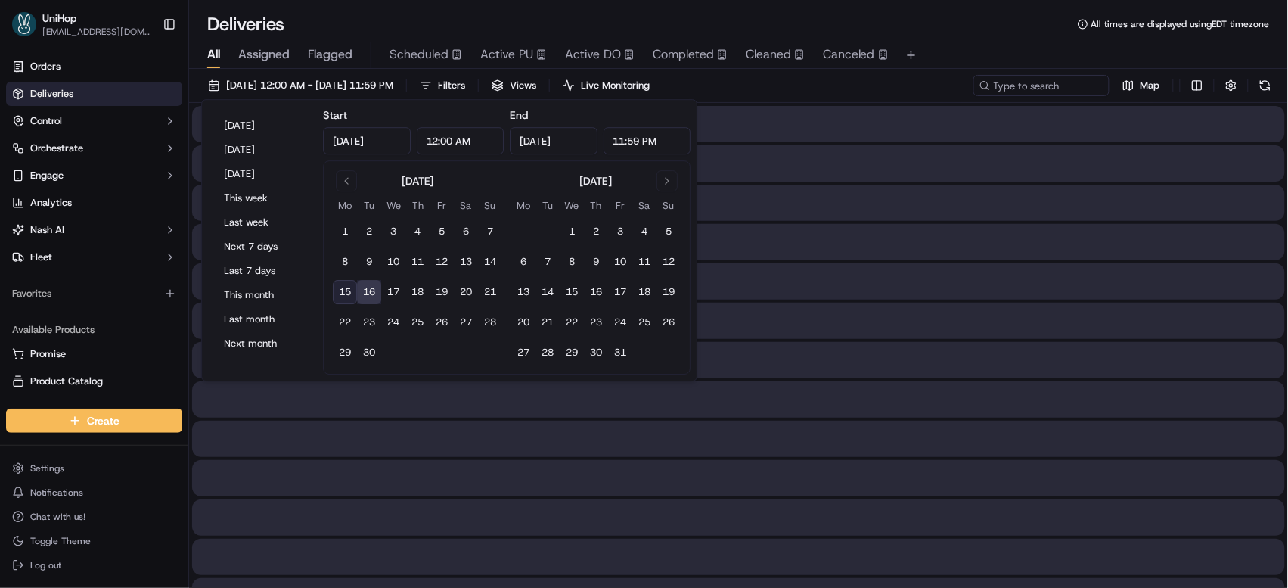
click at [372, 290] on button "16" at bounding box center [369, 292] width 24 height 24
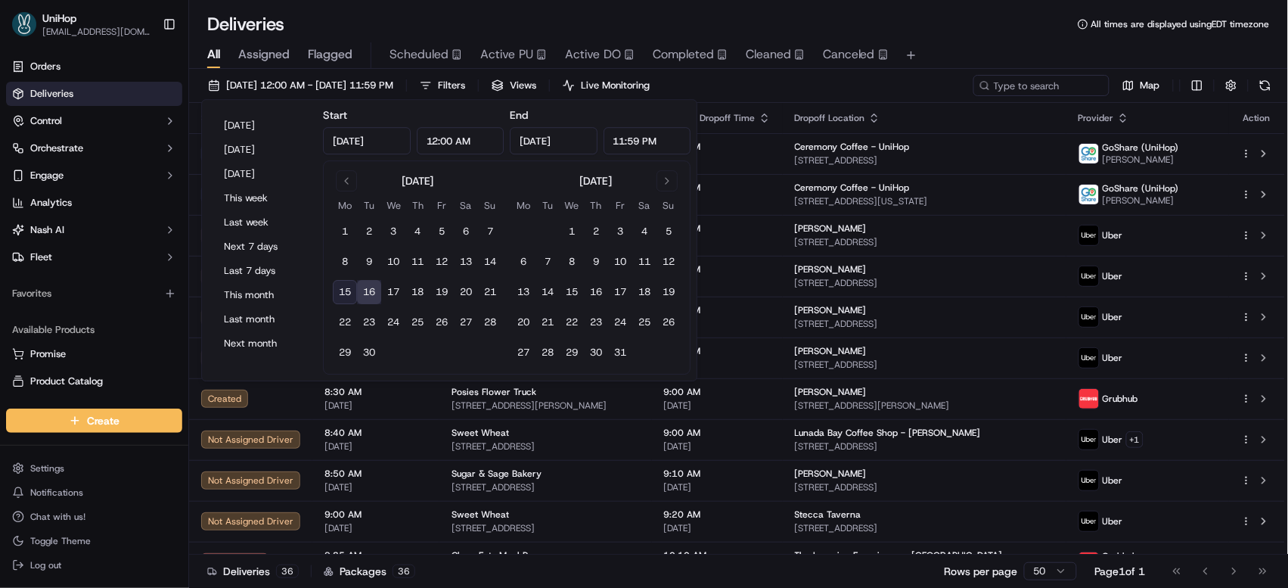
click at [949, 37] on div "All Assigned Flagged Scheduled Active PU Active DO Completed Cleaned Canceled" at bounding box center [738, 52] width 1099 height 33
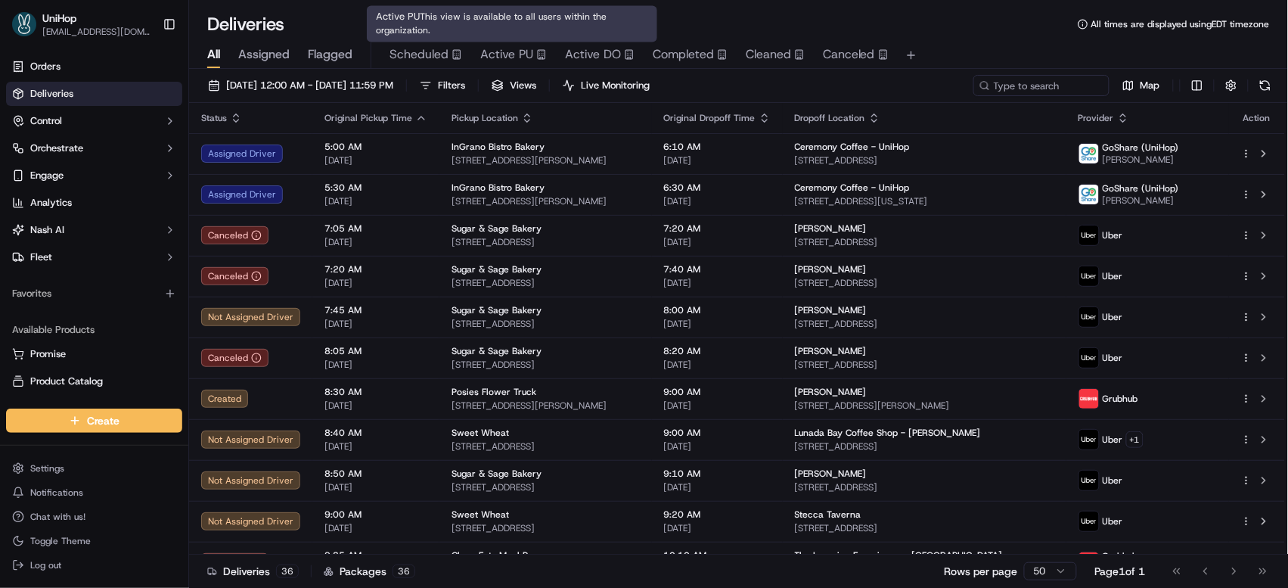
click at [483, 56] on span "Active PU" at bounding box center [506, 54] width 53 height 18
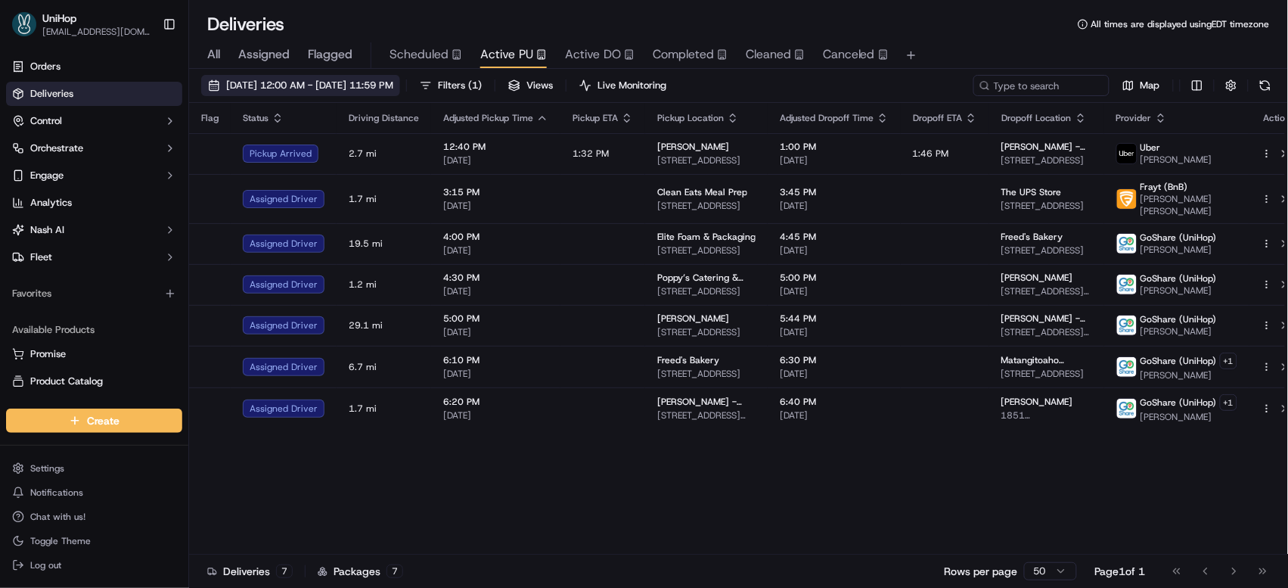
click at [392, 79] on span "Sep 15 2025 12:00 AM - Sep 15 2025 11:59 PM" at bounding box center [309, 86] width 167 height 14
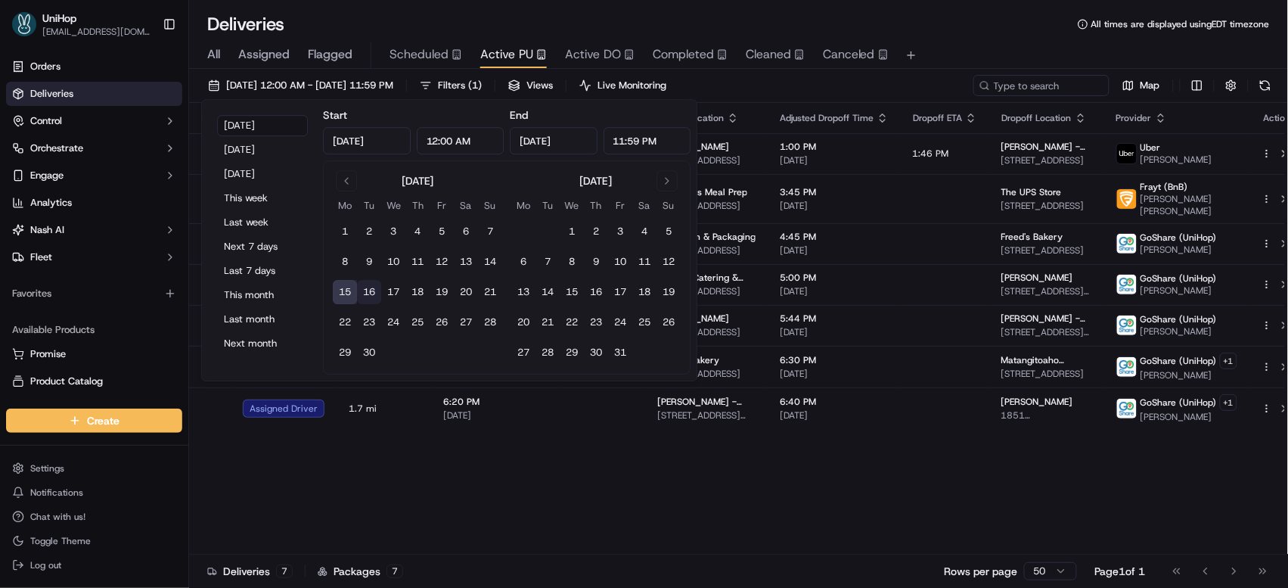
click at [368, 290] on button "16" at bounding box center [369, 292] width 24 height 24
type input "Sep 16, 2025"
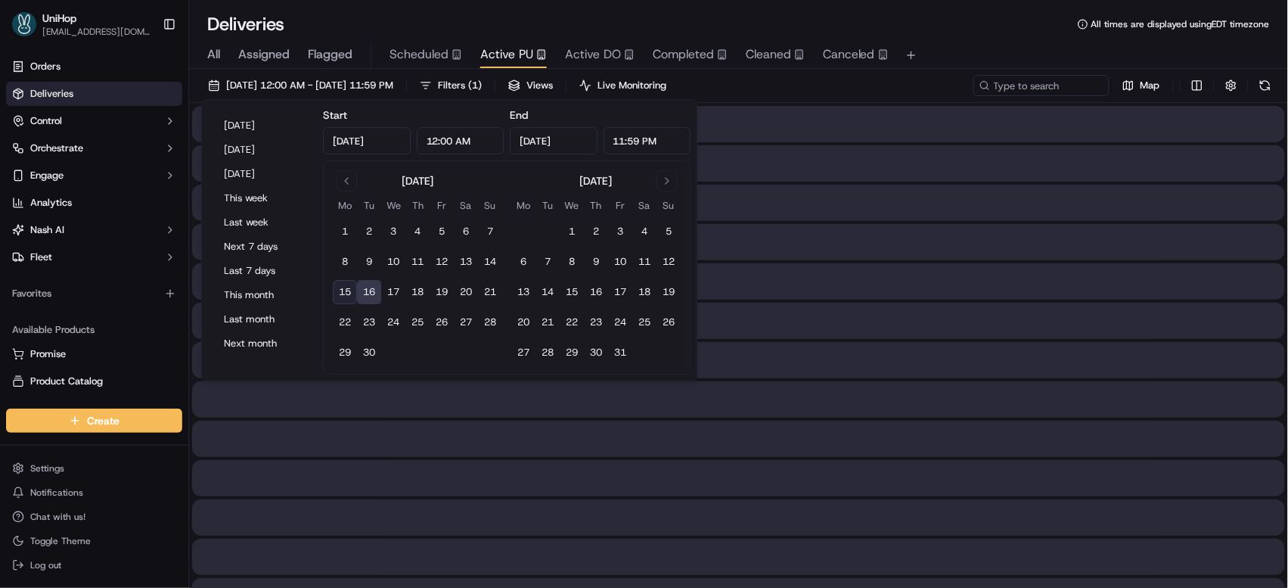
click at [368, 290] on button "16" at bounding box center [369, 292] width 24 height 24
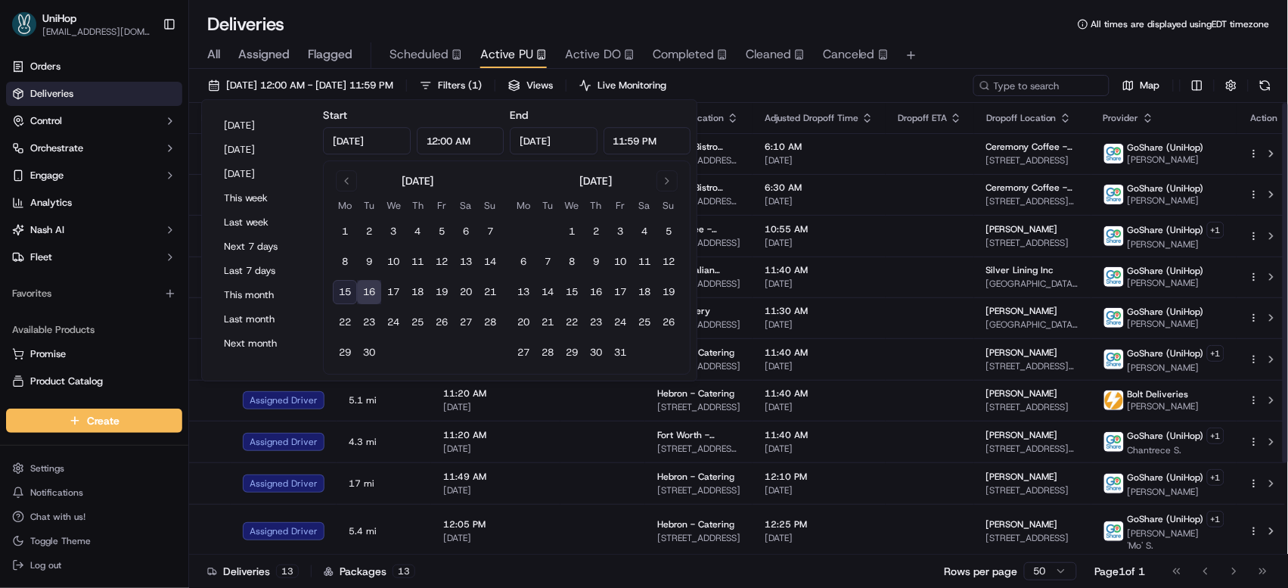
click at [926, 35] on div "Deliveries All times are displayed using EDT timezone" at bounding box center [738, 24] width 1099 height 24
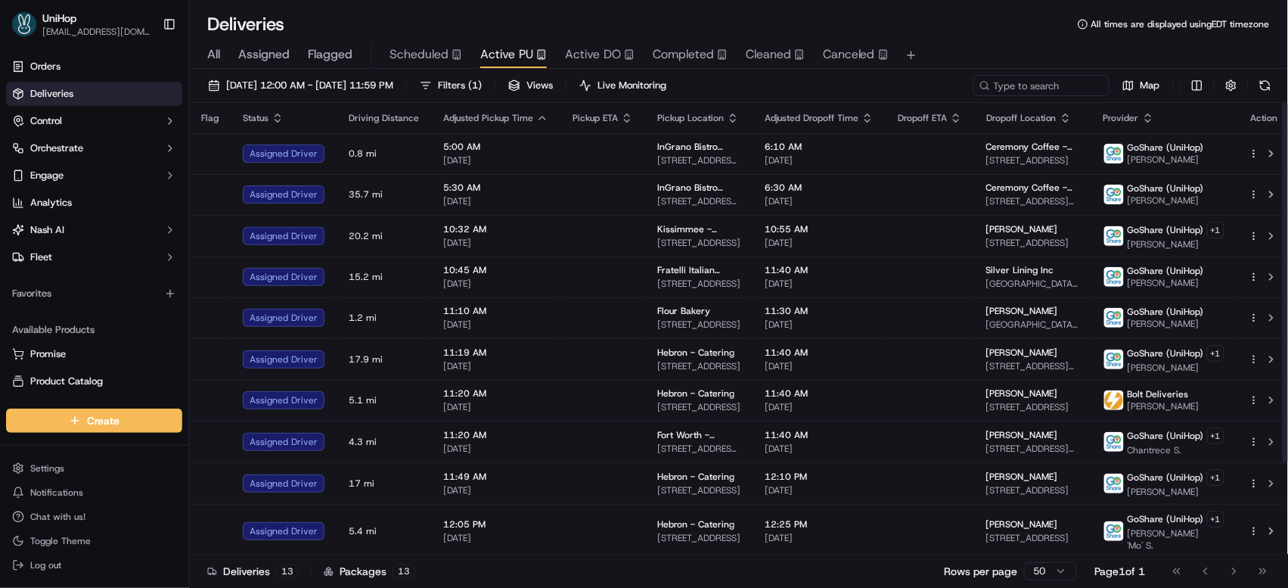
click at [433, 56] on span "Scheduled" at bounding box center [419, 54] width 59 height 18
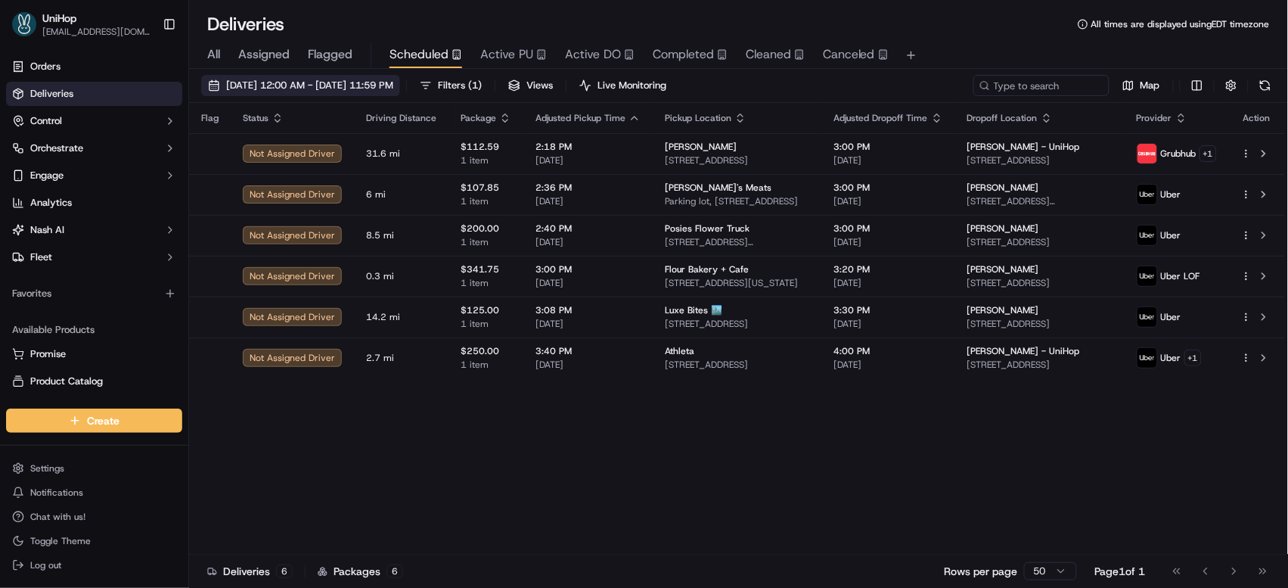
click at [384, 89] on span "[DATE] 12:00 AM - [DATE] 11:59 PM" at bounding box center [309, 86] width 167 height 14
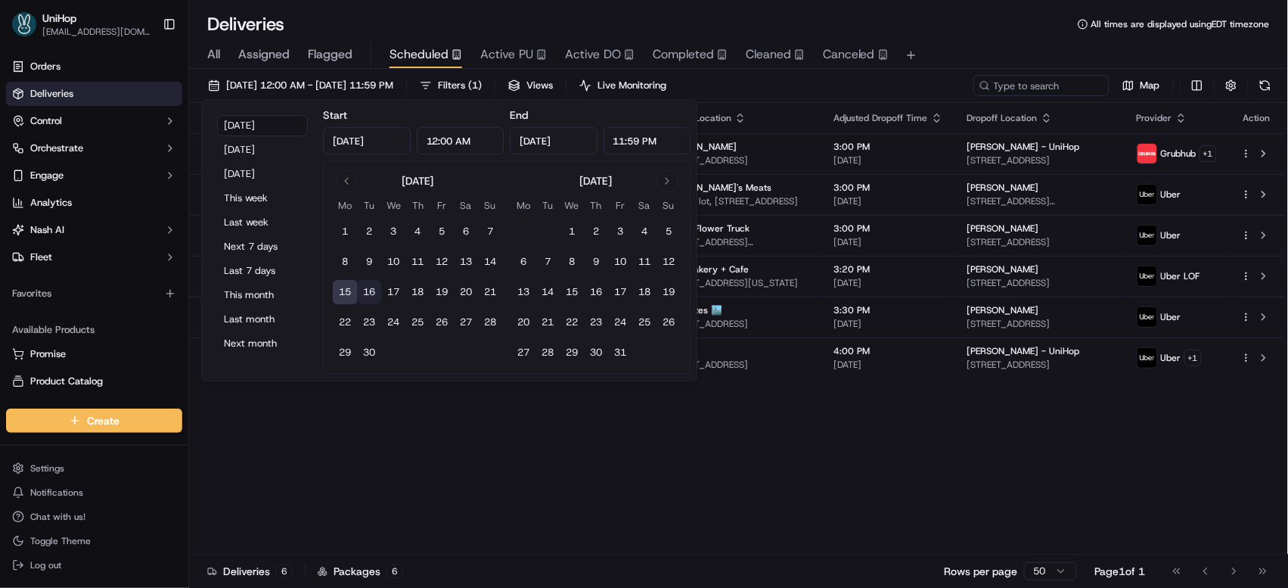
click at [371, 287] on button "16" at bounding box center [369, 292] width 24 height 24
type input "[DATE]"
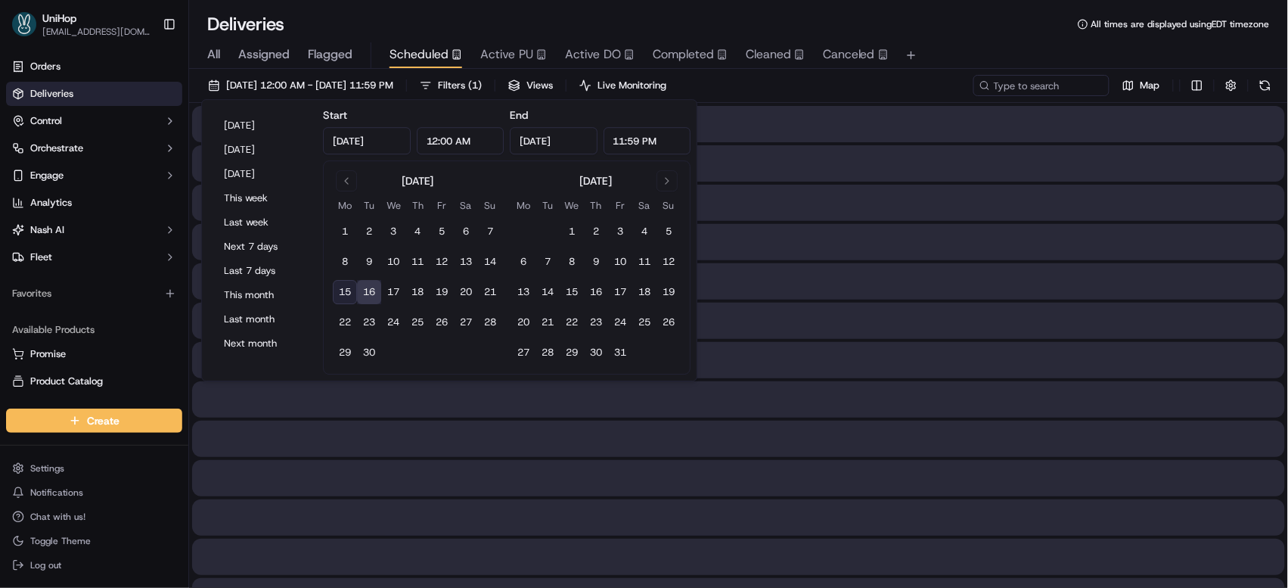
click at [370, 287] on button "16" at bounding box center [369, 292] width 24 height 24
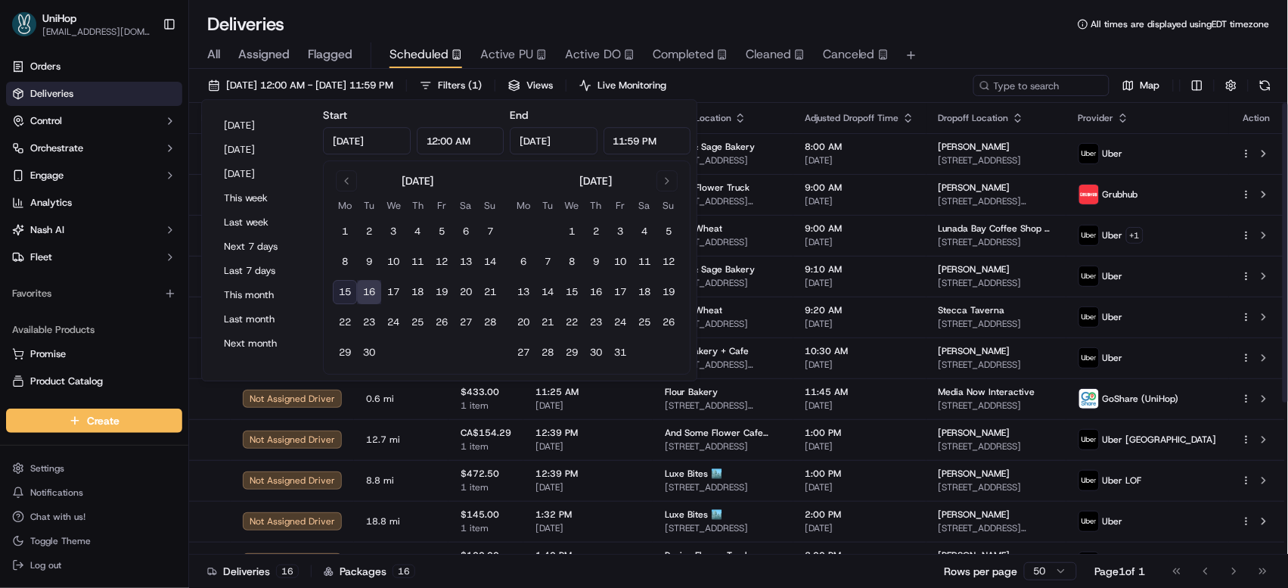
click at [930, 26] on div "Deliveries All times are displayed using EDT timezone" at bounding box center [738, 24] width 1099 height 24
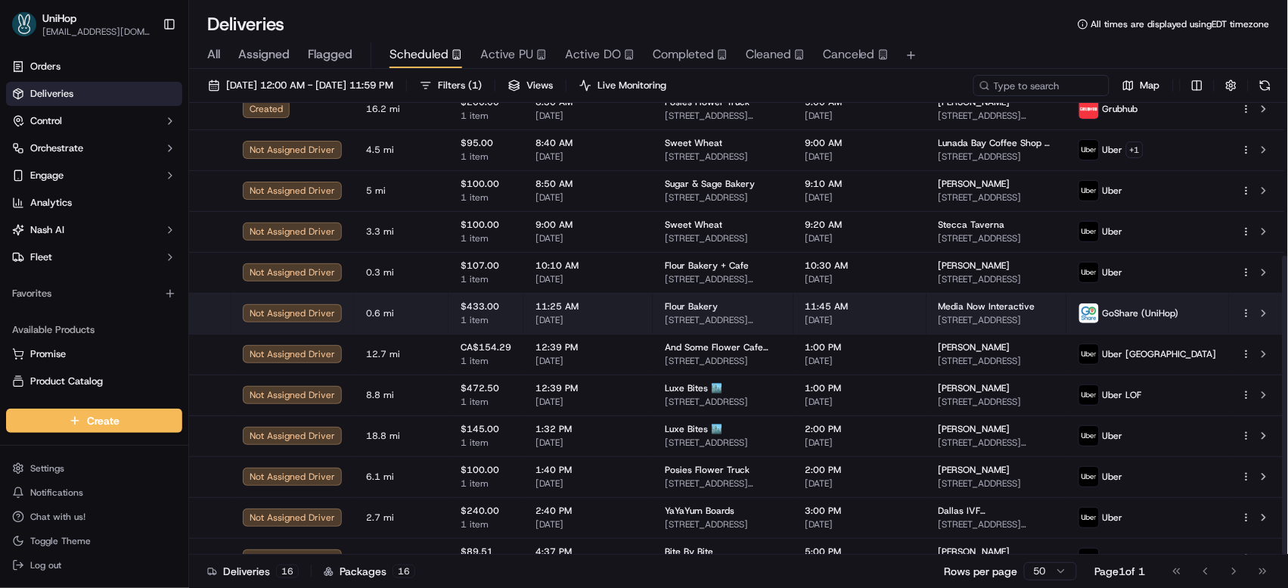
scroll to position [231, 0]
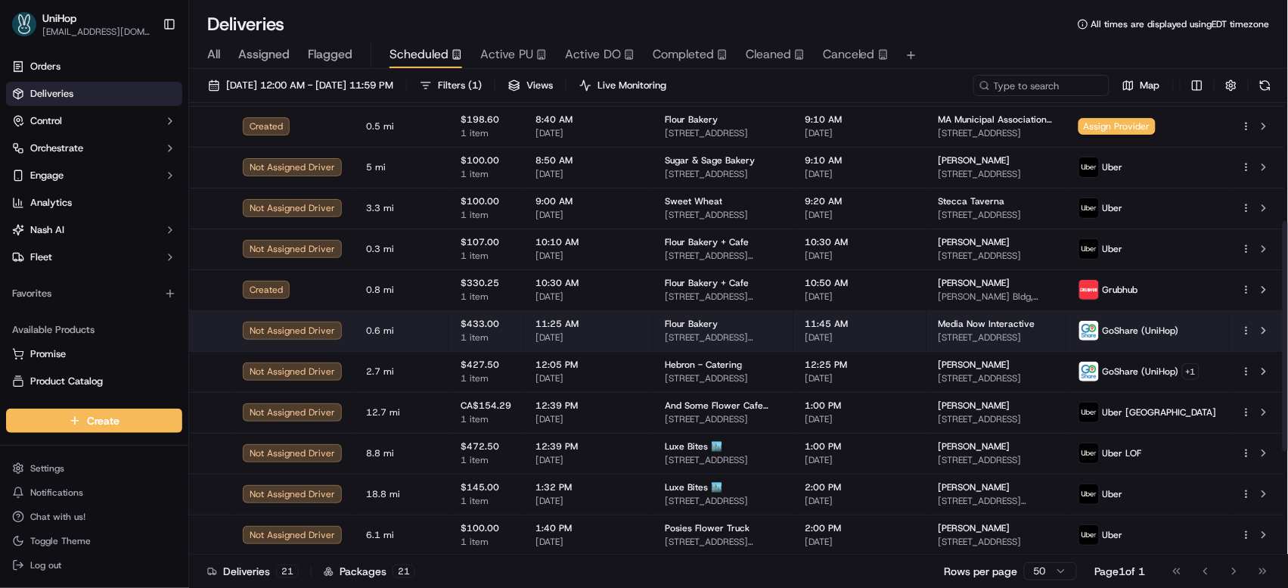
click at [934, 330] on td "Media Now Interactive 46 Plympton St, Boston, MA 02118, USA" at bounding box center [997, 330] width 140 height 41
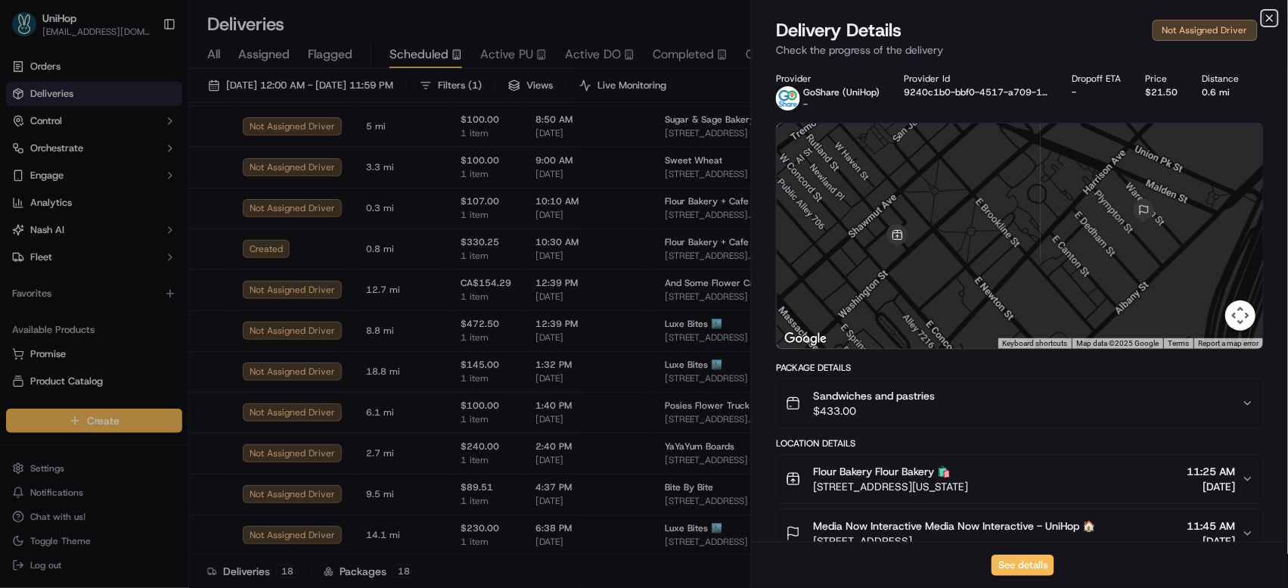
click at [1269, 21] on icon "button" at bounding box center [1270, 18] width 12 height 12
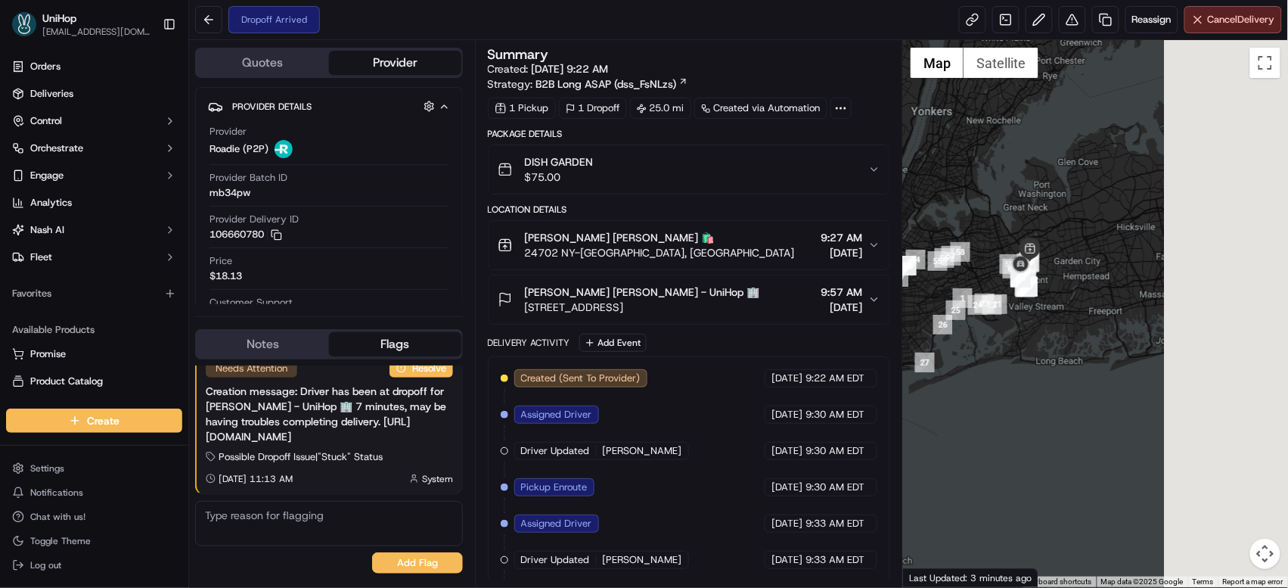
drag, startPoint x: 1123, startPoint y: 241, endPoint x: 917, endPoint y: 223, distance: 206.6
click at [930, 214] on div at bounding box center [1095, 313] width 385 height 547
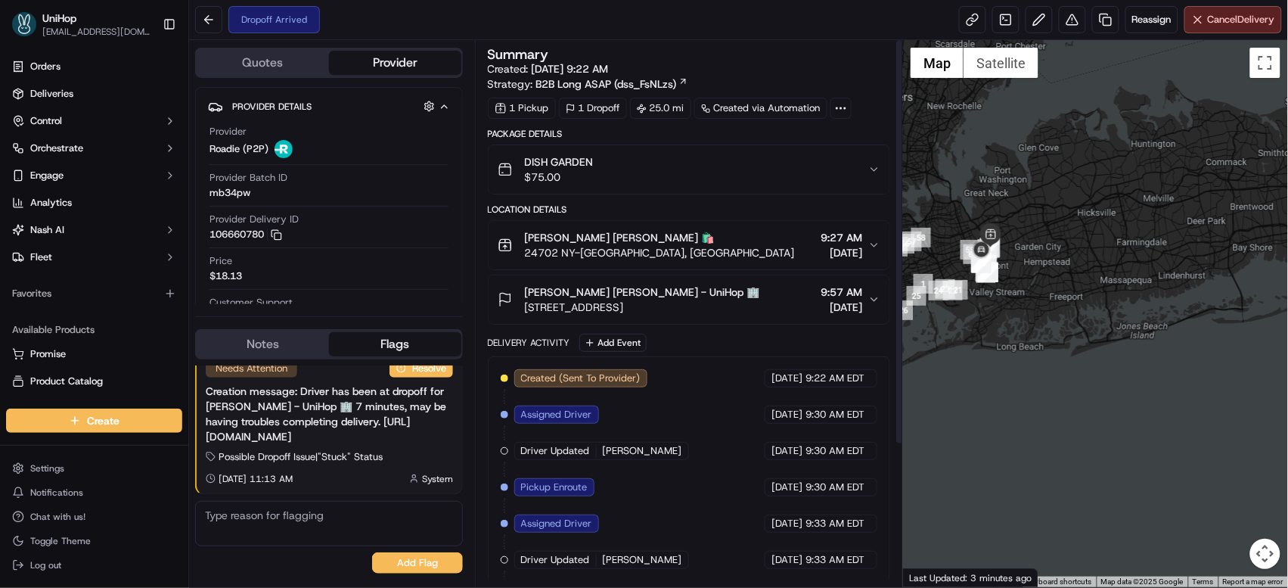
scroll to position [176, 0]
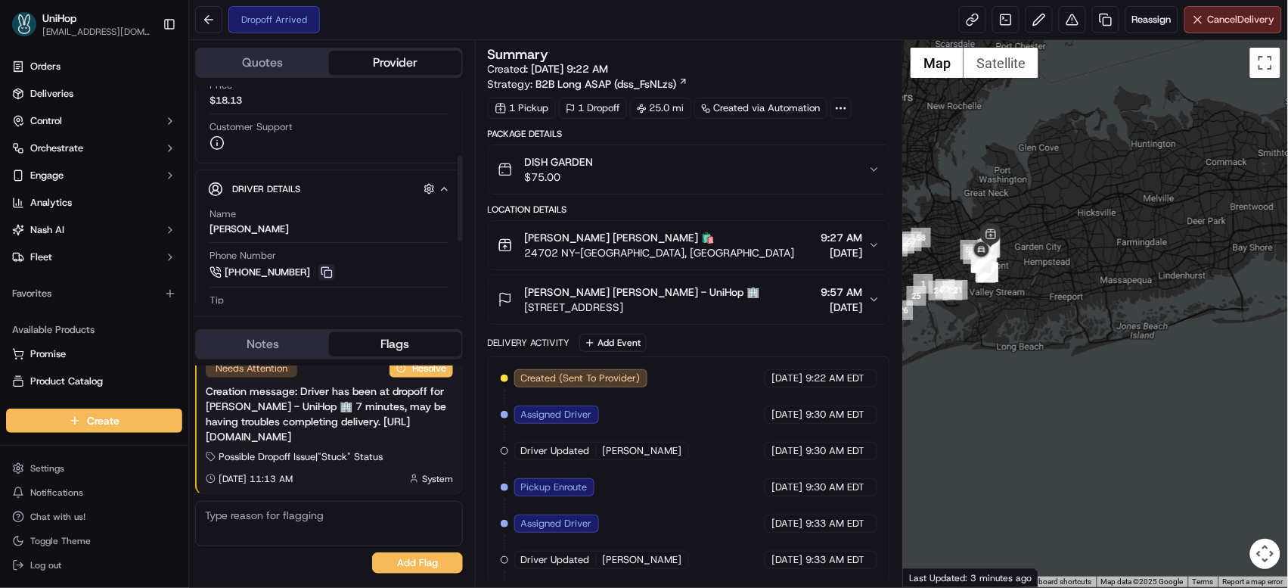
click at [322, 270] on button at bounding box center [326, 272] width 17 height 17
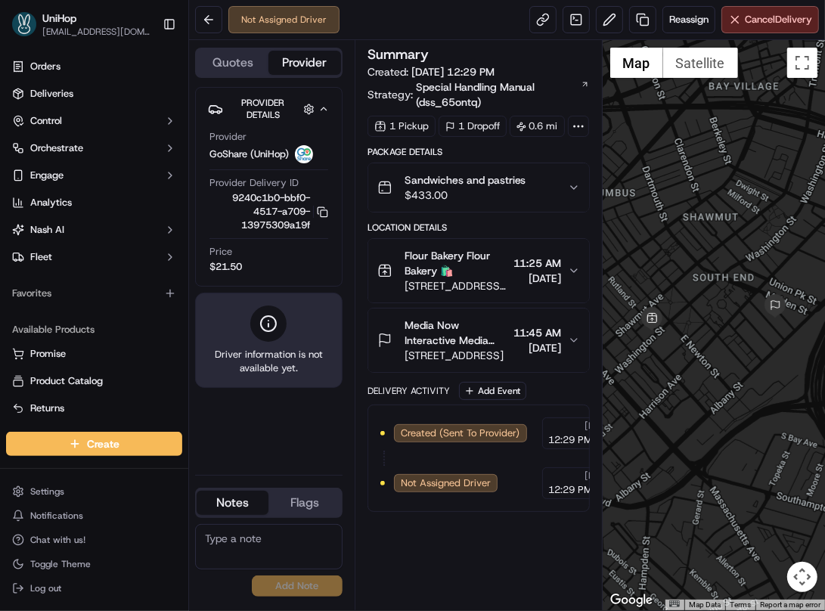
click at [428, 278] on span "Flour Bakery Flour Bakery 🛍️" at bounding box center [456, 263] width 103 height 30
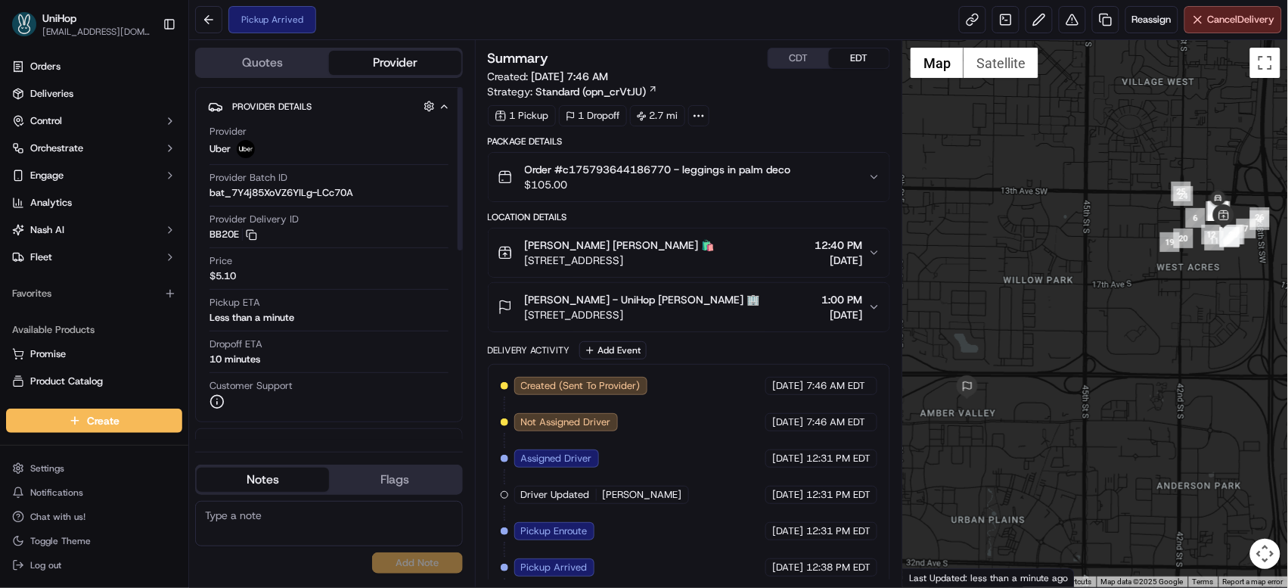
scroll to position [166, 0]
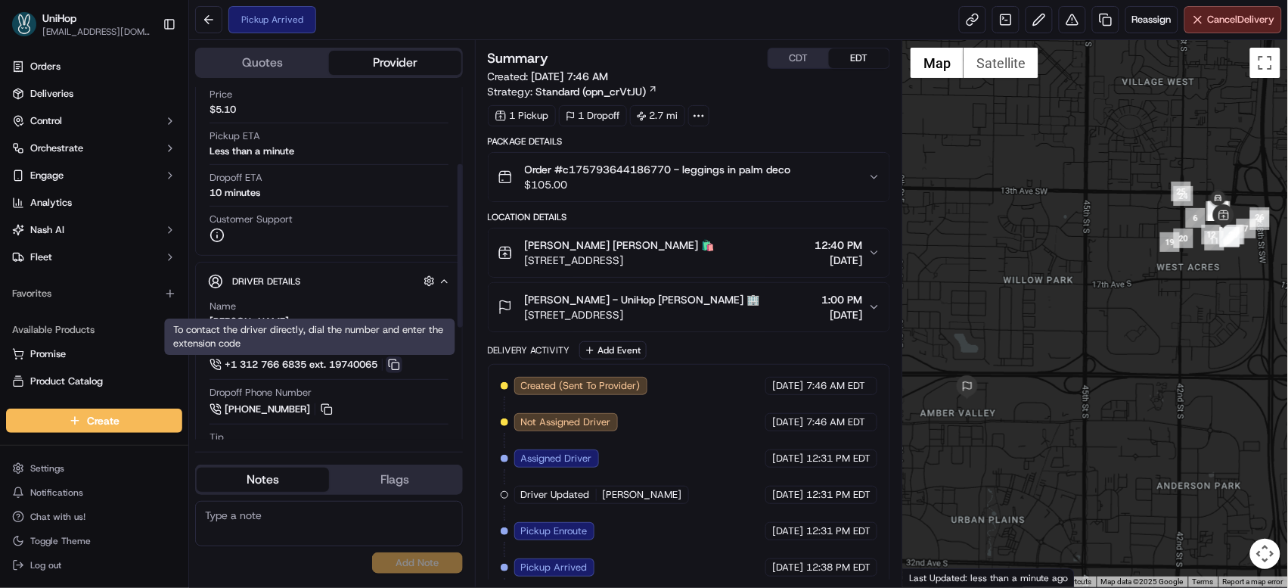
click at [399, 360] on button at bounding box center [394, 364] width 17 height 17
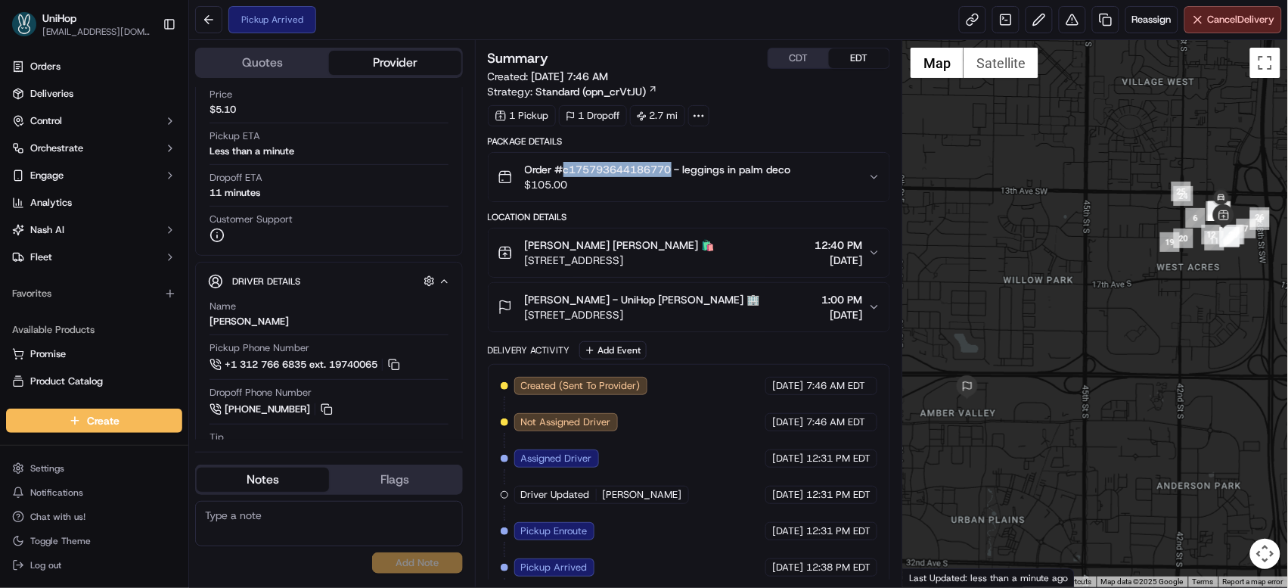
drag, startPoint x: 668, startPoint y: 172, endPoint x: 565, endPoint y: 169, distance: 102.9
click at [565, 169] on span "Order #c175793644186770 - leggings in palm deco" at bounding box center [658, 169] width 266 height 15
click at [727, 310] on div "[PERSON_NAME] - UniHop [PERSON_NAME] 🏢 [STREET_ADDRESS] 1:00 PM [DATE]" at bounding box center [683, 307] width 371 height 30
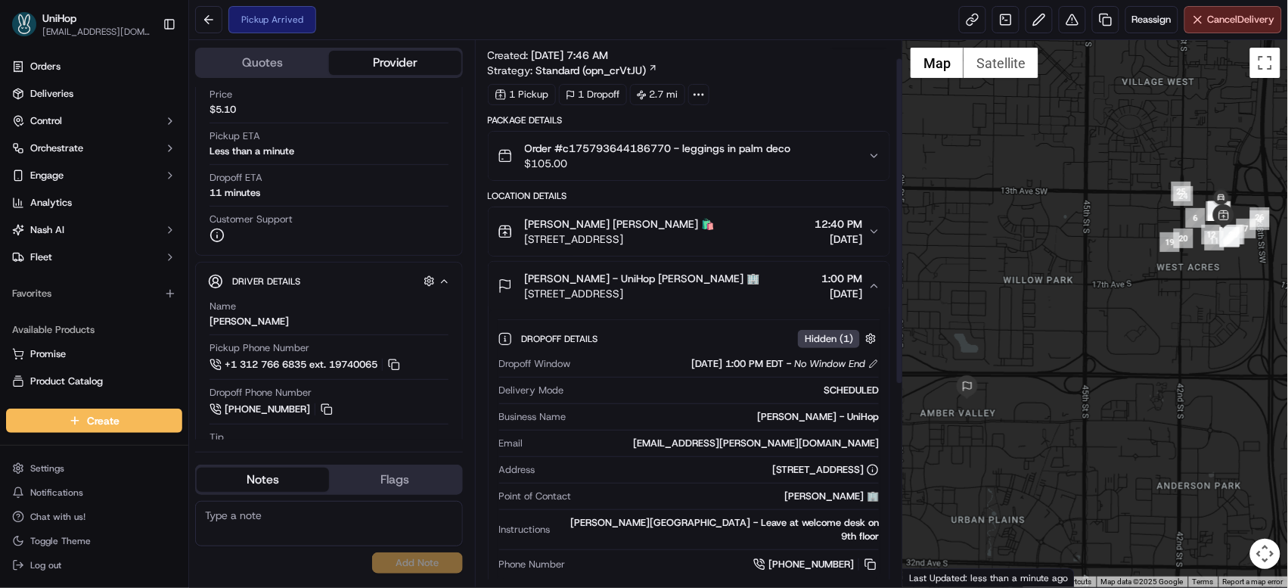
scroll to position [36, 0]
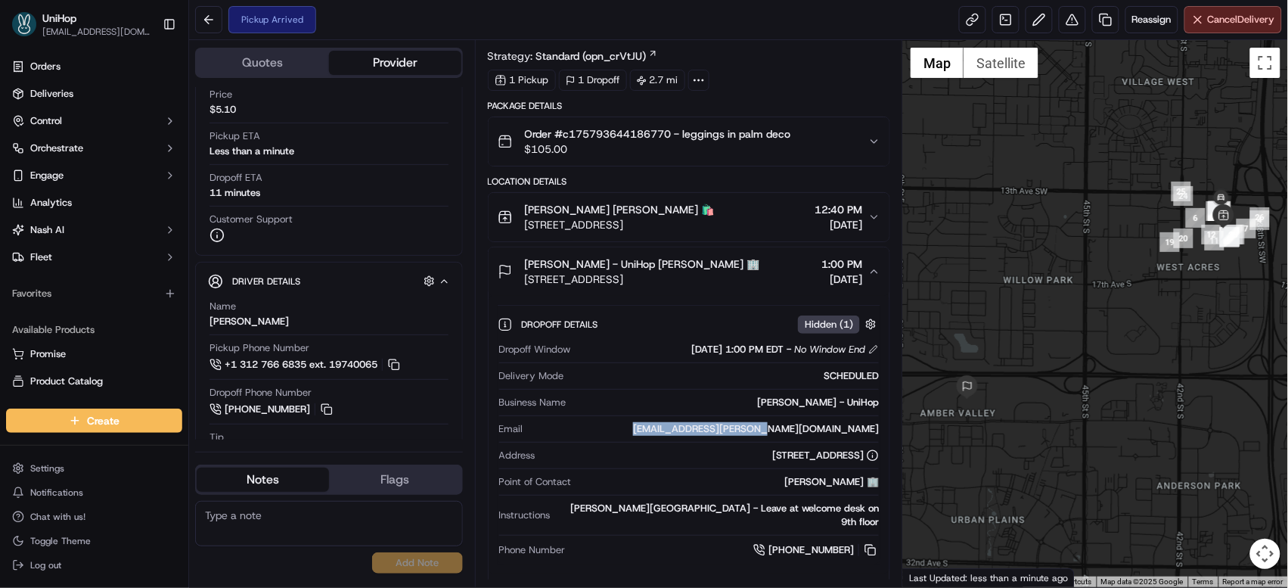
drag, startPoint x: 766, startPoint y: 430, endPoint x: 884, endPoint y: 427, distance: 118.0
click at [884, 427] on div "Dropoff Details Hidden ( 1 ) Dropoff Window [DATE] 1:00 PM EDT - No Window End …" at bounding box center [690, 435] width 402 height 278
copy div "[EMAIL_ADDRESS][PERSON_NAME][DOMAIN_NAME]"
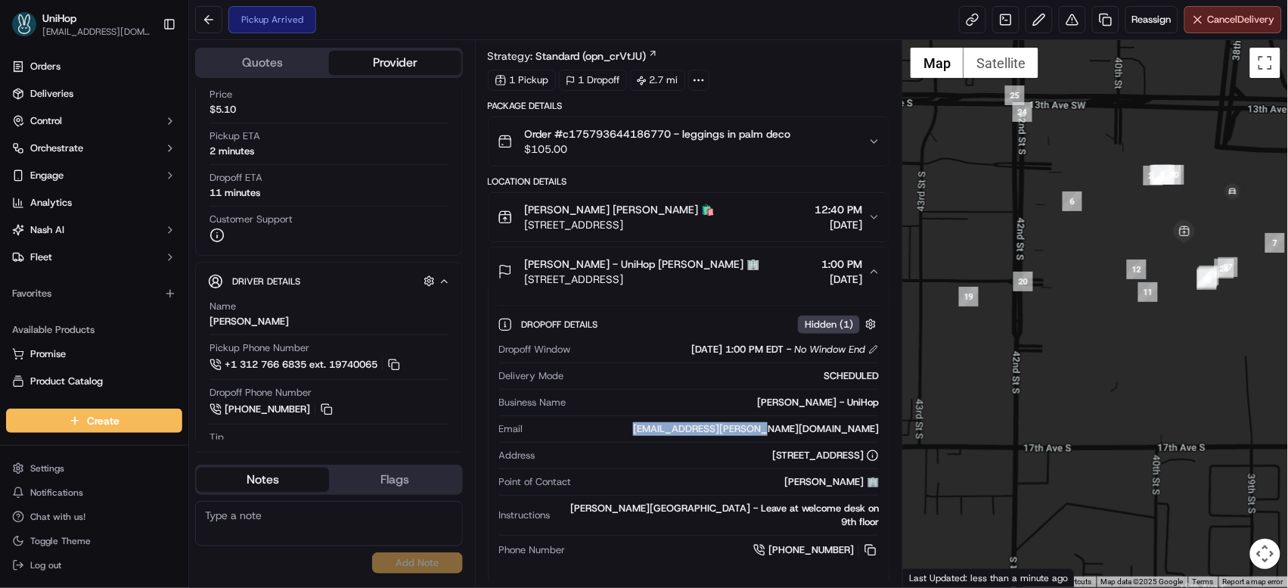
drag, startPoint x: 1268, startPoint y: 213, endPoint x: 1137, endPoint y: 202, distance: 131.4
click at [1138, 202] on div at bounding box center [1095, 313] width 385 height 547
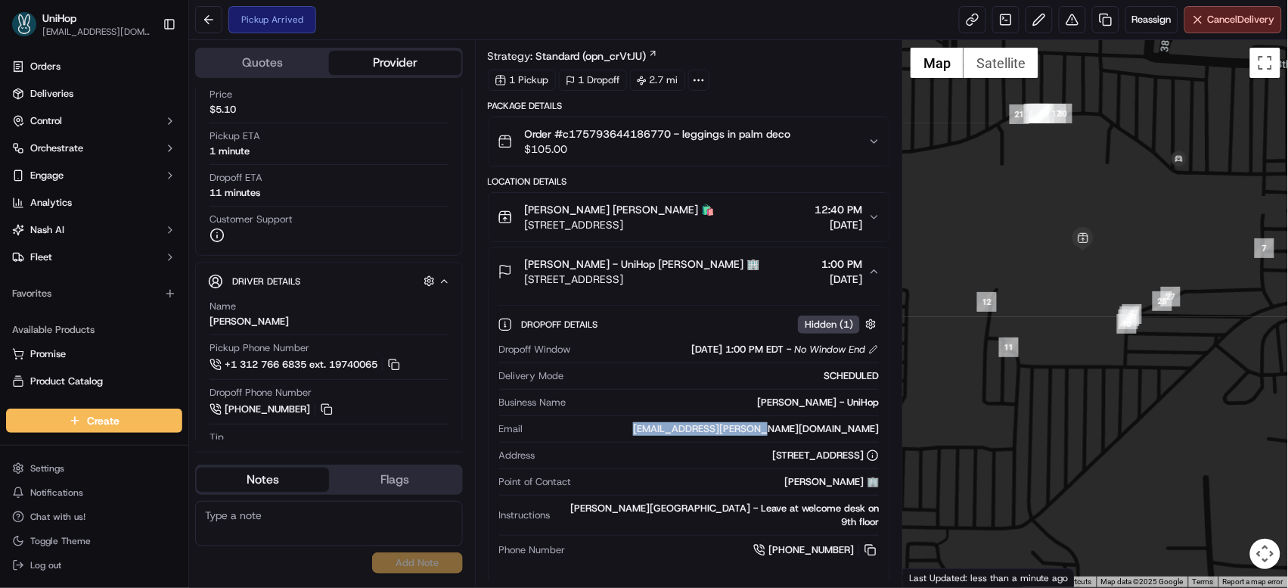
drag, startPoint x: 728, startPoint y: 227, endPoint x: 527, endPoint y: 231, distance: 201.3
click at [527, 231] on div "[PERSON_NAME] [PERSON_NAME] 🛍️ [STREET_ADDRESS] 12:40 PM [DATE]" at bounding box center [683, 217] width 371 height 30
copy span "[STREET_ADDRESS]"
click at [239, 520] on textarea at bounding box center [329, 523] width 268 height 45
click at [641, 228] on span "[STREET_ADDRESS]" at bounding box center [620, 224] width 190 height 15
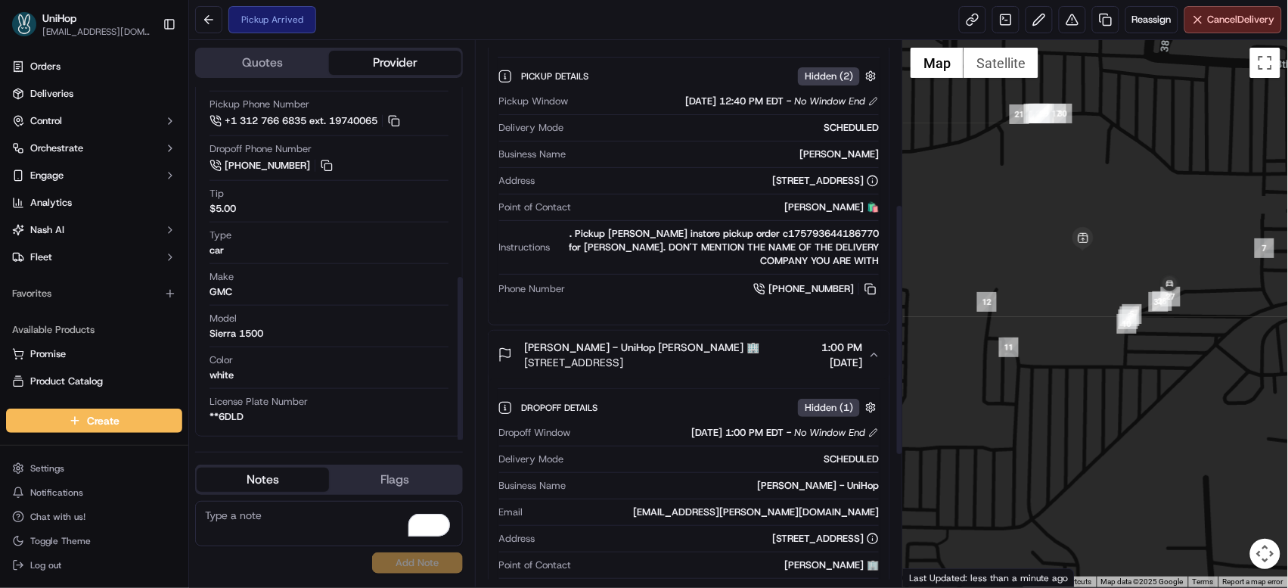
scroll to position [406, 0]
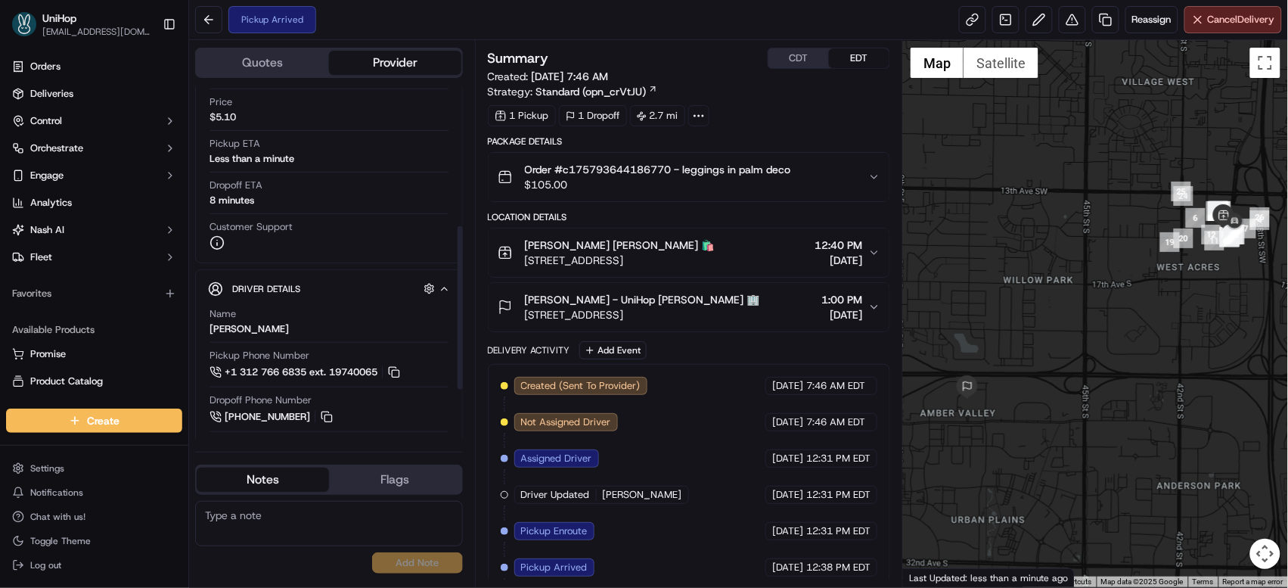
scroll to position [300, 0]
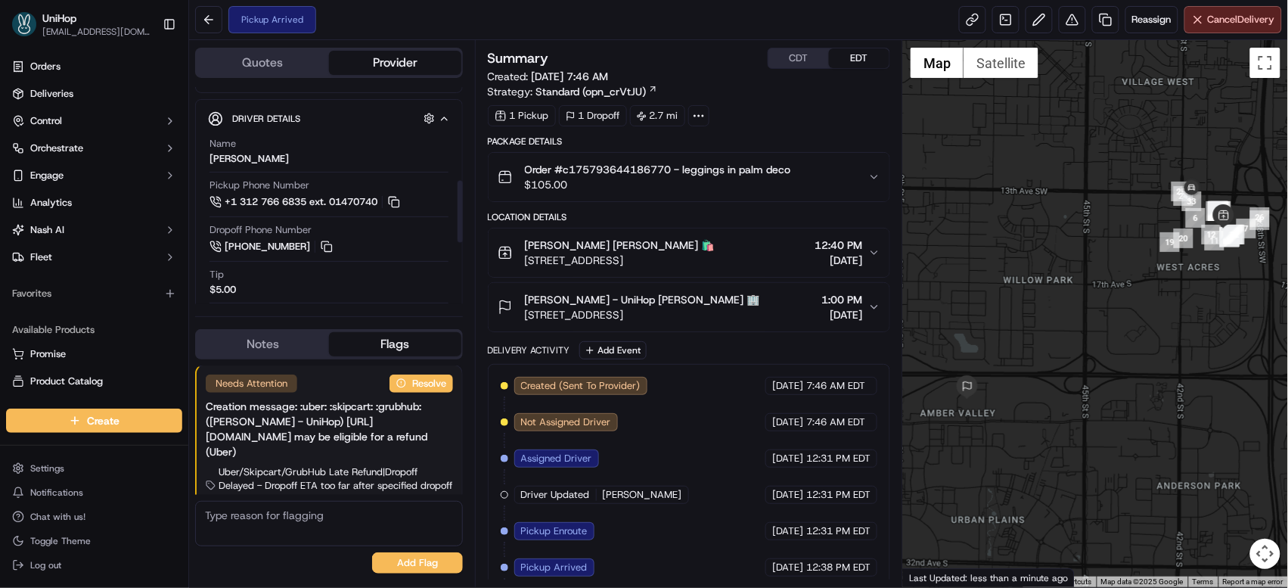
scroll to position [363, 0]
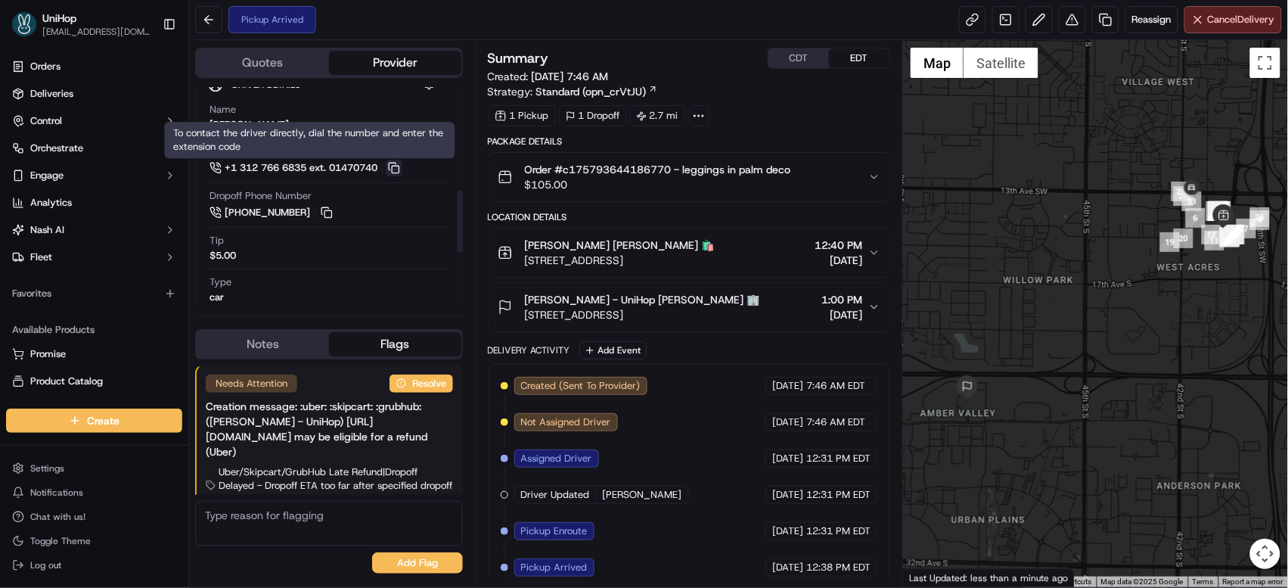
click at [398, 171] on button at bounding box center [394, 168] width 17 height 17
click at [290, 353] on button "Notes" at bounding box center [263, 344] width 132 height 24
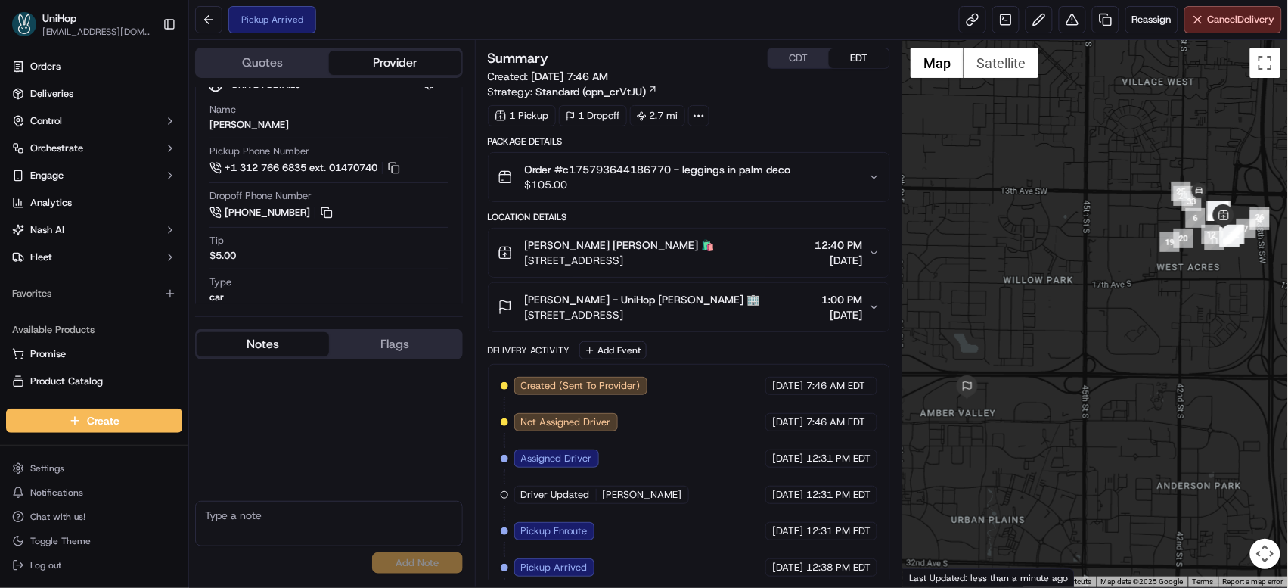
click at [367, 505] on textarea at bounding box center [329, 523] width 268 height 45
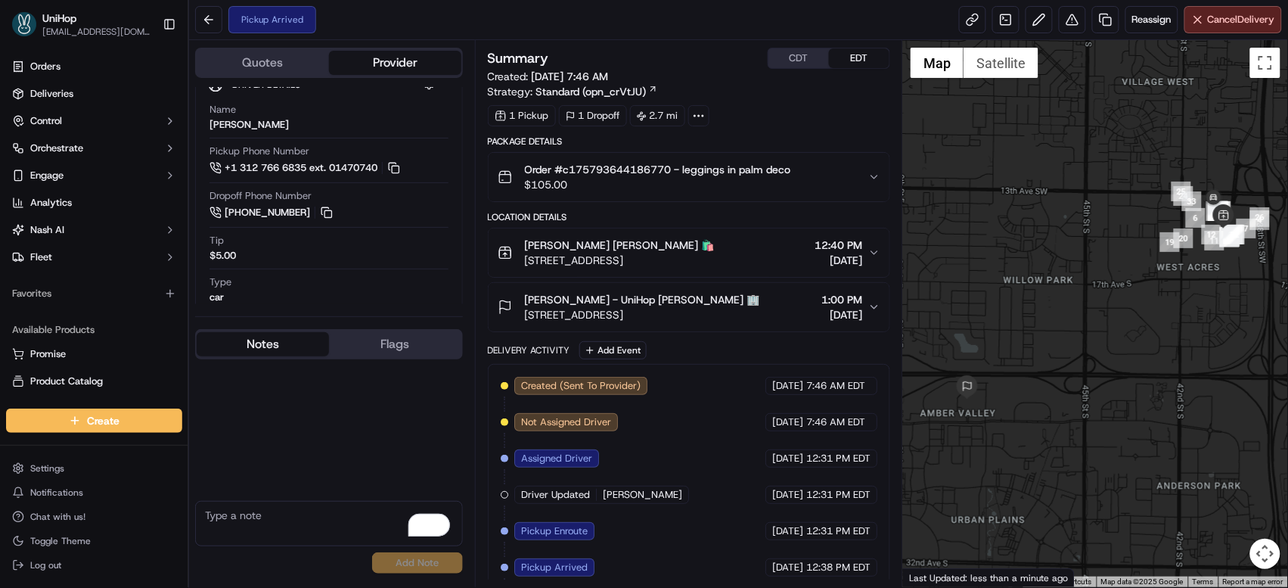
click at [587, 265] on span "3902 13th Ave S, Fargo, ND 58103, USA" at bounding box center [620, 260] width 190 height 15
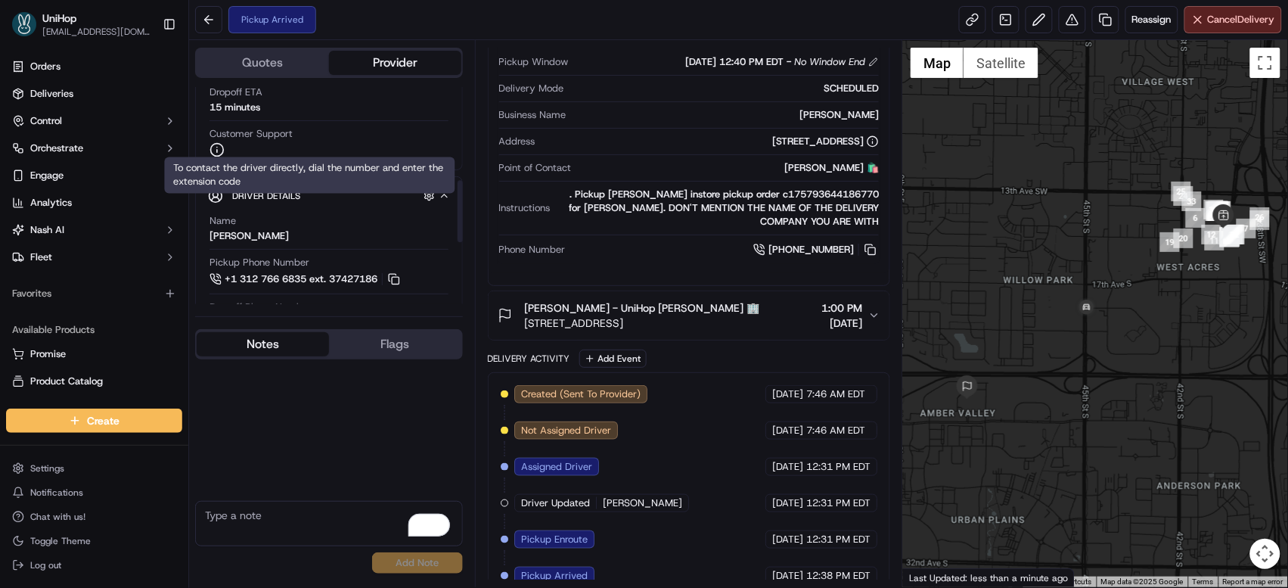
scroll to position [331, 0]
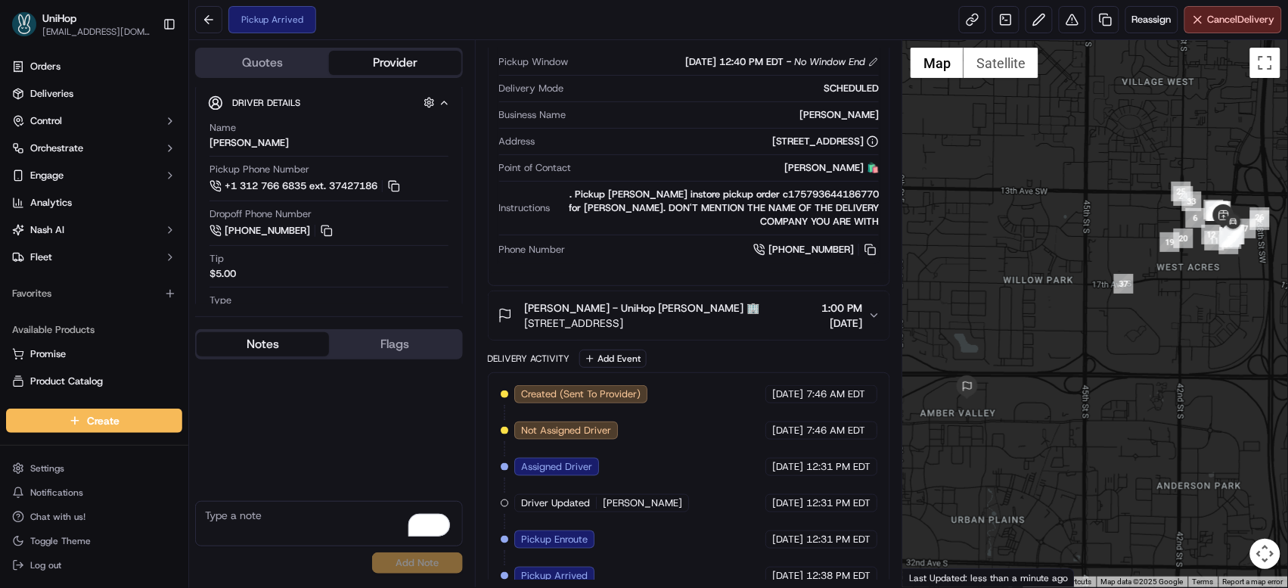
drag, startPoint x: 1041, startPoint y: 182, endPoint x: 974, endPoint y: 169, distance: 67.8
click at [974, 169] on div at bounding box center [1095, 313] width 385 height 547
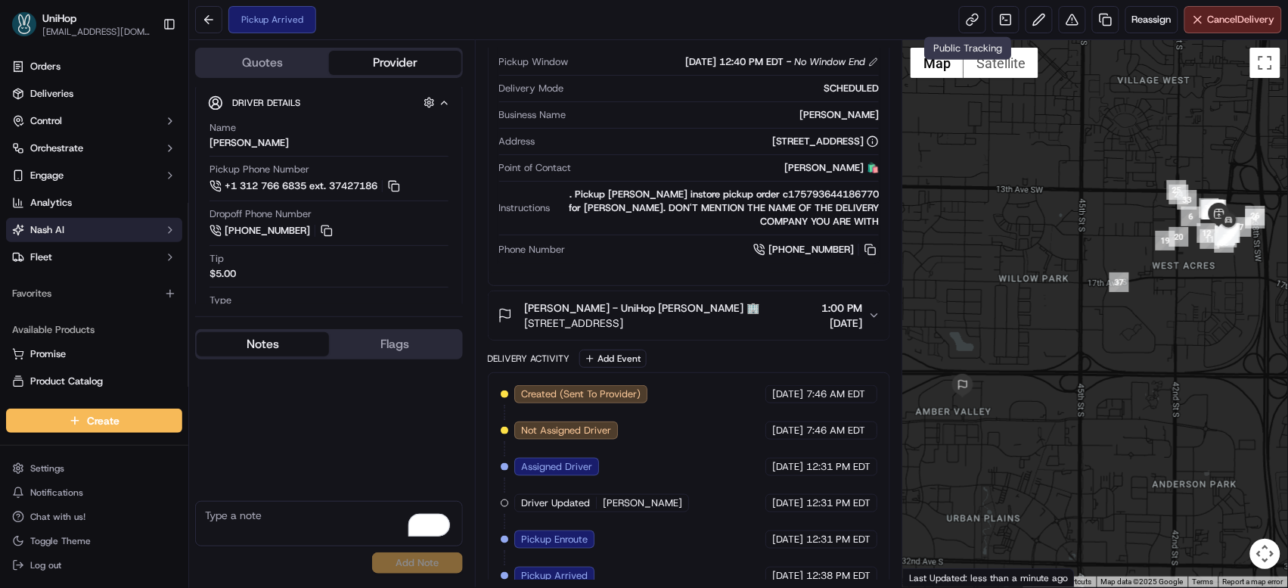
click at [402, 189] on button at bounding box center [394, 186] width 17 height 17
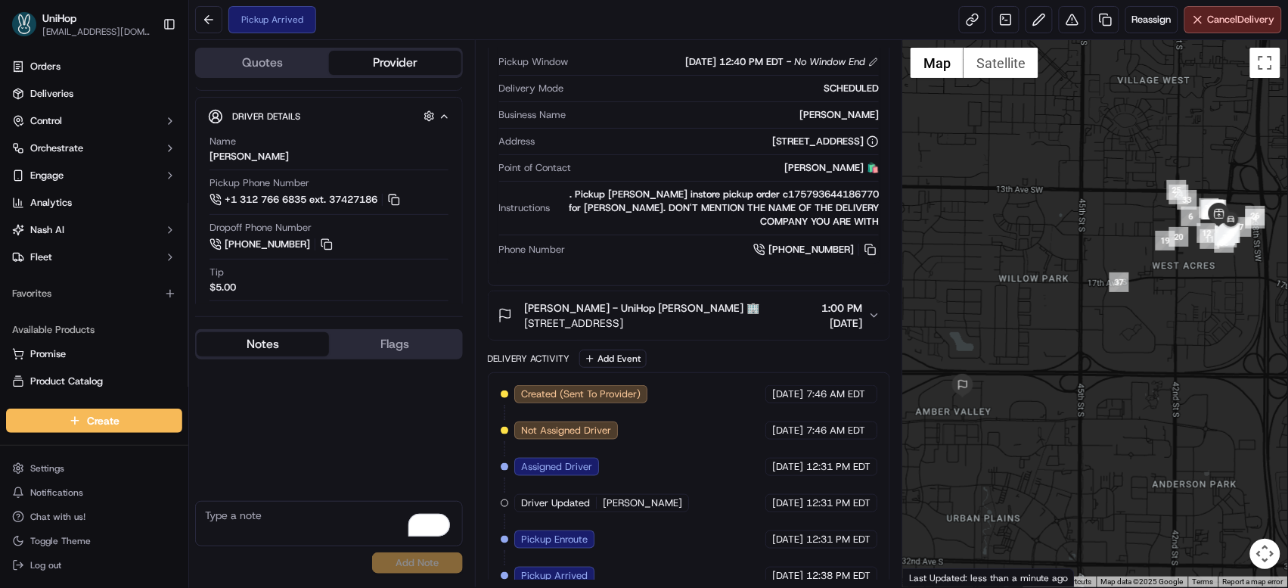
scroll to position [346, 0]
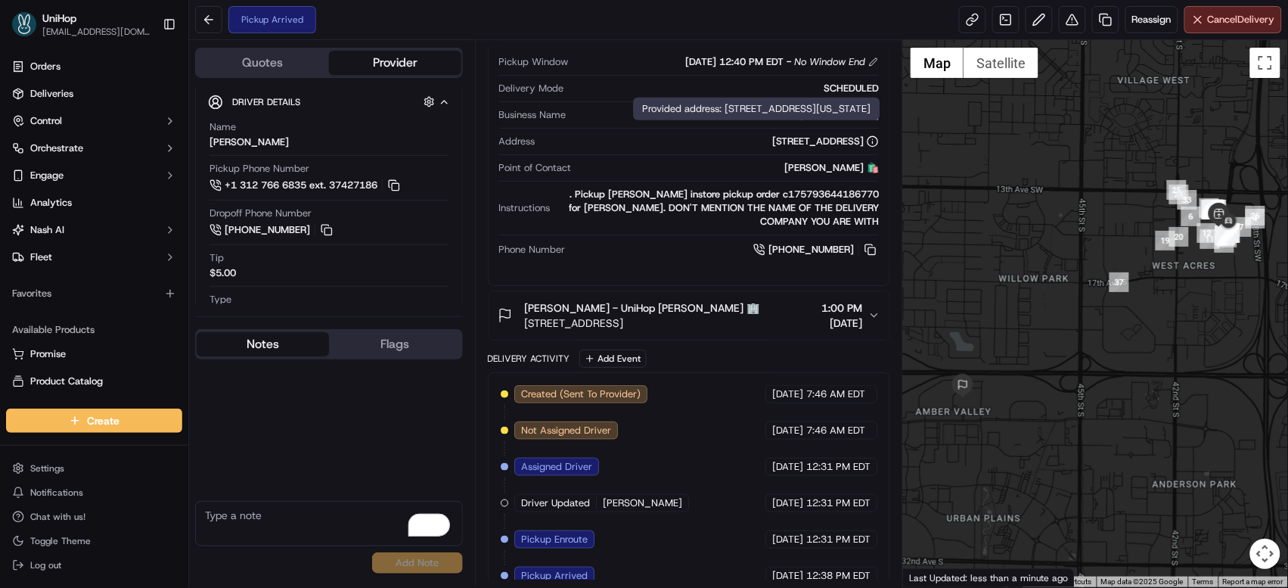
drag, startPoint x: 670, startPoint y: 148, endPoint x: 862, endPoint y: 147, distance: 191.4
click at [862, 147] on div "[STREET_ADDRESS]" at bounding box center [711, 142] width 338 height 14
copy div "[STREET_ADDRESS]"
click at [685, 310] on span "Olivia Finney - UniHop Olivia Finney 🏢" at bounding box center [642, 307] width 235 height 15
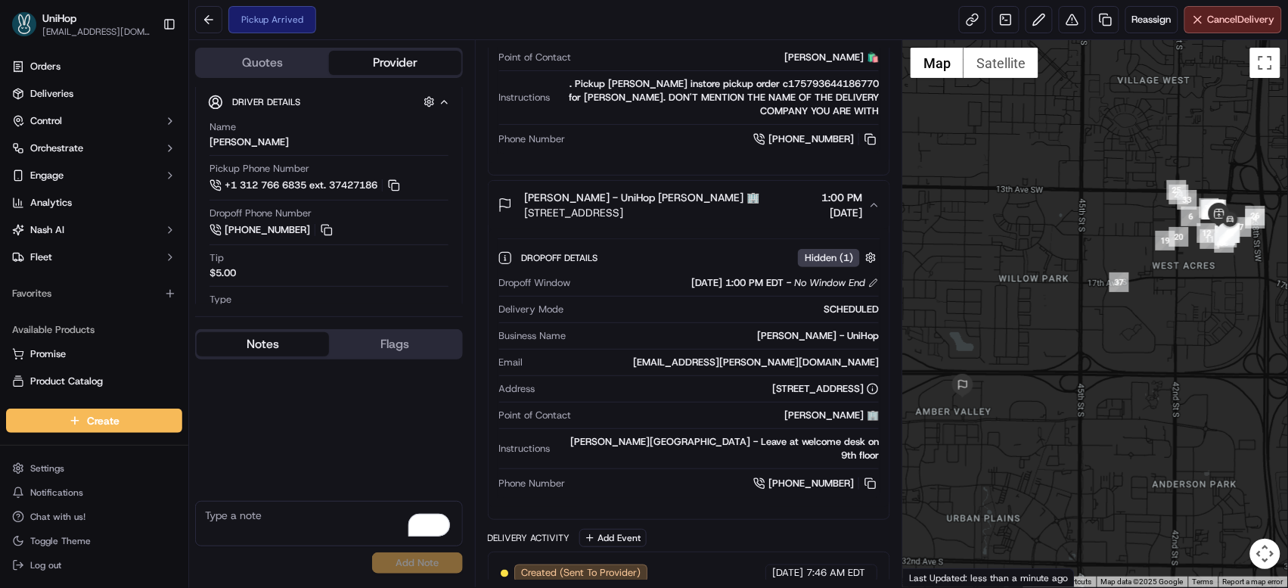
scroll to position [231, 0]
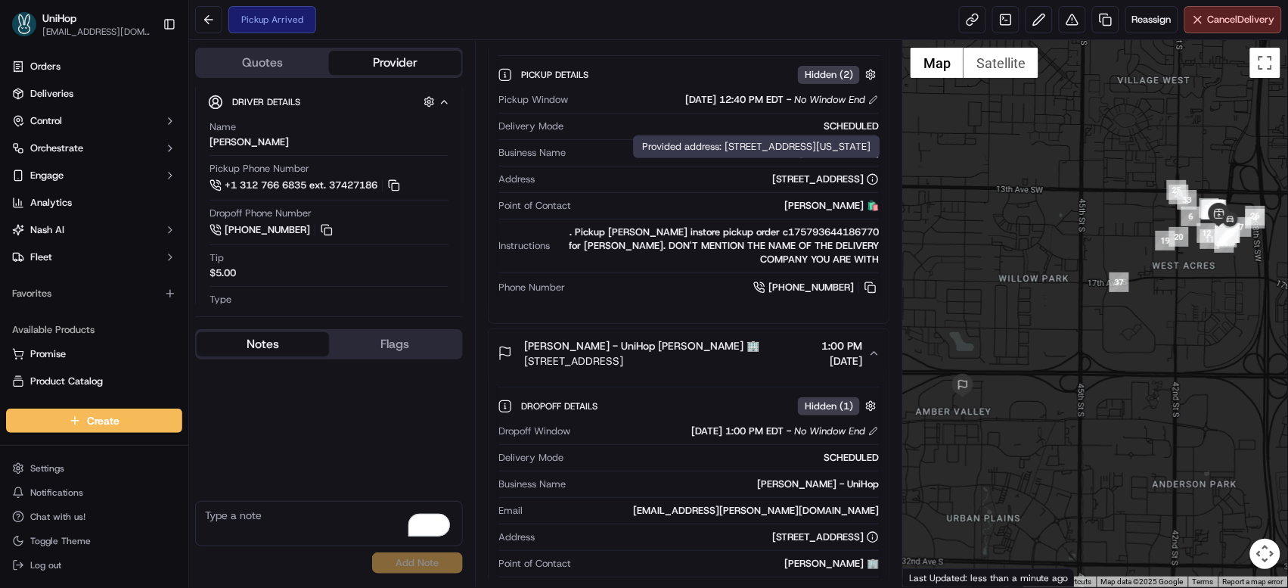
drag, startPoint x: 675, startPoint y: 184, endPoint x: 854, endPoint y: 182, distance: 179.3
click at [854, 182] on div "[STREET_ADDRESS]" at bounding box center [711, 179] width 338 height 14
click at [671, 179] on div "[STREET_ADDRESS]" at bounding box center [711, 179] width 338 height 14
drag, startPoint x: 675, startPoint y: 182, endPoint x: 863, endPoint y: 181, distance: 188.4
click at [863, 182] on div "[STREET_ADDRESS]" at bounding box center [711, 179] width 338 height 14
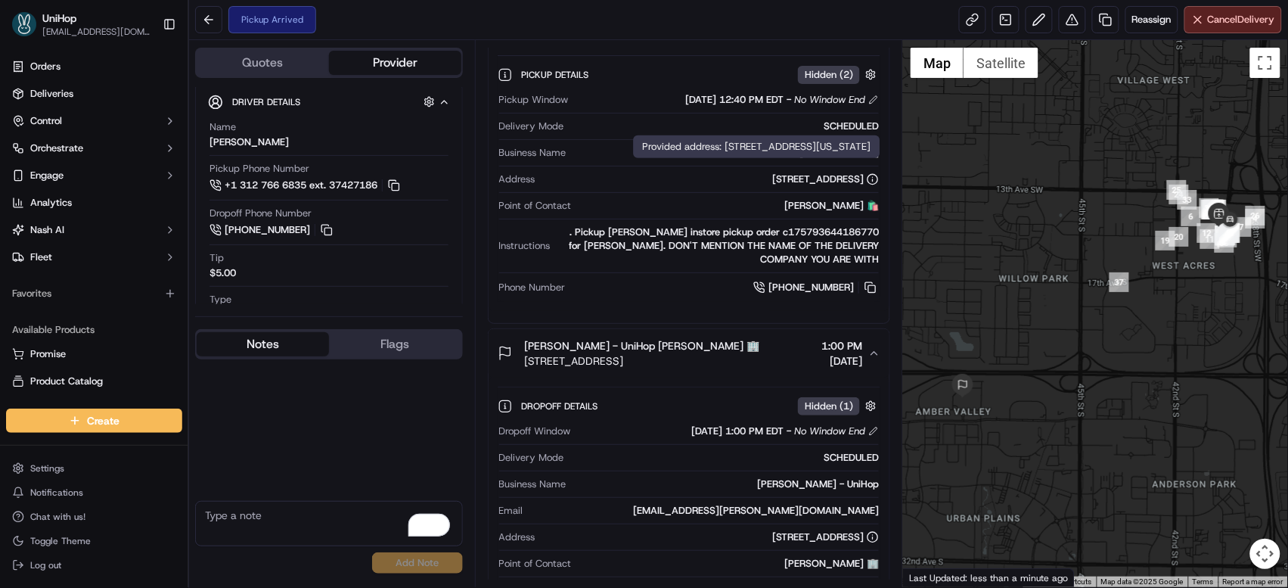
copy div "[STREET_ADDRESS]"
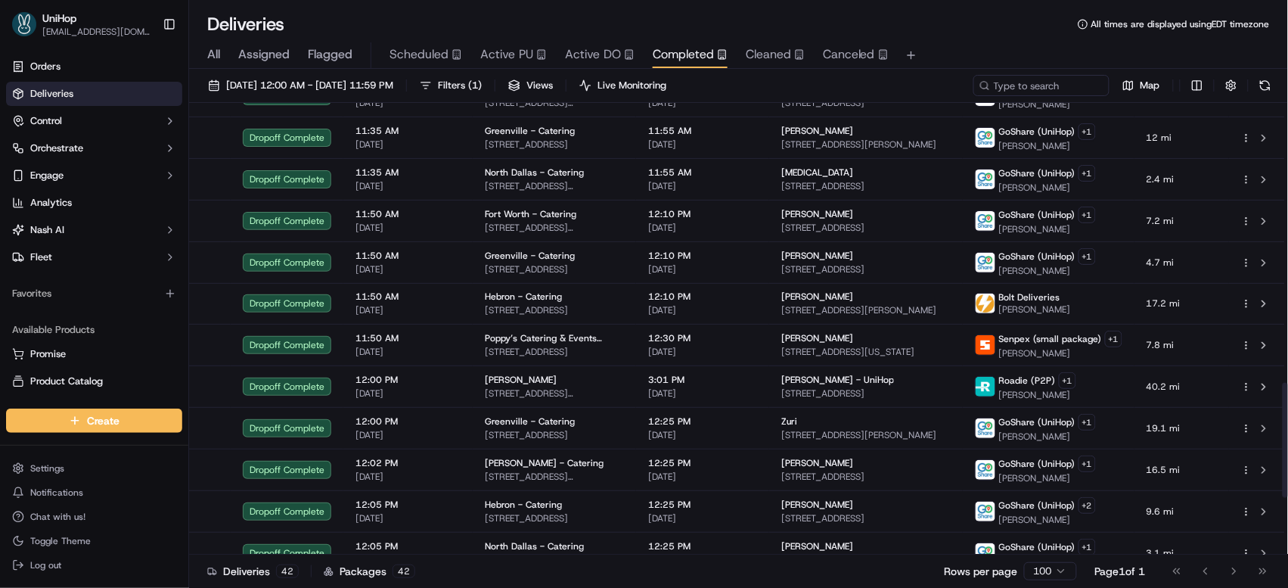
scroll to position [1322, 0]
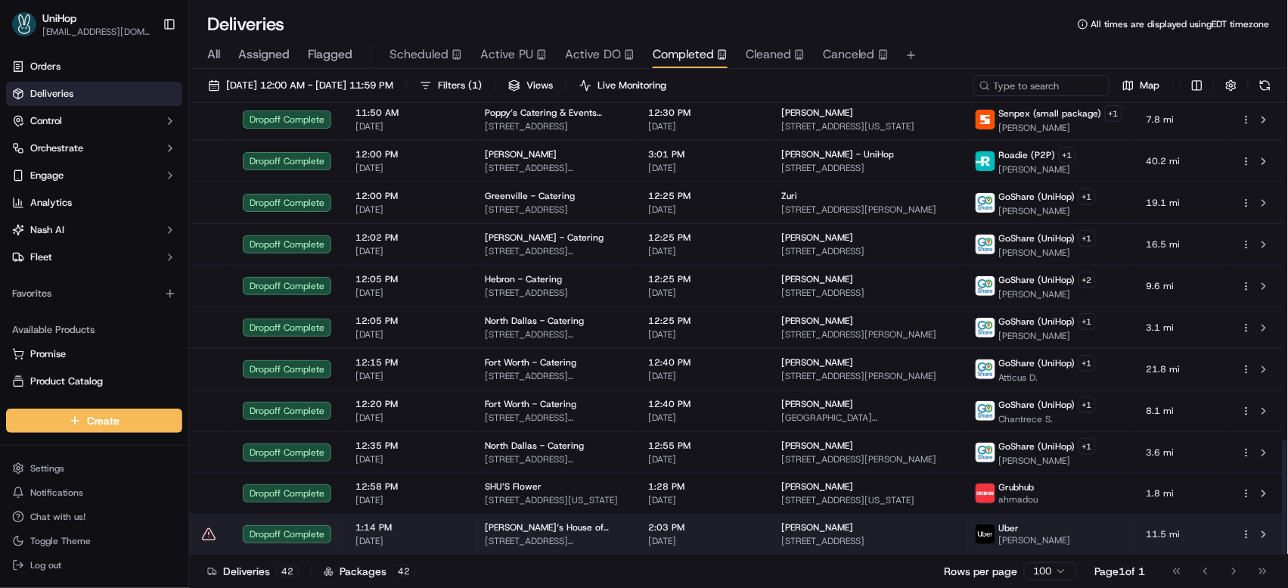
click at [692, 540] on span "[DATE]" at bounding box center [702, 541] width 109 height 12
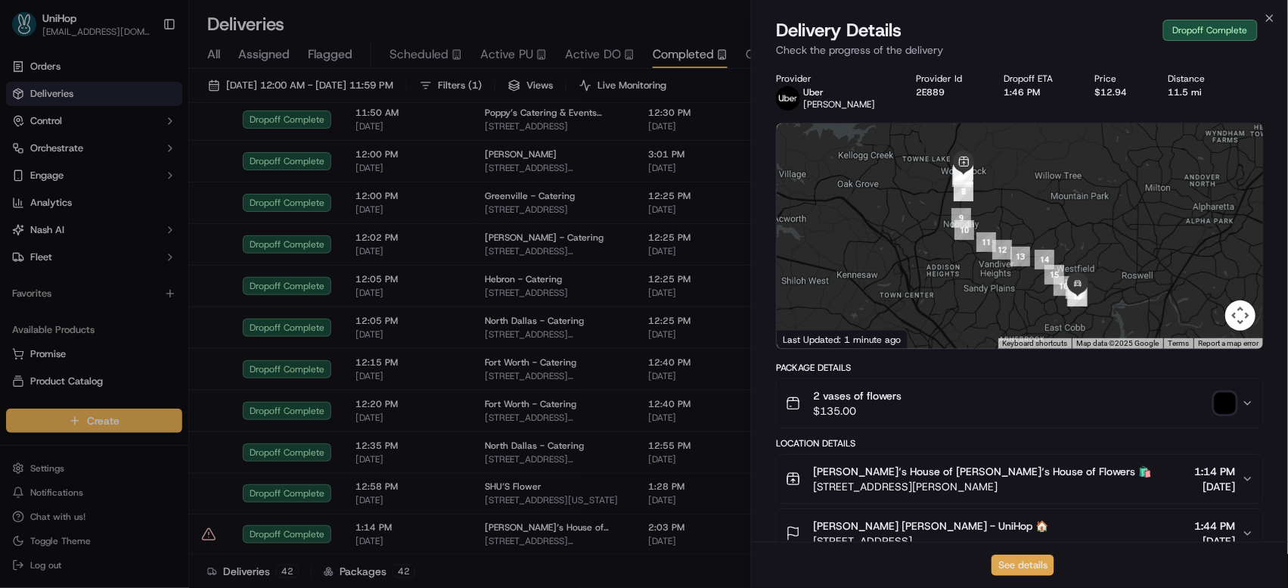
click at [1039, 561] on button "See details" at bounding box center [1023, 565] width 63 height 21
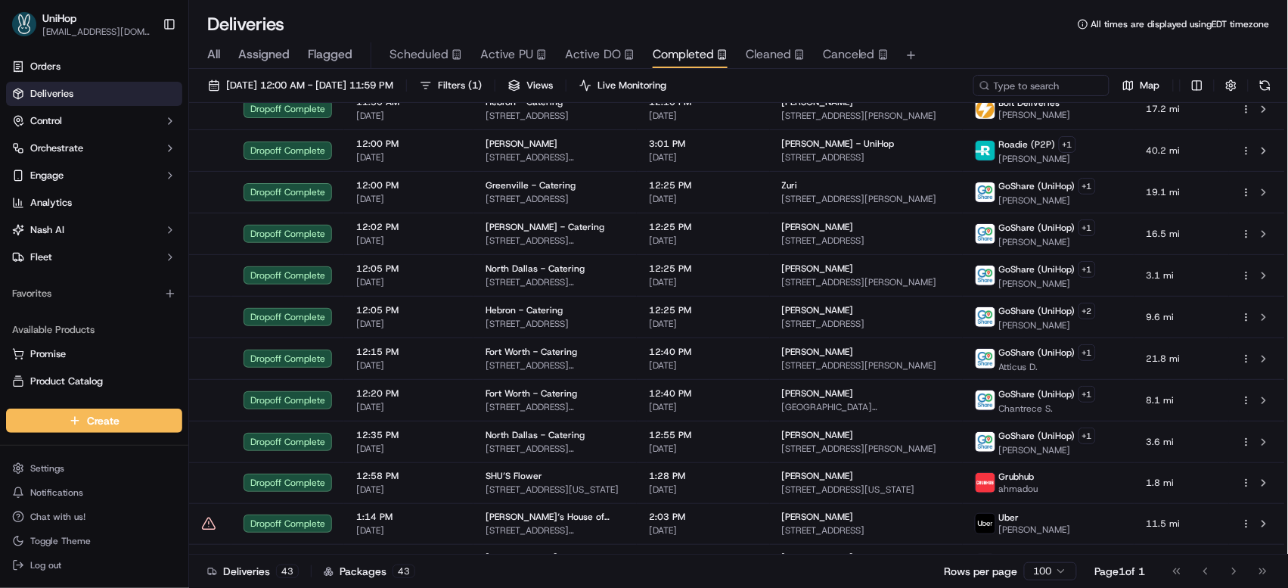
scroll to position [1322, 0]
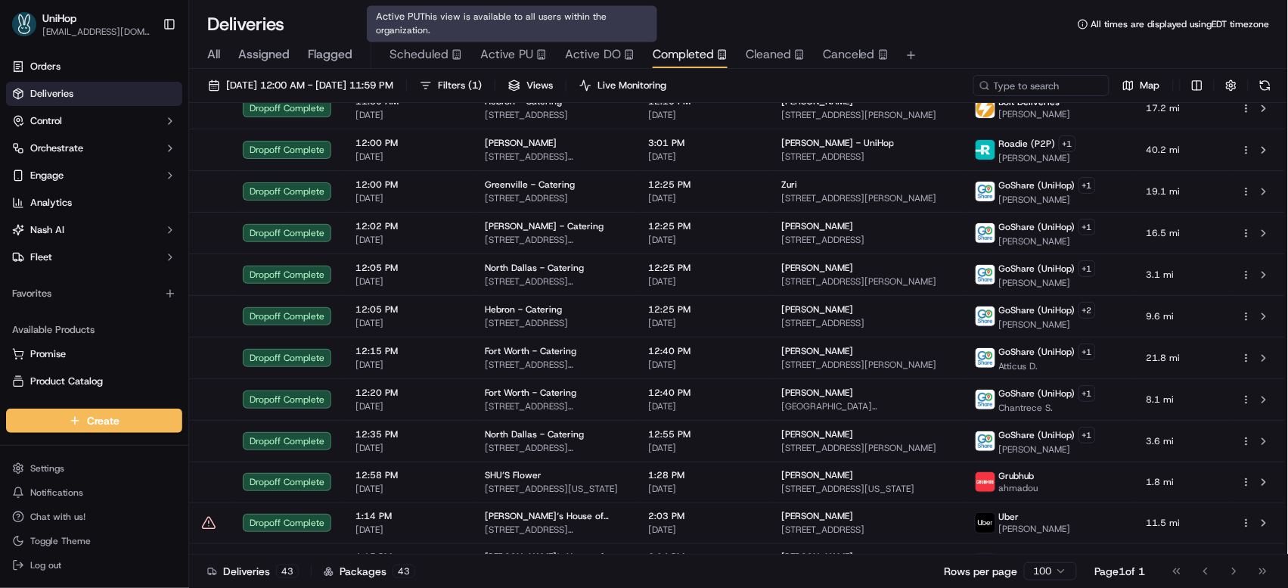
click at [542, 59] on icon "button" at bounding box center [541, 54] width 11 height 11
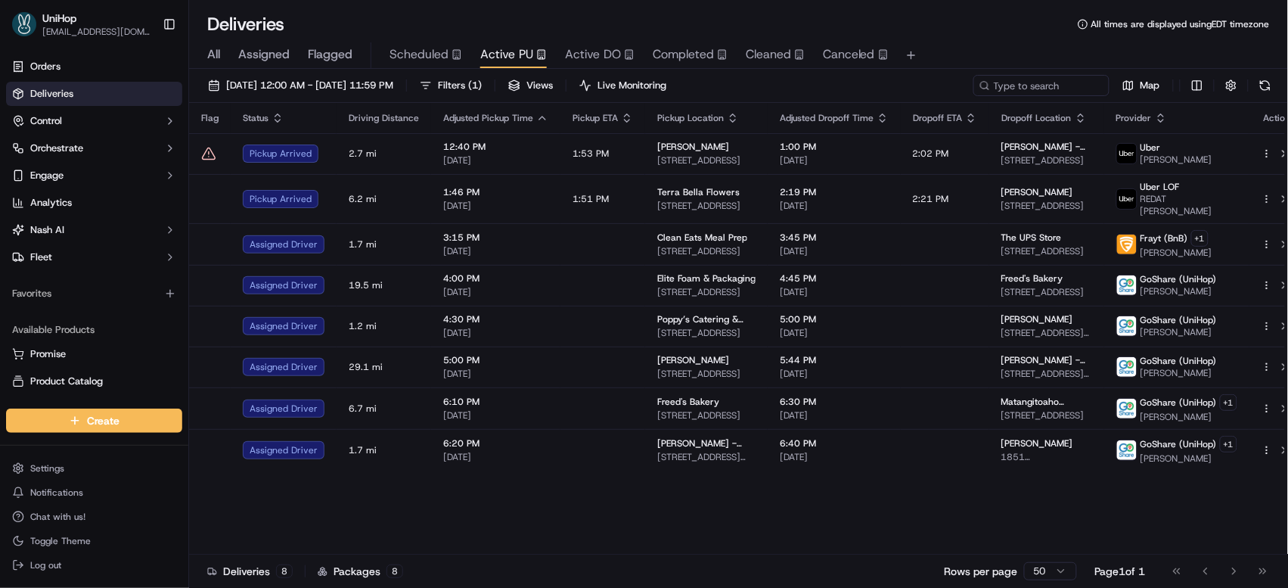
click at [830, 527] on div "Flag Status Driving Distance Adjusted Pickup Time Pickup ETA Pickup Location Ad…" at bounding box center [747, 329] width 1117 height 452
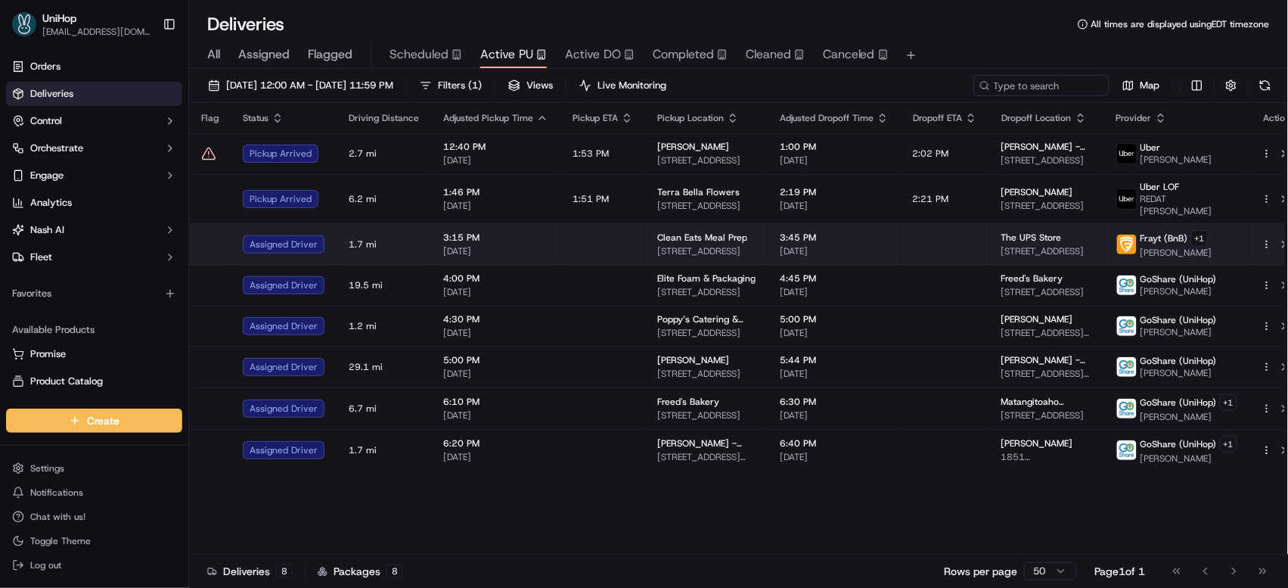
click at [586, 231] on td at bounding box center [603, 244] width 85 height 42
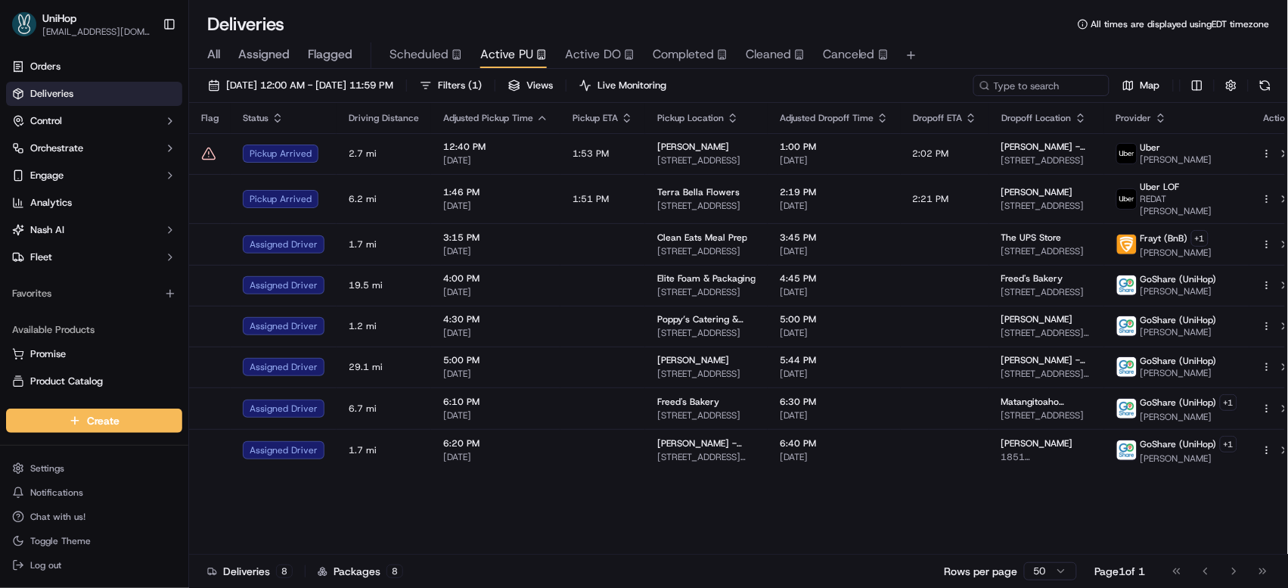
click at [577, 491] on div "Flag Status Driving Distance Adjusted Pickup Time Pickup ETA Pickup Location Ad…" at bounding box center [747, 329] width 1117 height 452
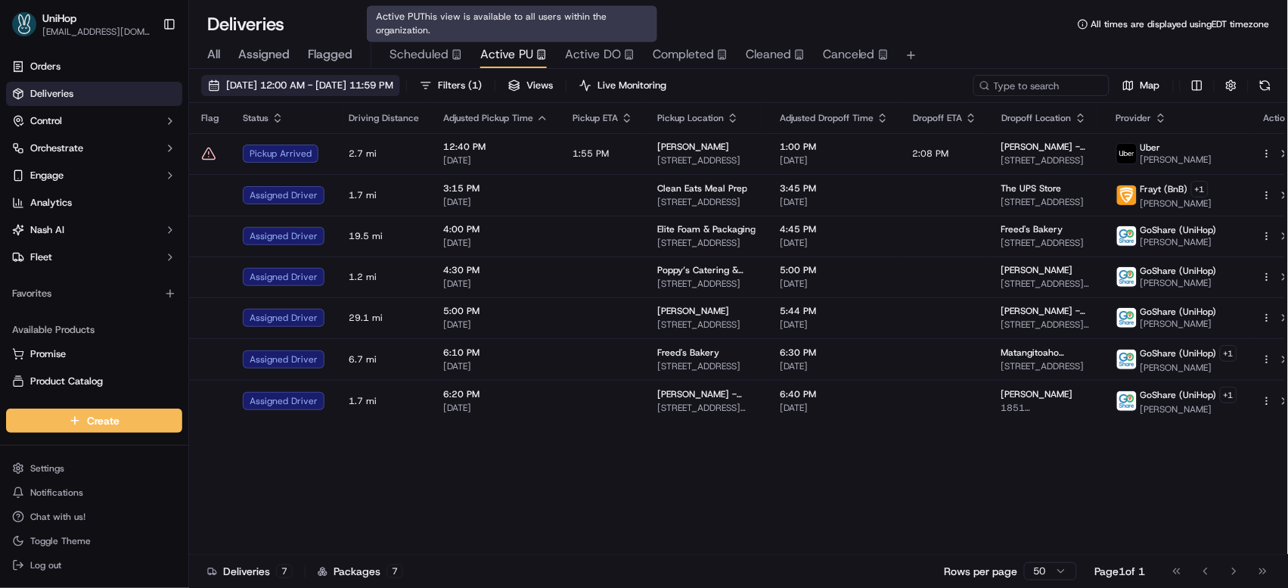
click at [366, 79] on span "[DATE] 12:00 AM - [DATE] 11:59 PM" at bounding box center [309, 86] width 167 height 14
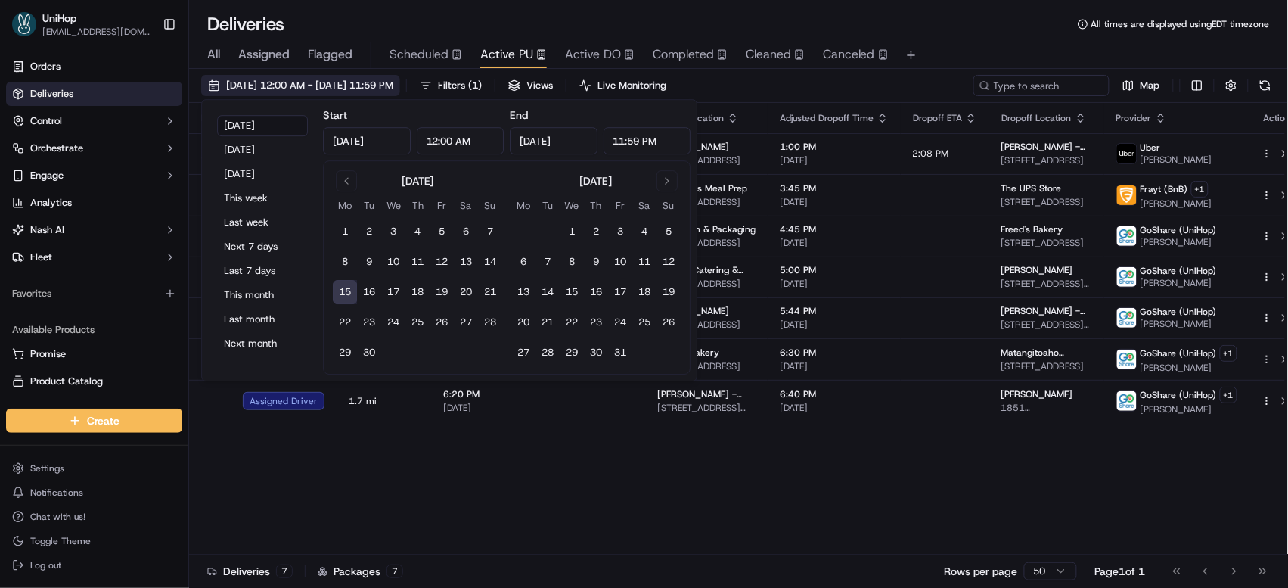
click at [366, 83] on span "[DATE] 12:00 AM - [DATE] 11:59 PM" at bounding box center [309, 86] width 167 height 14
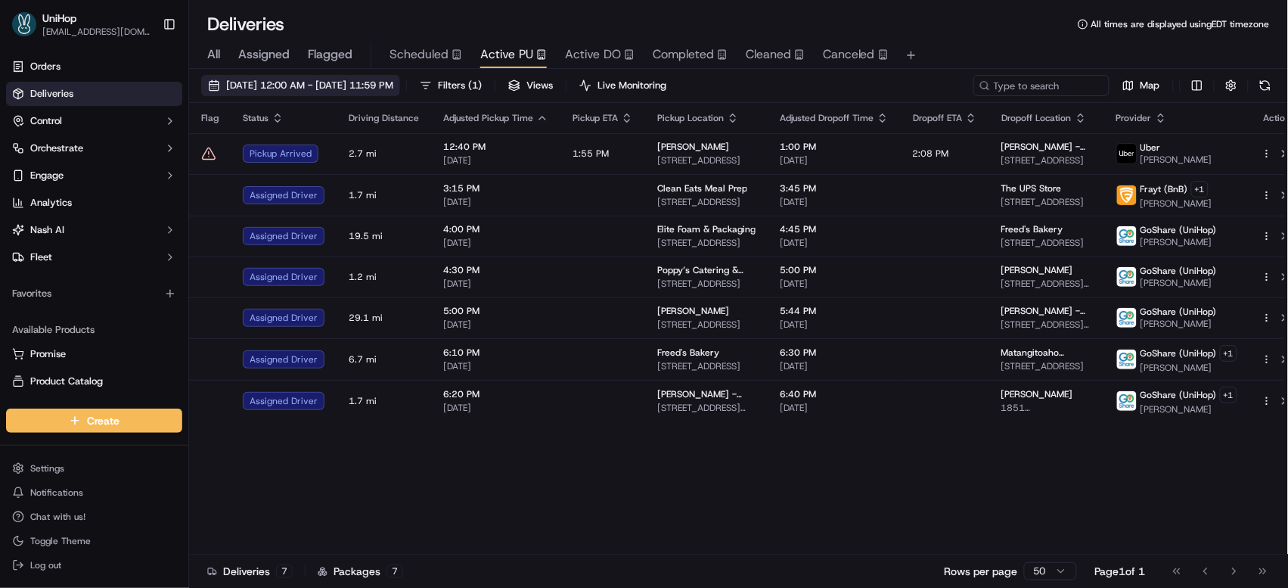
click at [366, 83] on span "[DATE] 12:00 AM - [DATE] 11:59 PM" at bounding box center [309, 86] width 167 height 14
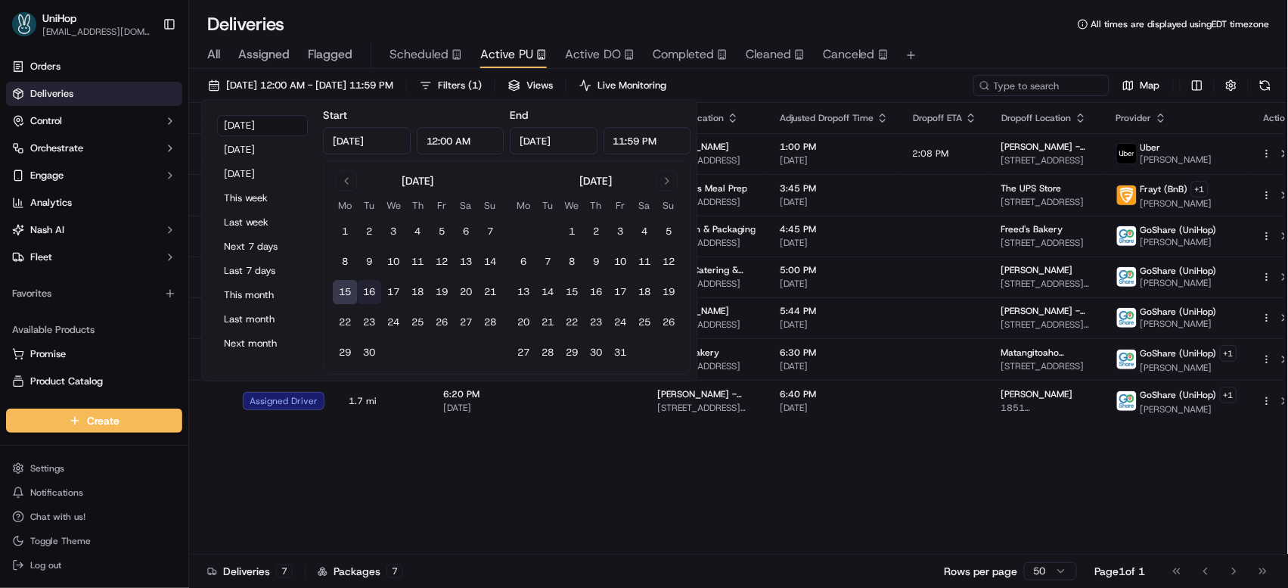
click at [374, 292] on button "16" at bounding box center [369, 292] width 24 height 24
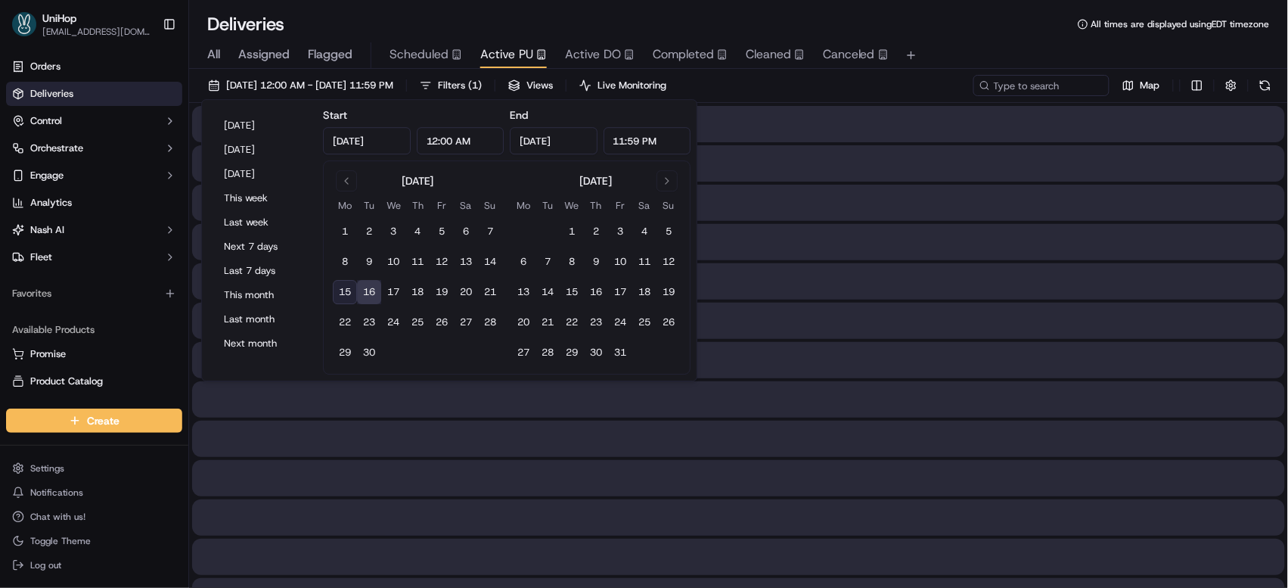
type input "[DATE]"
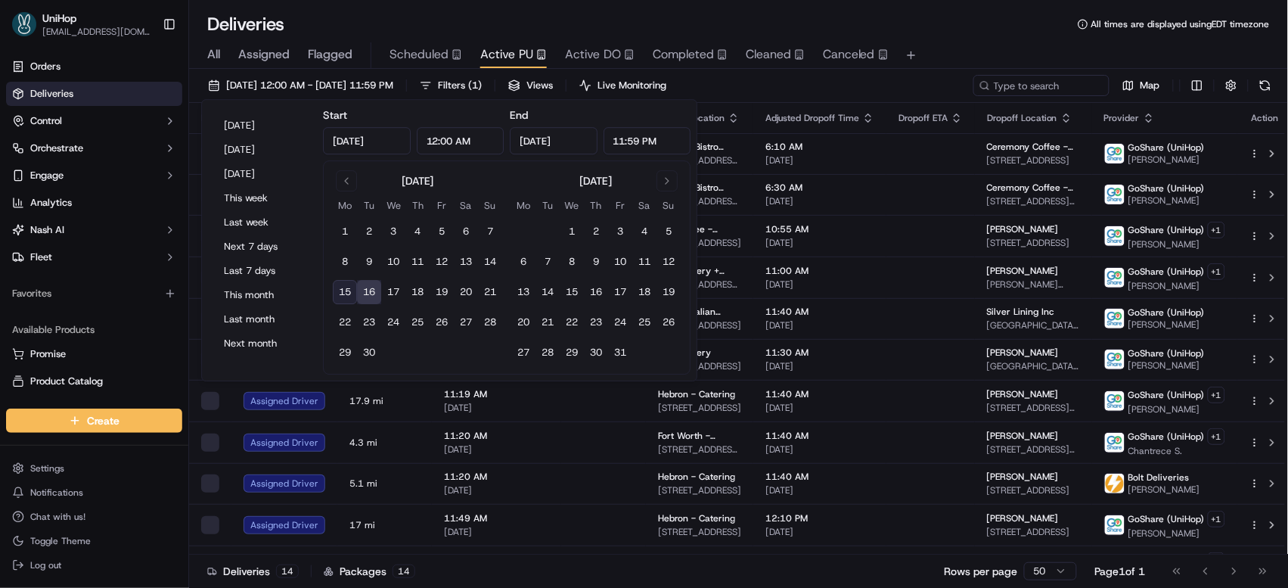
click at [374, 292] on button "16" at bounding box center [369, 292] width 24 height 24
click at [956, 35] on div "Deliveries All times are displayed using EDT timezone" at bounding box center [738, 24] width 1099 height 24
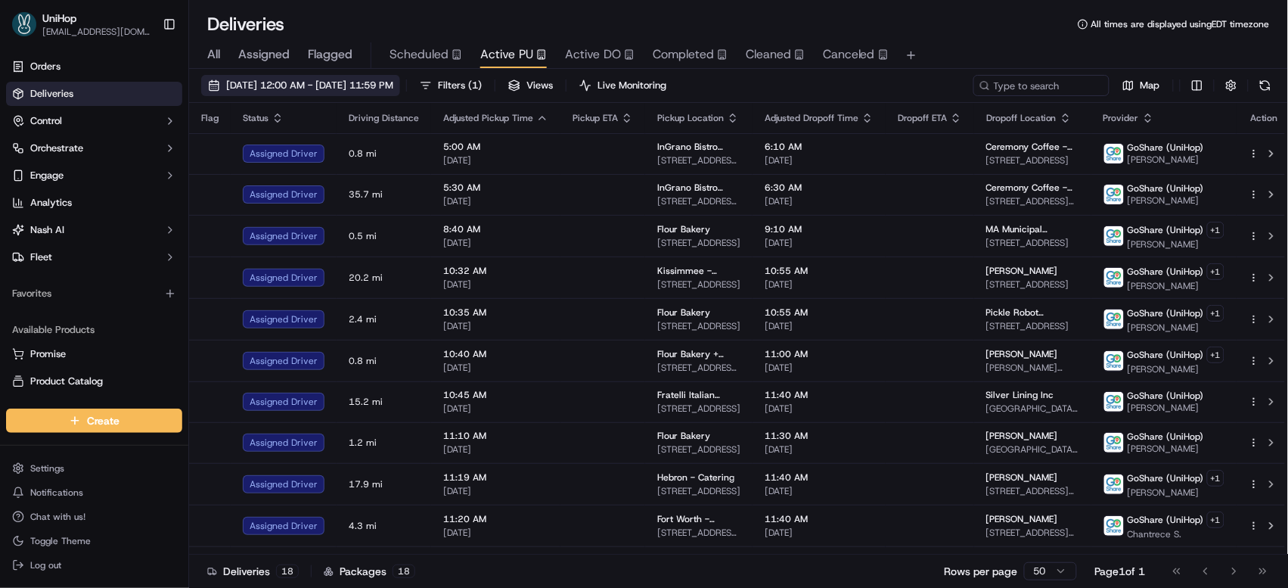
click at [374, 77] on button "[DATE] 12:00 AM - [DATE] 11:59 PM" at bounding box center [300, 85] width 199 height 21
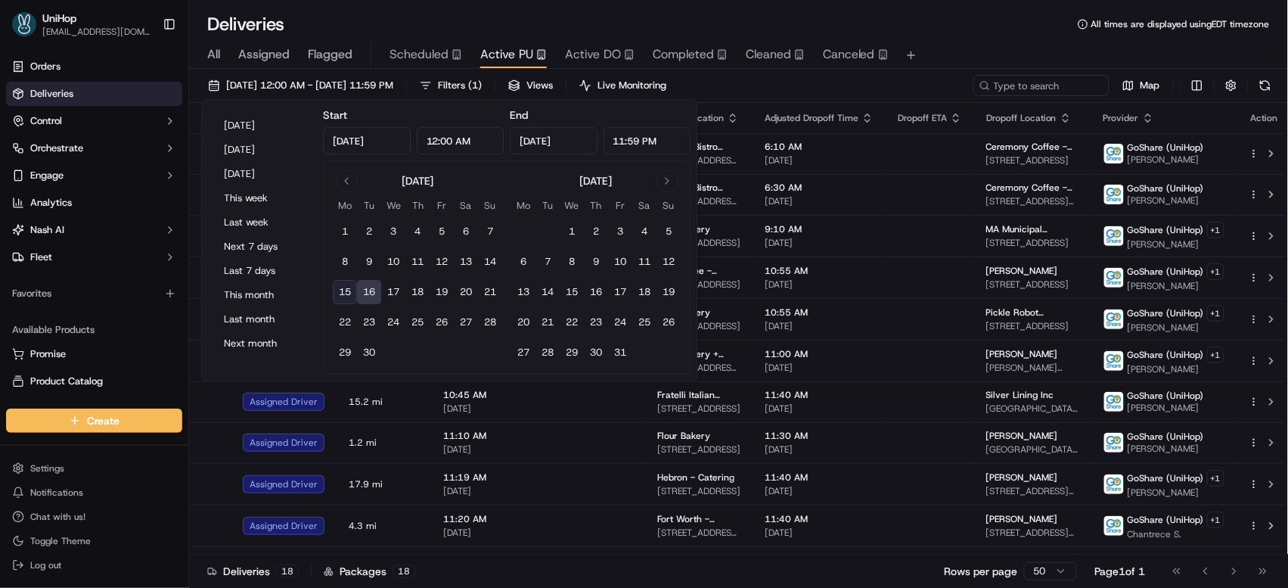
click at [346, 290] on button "15" at bounding box center [345, 292] width 24 height 24
type input "Sep 15, 2025"
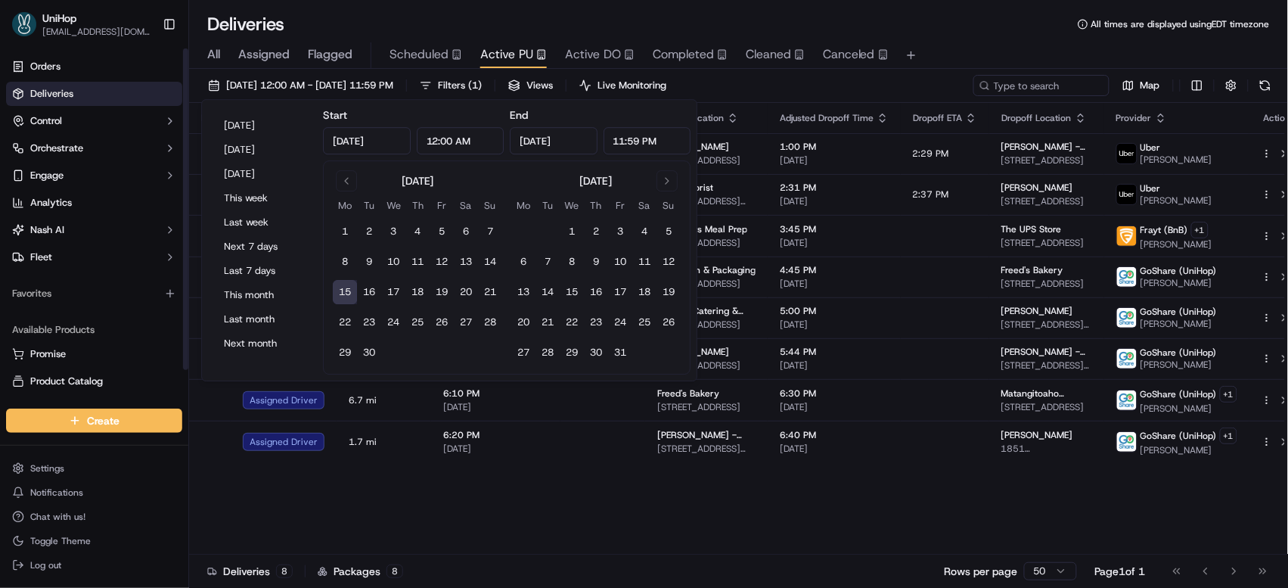
click at [626, 517] on div "Flag Status Driving Distance Adjusted Pickup Time Pickup ETA Pickup Location Ad…" at bounding box center [747, 329] width 1117 height 452
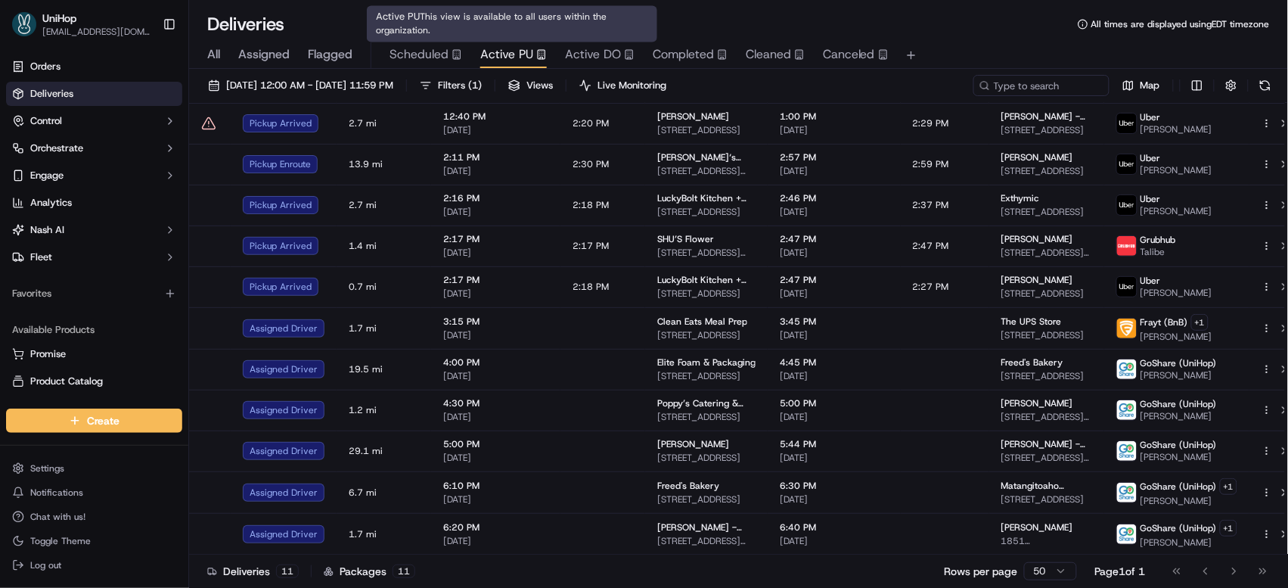
scroll to position [31, 0]
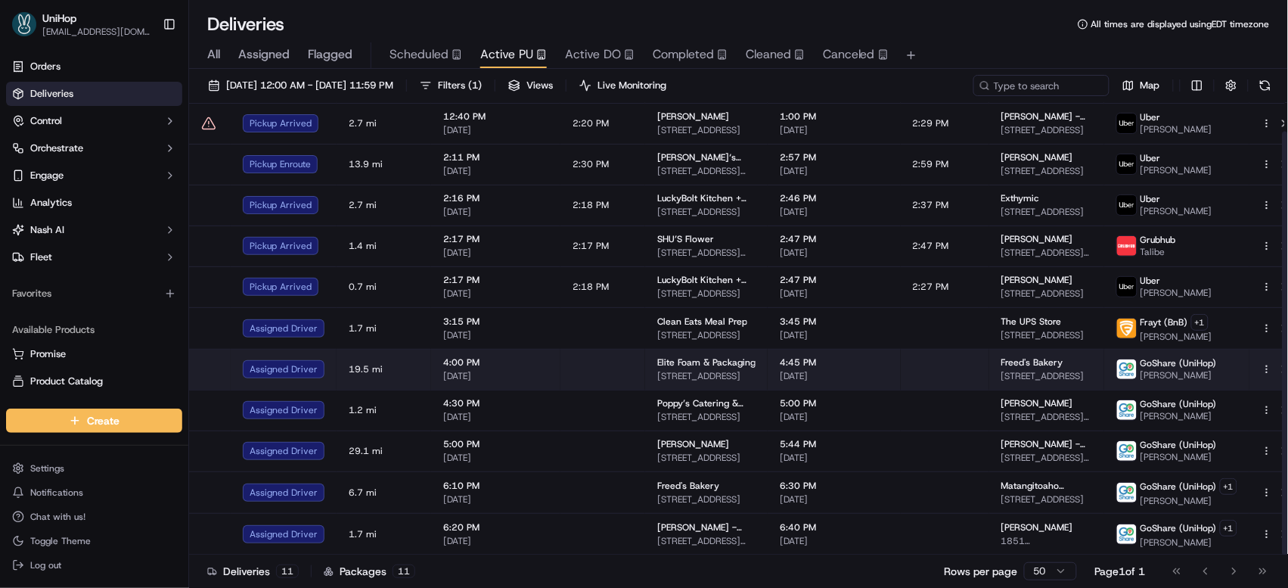
click at [736, 359] on span "Elite Foam & Packaging" at bounding box center [706, 362] width 98 height 12
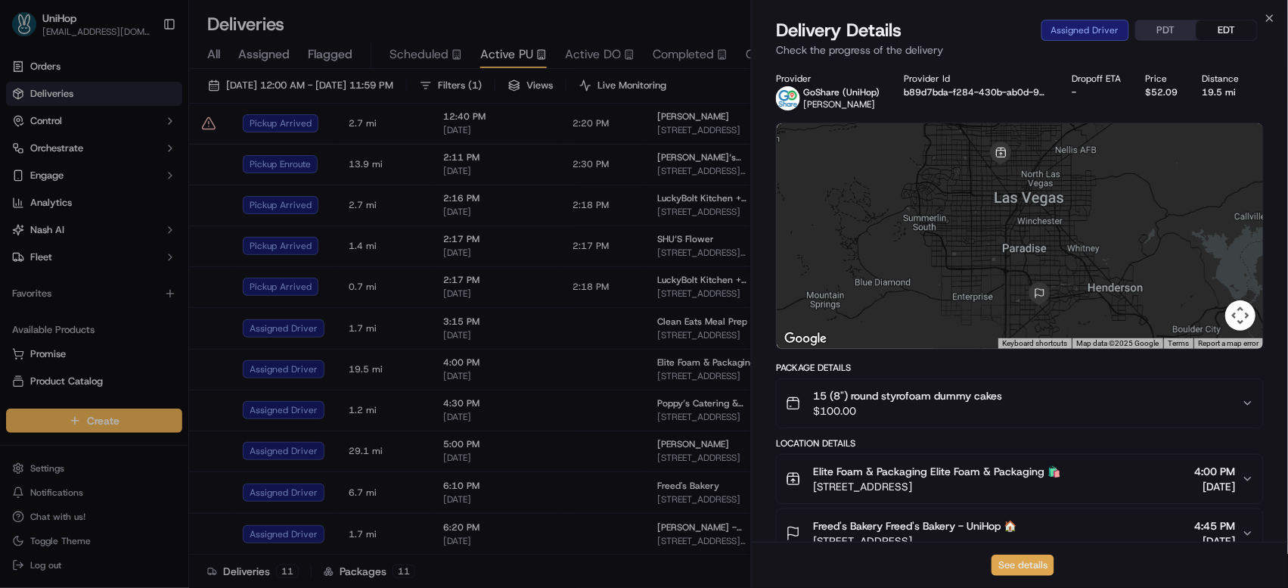
click at [1028, 561] on button "See details" at bounding box center [1023, 565] width 63 height 21
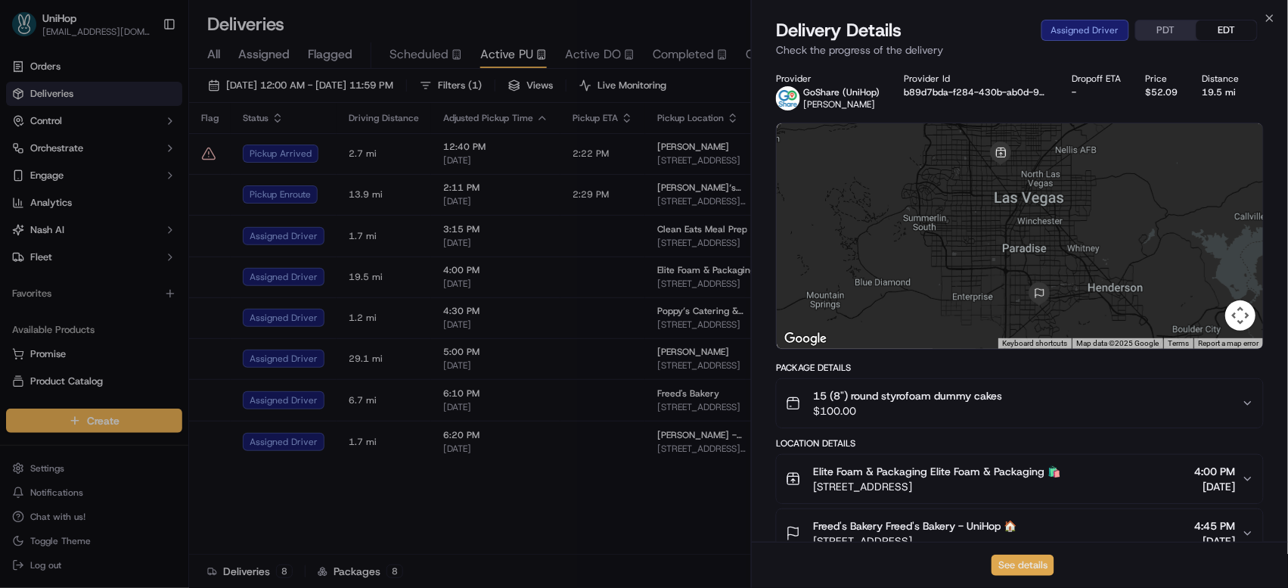
scroll to position [0, 0]
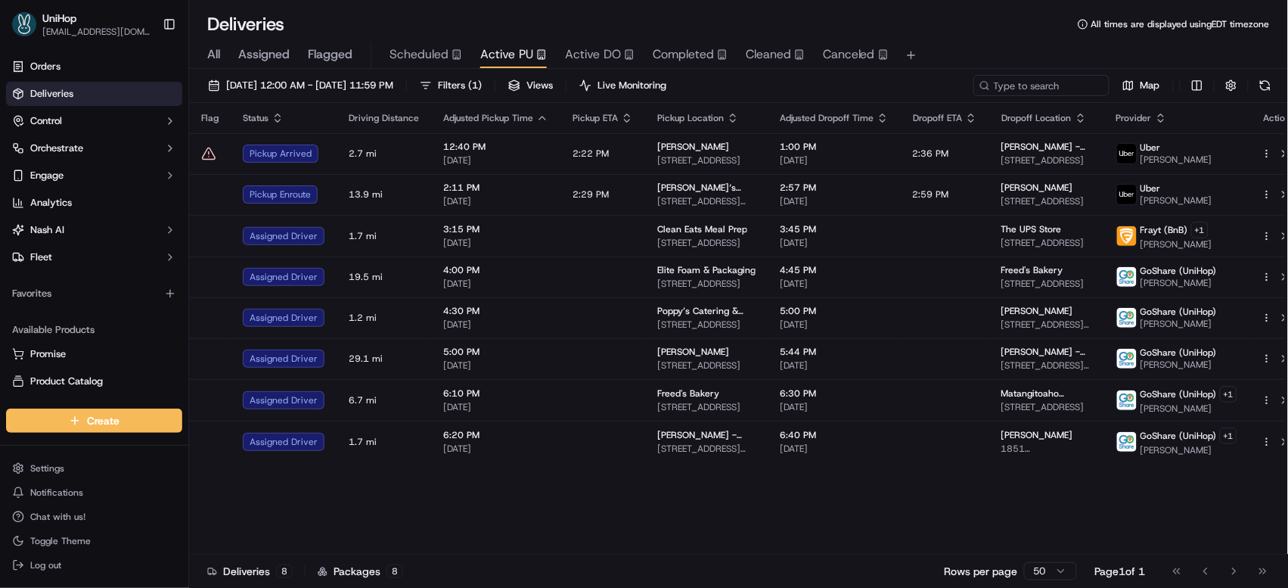
click at [663, 50] on span "Completed" at bounding box center [683, 54] width 61 height 18
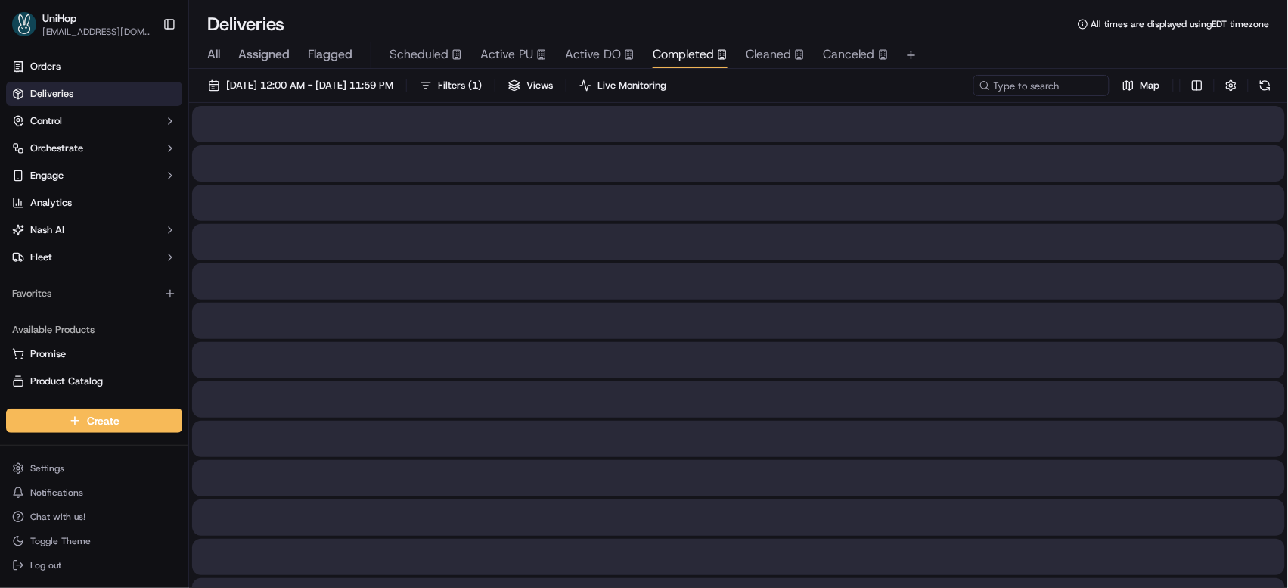
click at [664, 52] on span "Completed" at bounding box center [683, 54] width 61 height 18
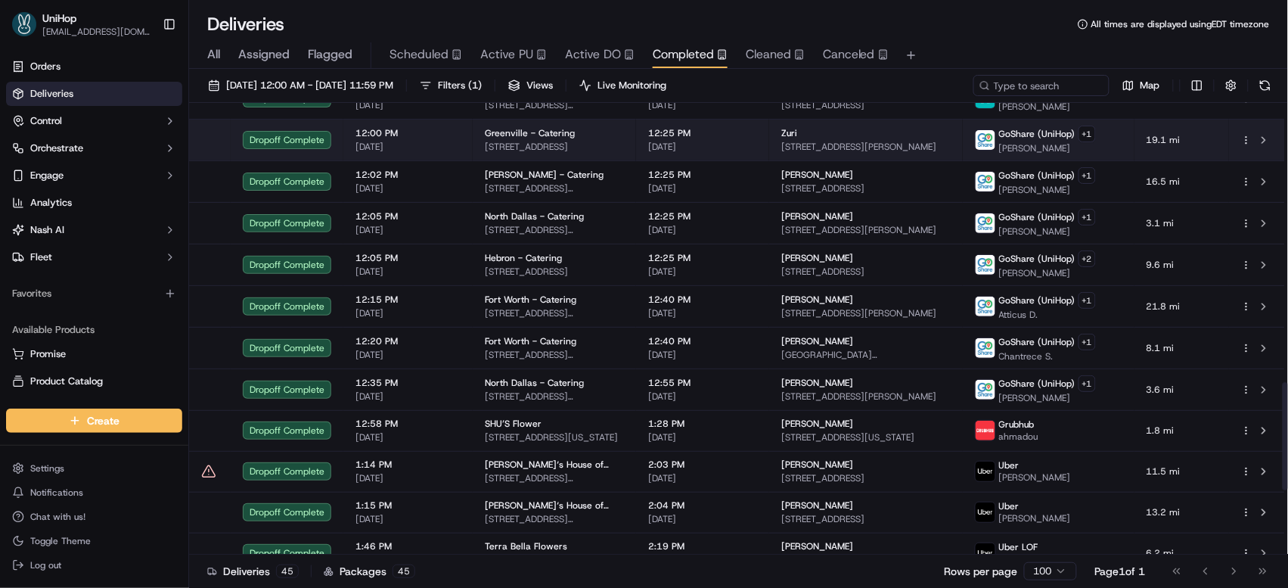
scroll to position [1445, 0]
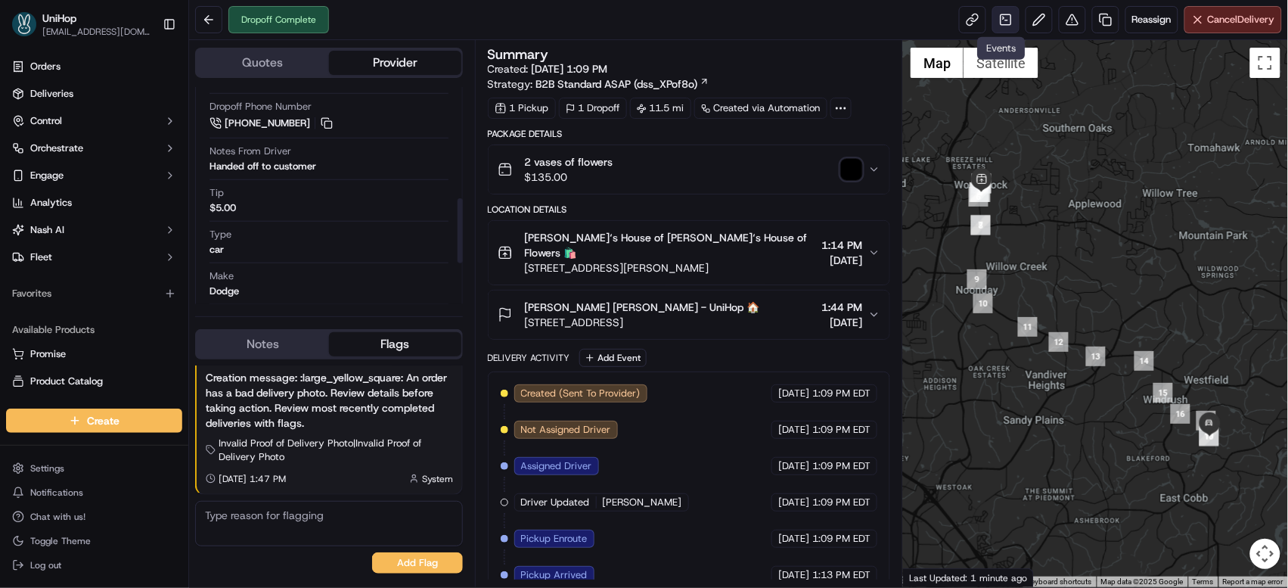
click at [999, 21] on link at bounding box center [1006, 19] width 27 height 27
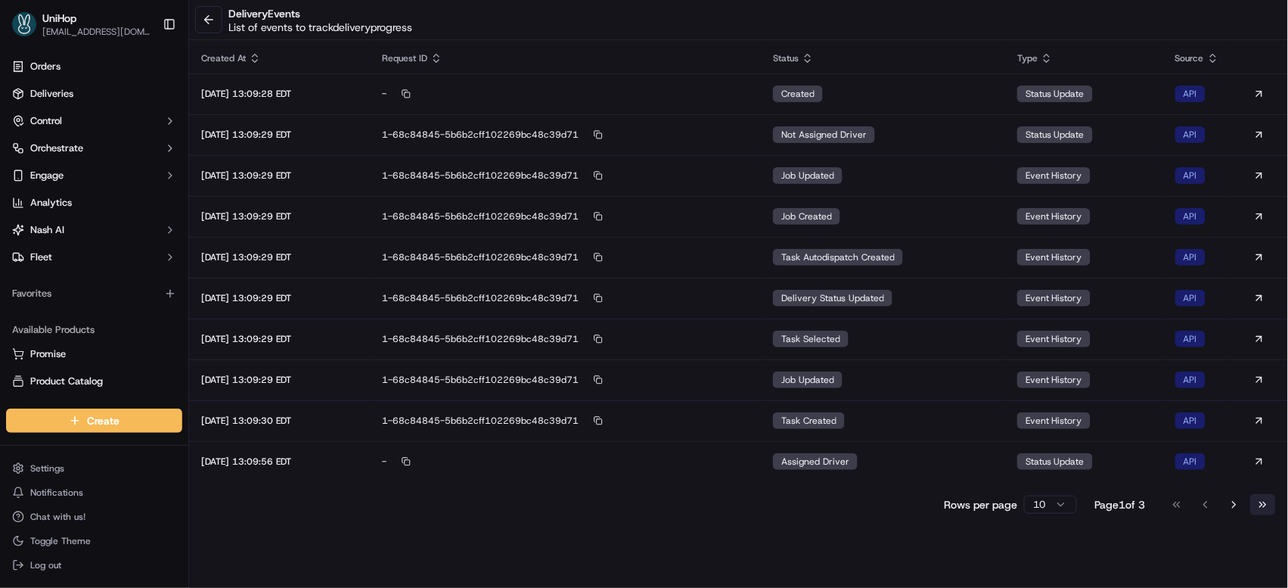
click at [1254, 505] on button "Go to last page" at bounding box center [1263, 504] width 26 height 21
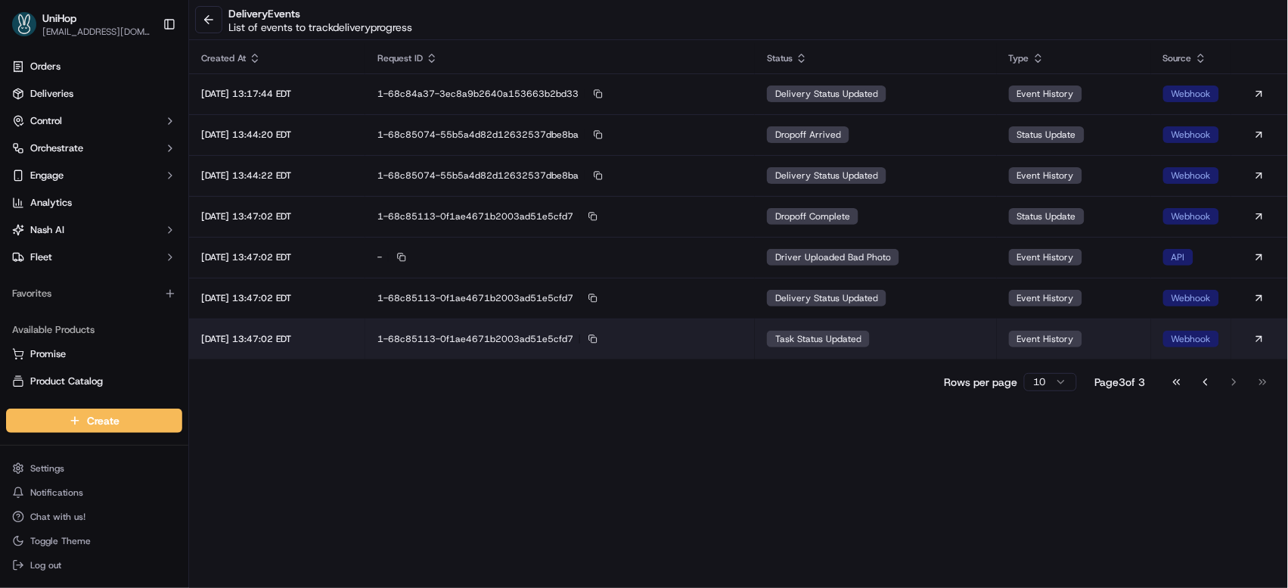
click at [862, 334] on span "task status updated" at bounding box center [818, 339] width 86 height 12
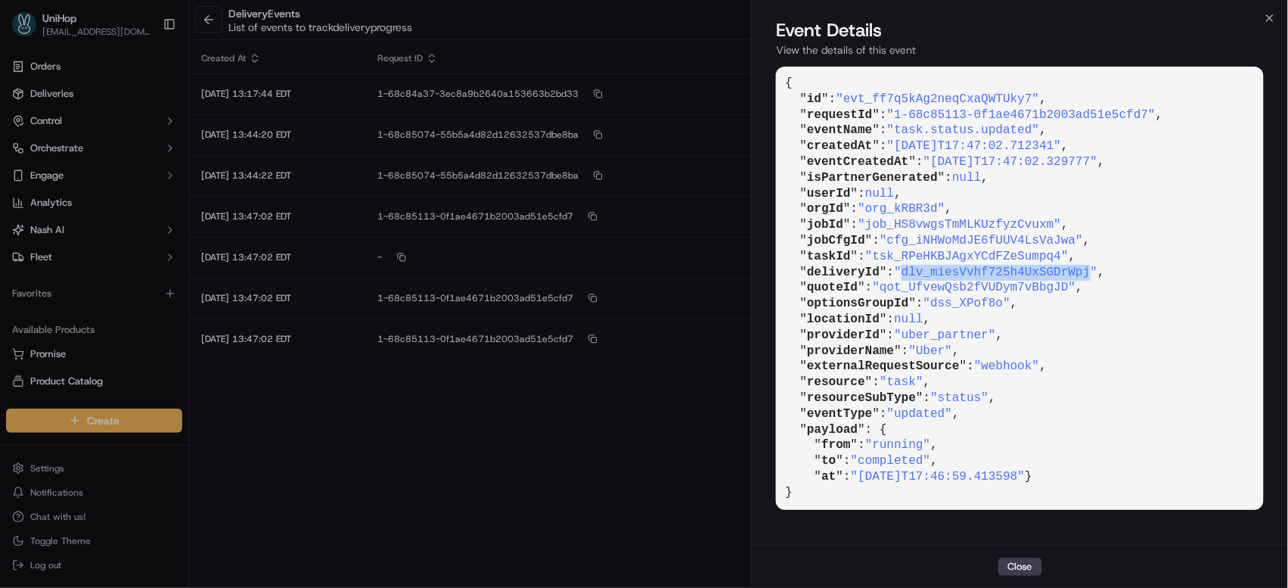
drag, startPoint x: 910, startPoint y: 271, endPoint x: 1101, endPoint y: 269, distance: 190.6
click at [1098, 269] on span ""dlv_miesVvhf725h4UxSGDrWpj"" at bounding box center [995, 273] width 203 height 14
copy span "dlv_miesVvhf725h4UxSGDrWpj"
